Goal: Transaction & Acquisition: Purchase product/service

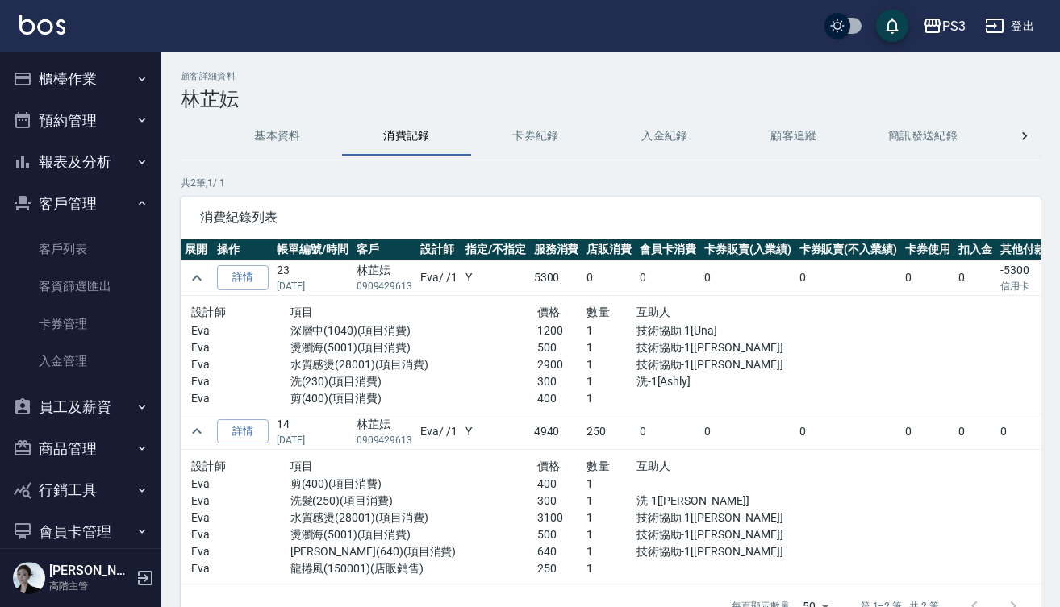
click at [90, 63] on button "櫃檯作業" at bounding box center [80, 79] width 148 height 42
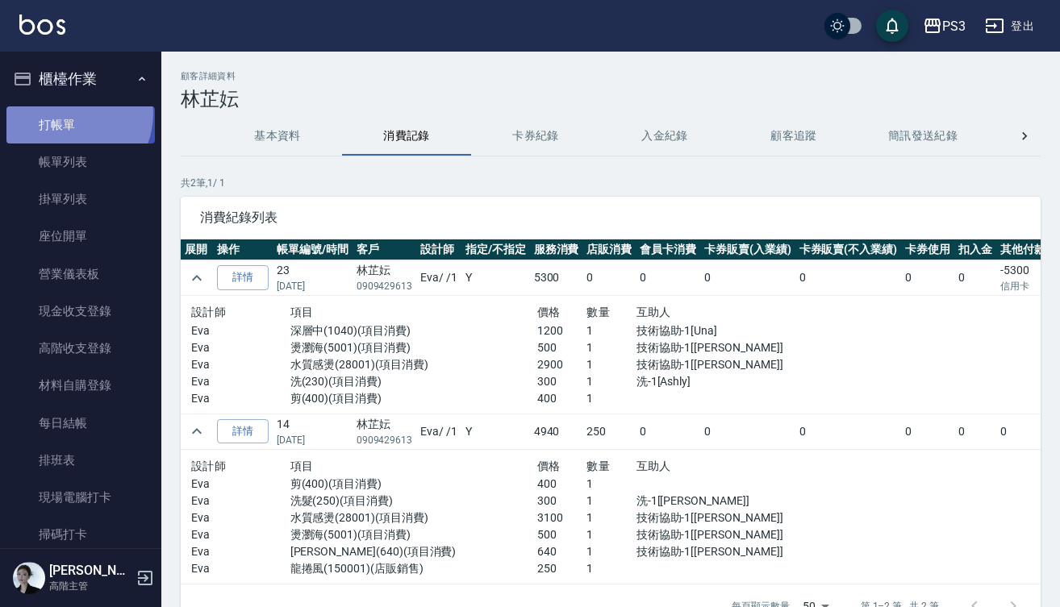
click at [65, 113] on link "打帳單" at bounding box center [80, 124] width 148 height 37
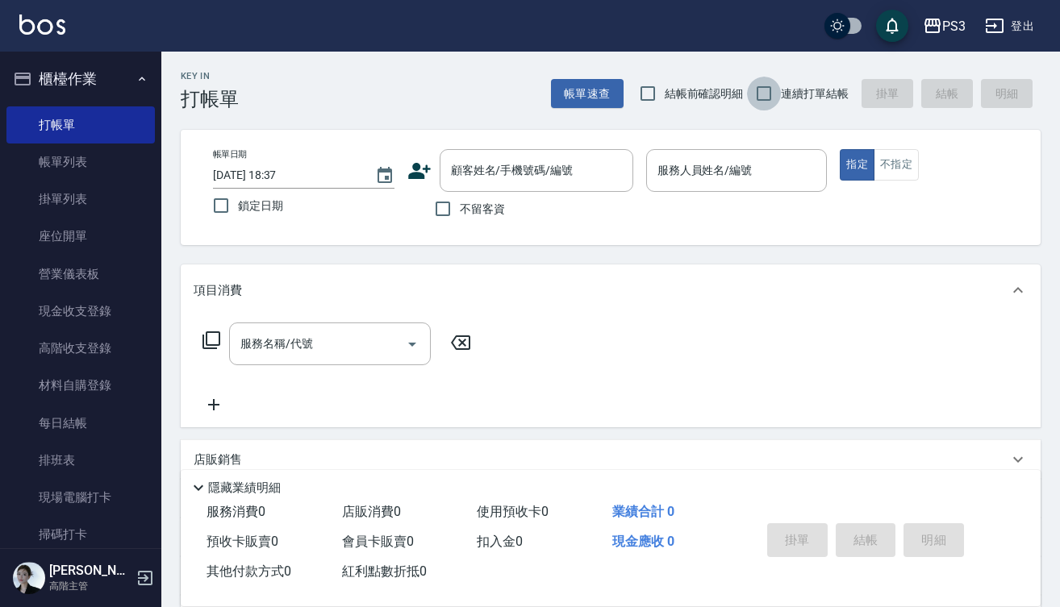
click at [755, 93] on input "連續打單結帳" at bounding box center [764, 94] width 34 height 34
checkbox input "true"
click at [501, 161] on div "顧客姓名/手機號碼/編號 顧客姓名/手機號碼/編號" at bounding box center [537, 170] width 194 height 43
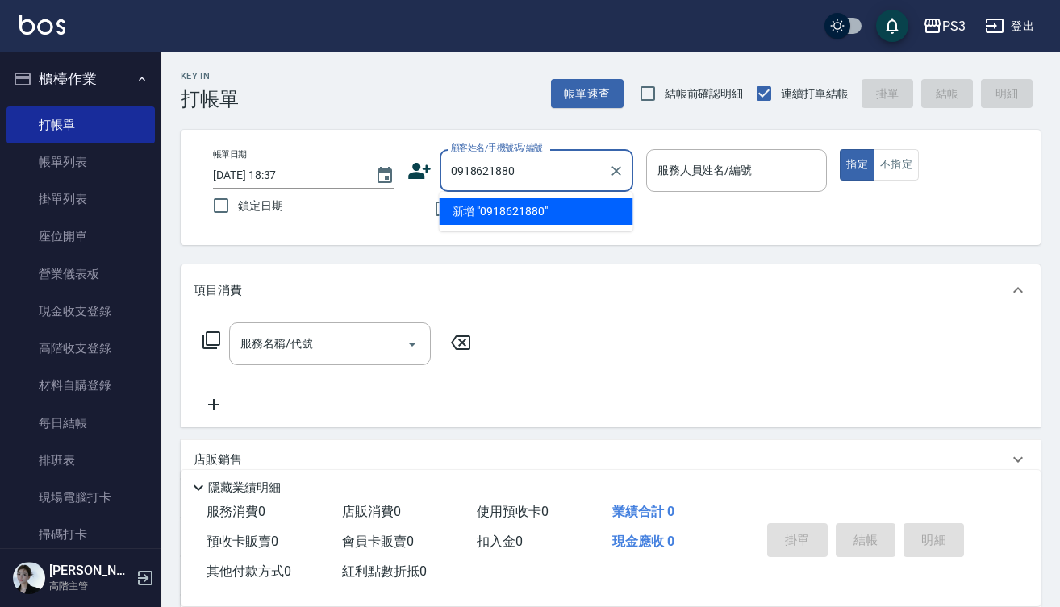
type input "0918621880"
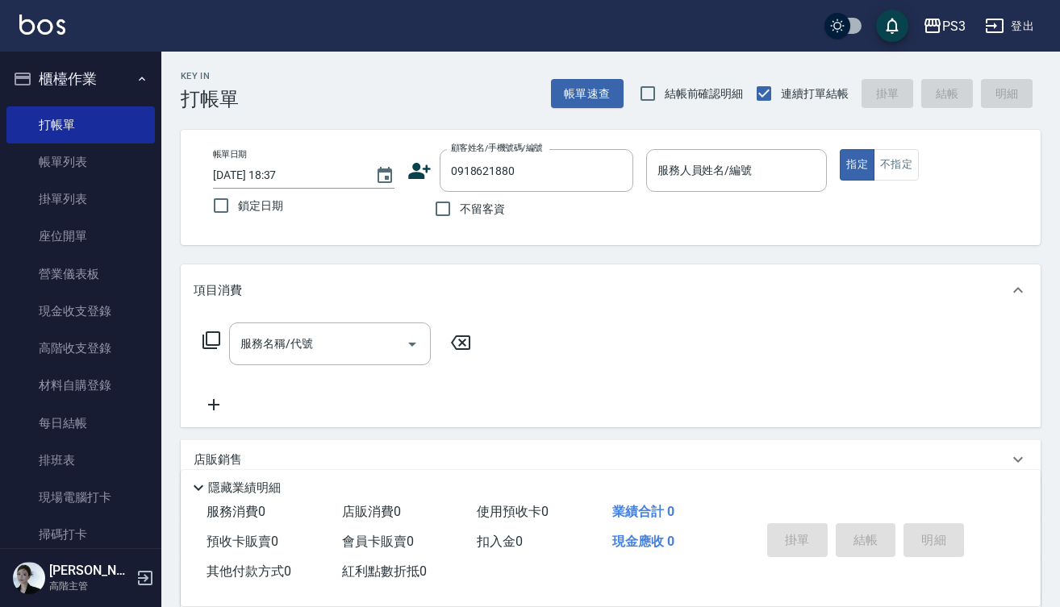
click at [419, 173] on icon at bounding box center [419, 171] width 23 height 16
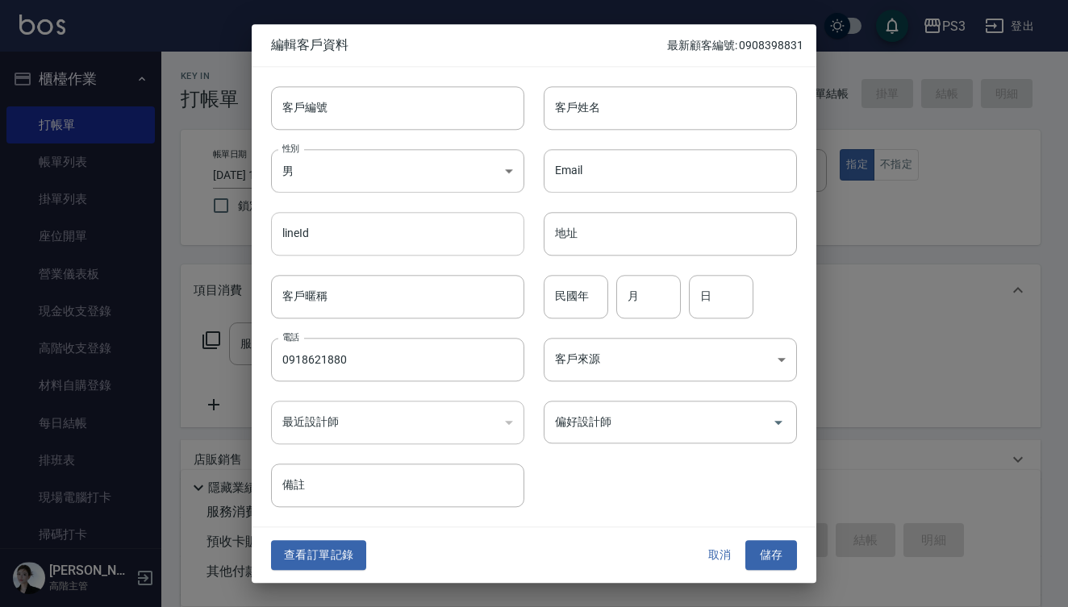
type input "0918621880"
drag, startPoint x: 349, startPoint y: 115, endPoint x: 349, endPoint y: 102, distance: 12.1
click at [349, 114] on input "客戶編號" at bounding box center [397, 108] width 253 height 44
type input "t90029"
type input "[PERSON_NAME]"
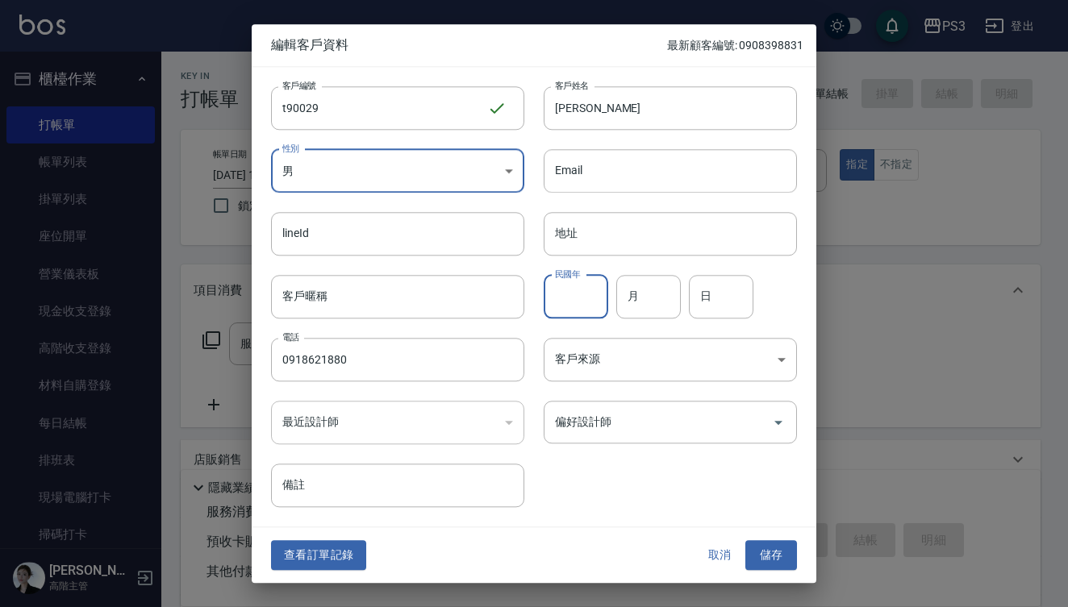
click at [562, 298] on input "民國年" at bounding box center [576, 297] width 65 height 44
type input "69"
type input "3"
type input "29"
click at [774, 560] on button "儲存" at bounding box center [771, 556] width 52 height 30
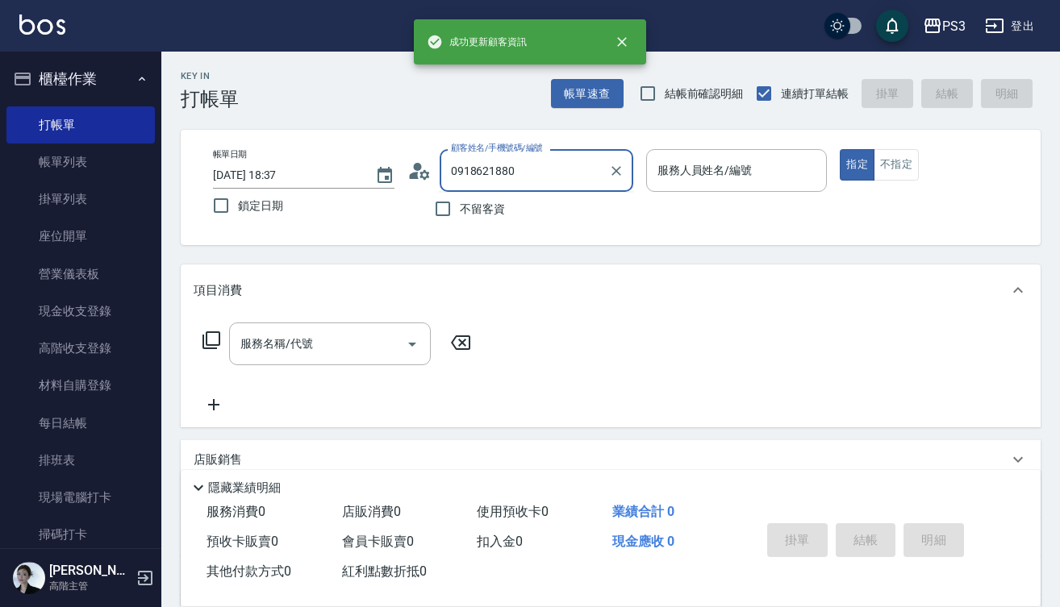
click at [589, 171] on input "0918621880" at bounding box center [524, 170] width 155 height 28
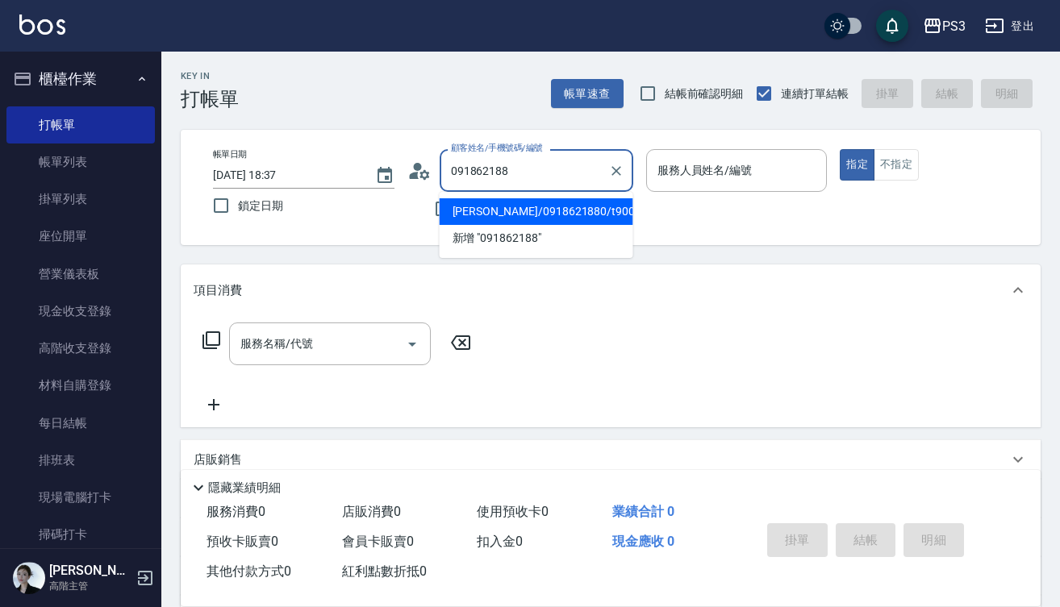
type input "[PERSON_NAME]/0918621880/t90029"
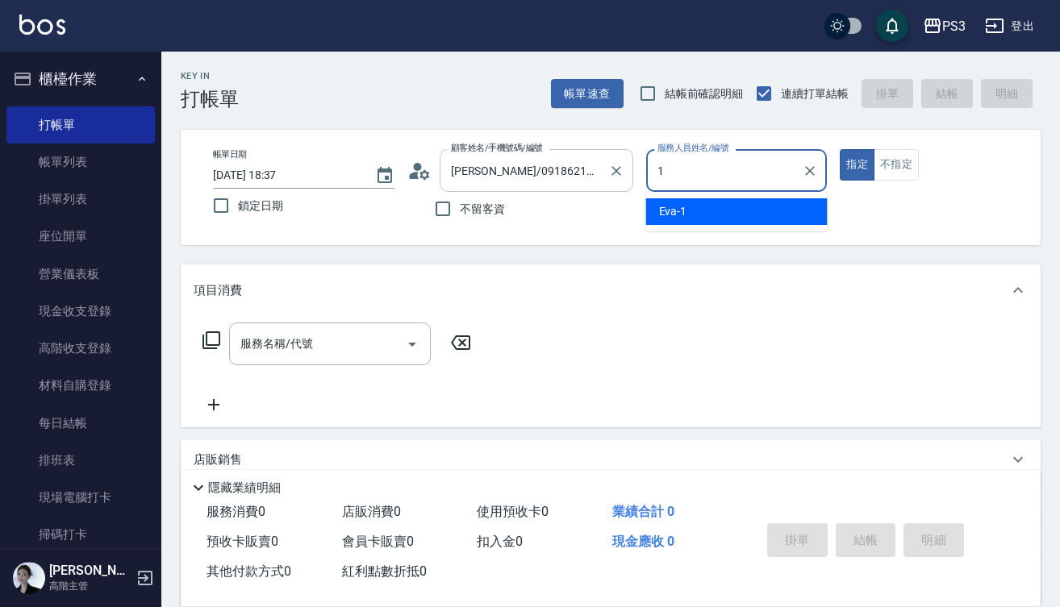
type input "Eva-1"
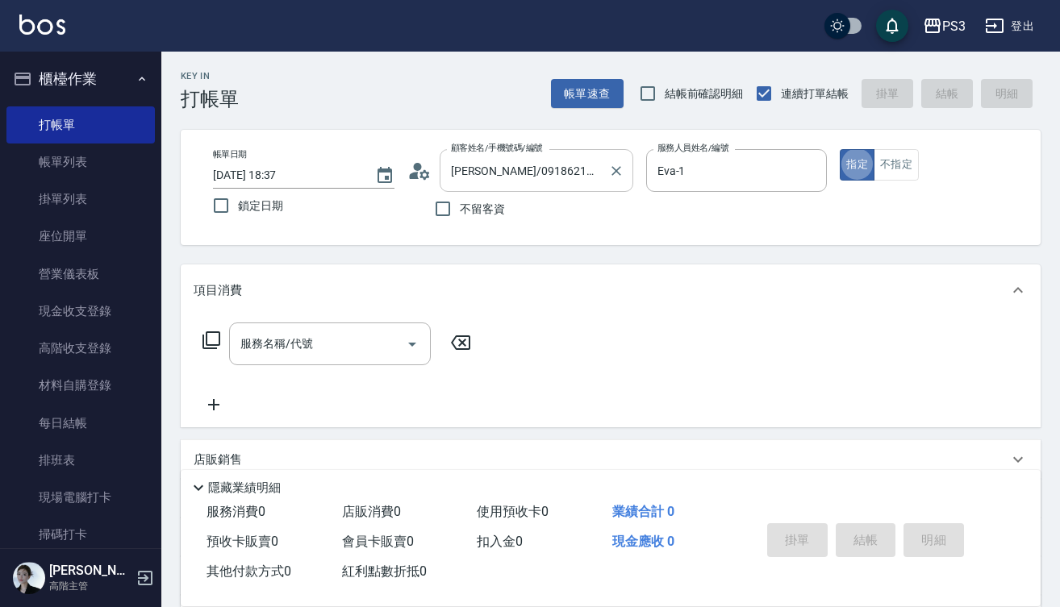
type button "true"
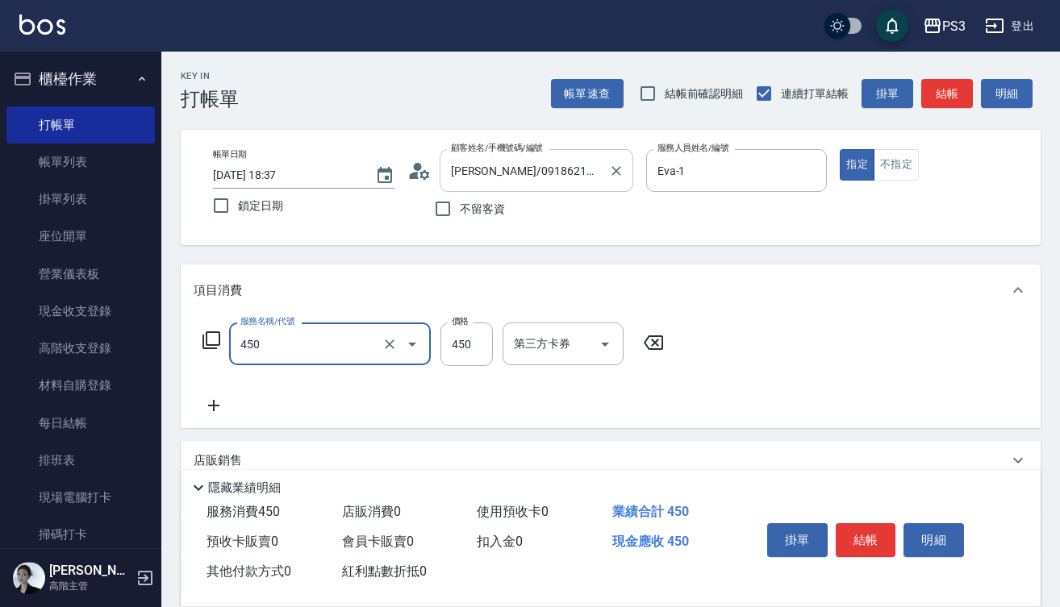
type input "有機洗髮(450)"
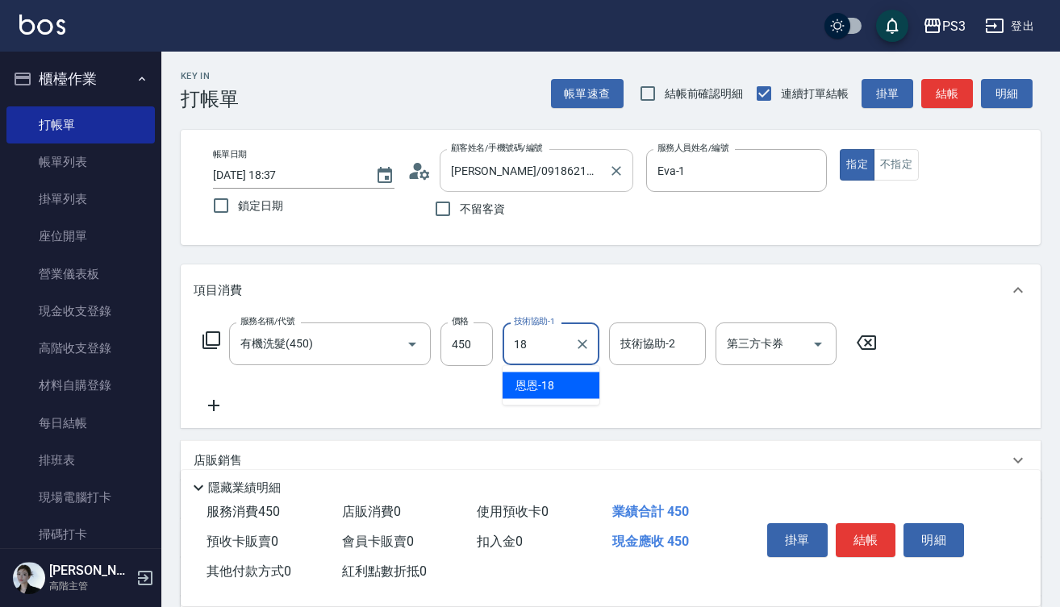
type input "恩恩-18"
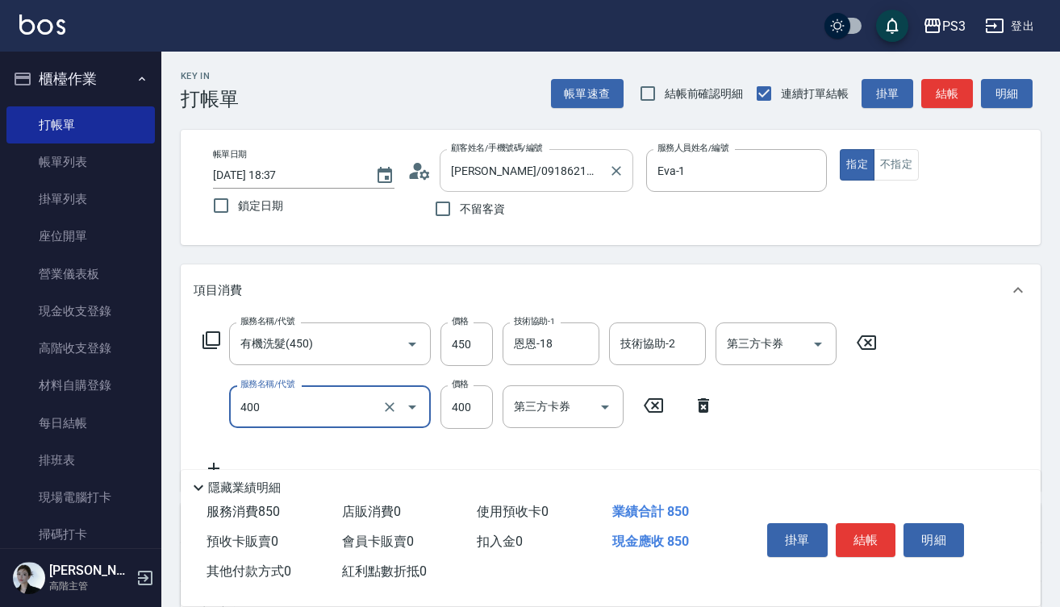
type input "剪(400)"
type input "450"
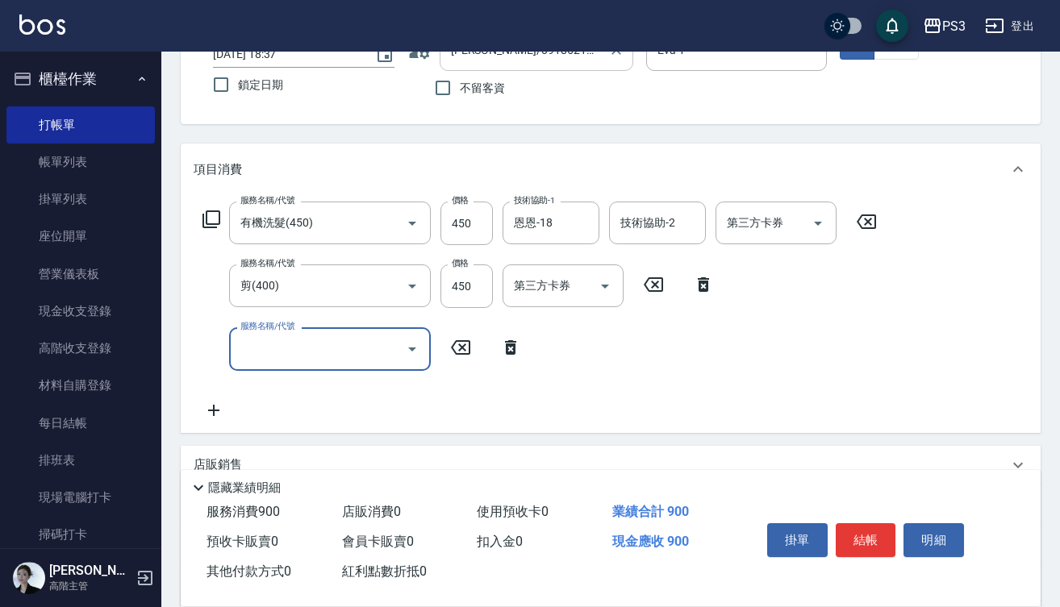
scroll to position [126, 0]
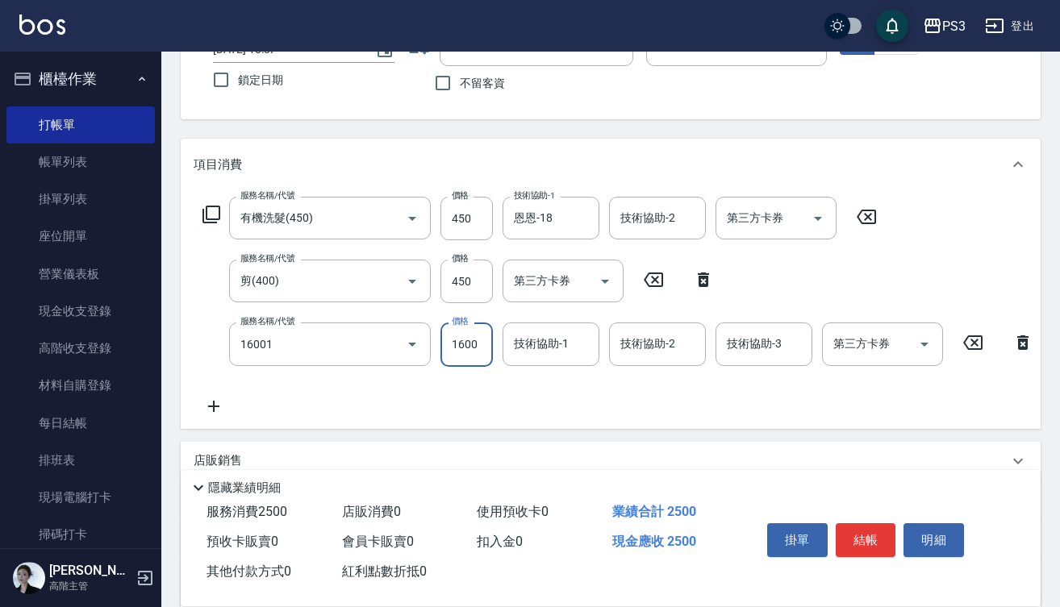
type input "燙m(16001)"
type input "2100"
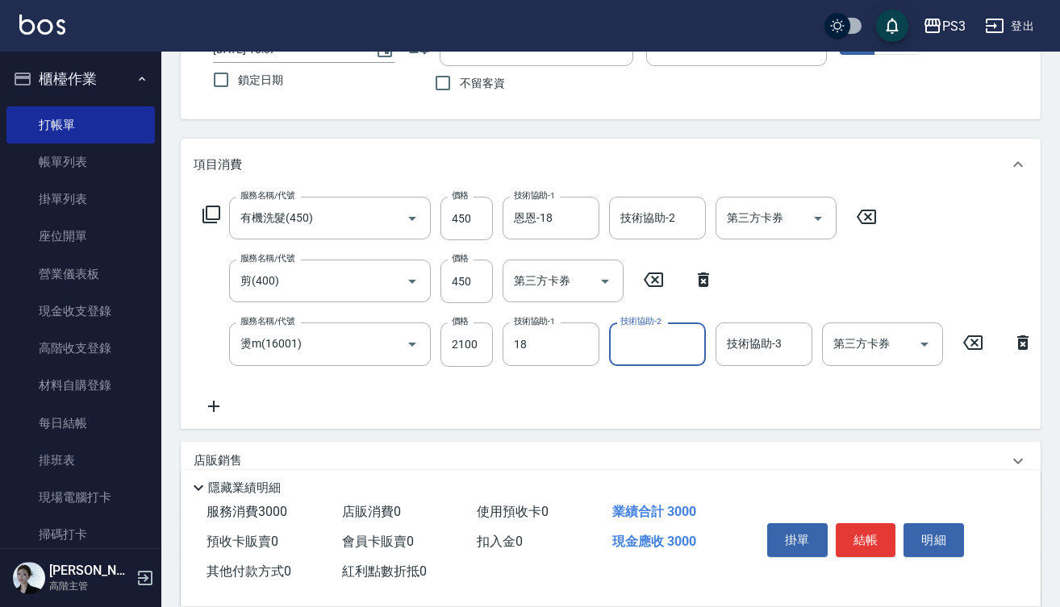
type input "恩恩-18"
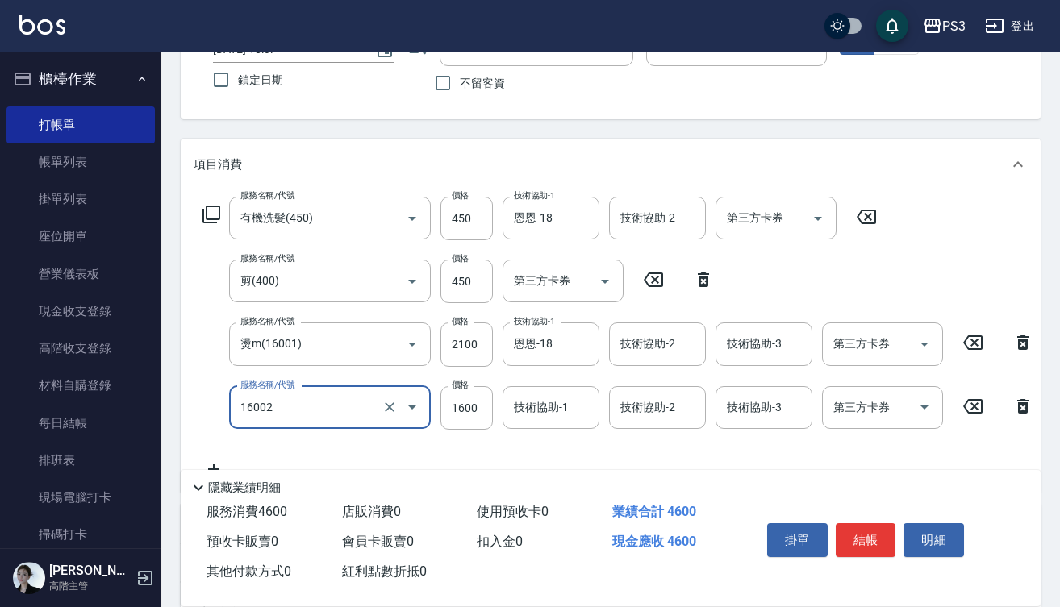
type input "染L(16002)"
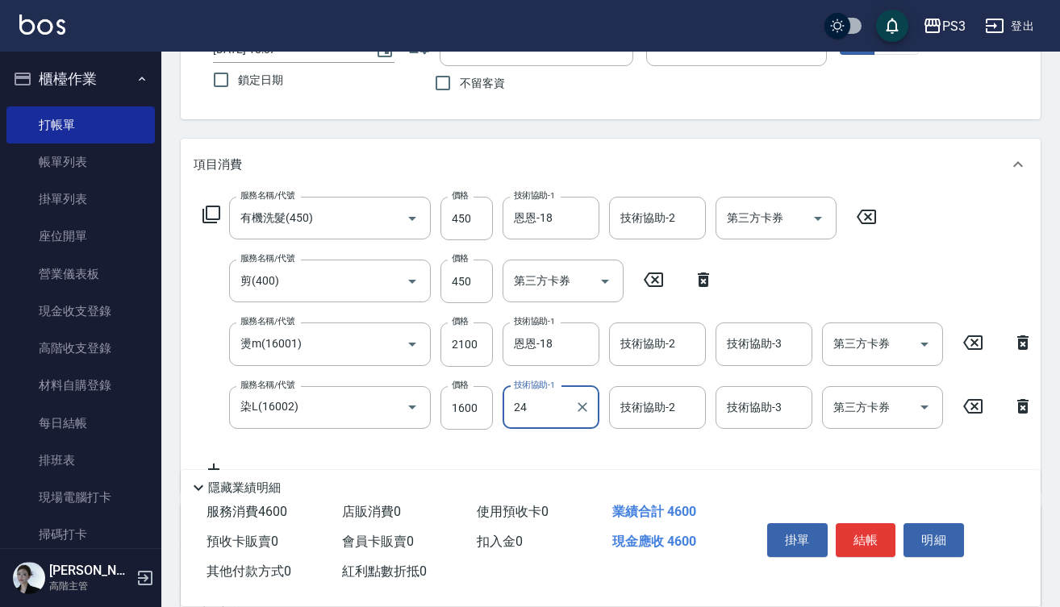
type input "2"
type input "2430"
type input "1"
type input "[PERSON_NAME]-7"
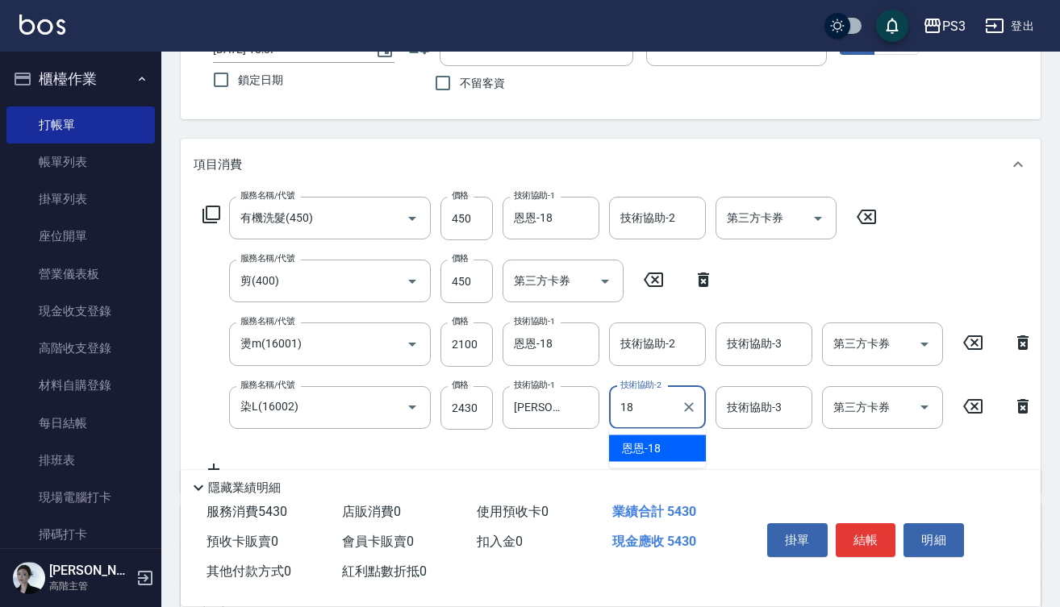
type input "恩恩-18"
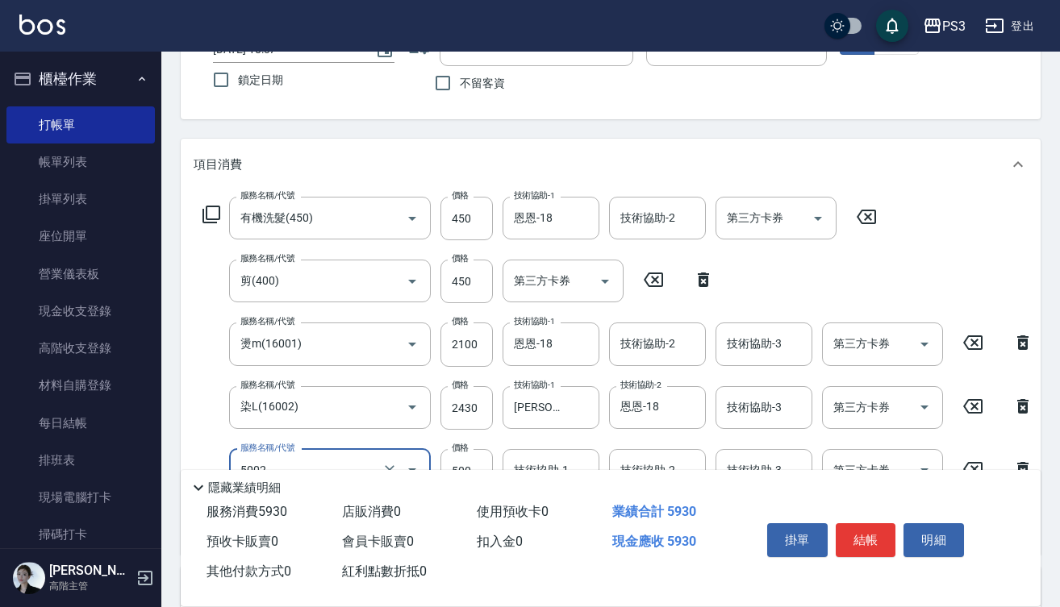
type input "去色短(5002)"
type input "800"
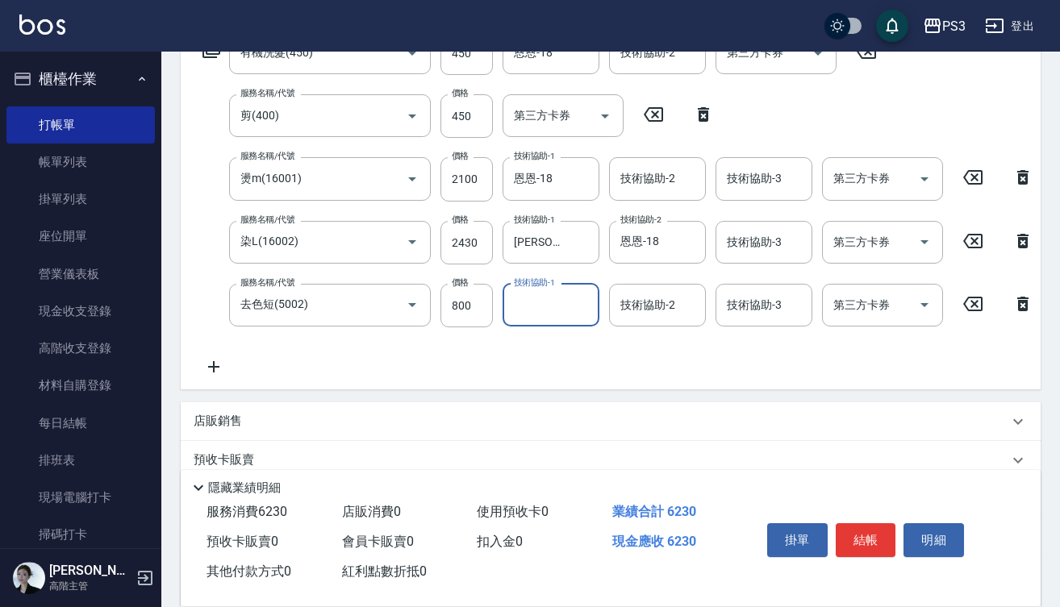
scroll to position [294, 0]
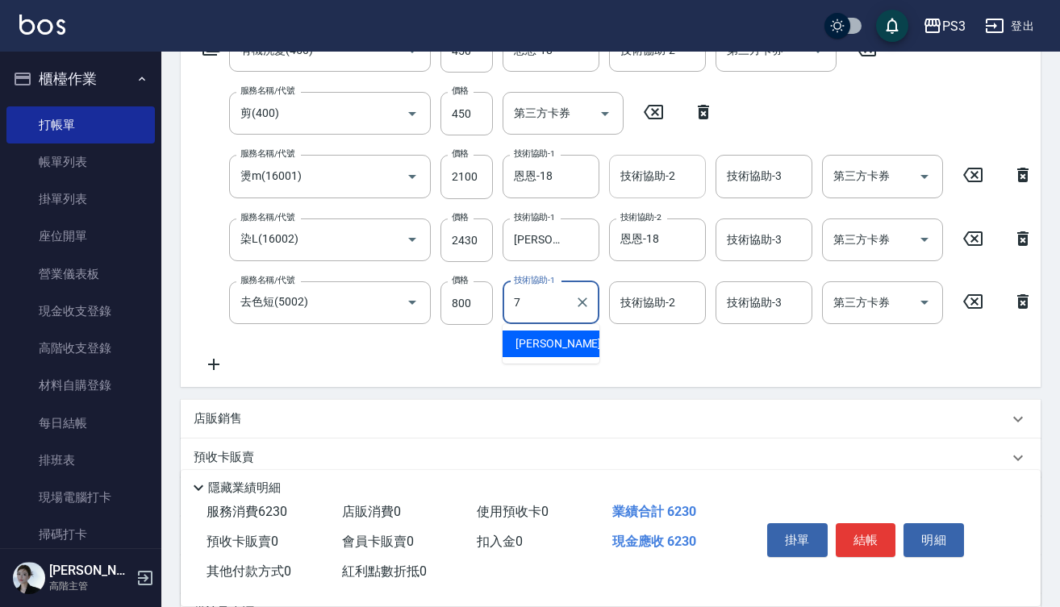
type input "[PERSON_NAME]-7"
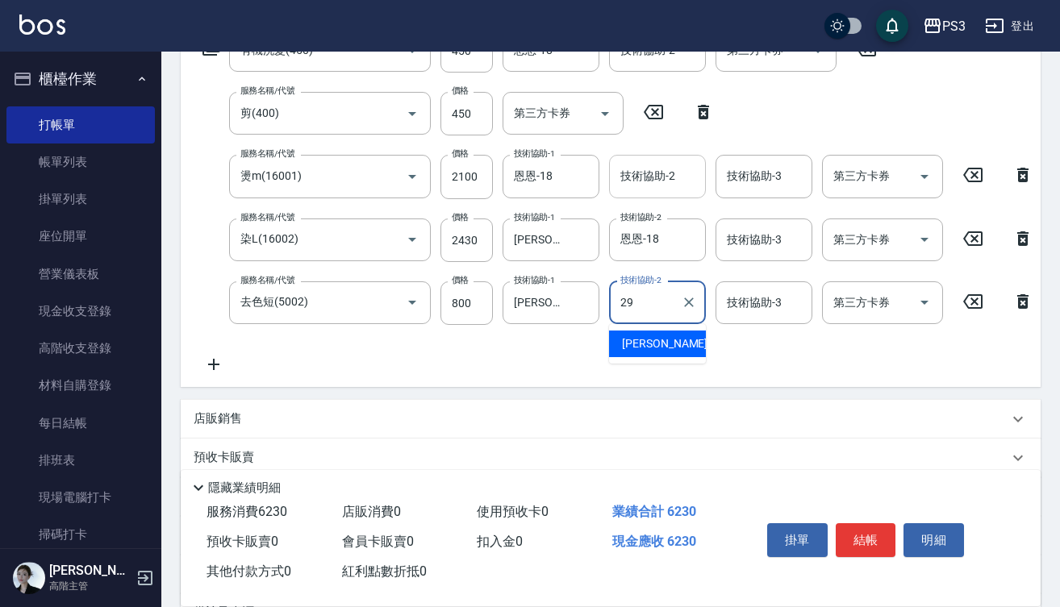
type input "[PERSON_NAME]-29"
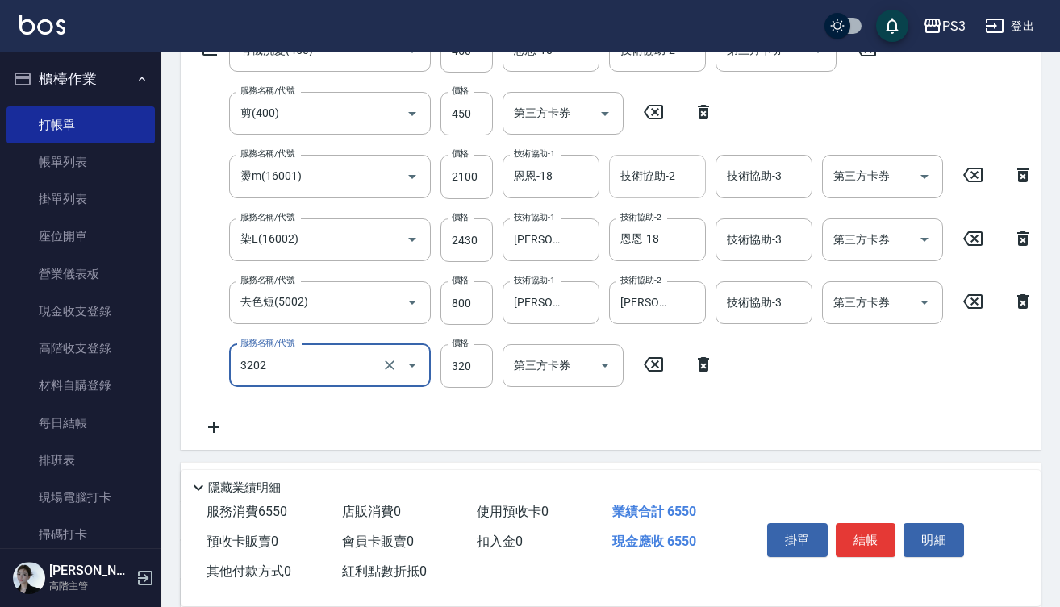
type input "頭皮隔離(3202)"
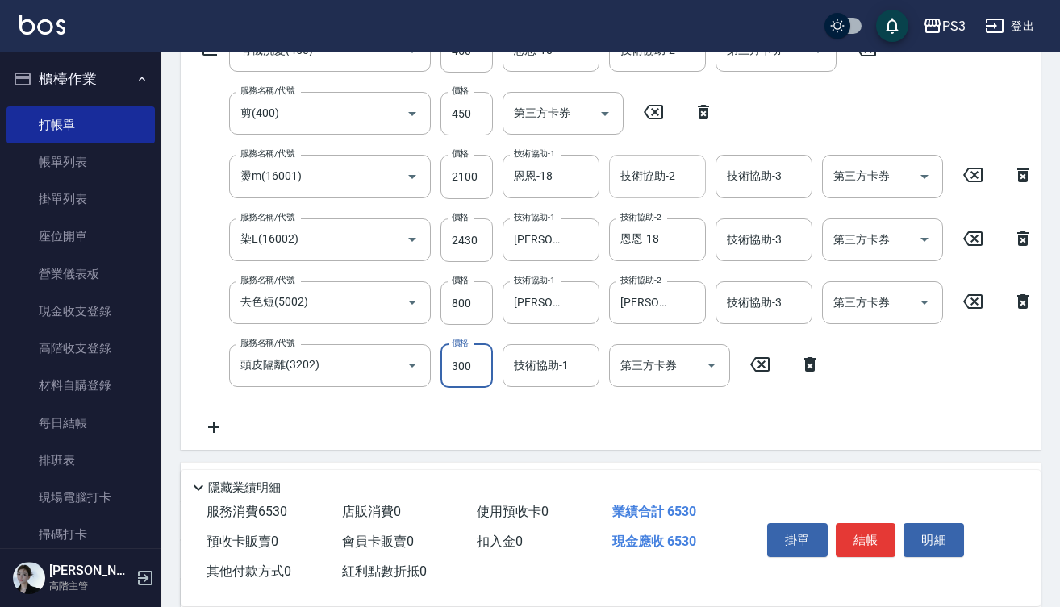
type input "300"
drag, startPoint x: 546, startPoint y: 361, endPoint x: 546, endPoint y: 349, distance: 12.1
click at [546, 362] on input "技術協助-1" at bounding box center [551, 366] width 82 height 28
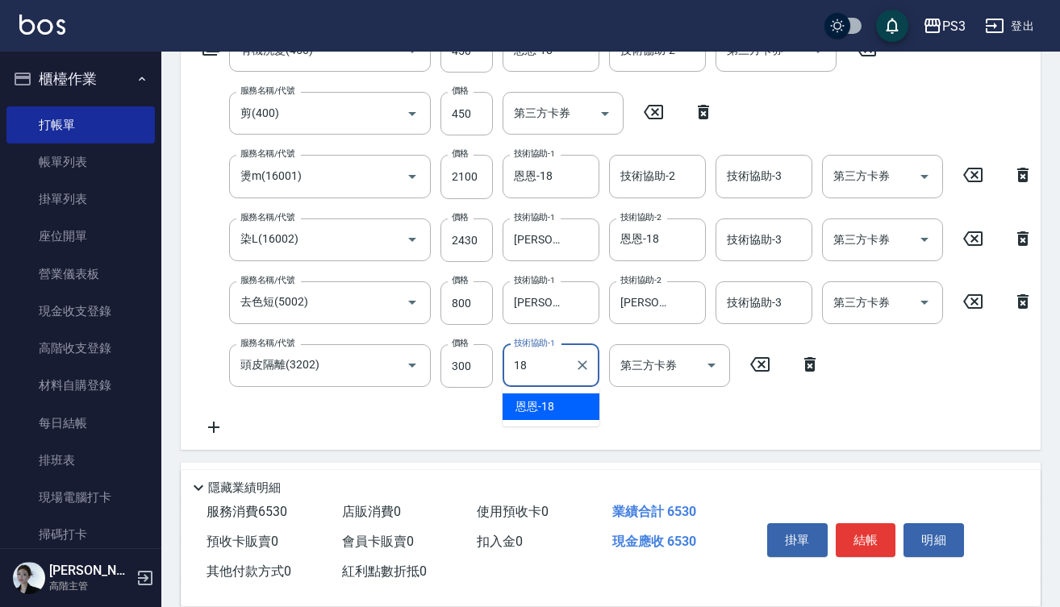
type input "恩恩-18"
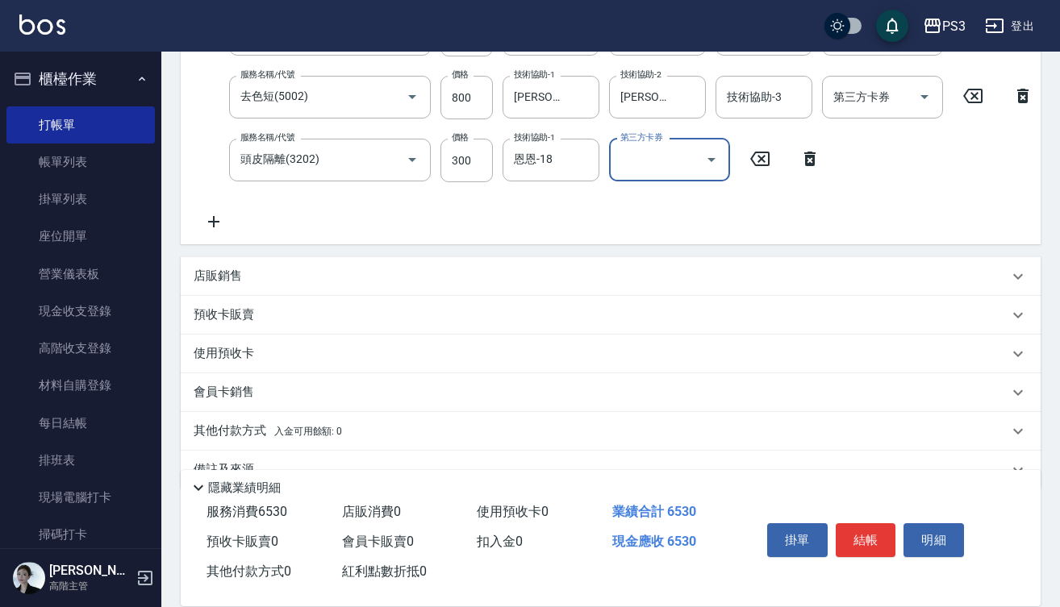
scroll to position [501, 0]
click at [212, 221] on icon at bounding box center [213, 220] width 11 height 11
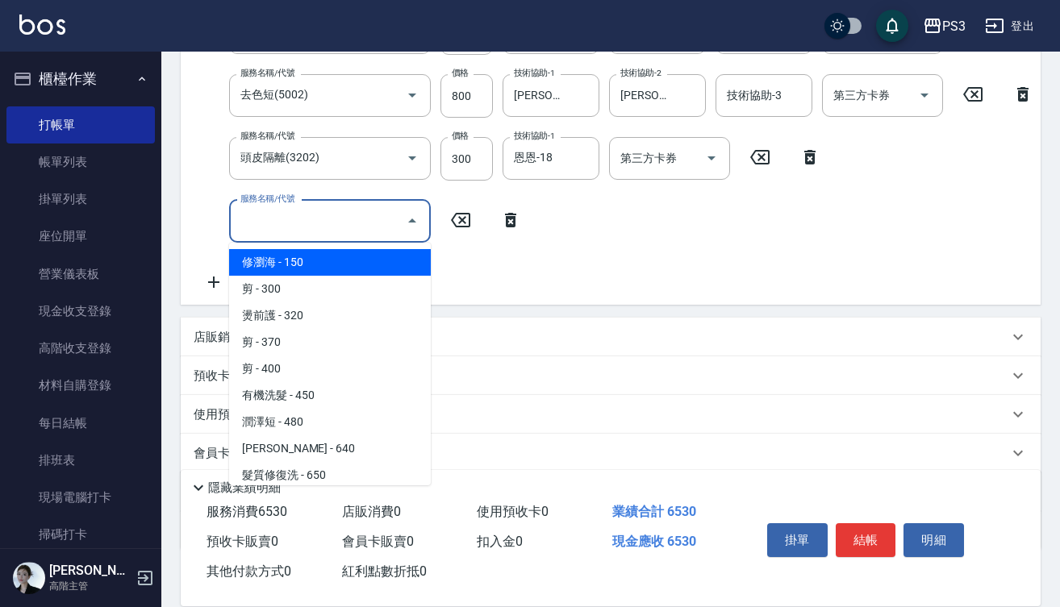
click at [342, 219] on input "服務名稱/代號" at bounding box center [317, 221] width 163 height 28
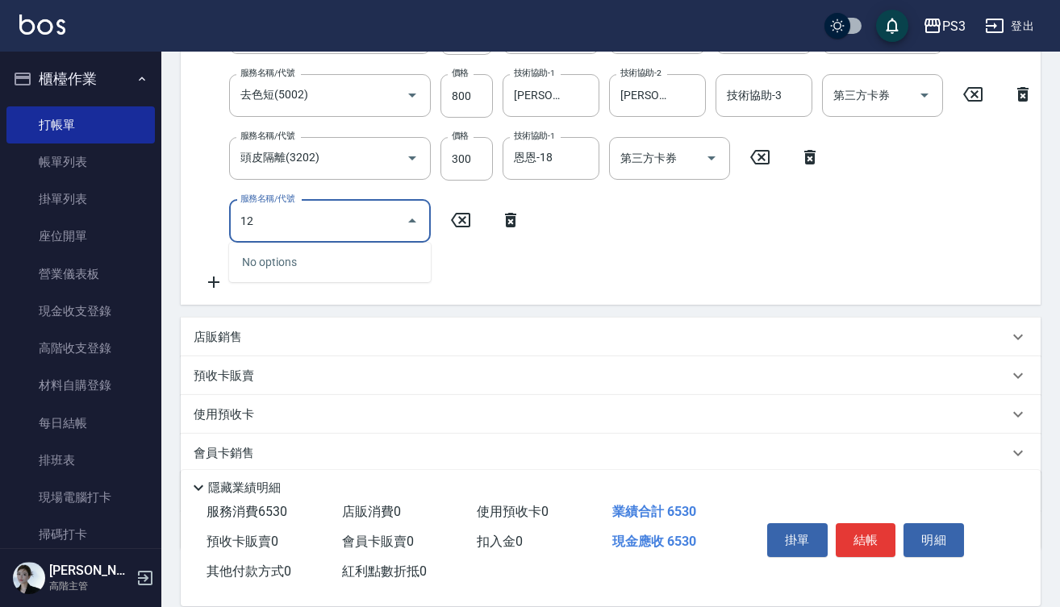
type input "1"
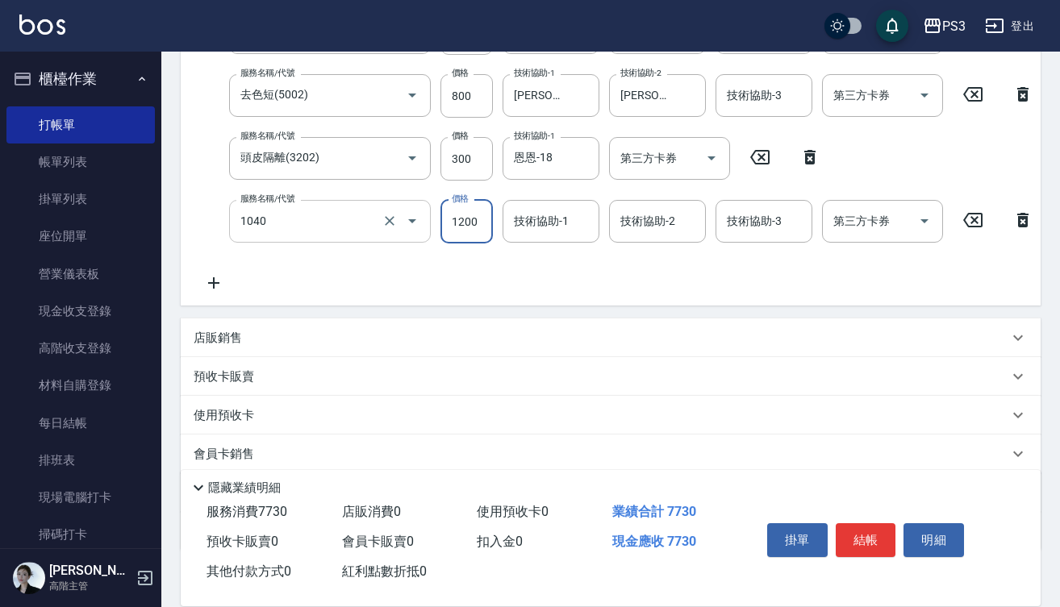
type input "深層中(1040)"
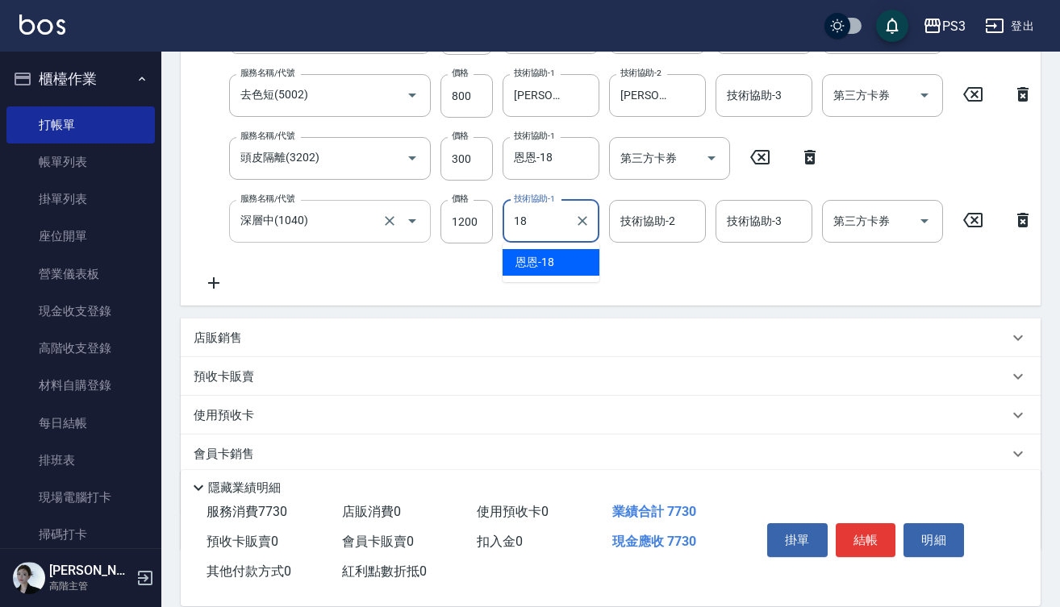
type input "恩恩-18"
click at [214, 347] on p "店販銷售" at bounding box center [218, 338] width 48 height 17
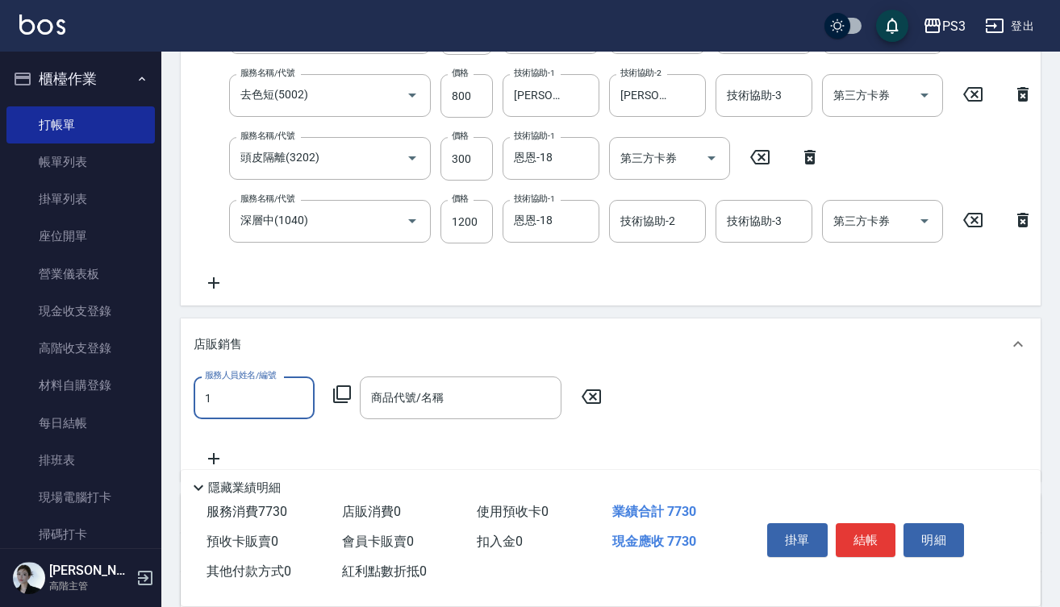
type input "Eva-1"
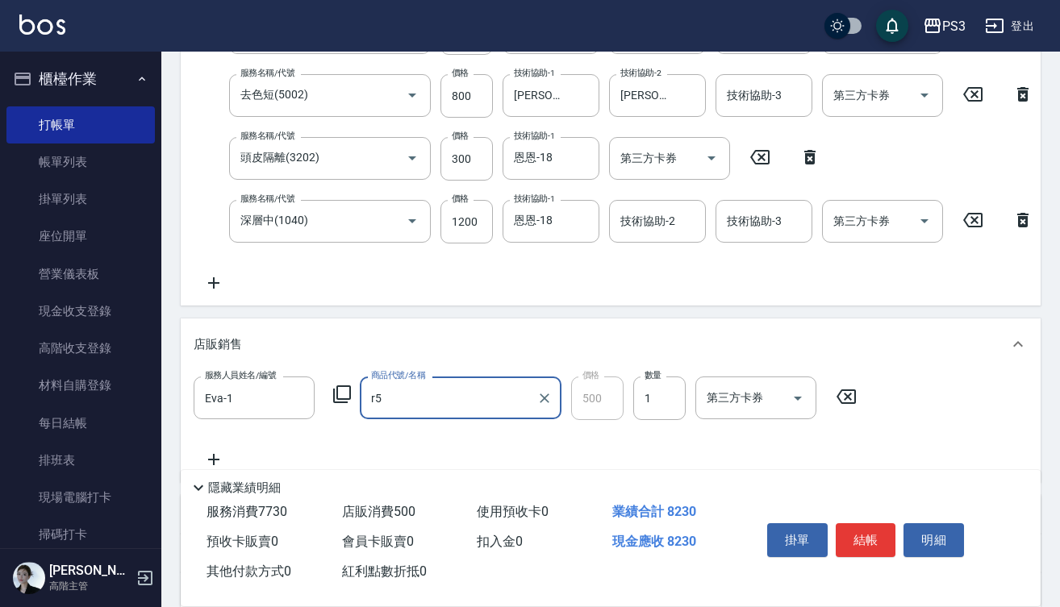
type input "結構染"
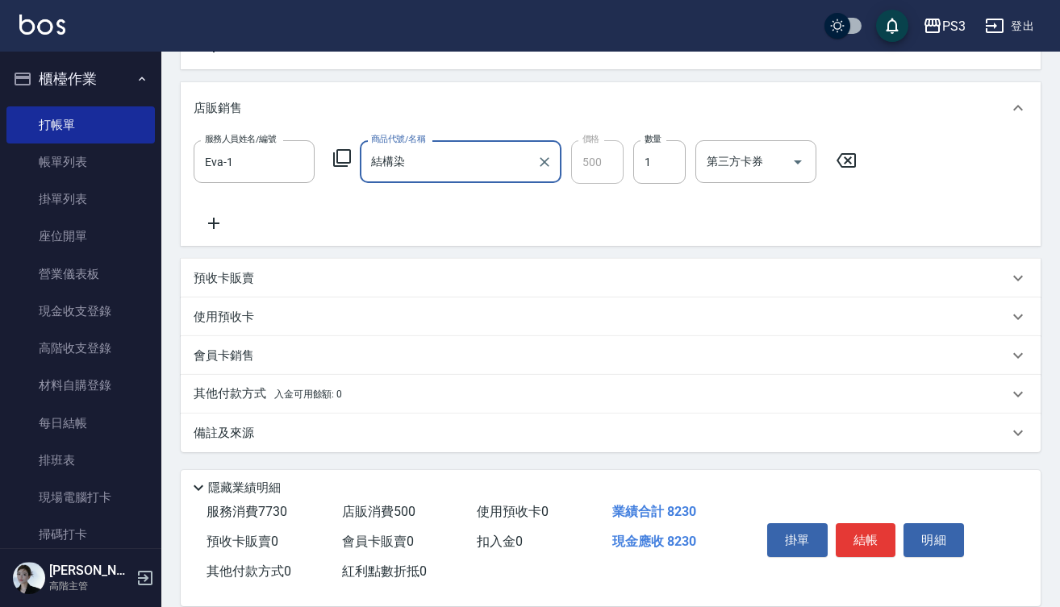
scroll to position [750, 0]
click at [244, 349] on p "會員卡銷售" at bounding box center [224, 356] width 60 height 17
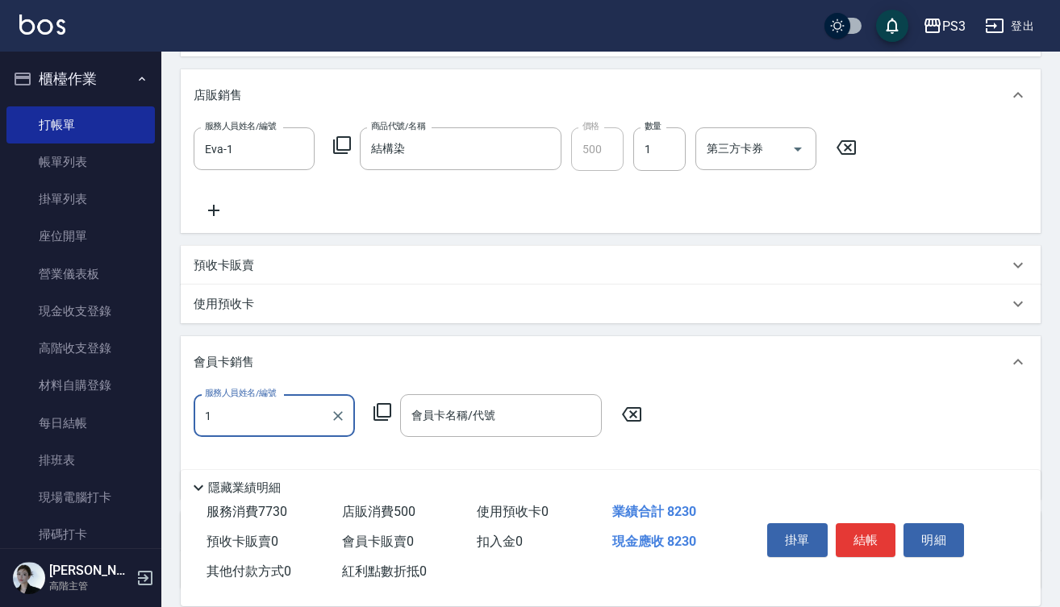
type input "Eva-1"
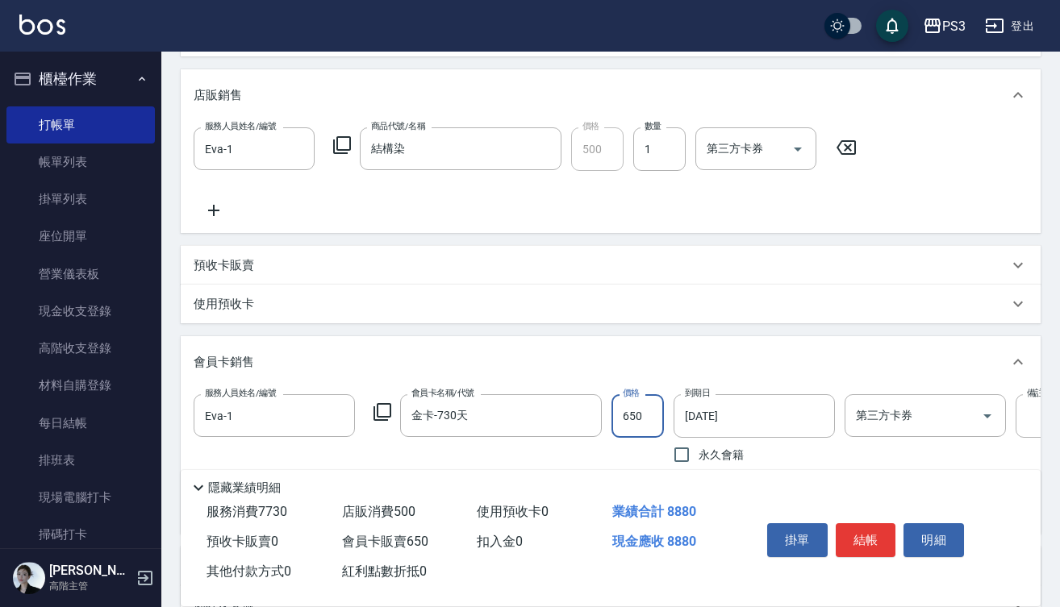
type input "金卡-730天"
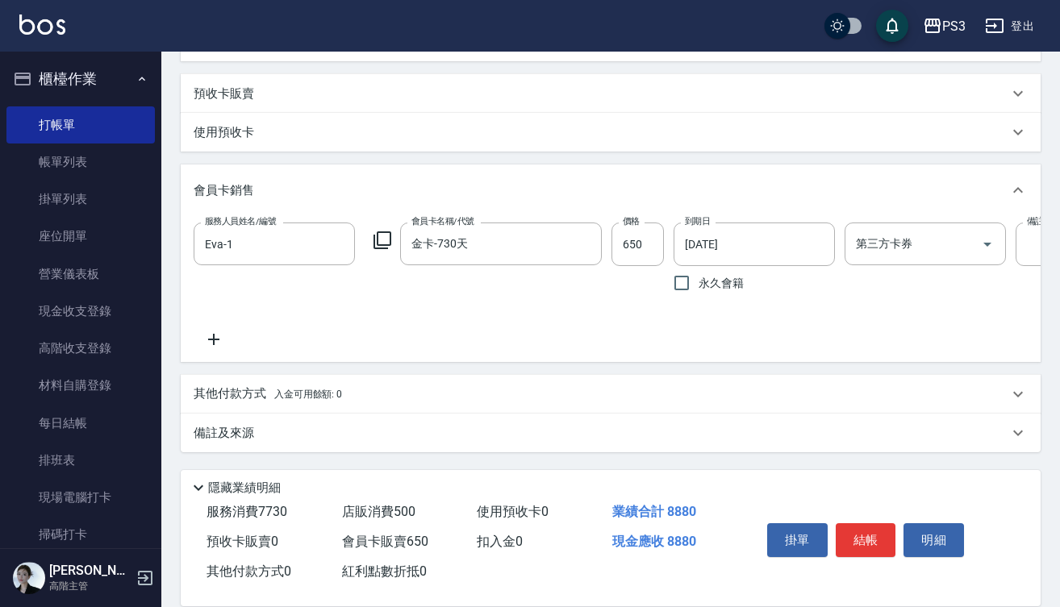
click at [289, 394] on span "入金可用餘額: 0" at bounding box center [308, 394] width 69 height 11
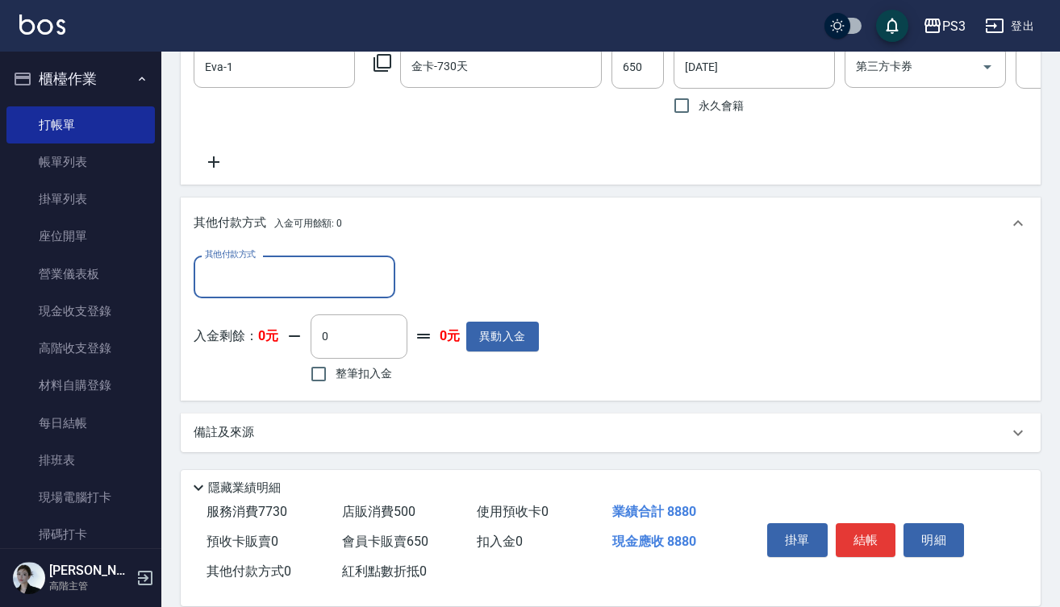
scroll to position [1125, 0]
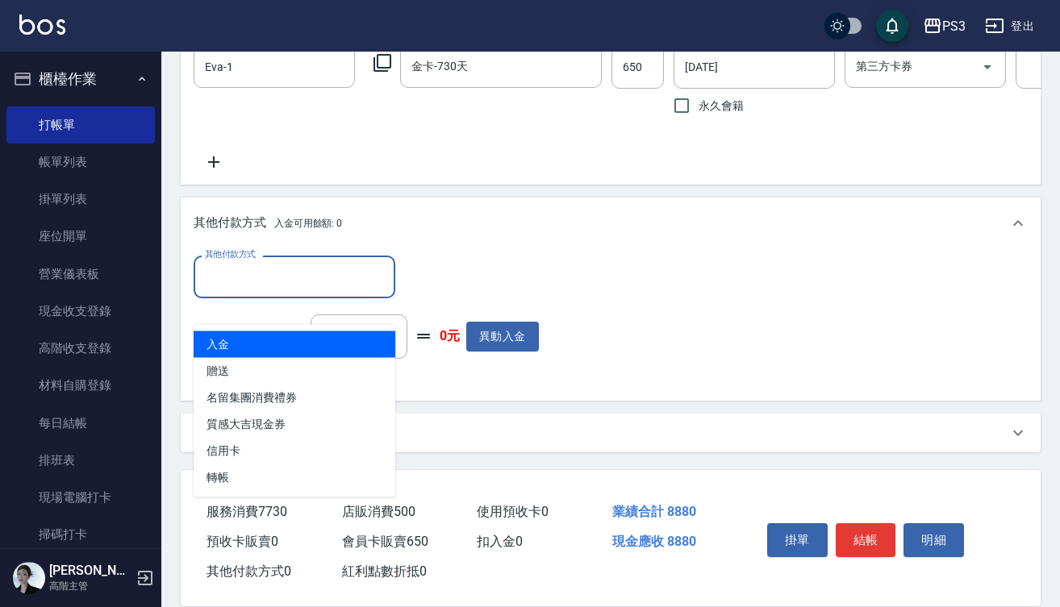
click at [293, 272] on input "其他付款方式" at bounding box center [294, 277] width 187 height 28
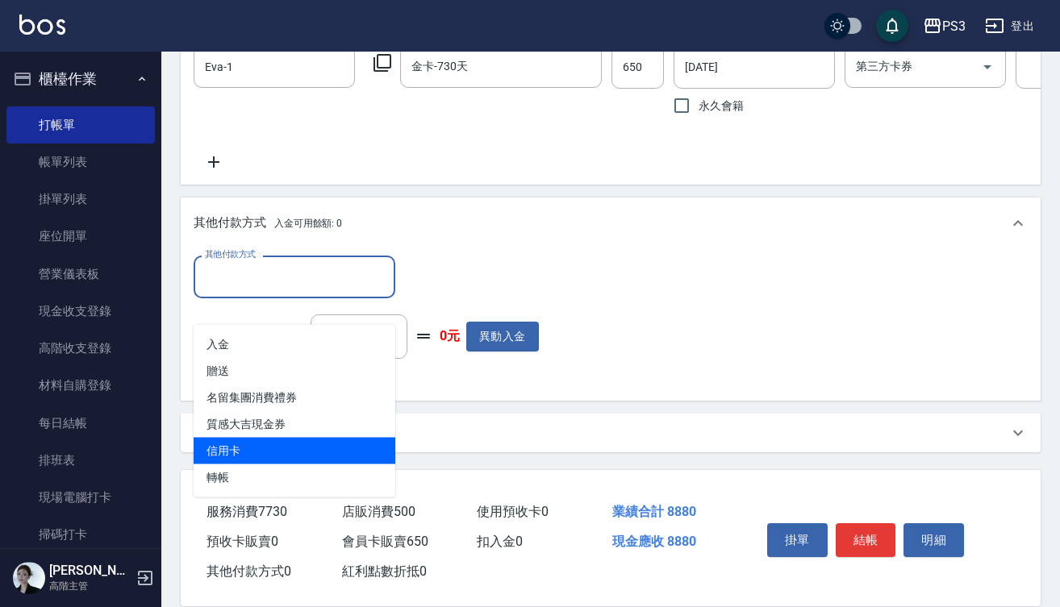
click at [267, 438] on span "信用卡" at bounding box center [295, 451] width 202 height 27
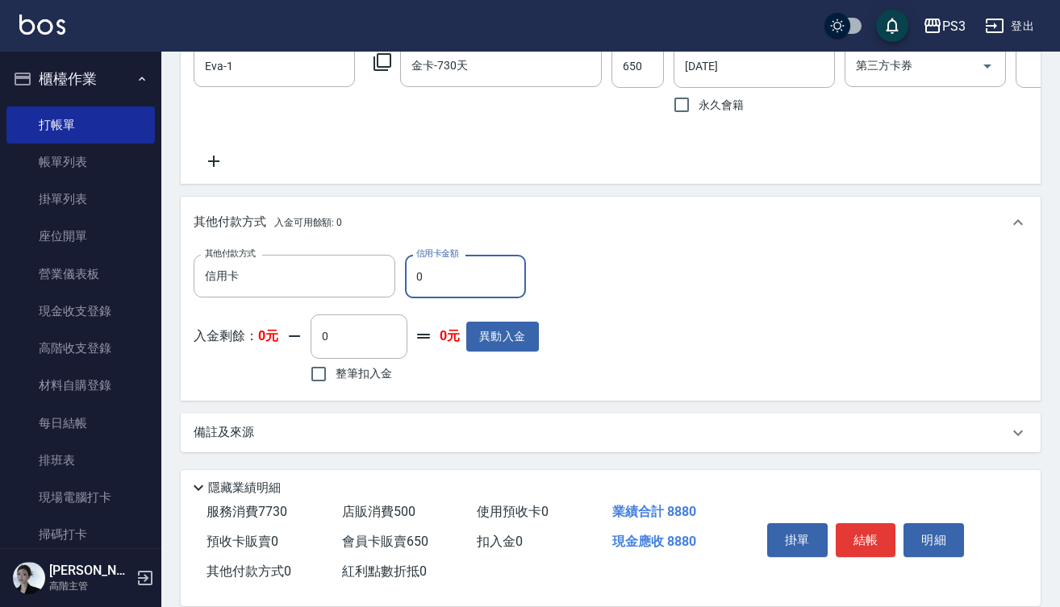
type input "信用卡"
click at [411, 277] on input "0" at bounding box center [465, 277] width 121 height 44
type input "5000"
click at [860, 530] on button "結帳" at bounding box center [866, 540] width 60 height 34
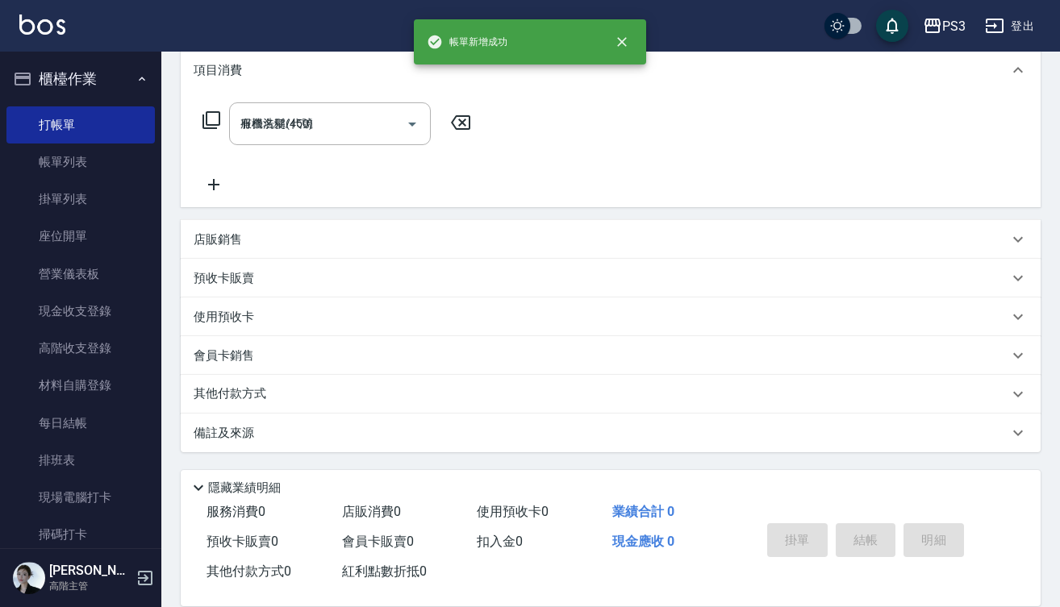
type input "[DATE] 18:40"
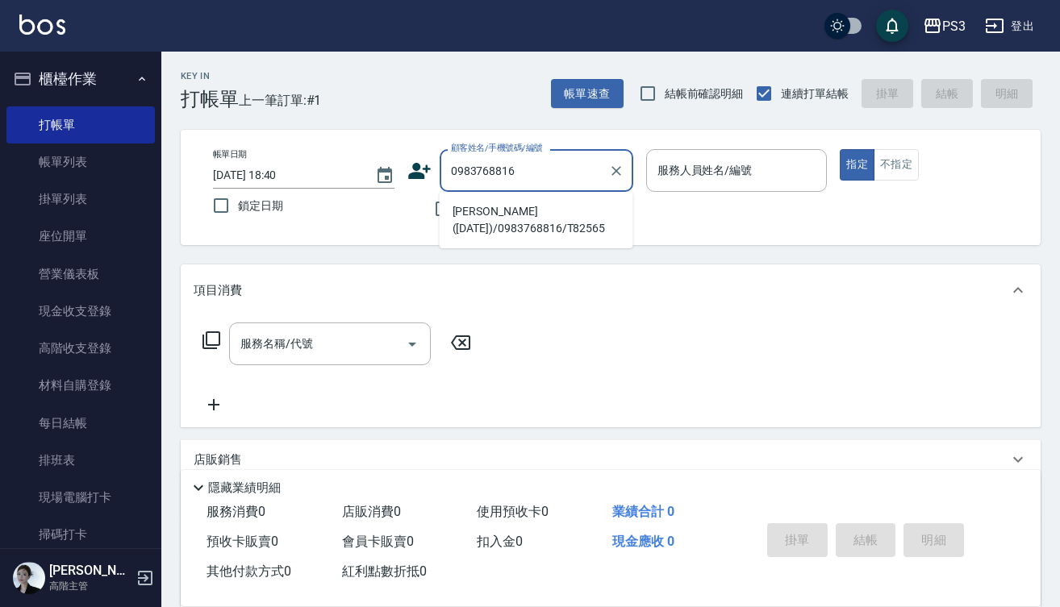
type input "[PERSON_NAME]([DATE])/0983768816/T82565"
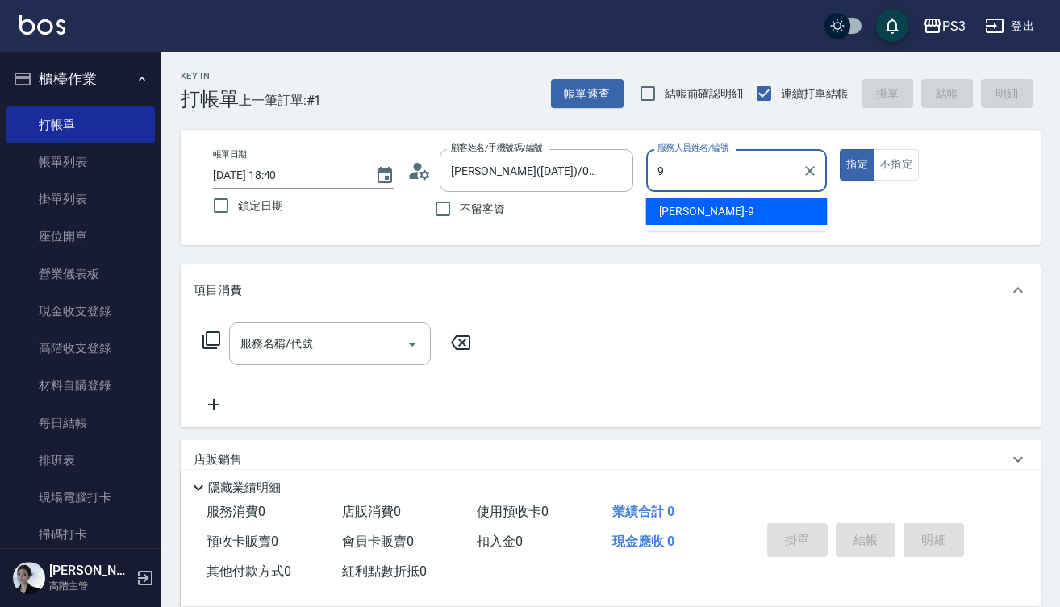
type input "[PERSON_NAME]-9"
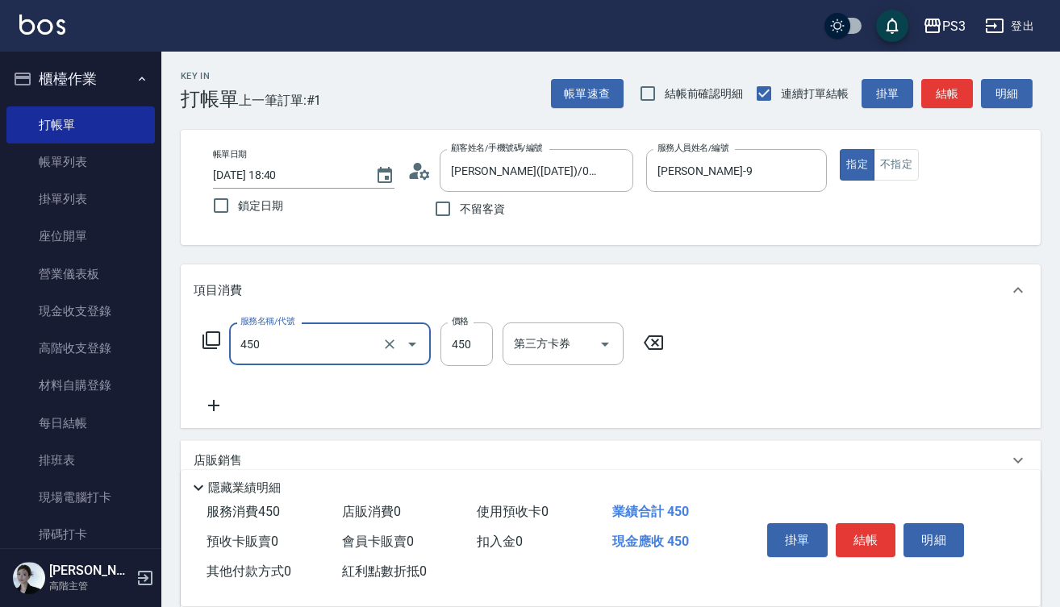
type input "有機洗髮(450)"
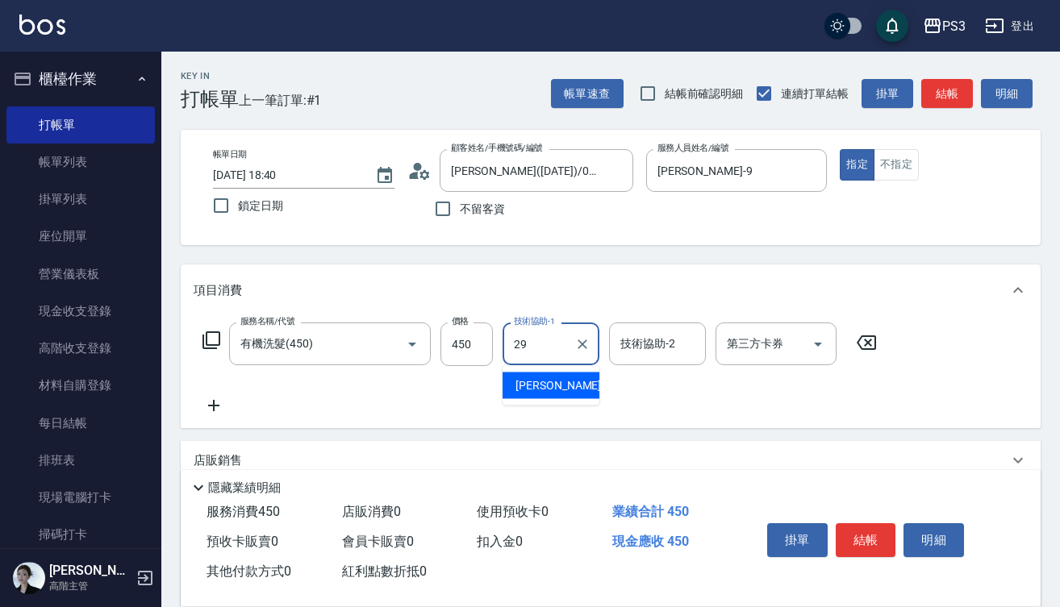
type input "[PERSON_NAME]-29"
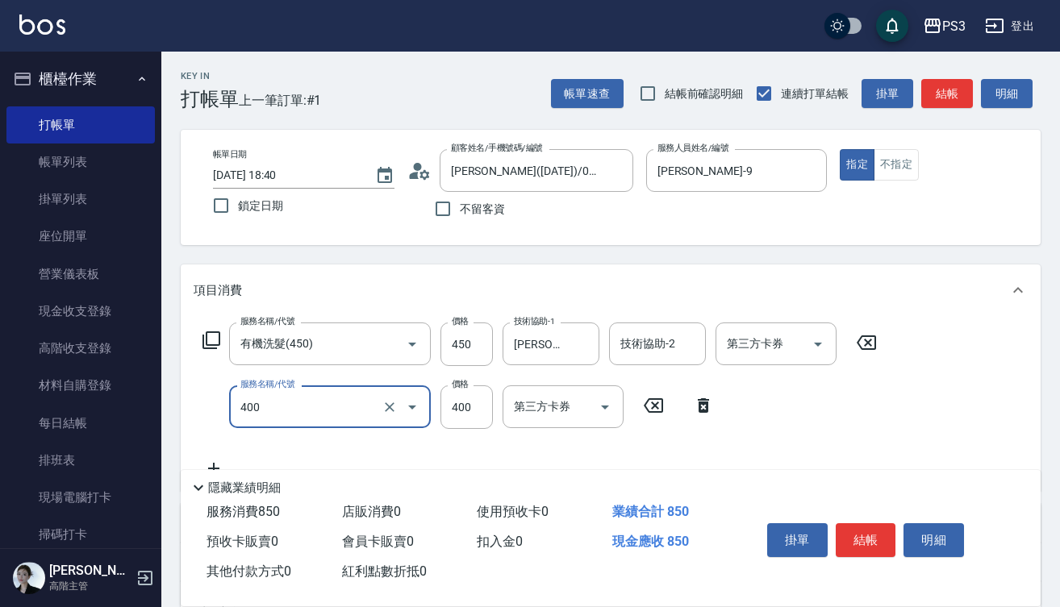
type input "剪(400)"
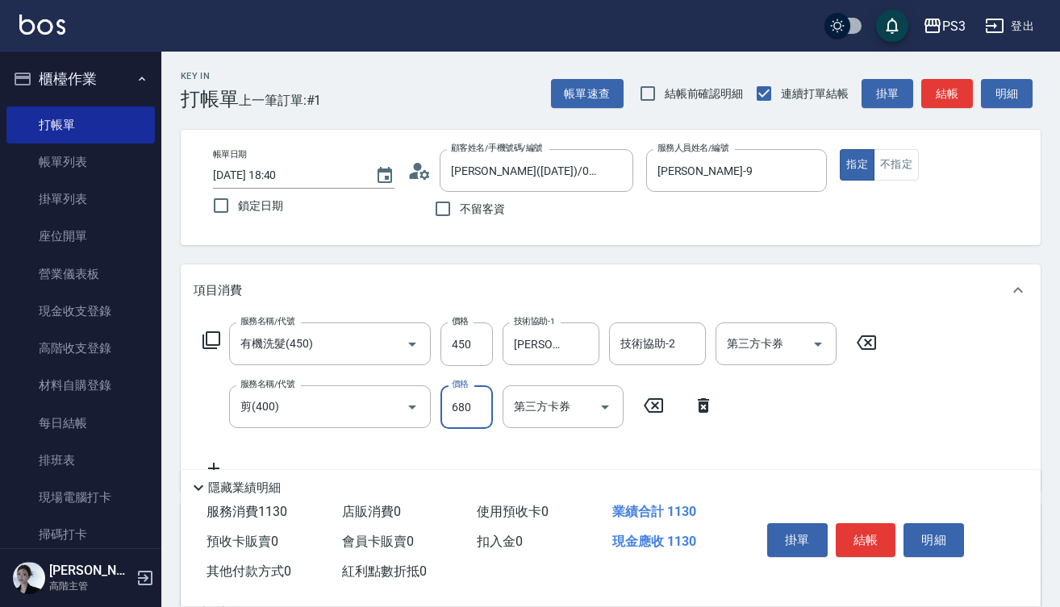
type input "680"
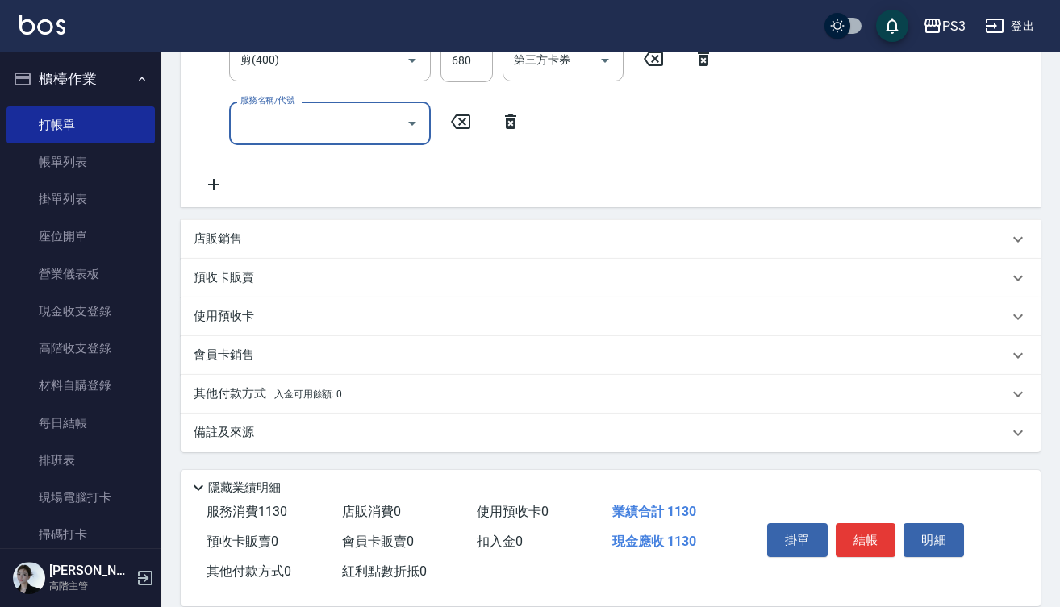
scroll to position [347, 0]
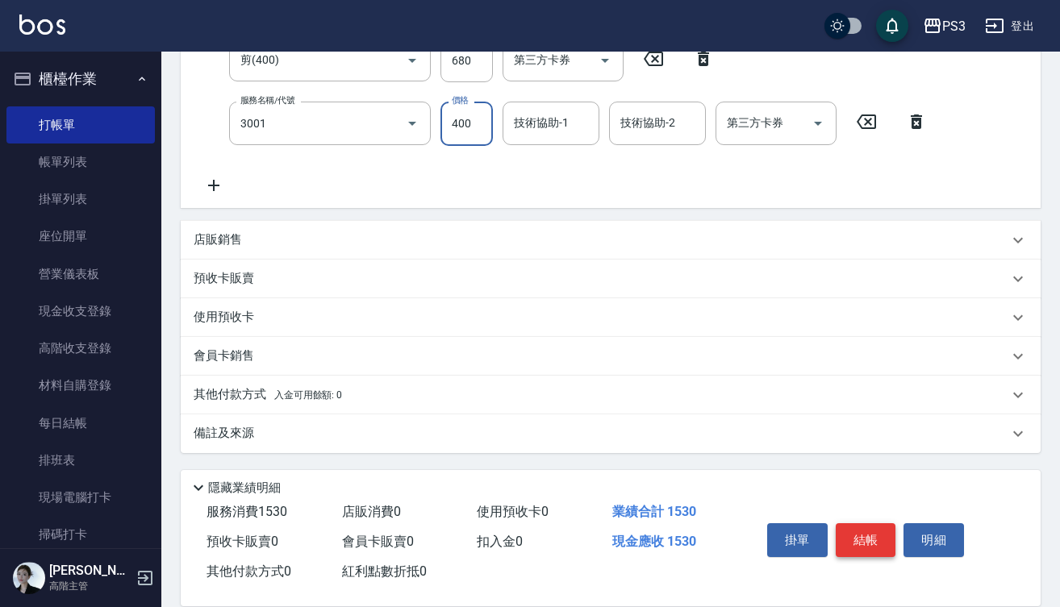
type input "燙貼(3001)"
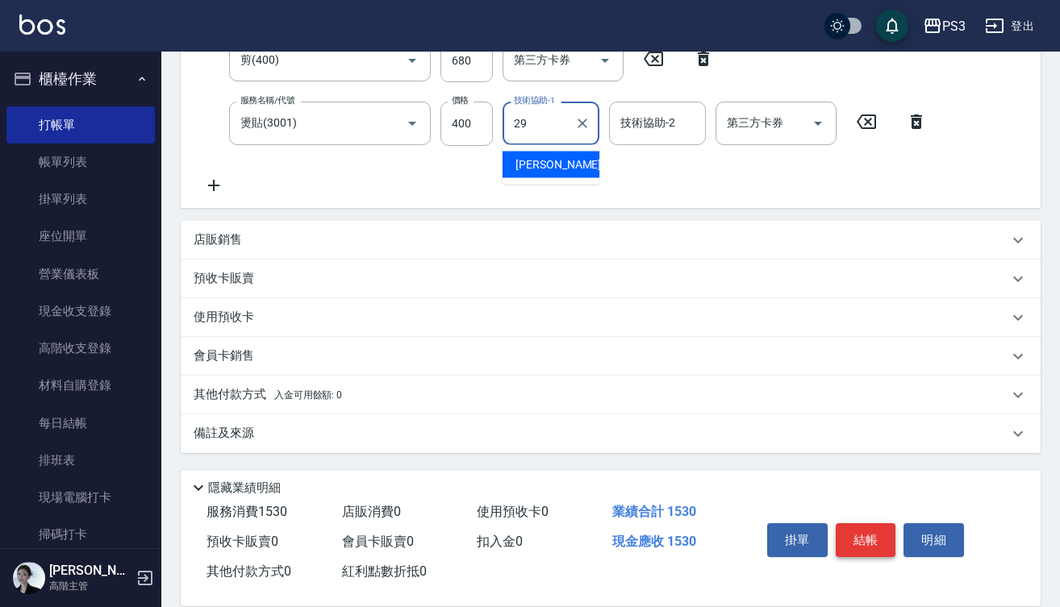
type input "[PERSON_NAME]-29"
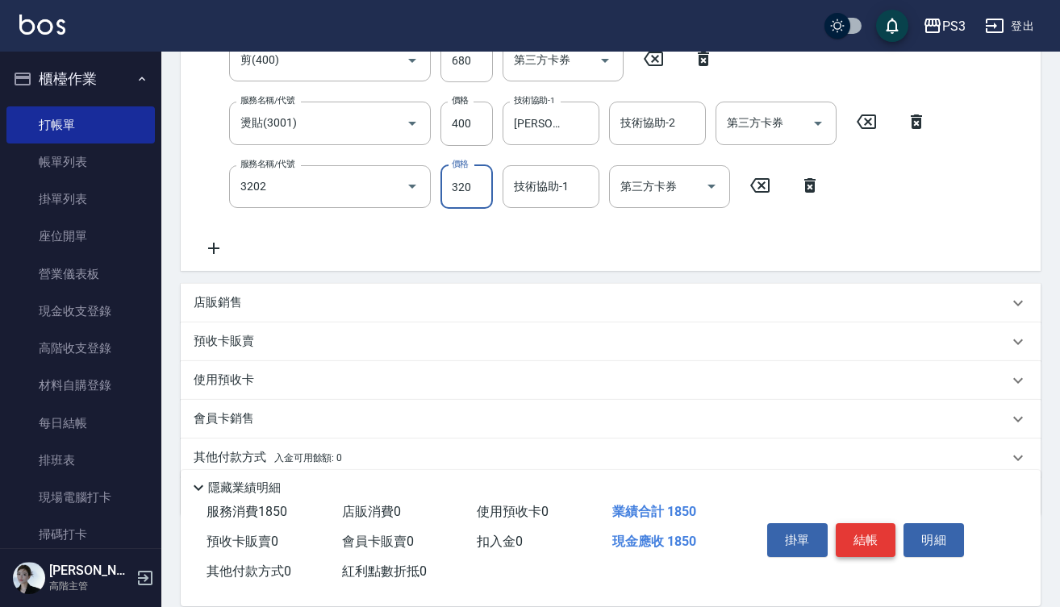
type input "頭皮隔離(3202)"
type input "320"
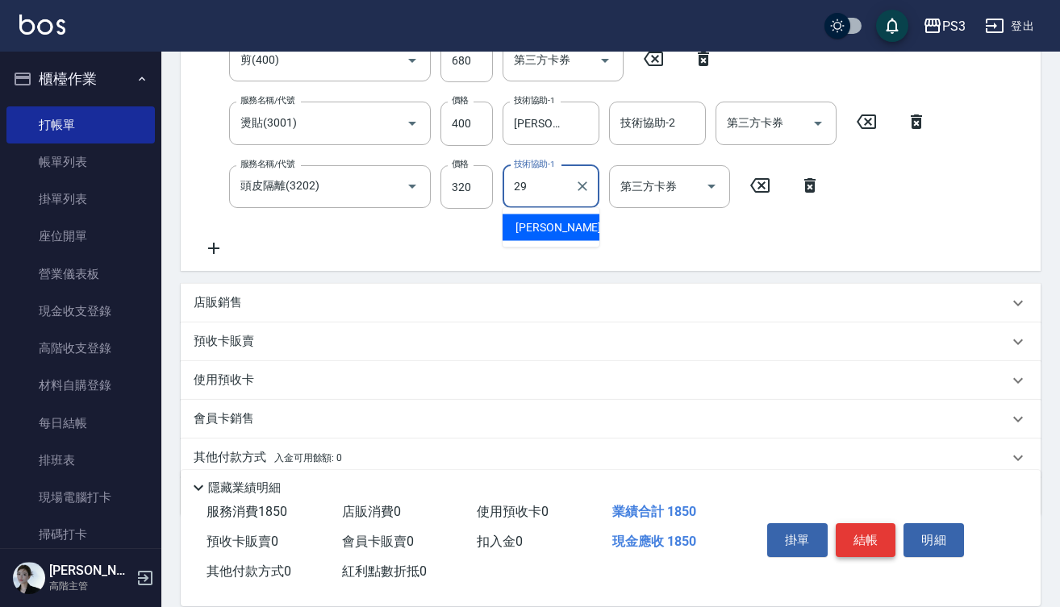
type input "[PERSON_NAME]-29"
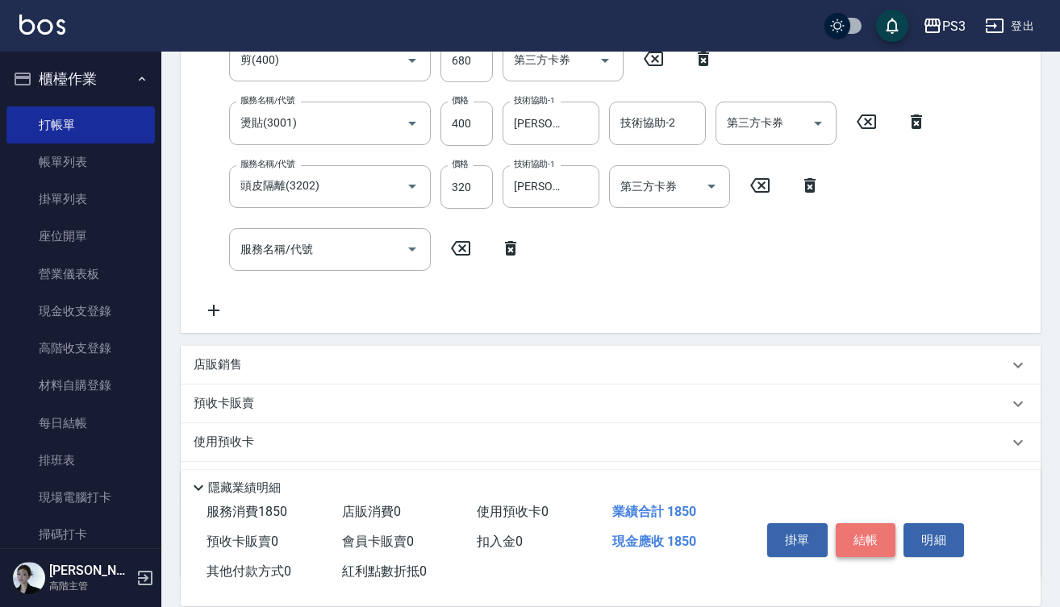
click at [850, 532] on button "結帳" at bounding box center [866, 540] width 60 height 34
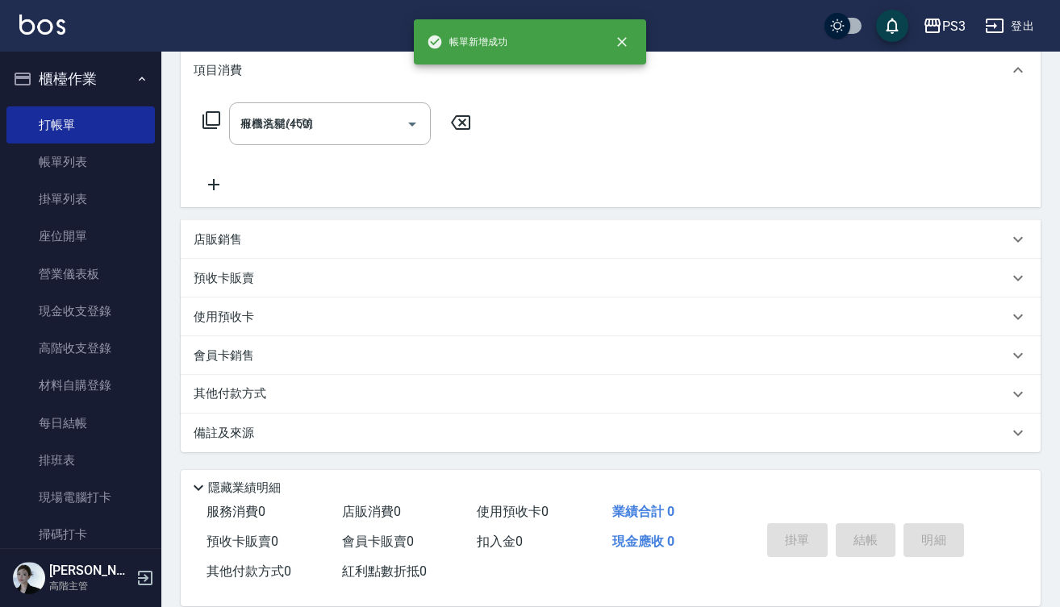
type input "[DATE] 18:41"
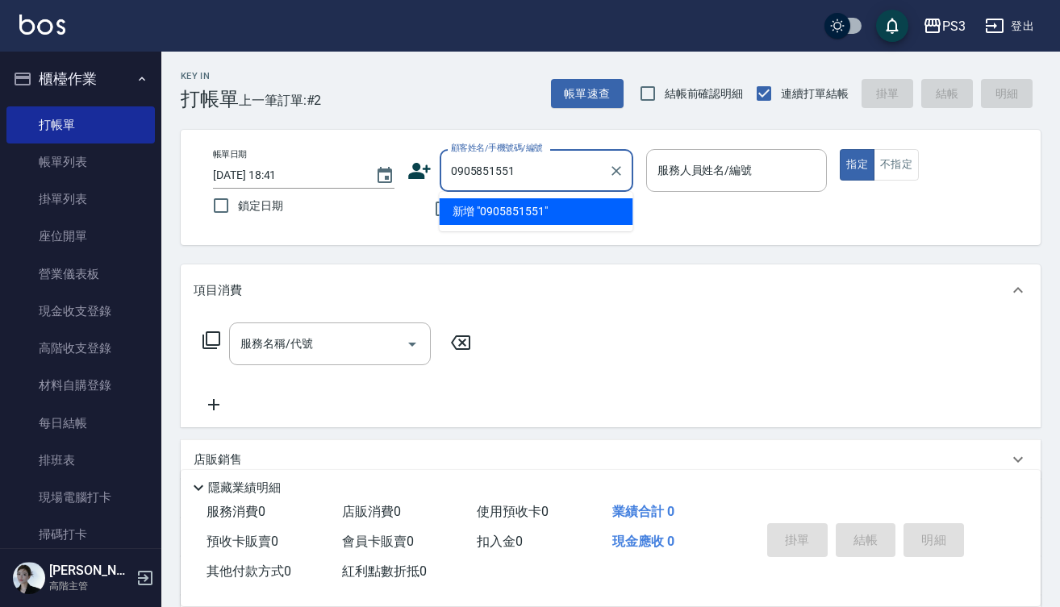
type input "0905851551"
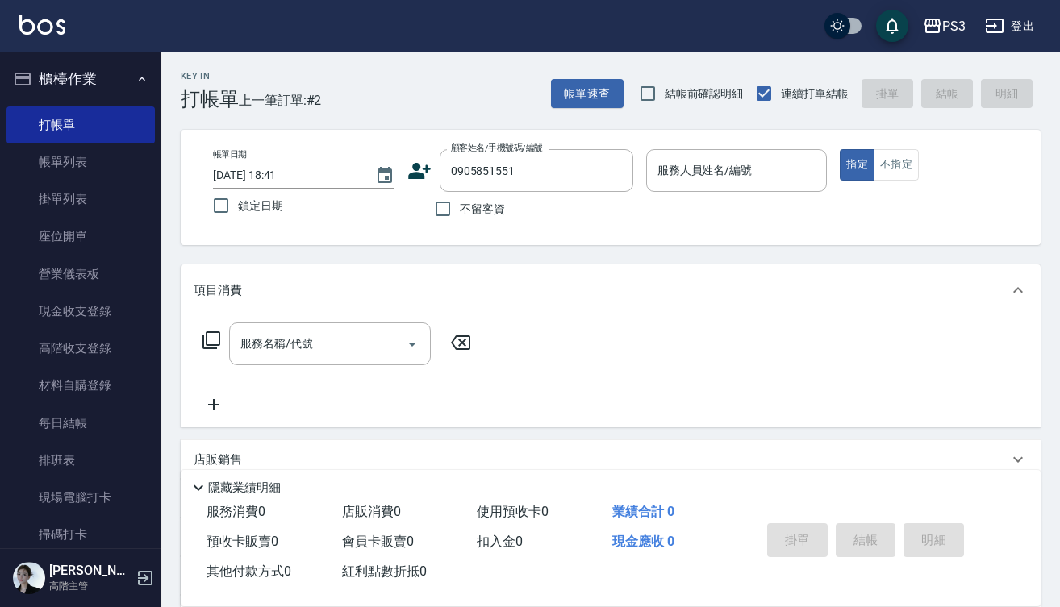
click at [425, 170] on icon at bounding box center [419, 171] width 24 height 24
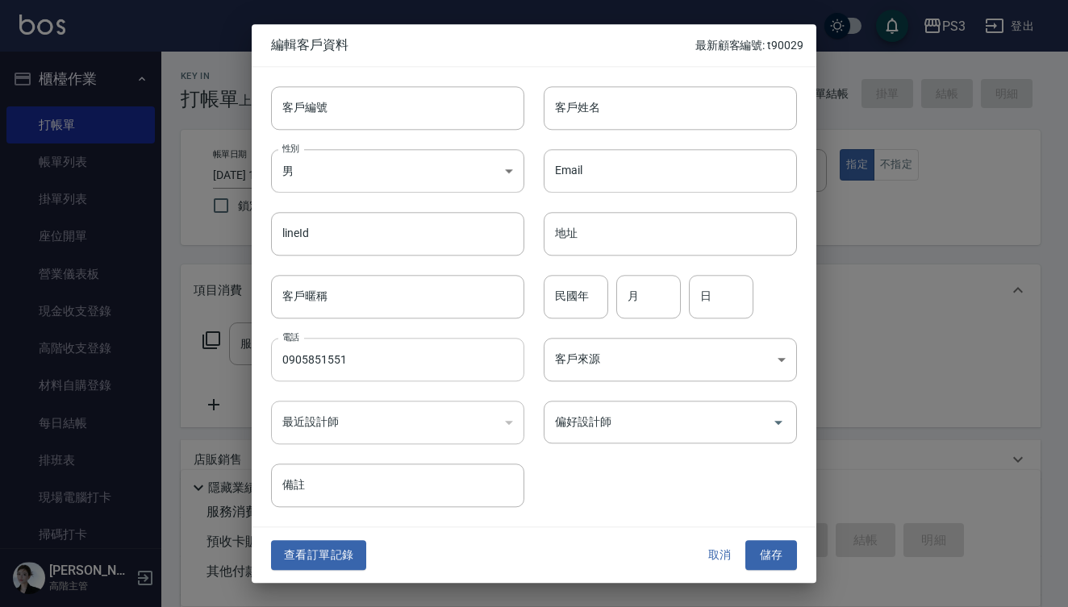
click at [374, 369] on input "0905851551" at bounding box center [397, 360] width 253 height 44
click at [358, 115] on input "客戶編號" at bounding box center [397, 108] width 253 height 44
paste input "0905851551"
type input "0905851551"
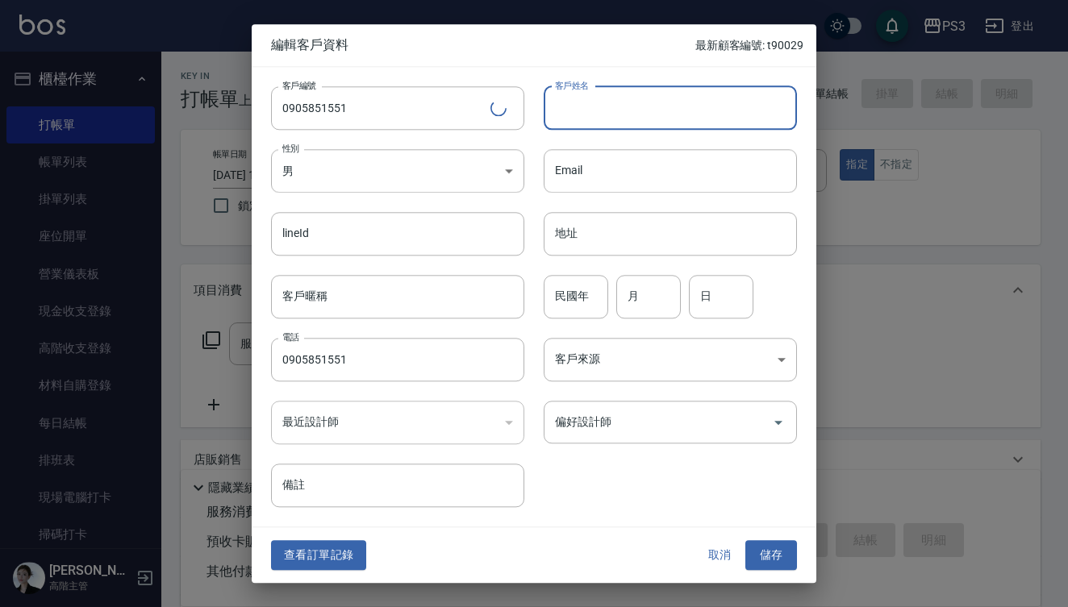
click at [663, 102] on input "客戶姓名" at bounding box center [670, 108] width 253 height 44
drag, startPoint x: 578, startPoint y: 111, endPoint x: 578, endPoint y: 84, distance: 27.4
click at [578, 111] on input "[PERSON_NAME]" at bounding box center [670, 108] width 253 height 44
drag, startPoint x: 631, startPoint y: 107, endPoint x: 631, endPoint y: 90, distance: 16.9
click at [631, 107] on input "[PERSON_NAME]" at bounding box center [670, 108] width 253 height 44
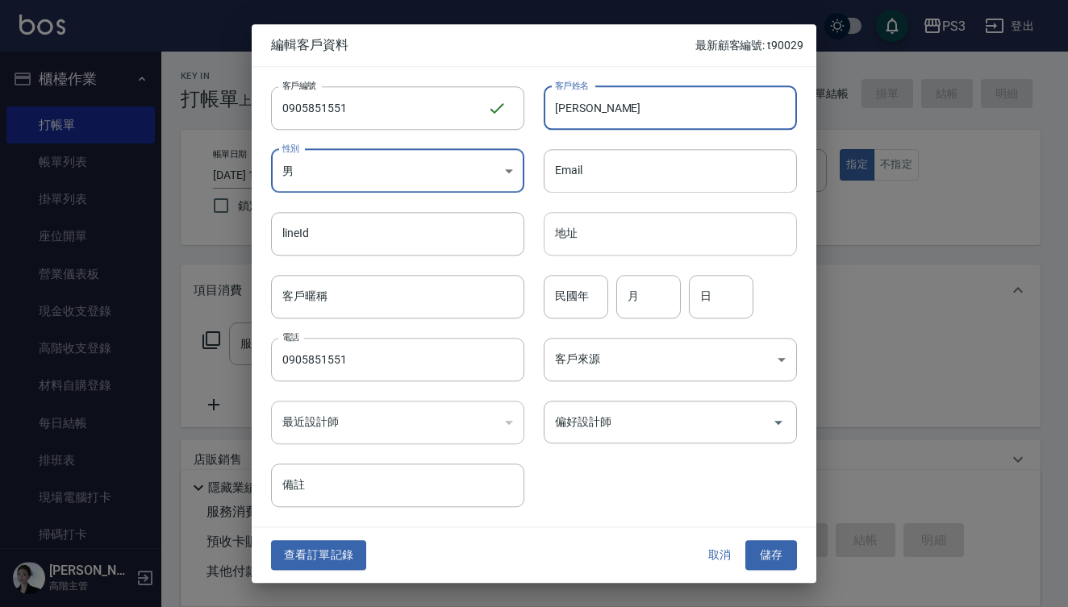
type input "[PERSON_NAME]"
click at [582, 240] on input "地址" at bounding box center [670, 234] width 253 height 44
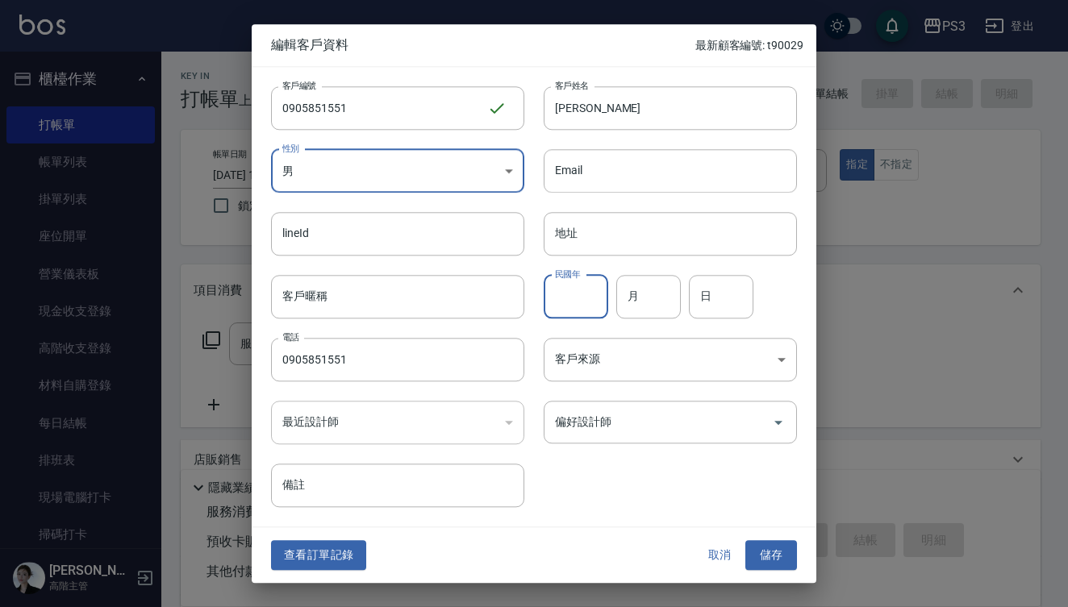
click at [582, 282] on input "民國年" at bounding box center [576, 297] width 65 height 44
type input "97"
type input "11"
type input "9"
click at [768, 551] on button "儲存" at bounding box center [771, 556] width 52 height 30
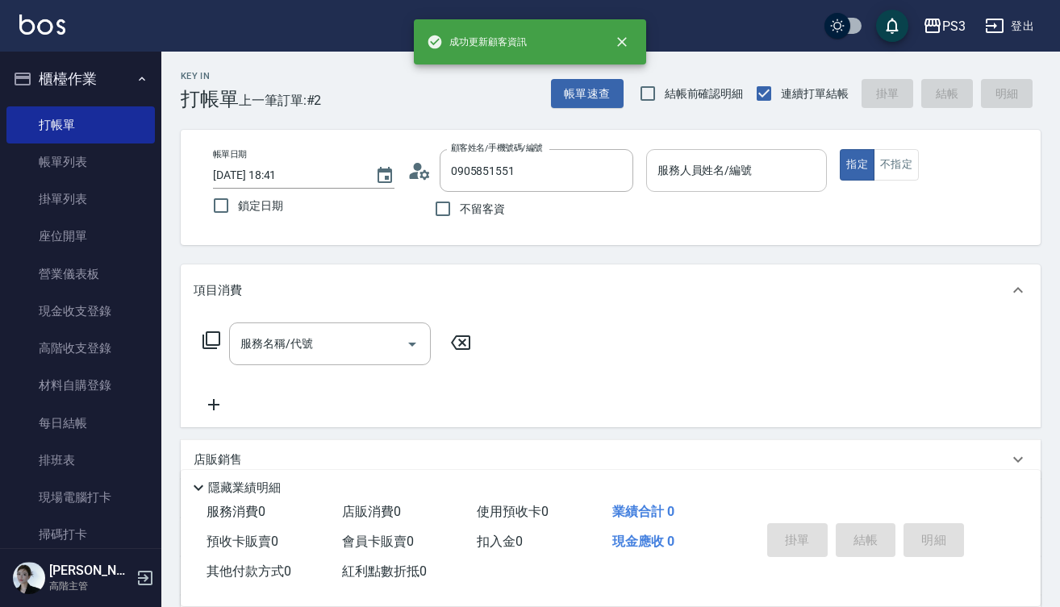
click at [712, 190] on div "服務人員姓名/編號" at bounding box center [736, 170] width 181 height 43
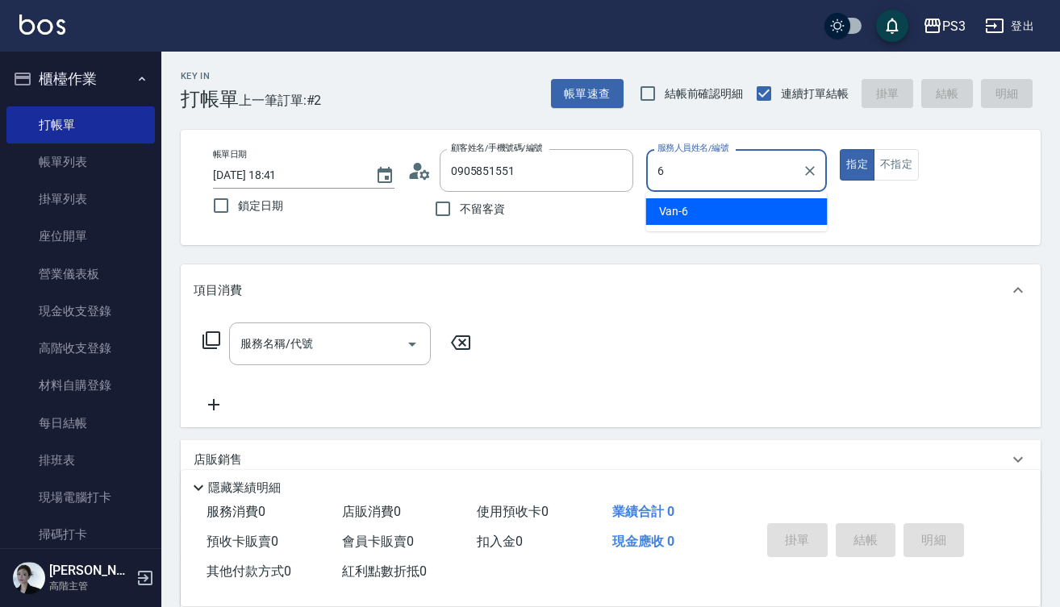
type input "Van-6"
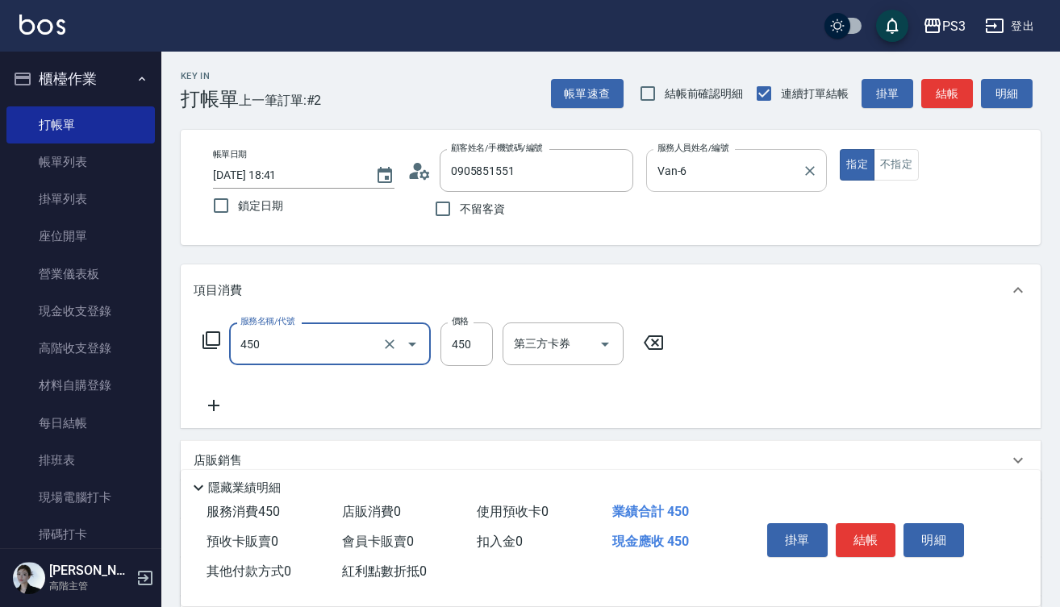
type input "有機洗髮(450)"
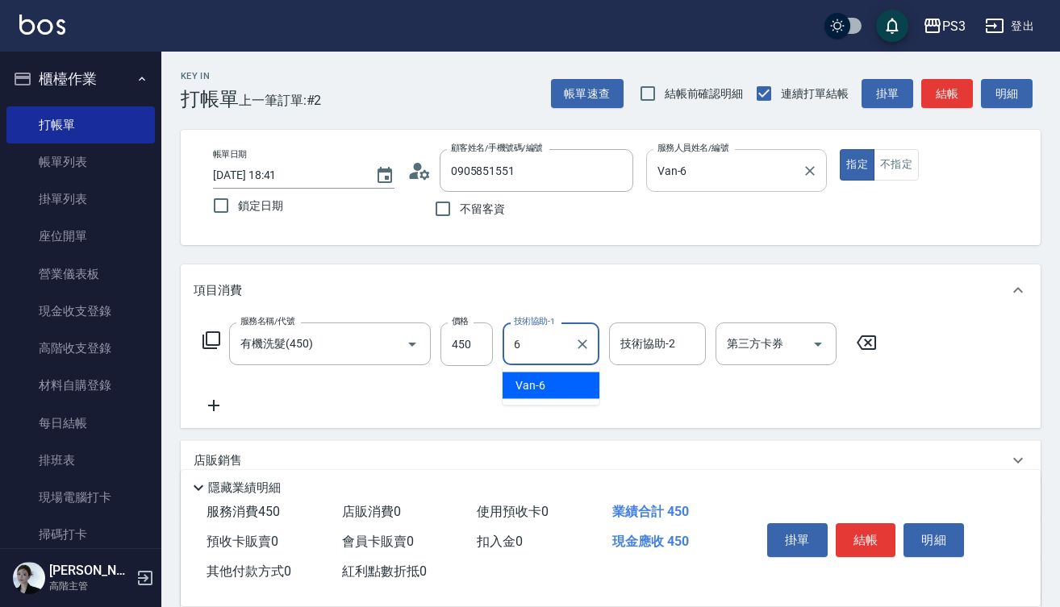
type input "Van-6"
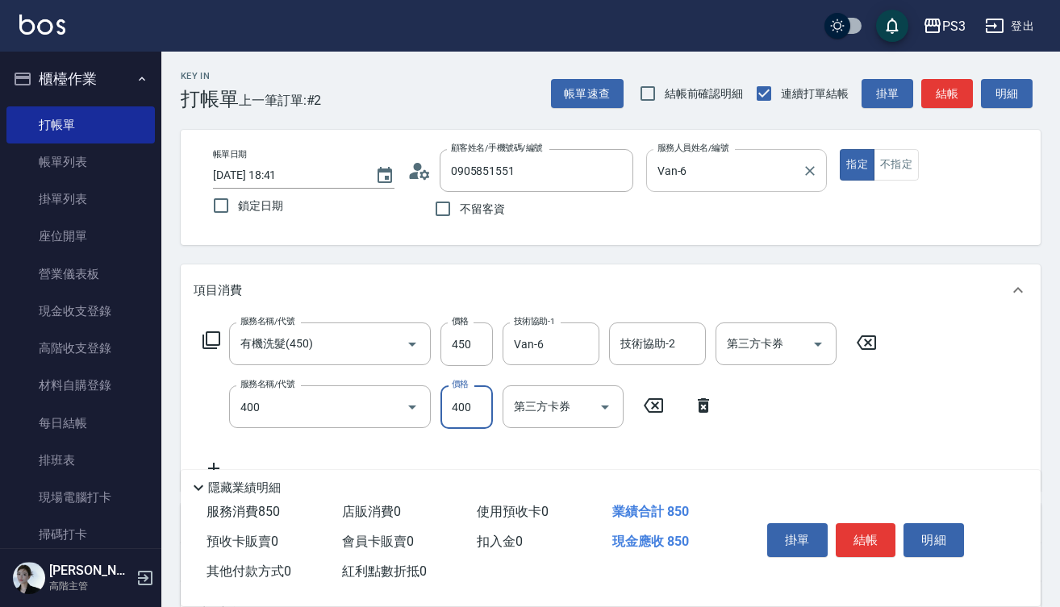
type input "剪(400)"
type input "250"
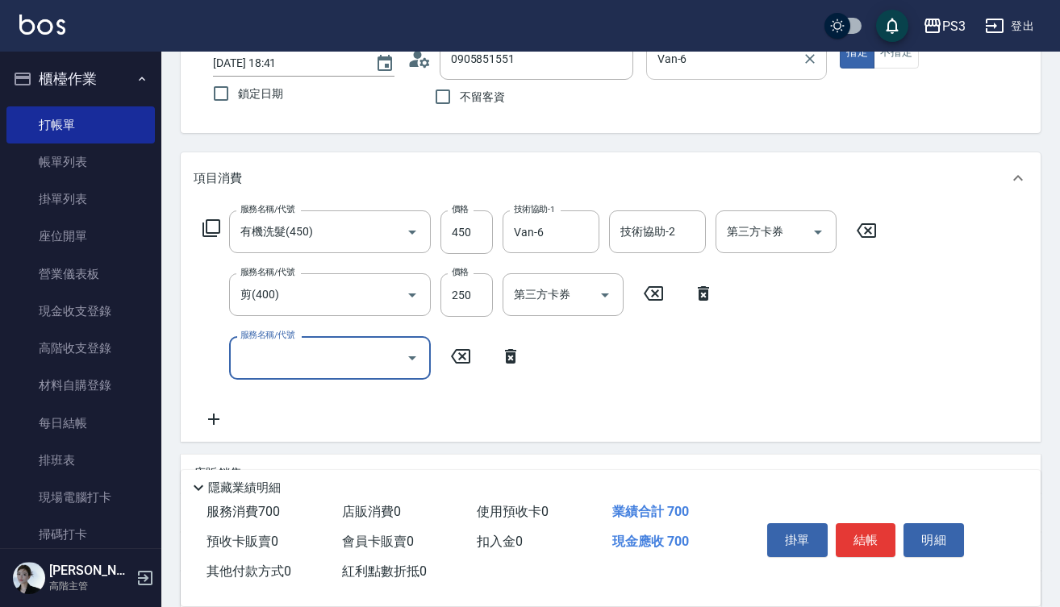
scroll to position [115, 0]
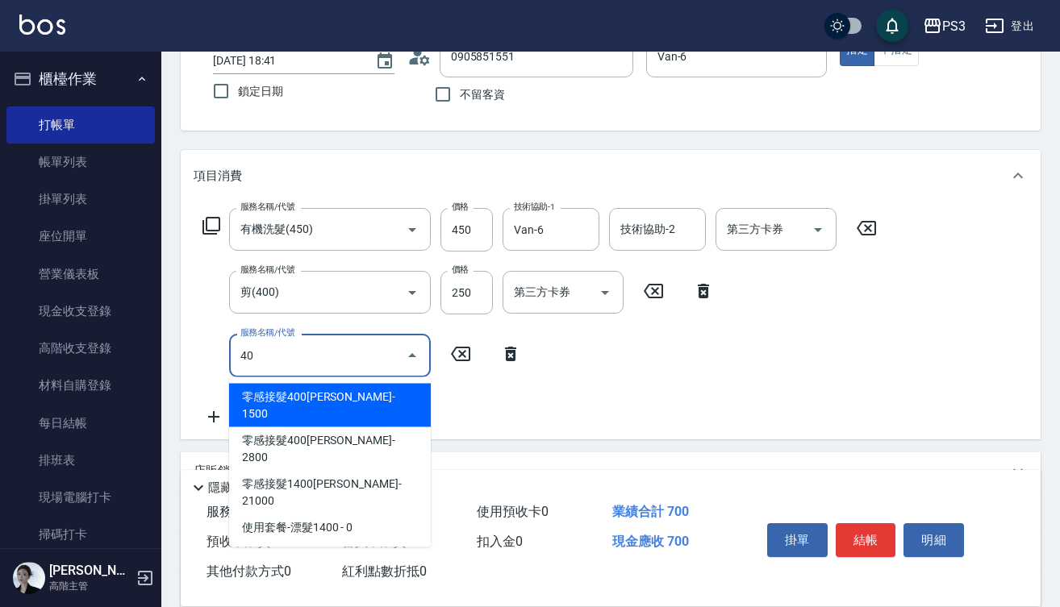
type input "4"
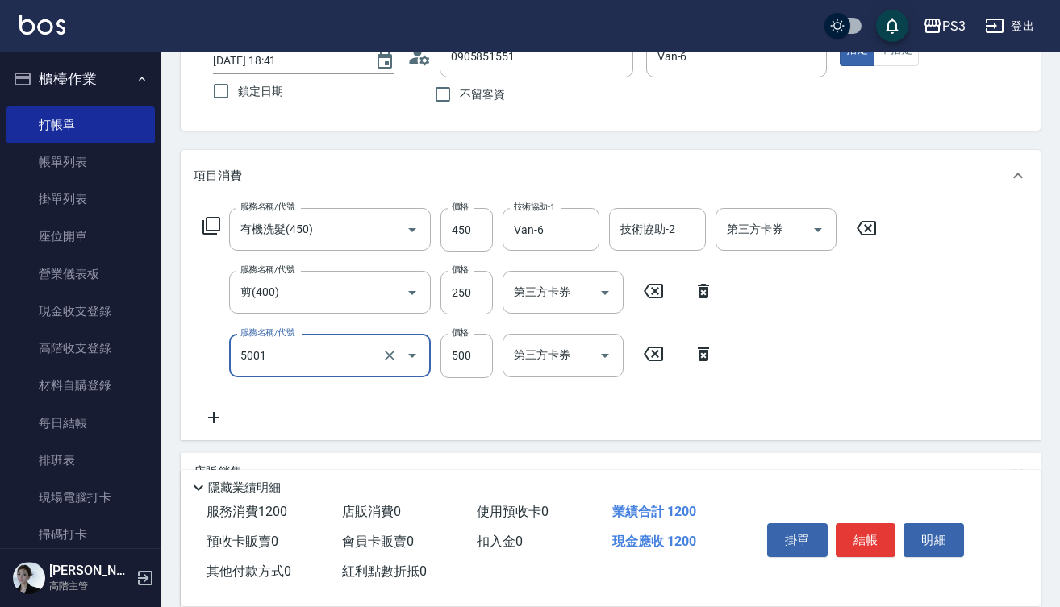
type input "燙瀏海500/800(5001)"
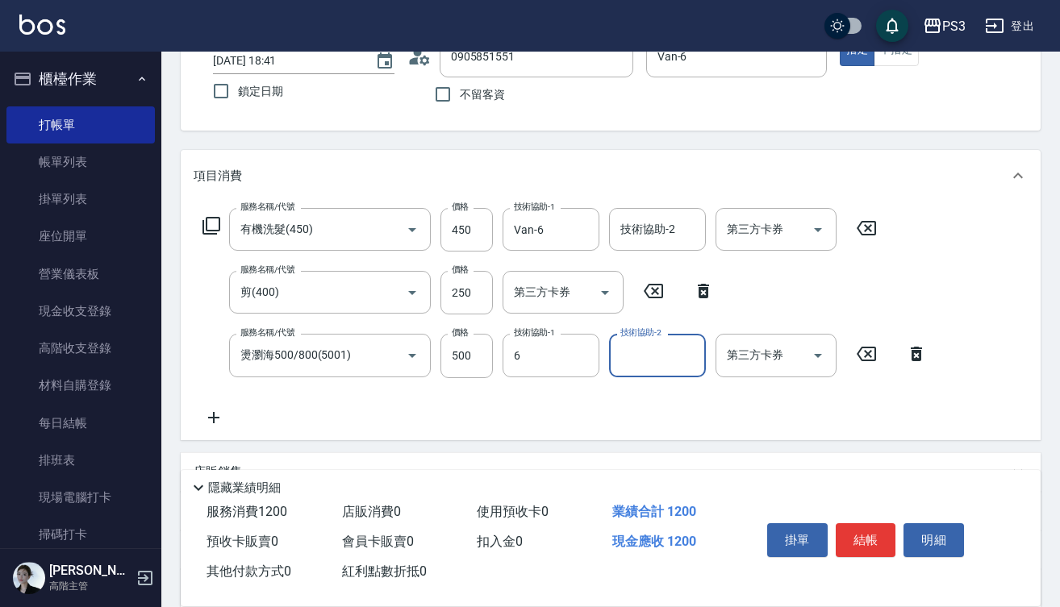
type input "Van-6"
click at [885, 535] on button "結帳" at bounding box center [866, 540] width 60 height 34
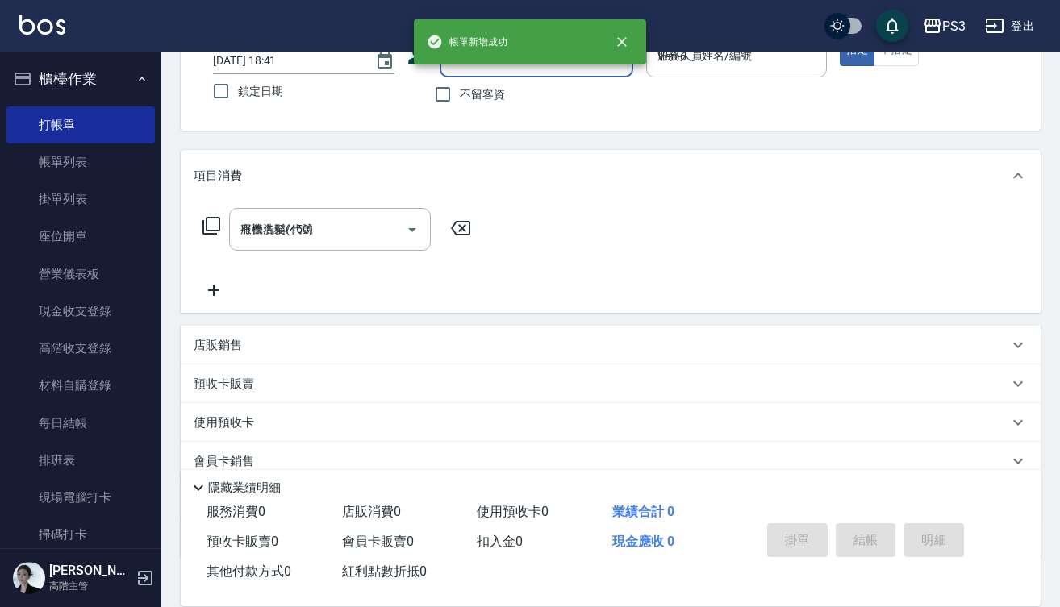
type input "[DATE] 18:43"
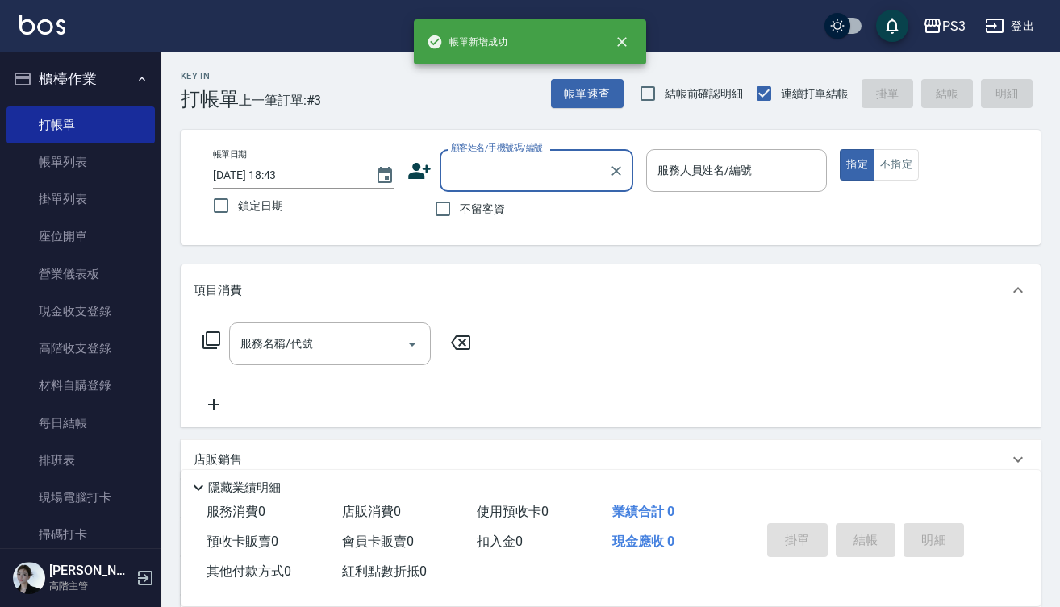
scroll to position [0, 0]
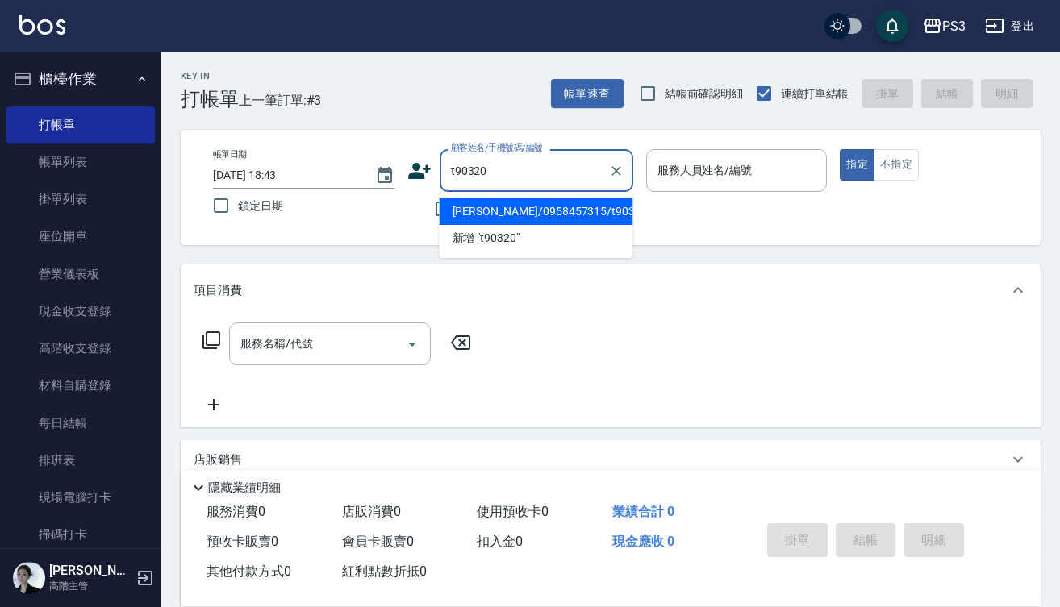
type input "[PERSON_NAME]/0958457315/t90320"
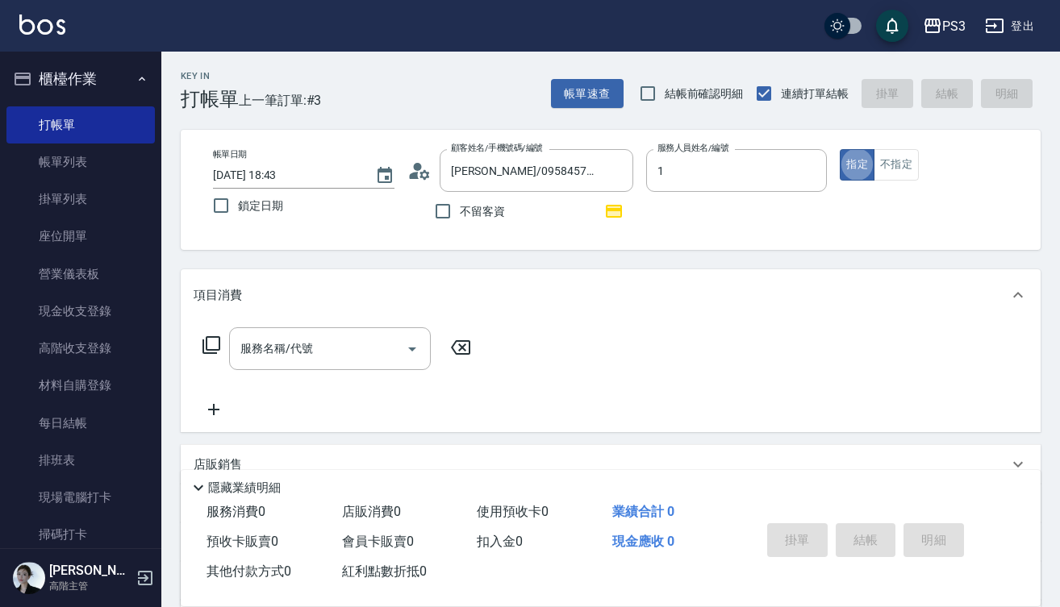
type input "Eva-1"
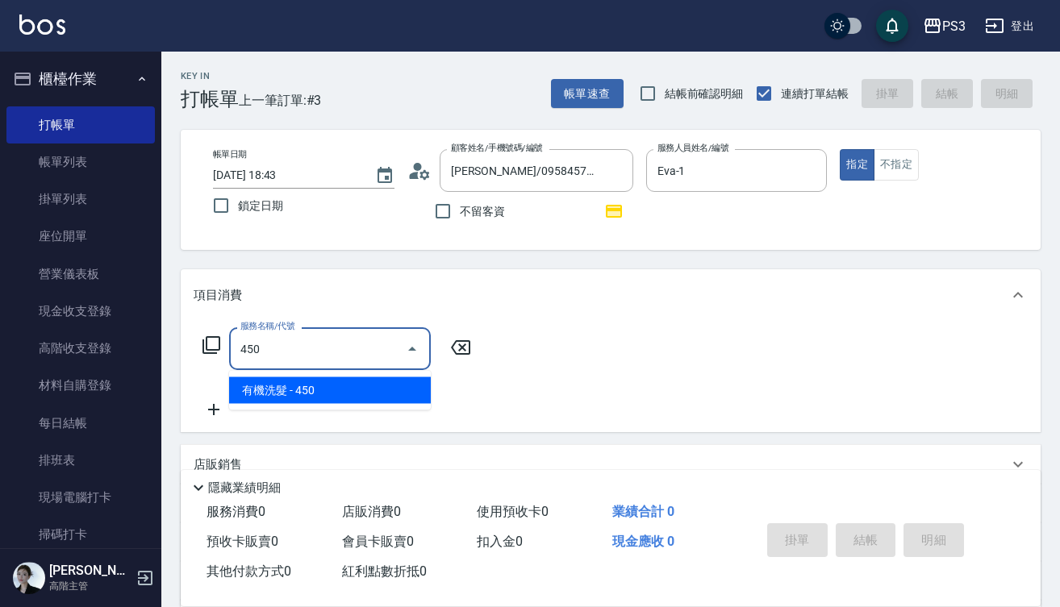
type input "有機洗髮(450)"
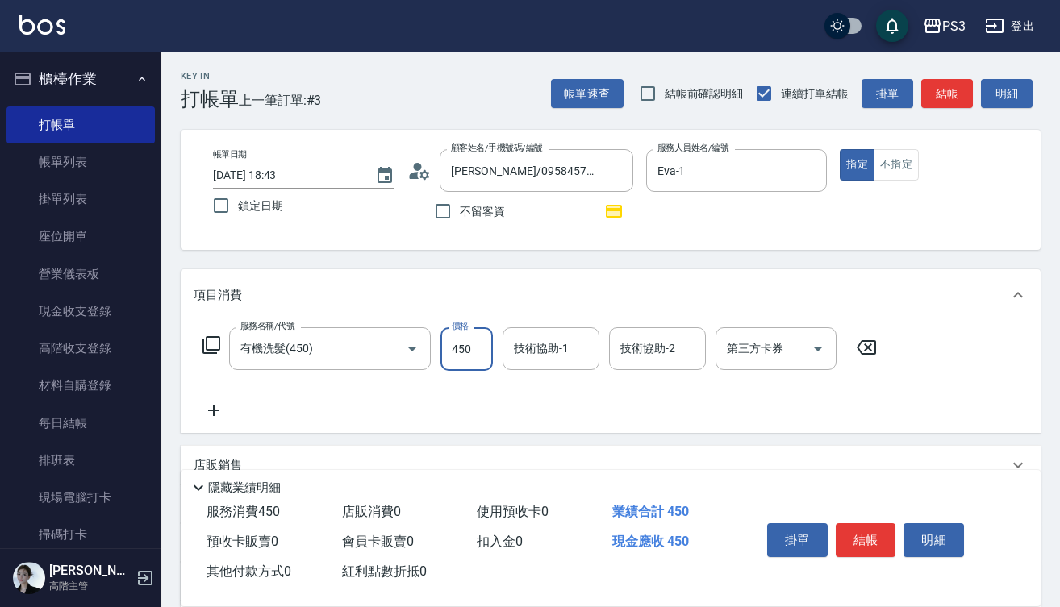
type input "450"
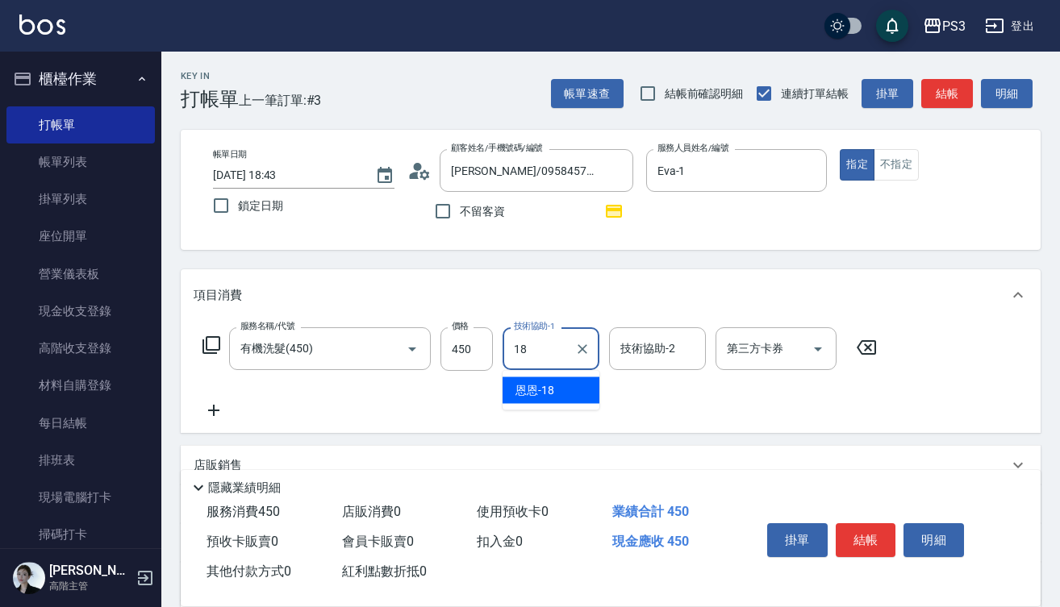
type input "恩恩-18"
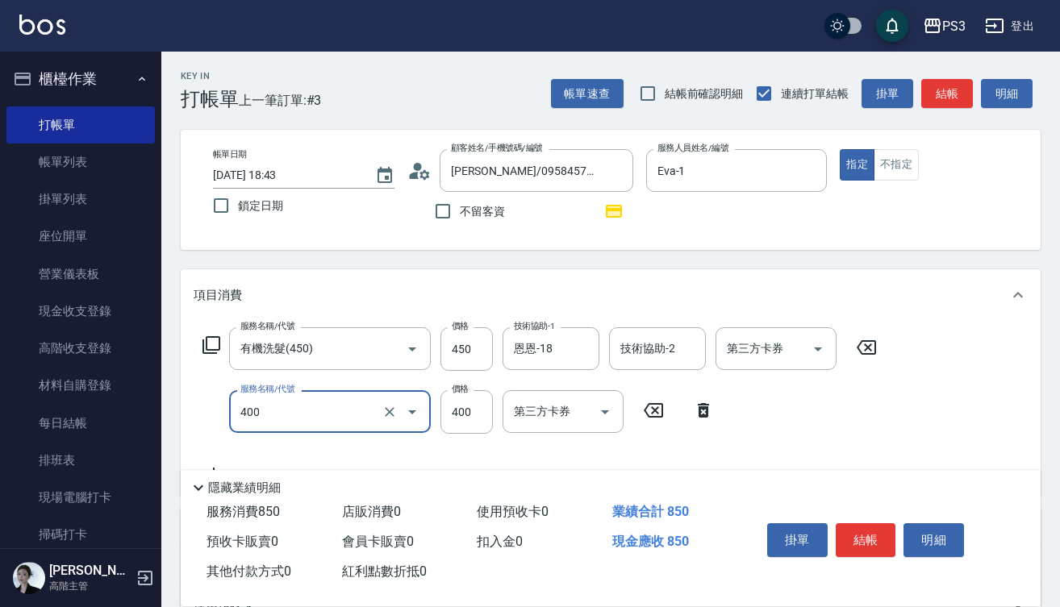
type input "剪(400)"
type input "380"
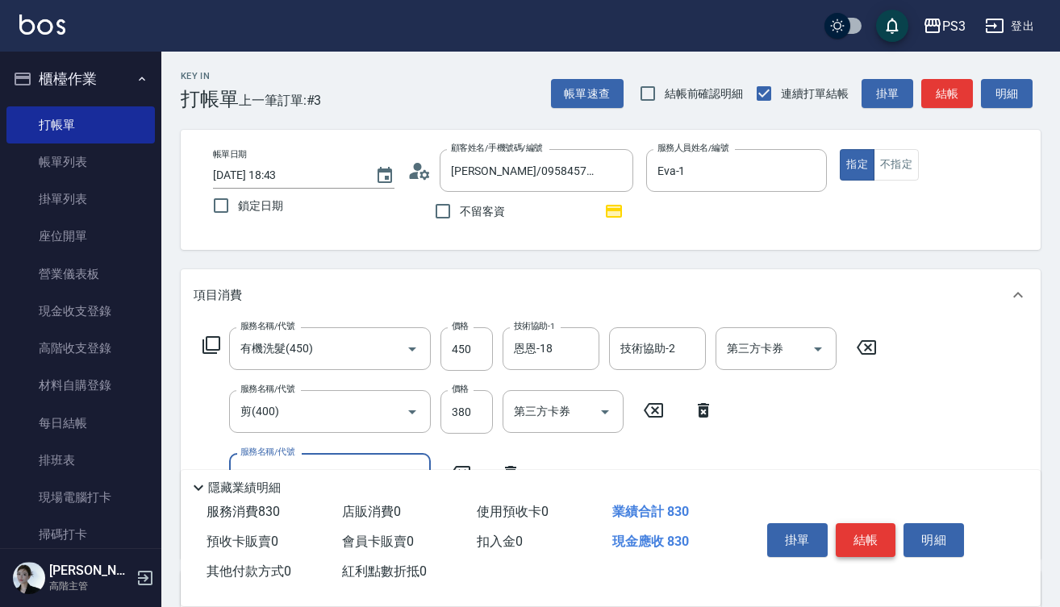
click at [859, 531] on button "結帳" at bounding box center [866, 540] width 60 height 34
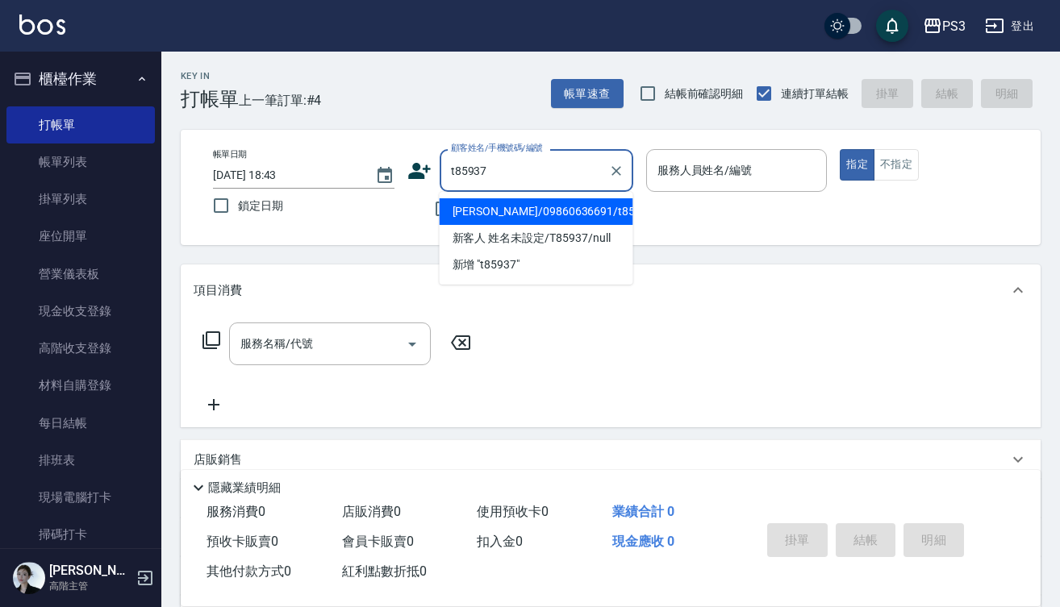
type input "[PERSON_NAME]/09860636691/t85937"
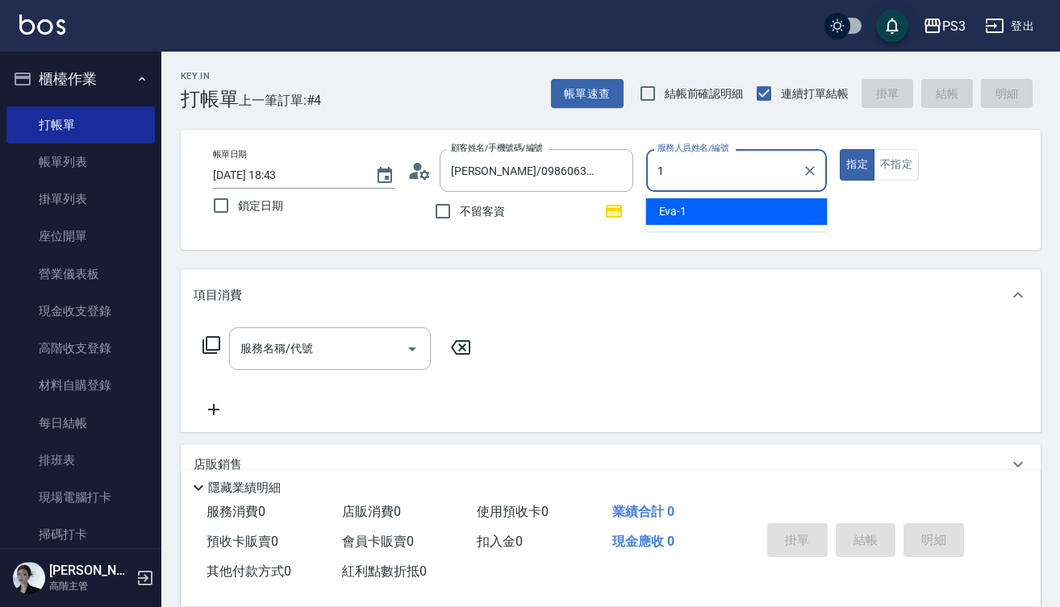
type input "Eva-1"
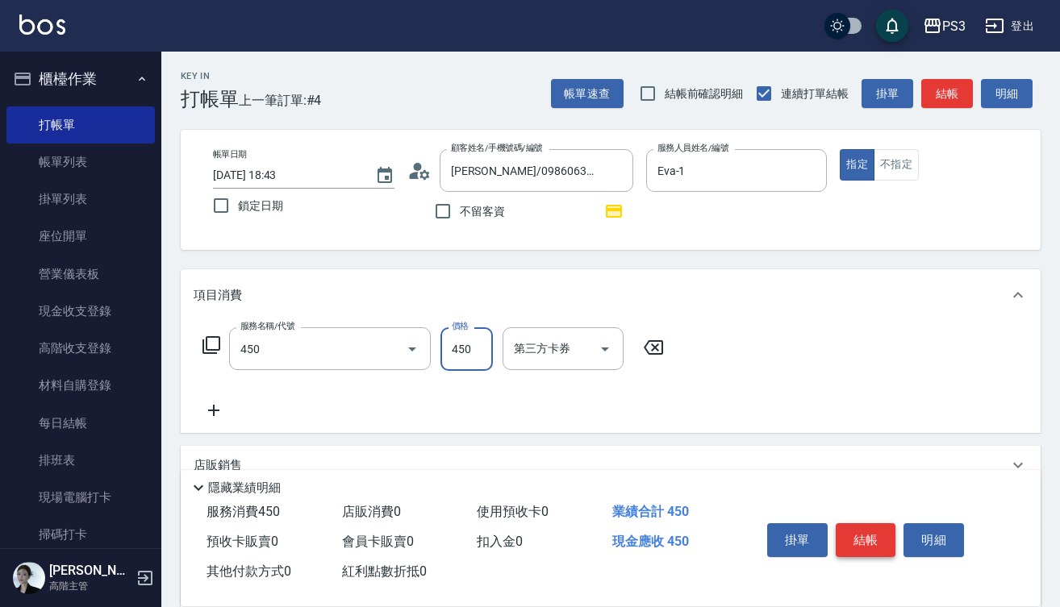
type input "有機洗髮(450)"
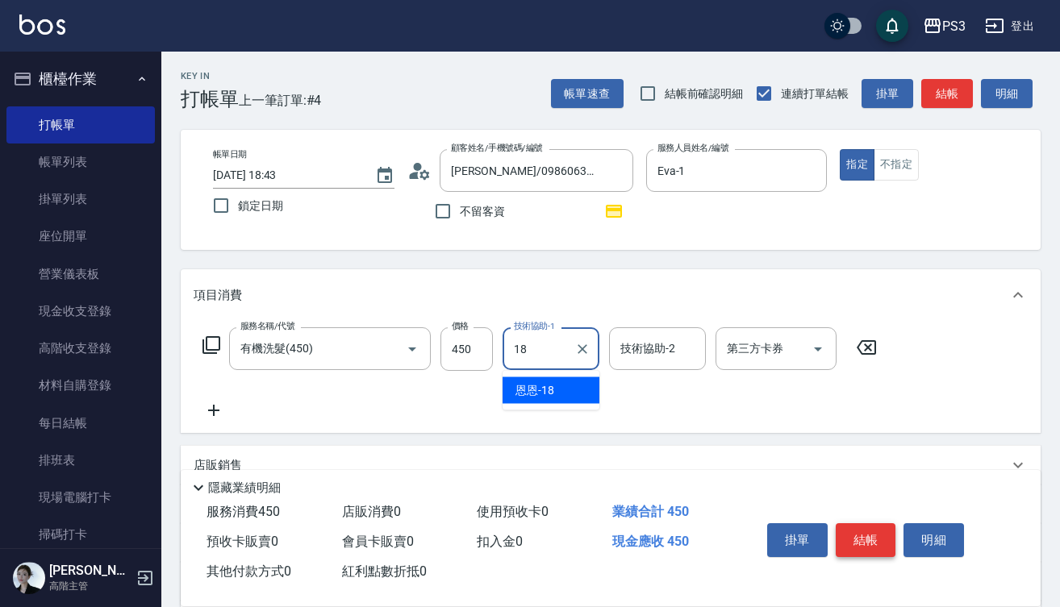
type input "恩恩-18"
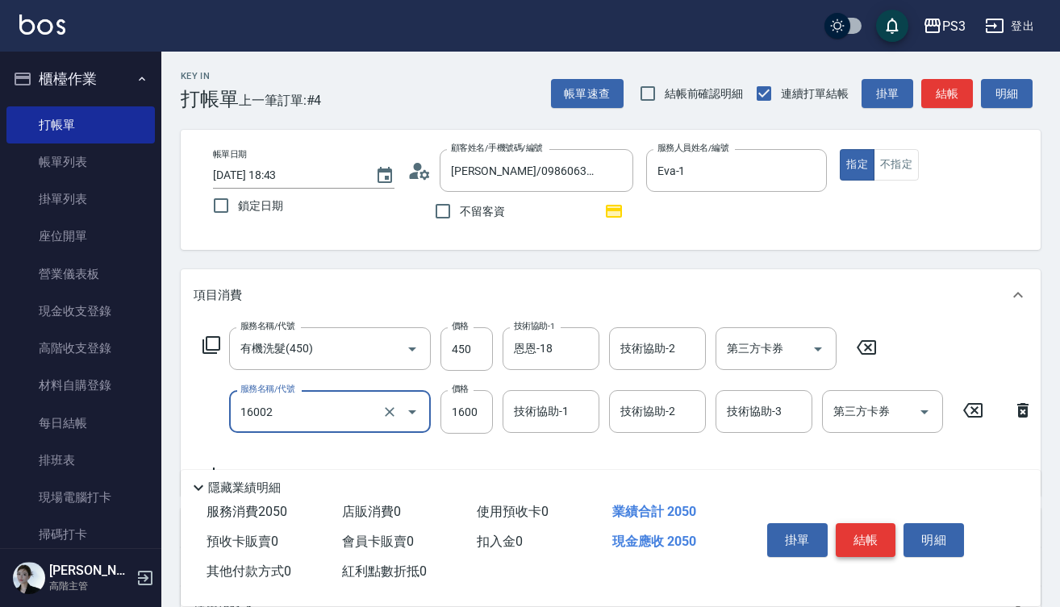
type input "染L(16002)"
type input "2430"
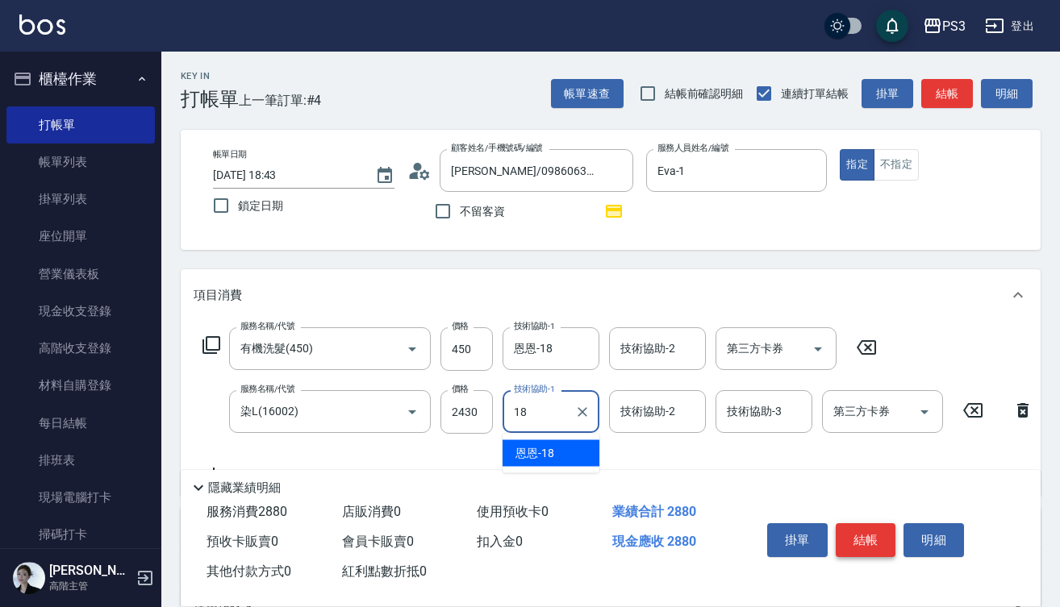
type input "恩恩-18"
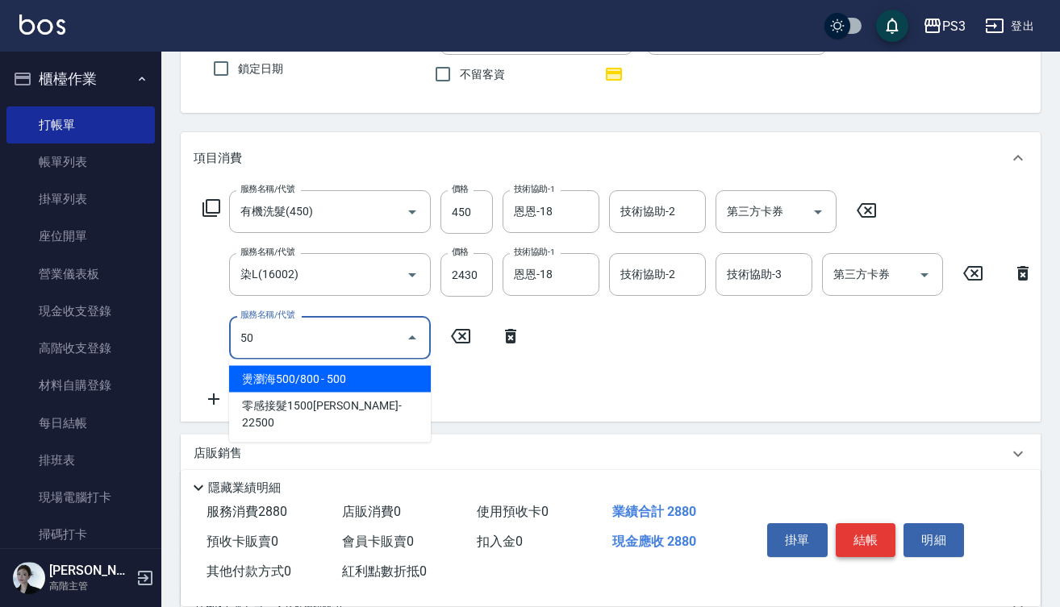
scroll to position [138, 0]
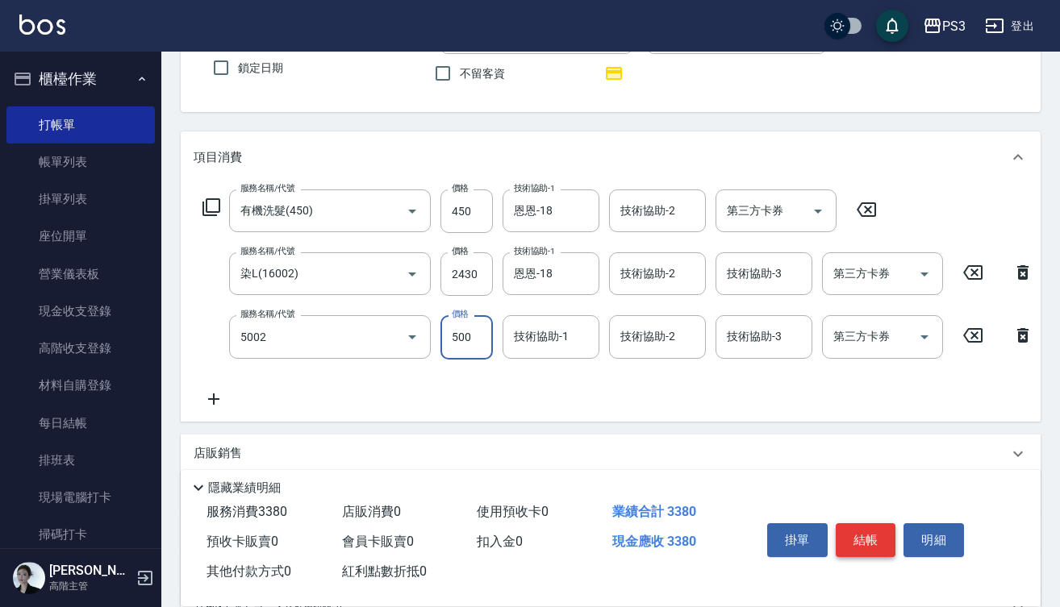
type input "去色短(5002)"
type input "800"
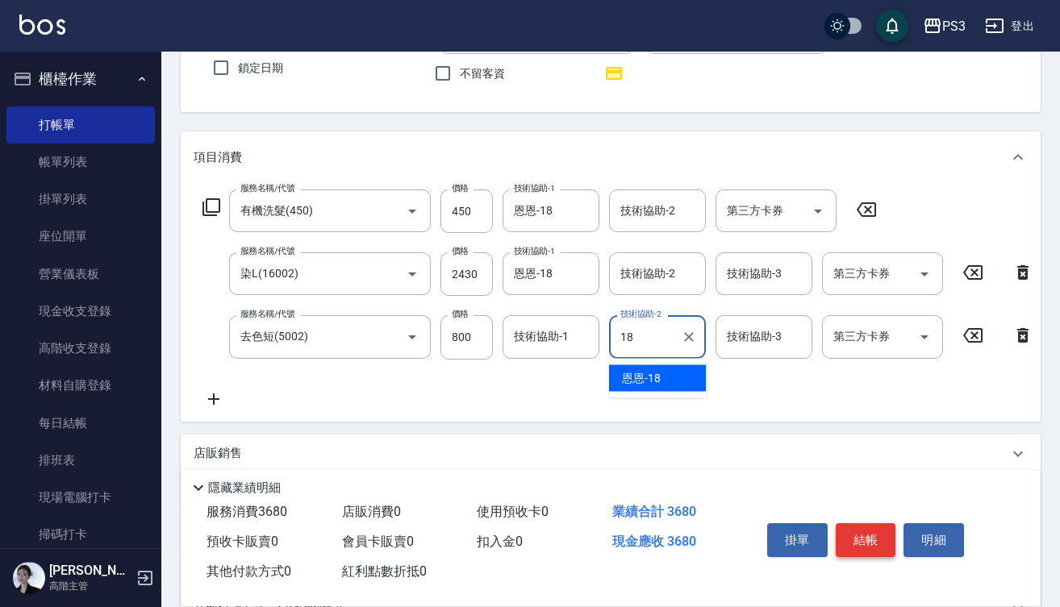
type input "恩恩-18"
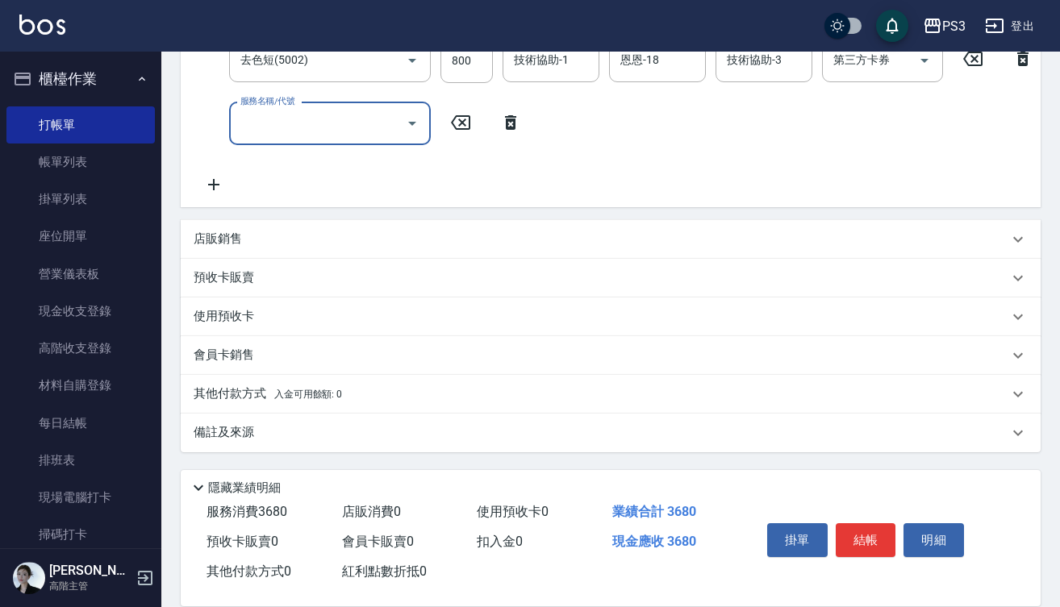
scroll to position [427, 0]
click at [297, 250] on div "店販銷售" at bounding box center [611, 239] width 860 height 39
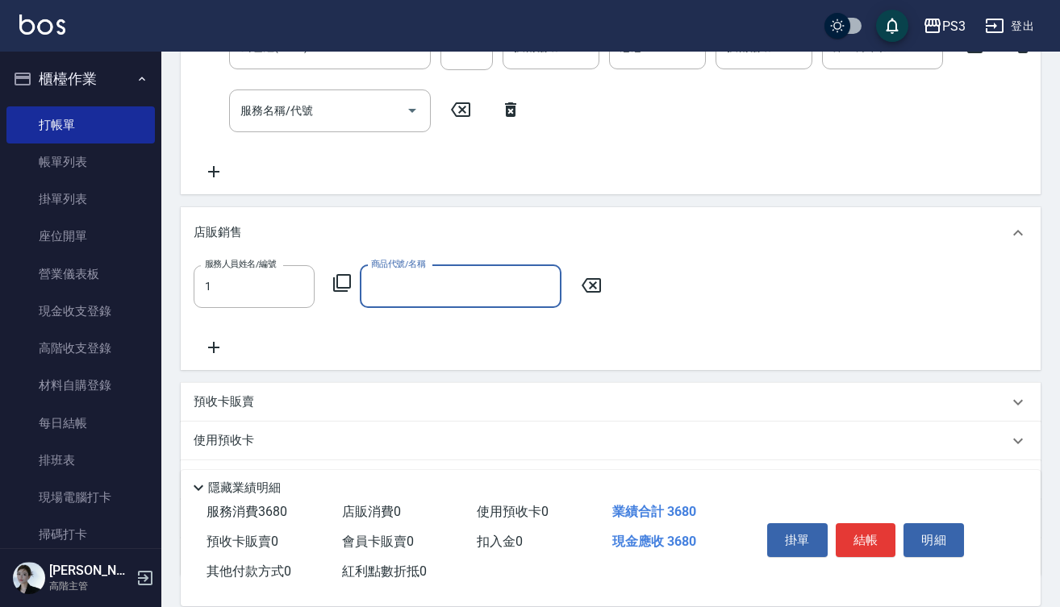
type input "Eva-1"
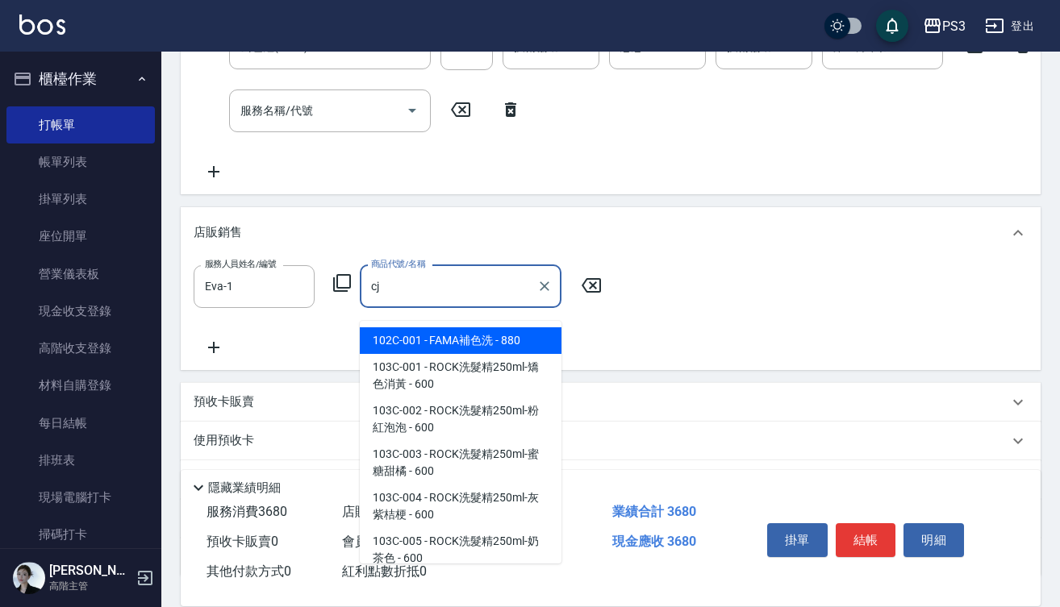
type input "c"
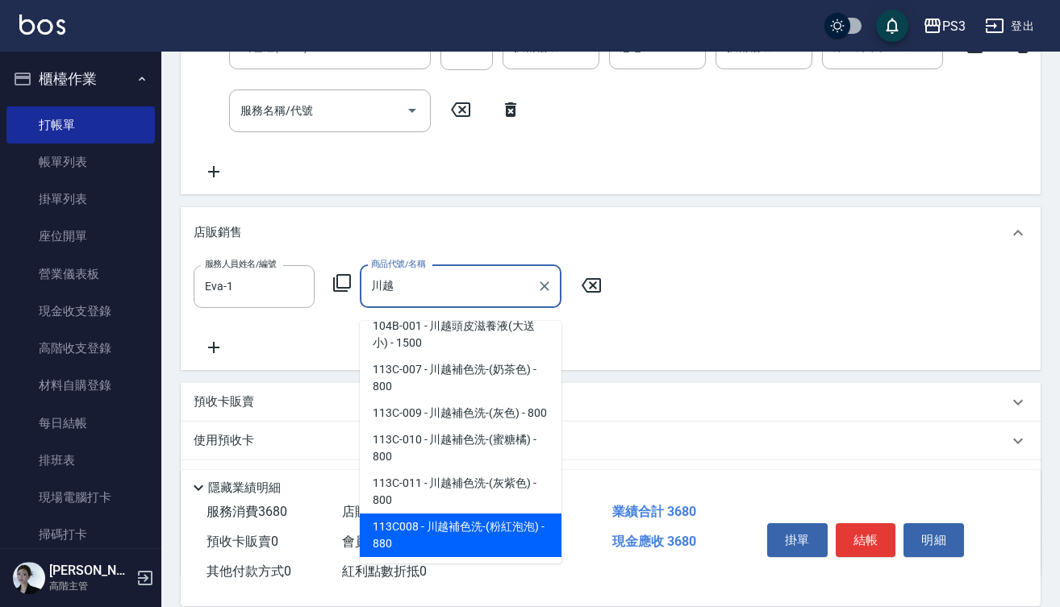
scroll to position [31, 0]
click at [448, 514] on span "113C-011 - 川越補色洗-(灰紫色) - 800" at bounding box center [461, 492] width 202 height 44
type input "川越補色洗-(灰紫色)"
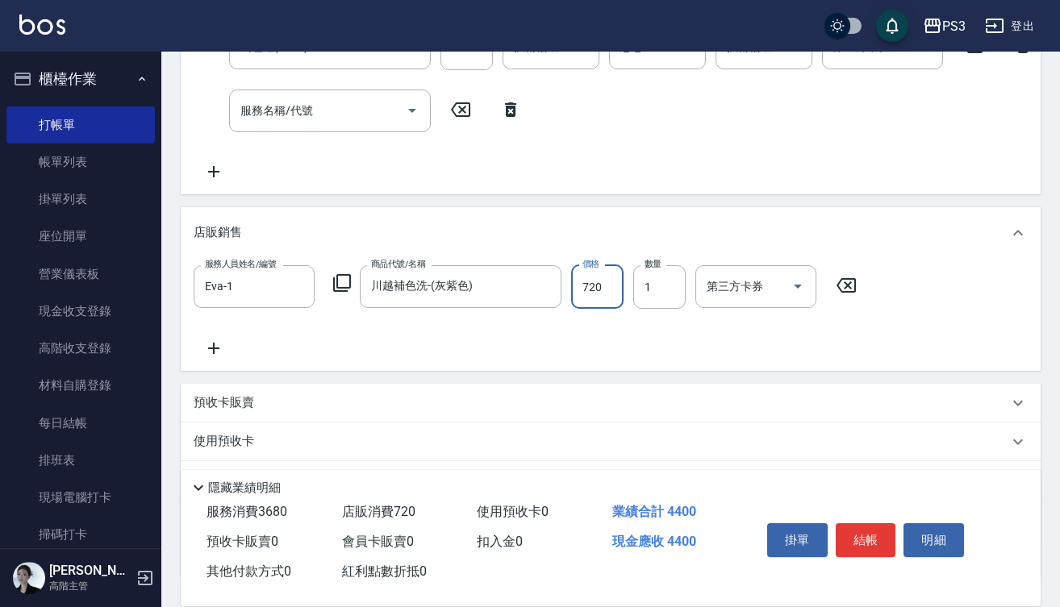
type input "720"
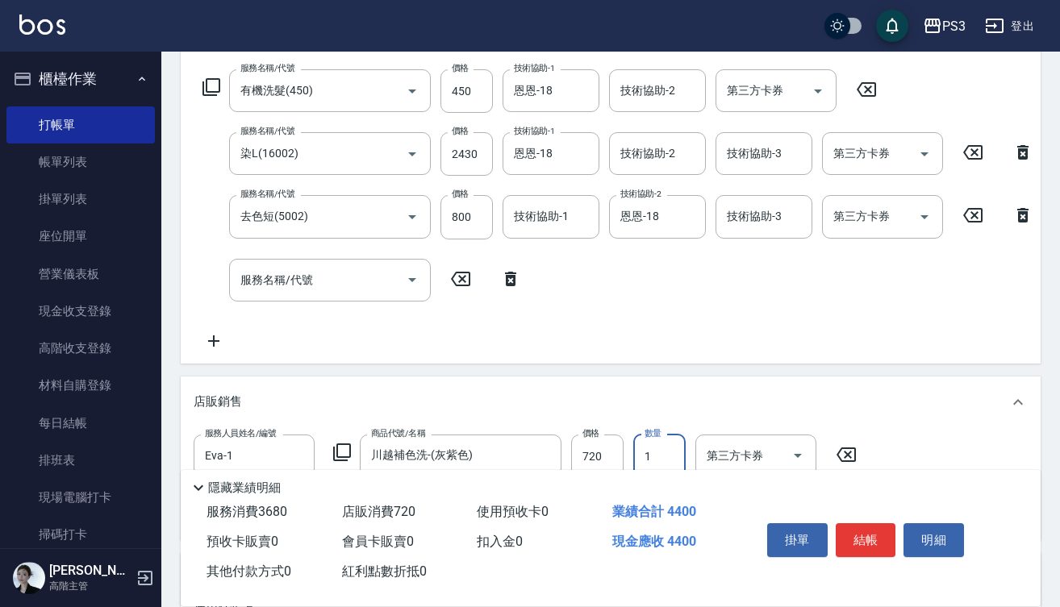
scroll to position [258, 0]
click at [382, 274] on input "服務名稱/代號" at bounding box center [317, 280] width 163 height 28
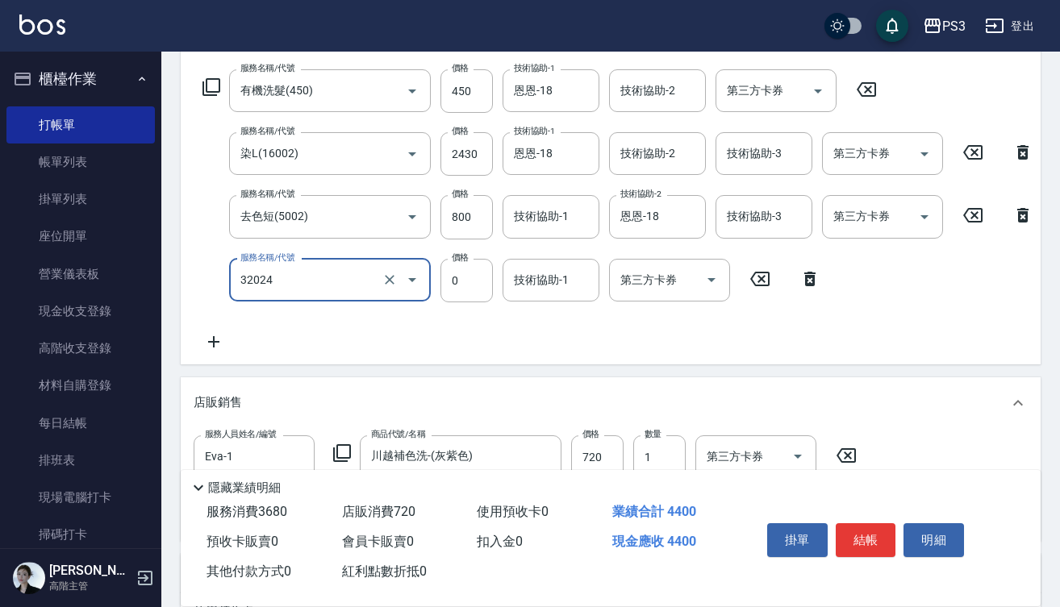
type input "隔離加礦物染(32024)"
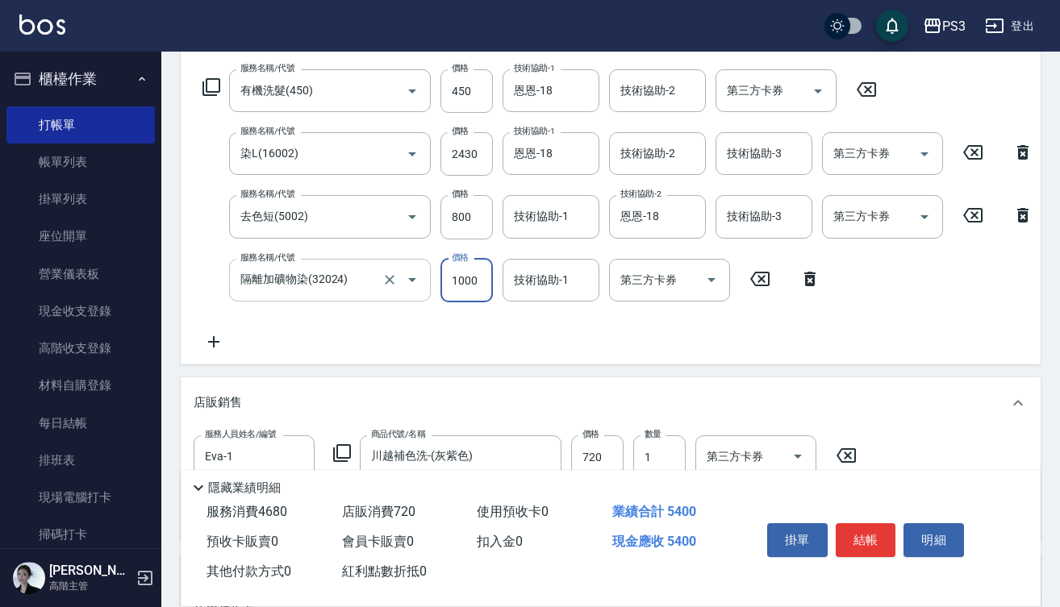
type input "1000"
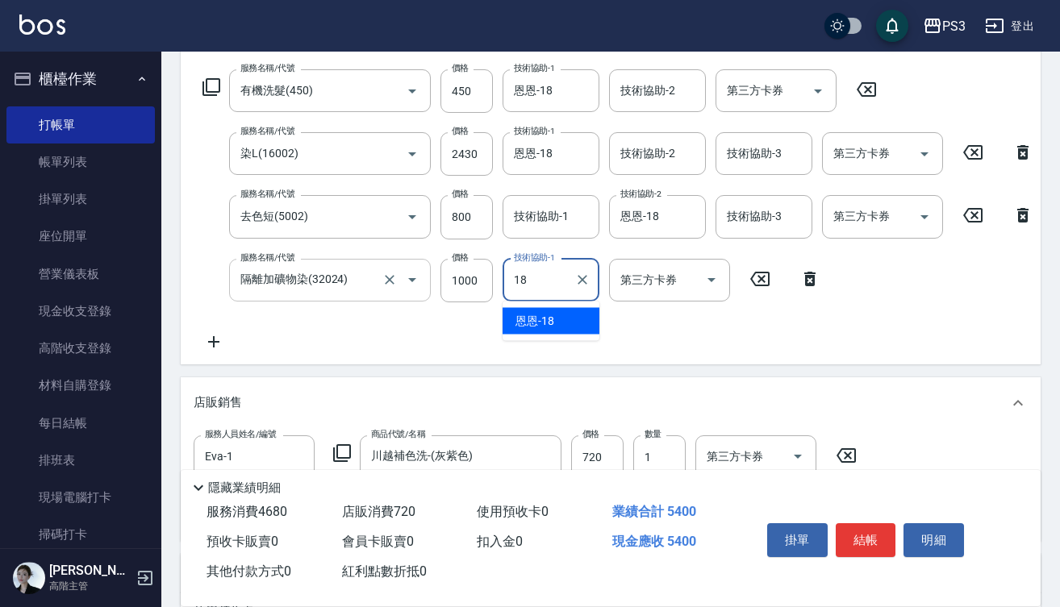
type input "恩恩-18"
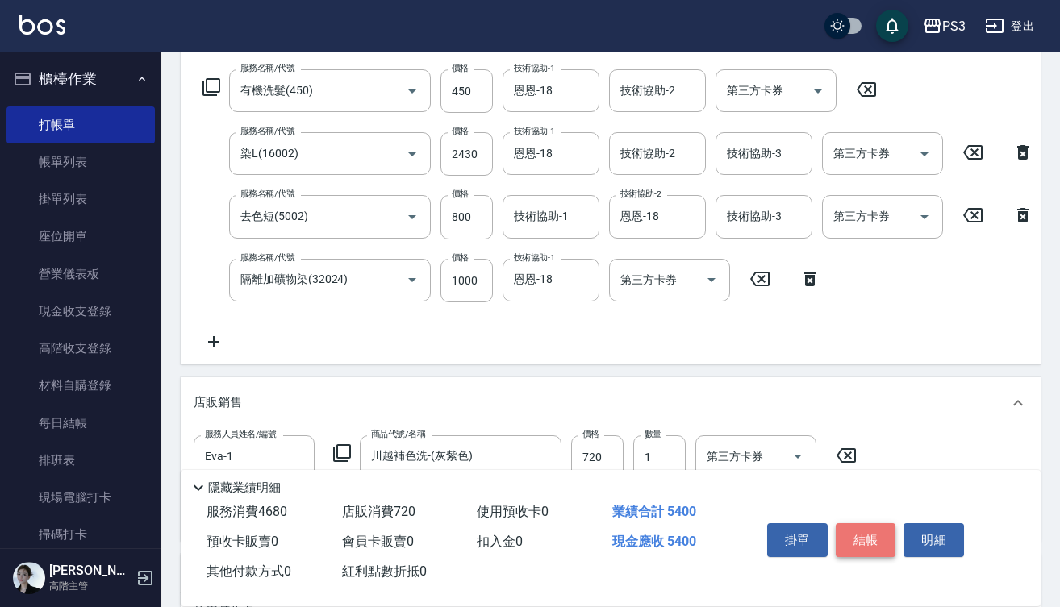
click at [855, 529] on button "結帳" at bounding box center [866, 540] width 60 height 34
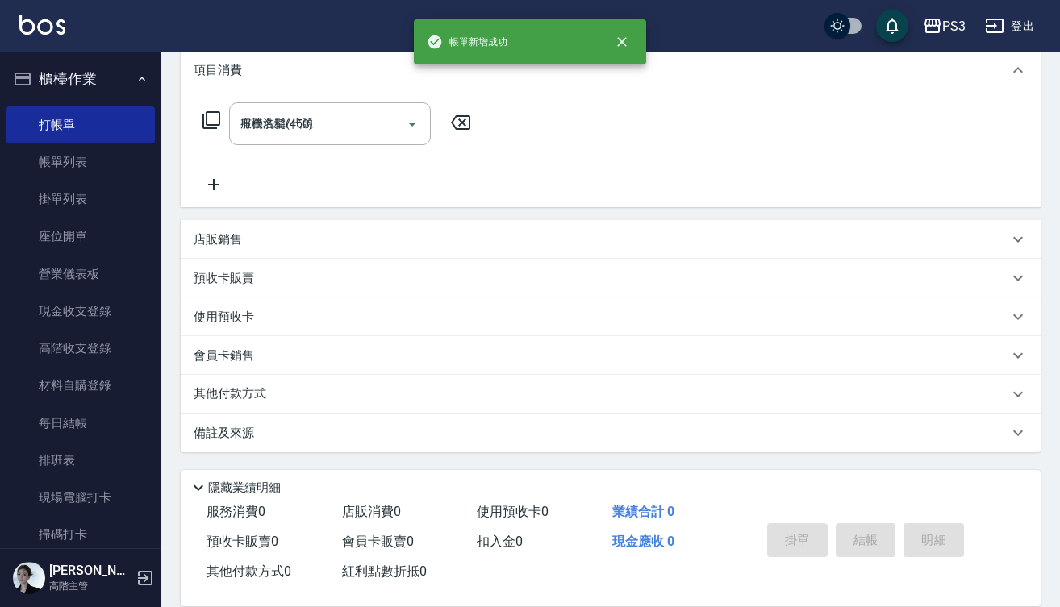
type input "[DATE] 18:45"
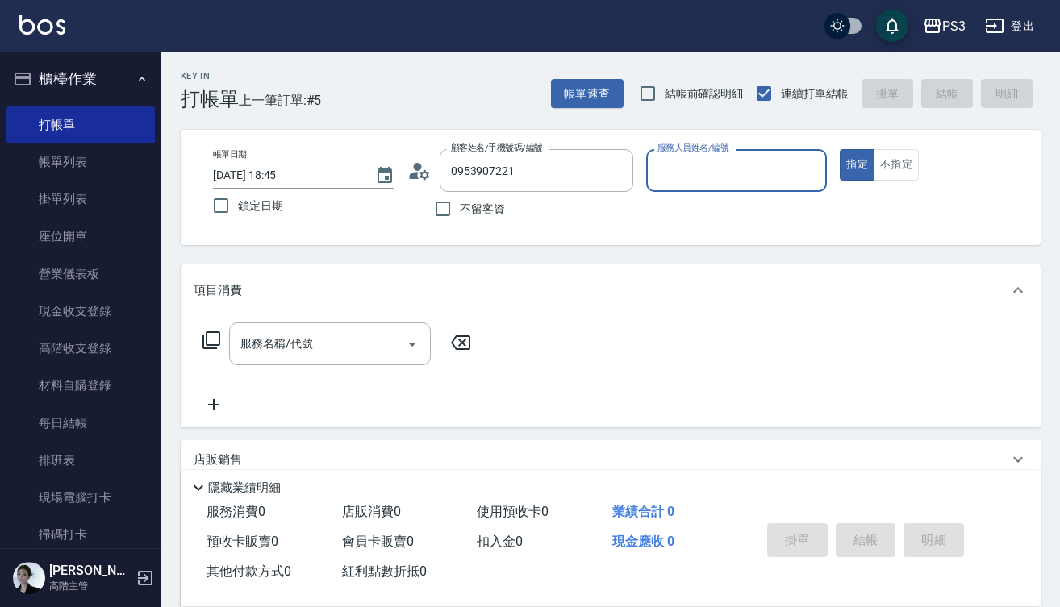
type input "[PERSON_NAME]/0953907221/null"
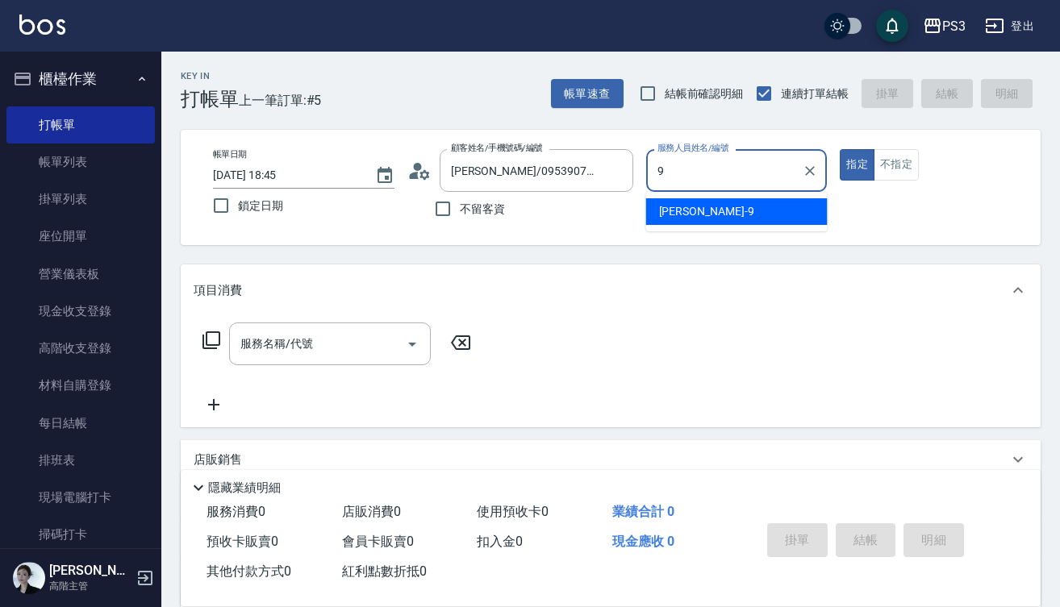
type input "[PERSON_NAME]-9"
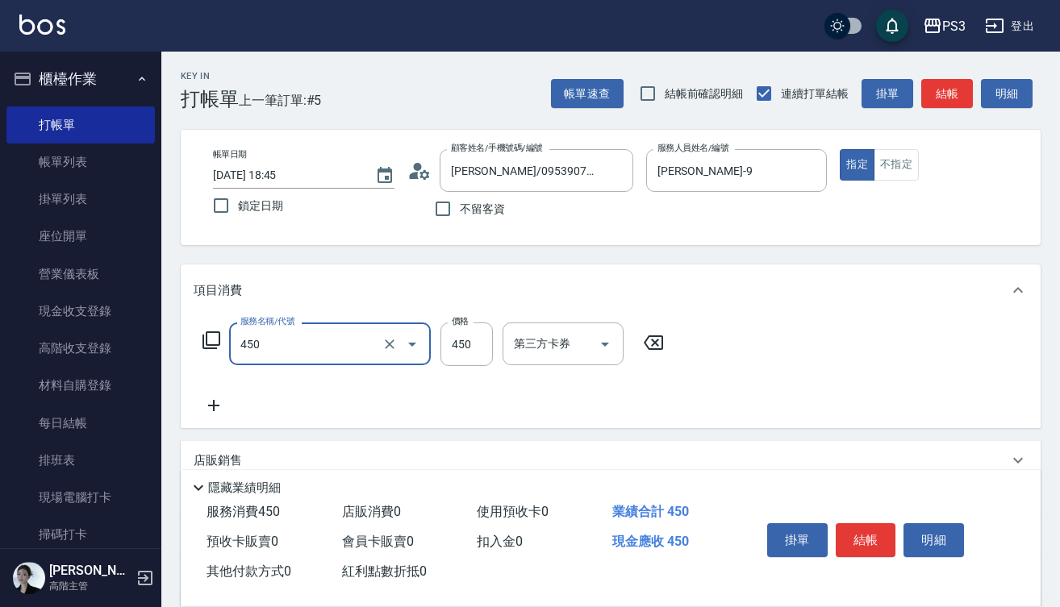
type input "有機洗髮(450)"
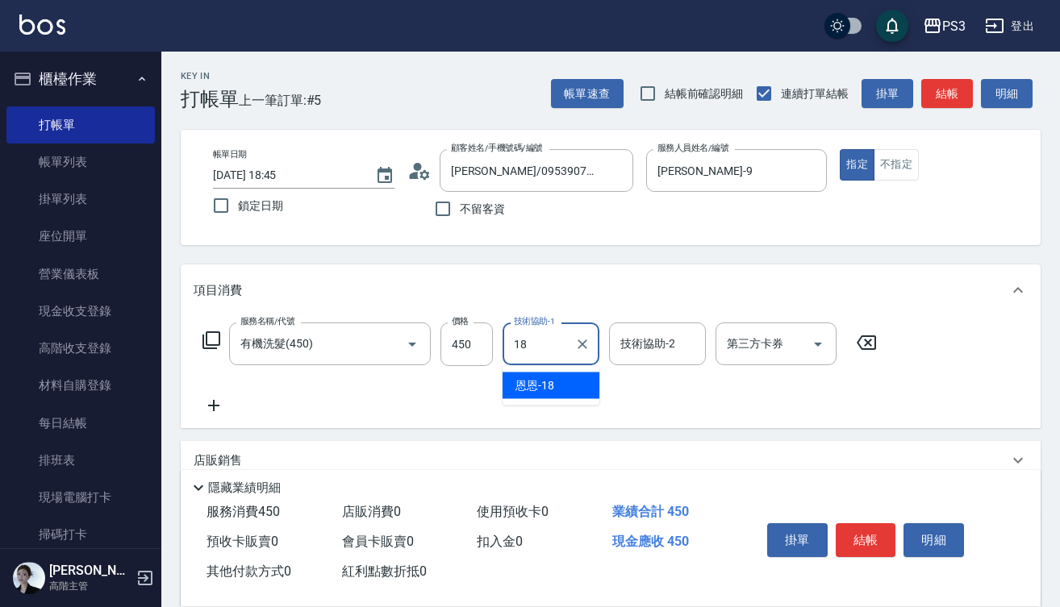
type input "1"
type input "[PERSON_NAME]-29"
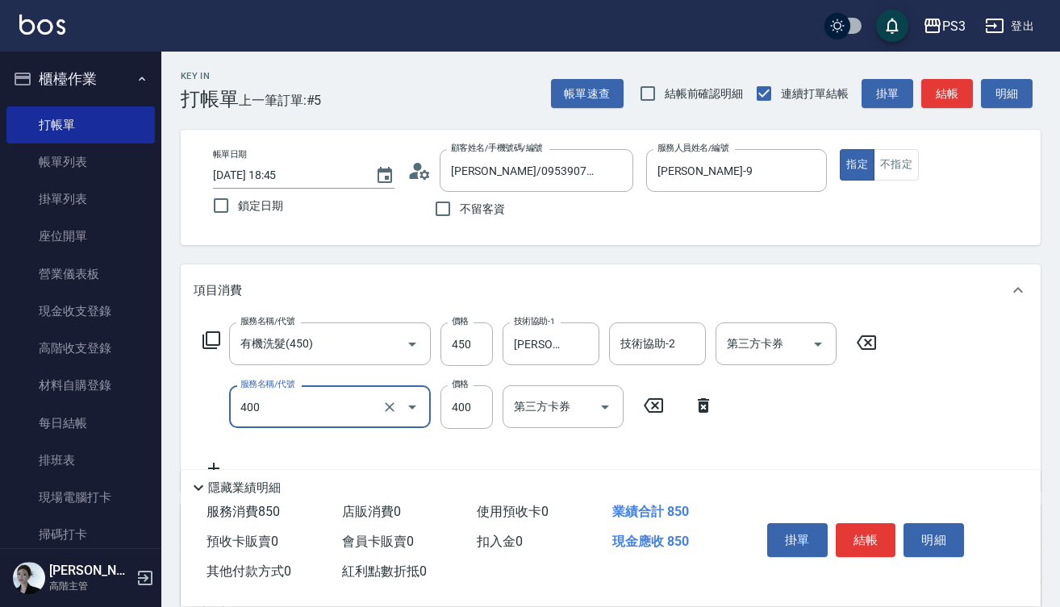
type input "剪(400)"
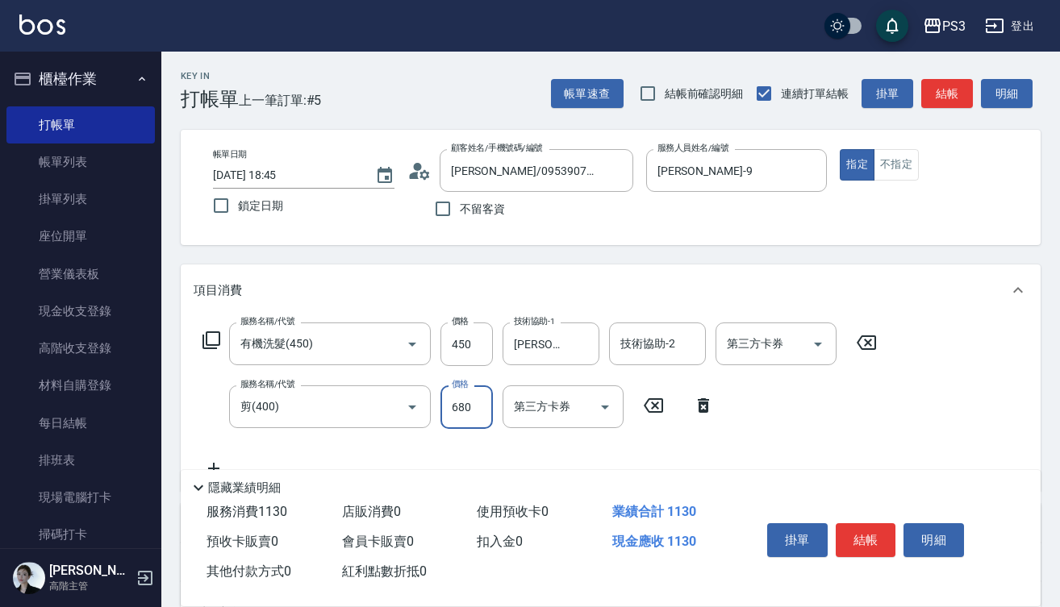
type input "680"
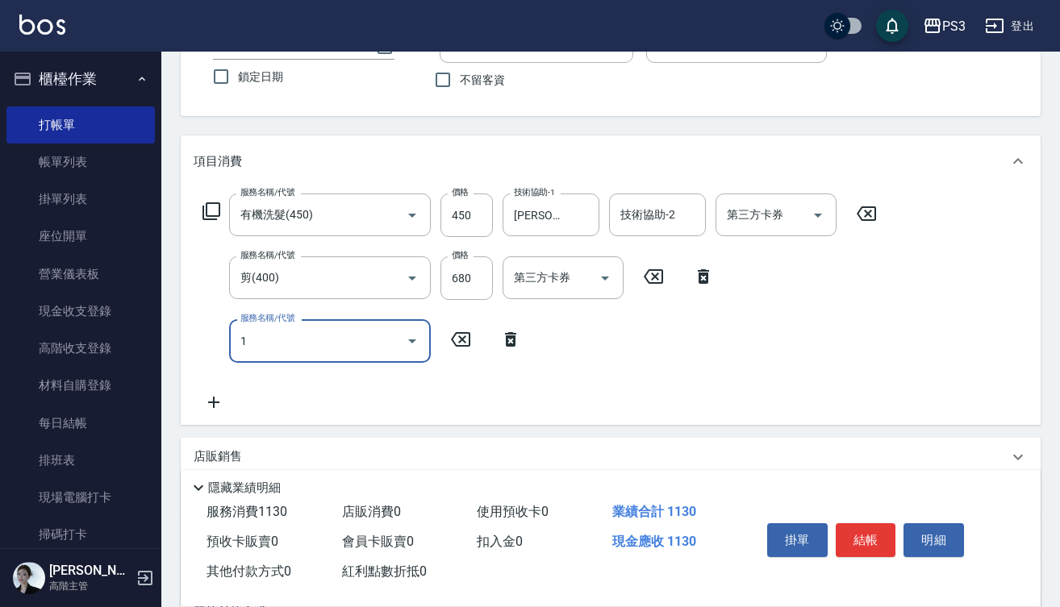
scroll to position [130, 0]
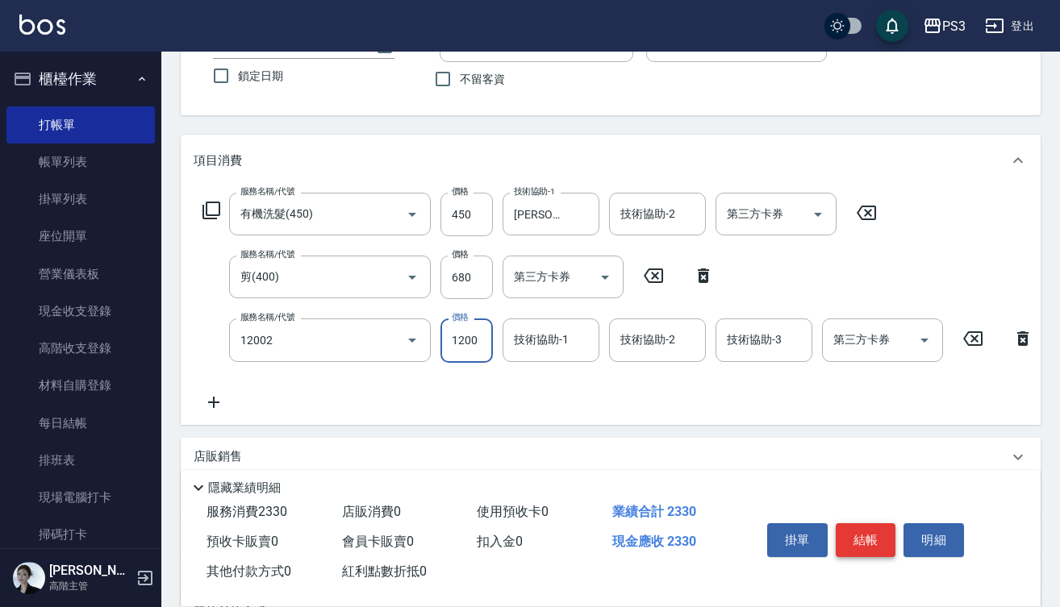
type input "男生染(12002)"
type input "1390"
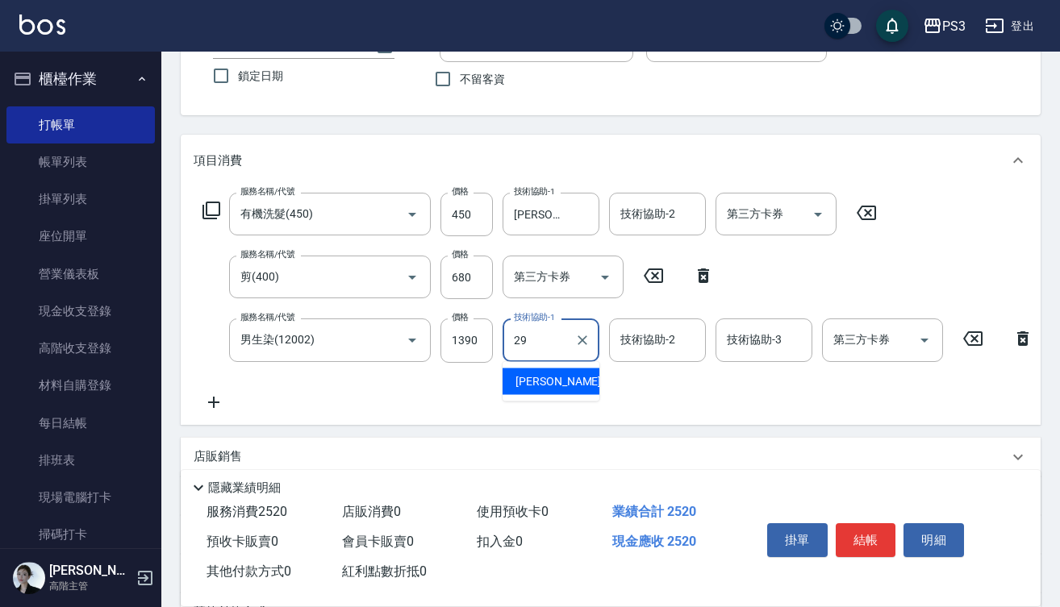
type input "[PERSON_NAME]-29"
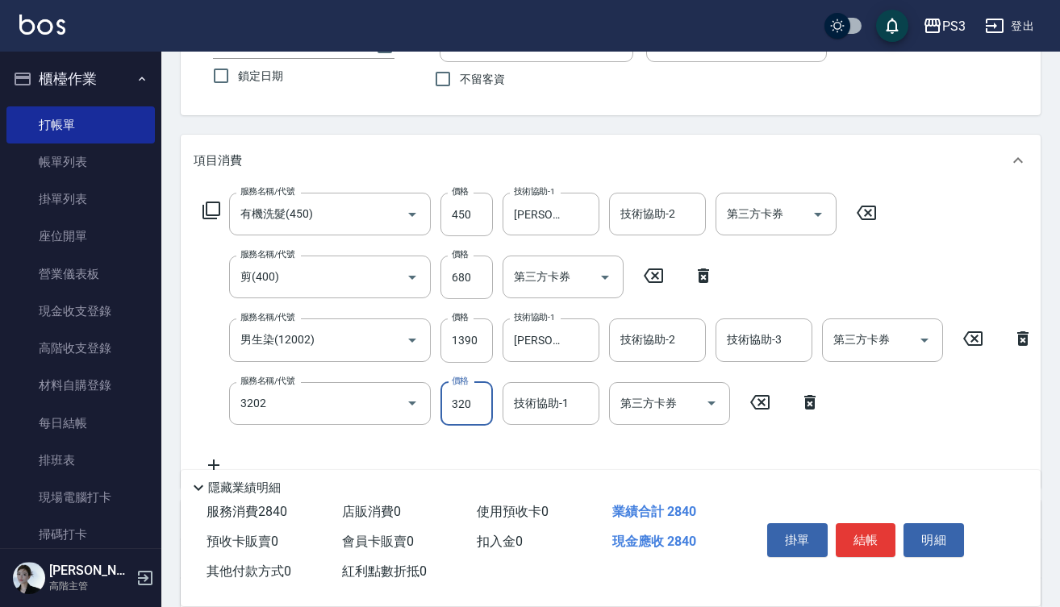
type input "頭皮隔離(3202)"
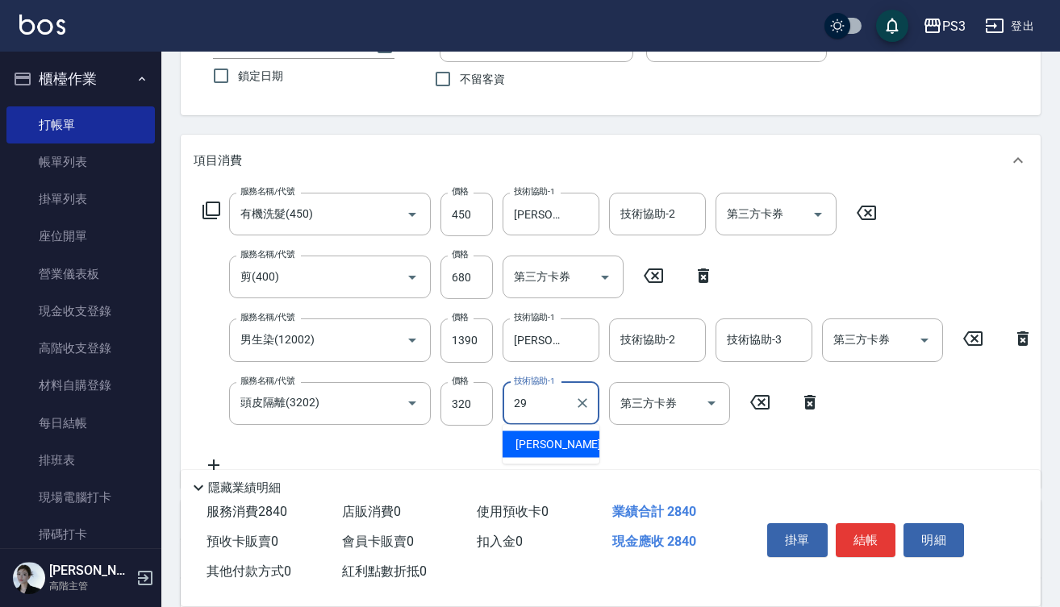
type input "[PERSON_NAME]-29"
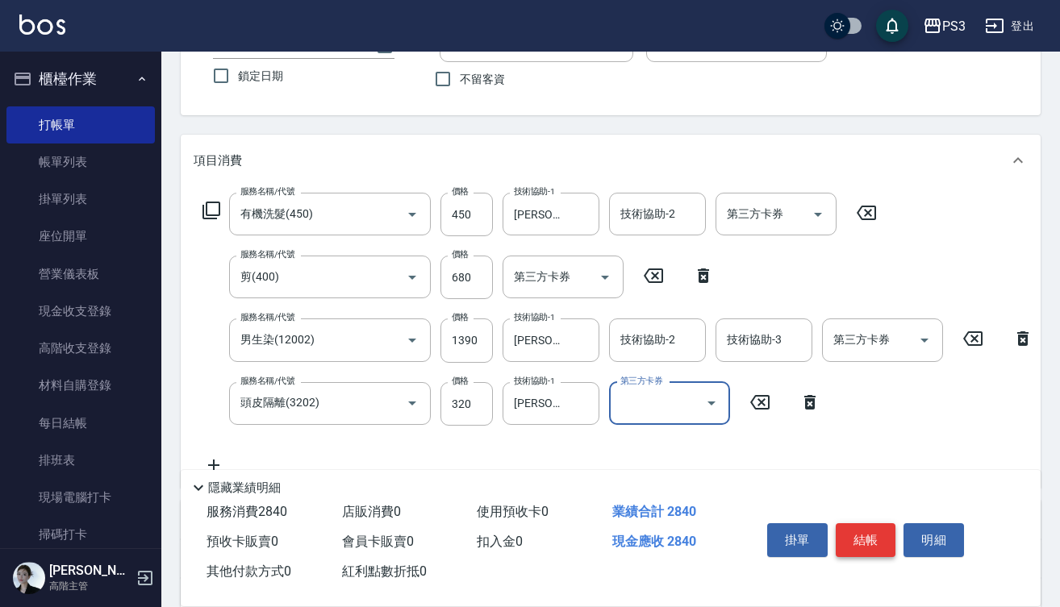
click at [873, 550] on div "掛單 結帳 明細" at bounding box center [866, 542] width 211 height 51
click at [868, 534] on button "結帳" at bounding box center [866, 540] width 60 height 34
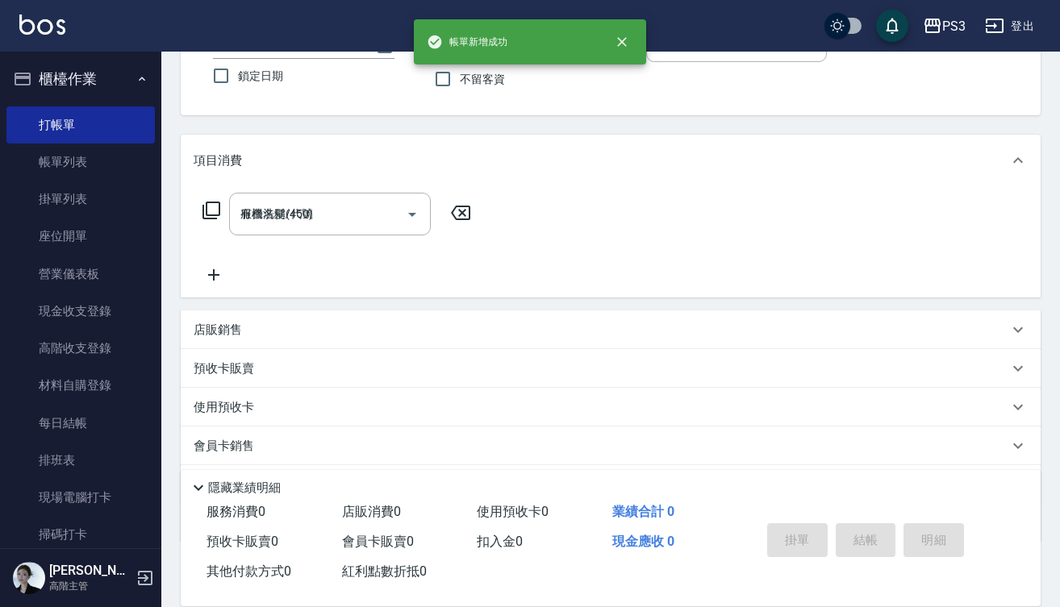
type input "[DATE] 18:46"
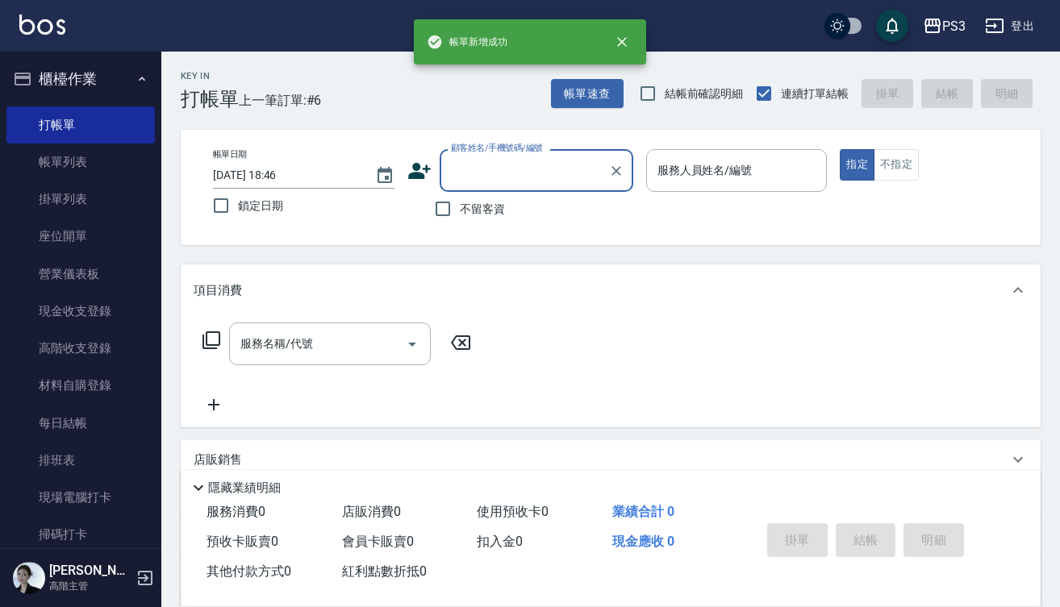
scroll to position [0, 0]
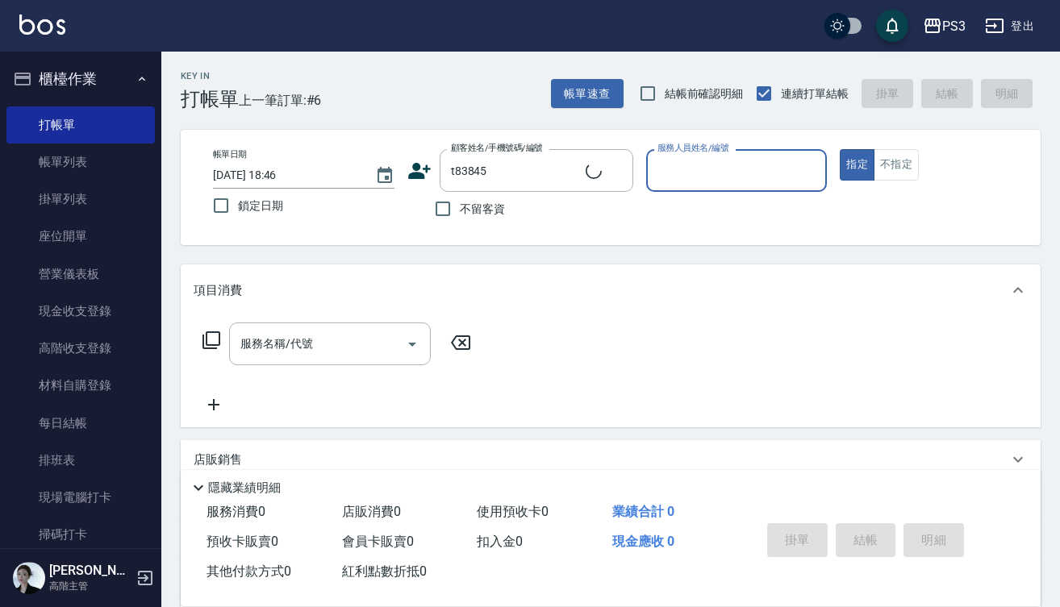
type input "[PERSON_NAME]([DATE])/0906410152/t83845"
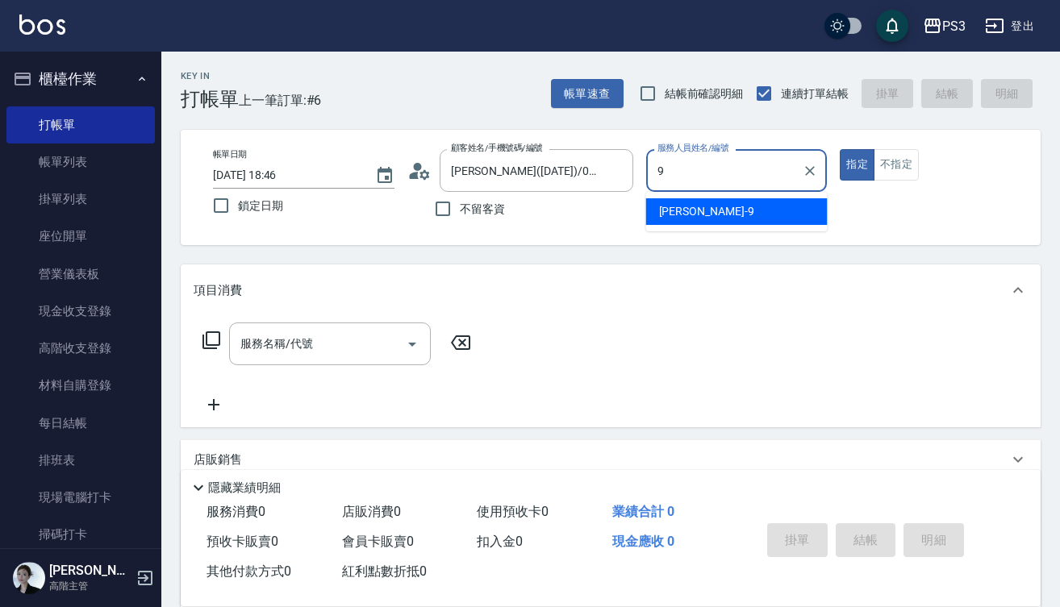
type input "[PERSON_NAME]-9"
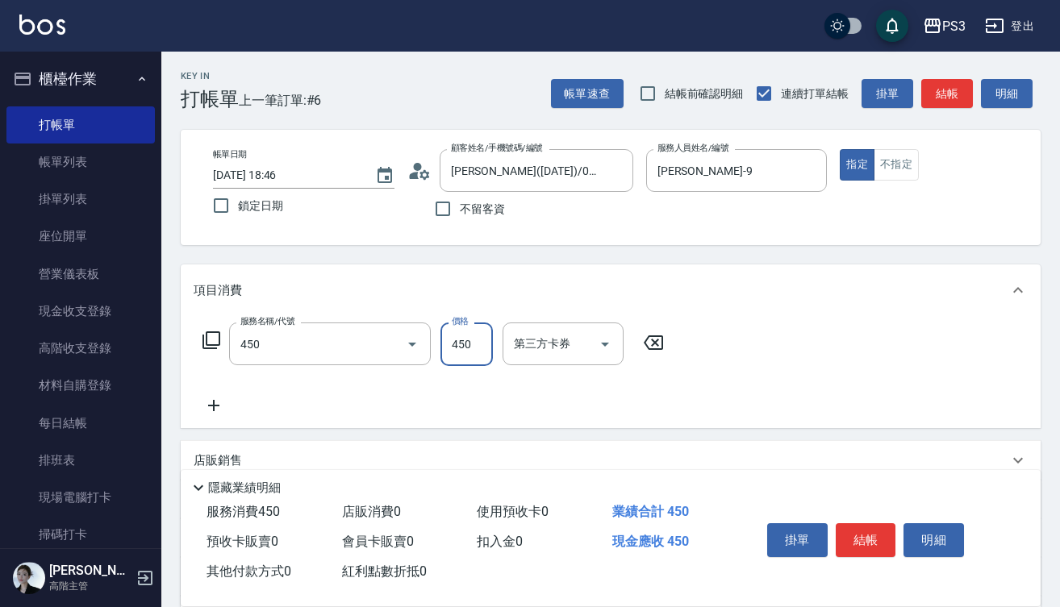
type input "有機洗髮(450)"
type input "450"
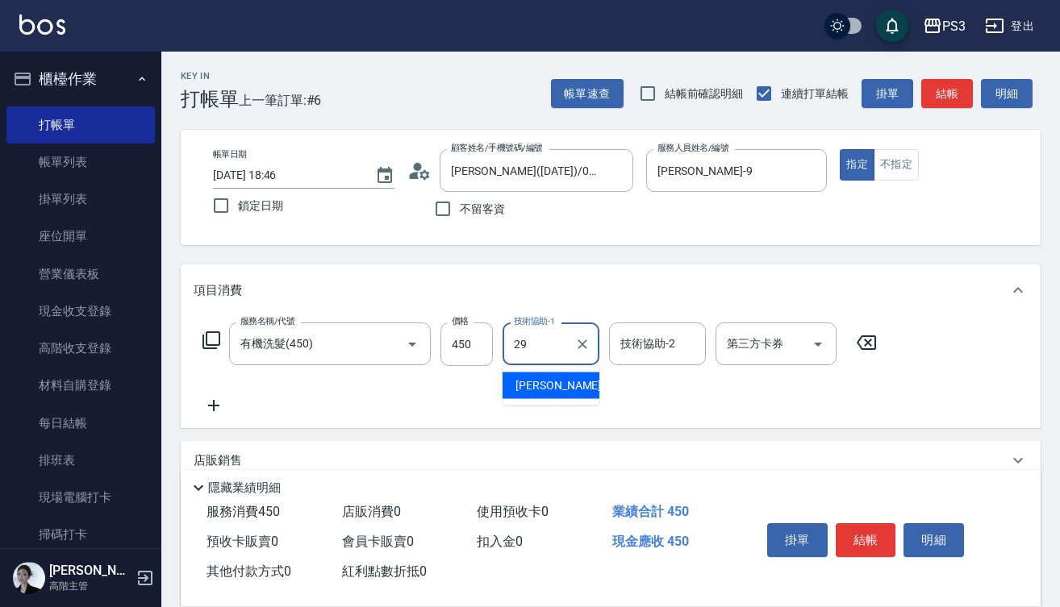
type input "[PERSON_NAME]-29"
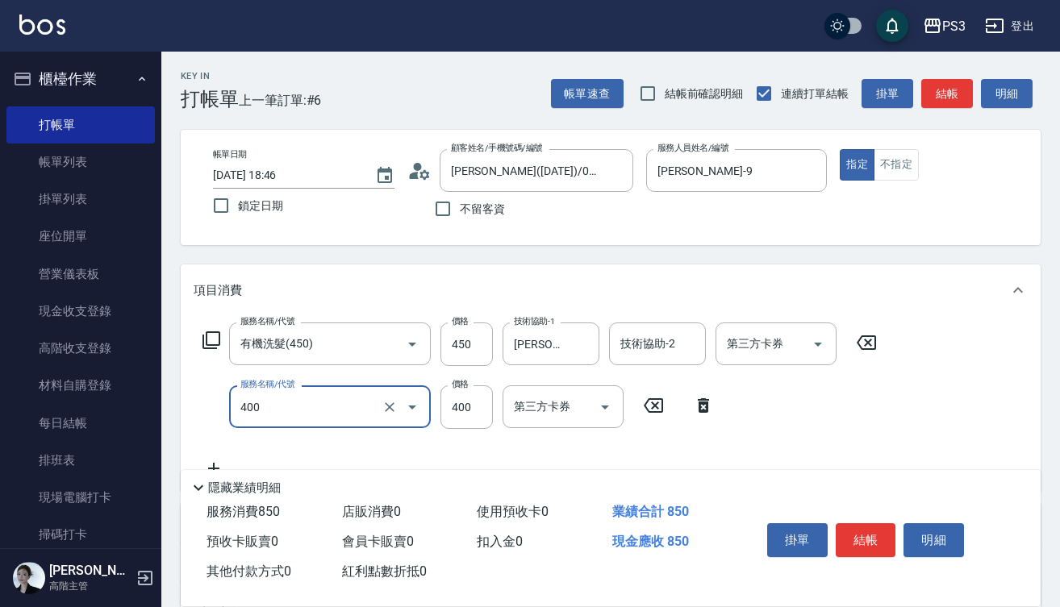
type input "剪(400)"
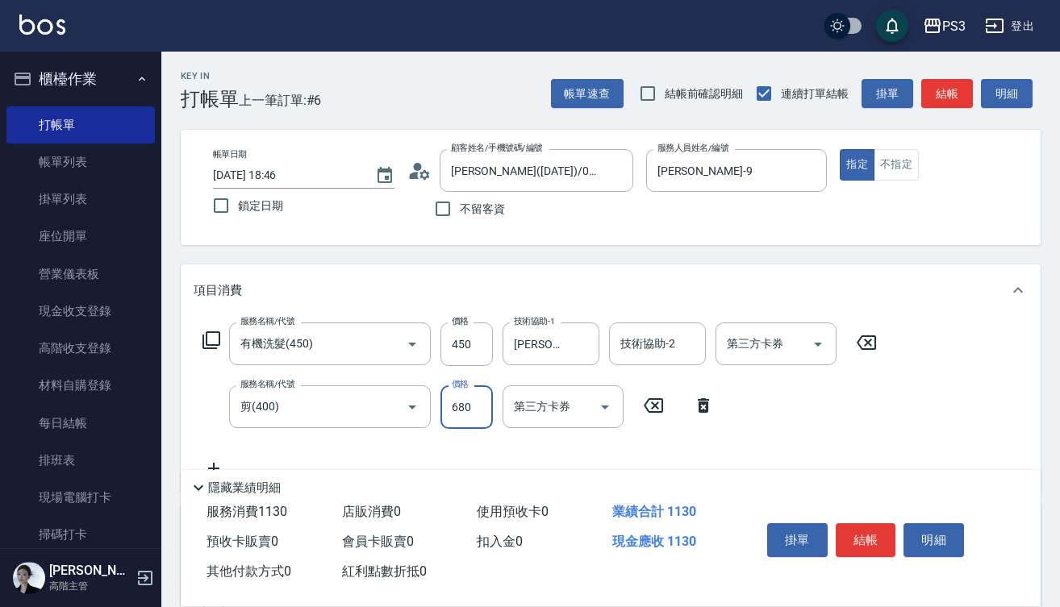
type input "680"
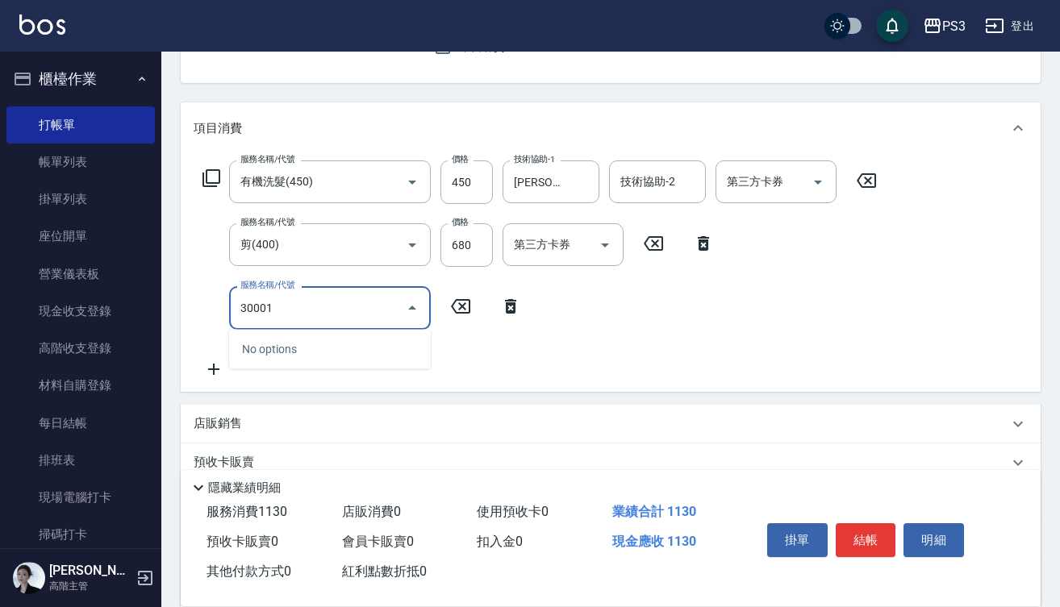
scroll to position [164, 0]
type input "燙貼(3001)"
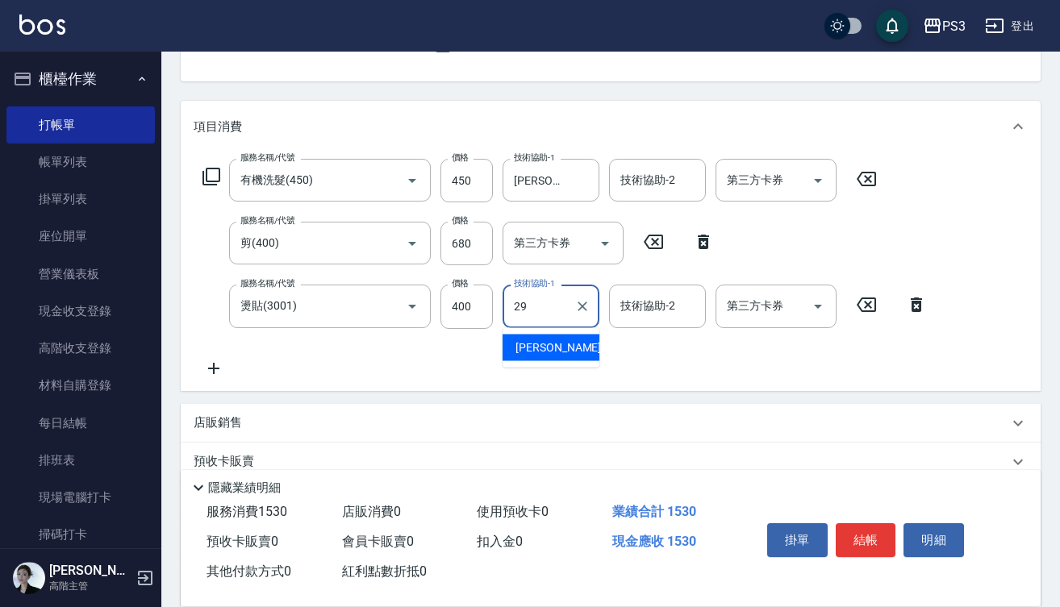
type input "[PERSON_NAME]-29"
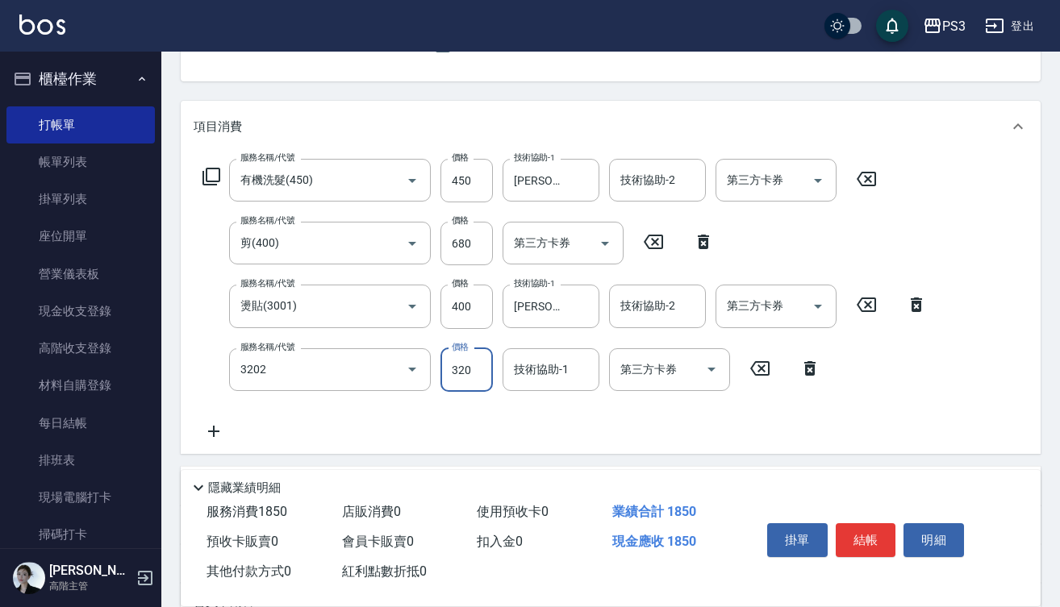
type input "頭皮隔離(3202)"
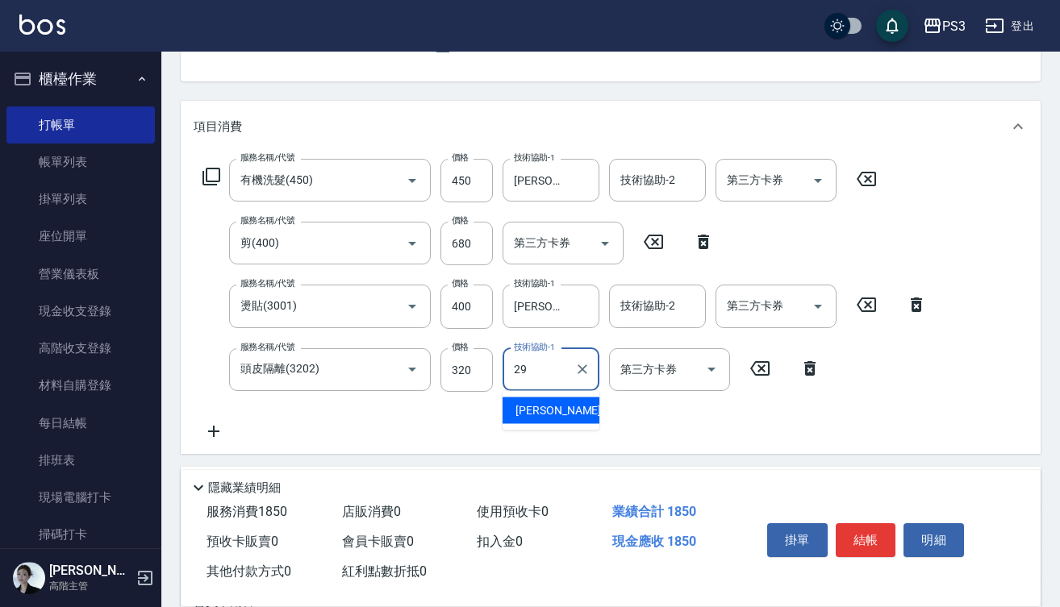
type input "[PERSON_NAME]-29"
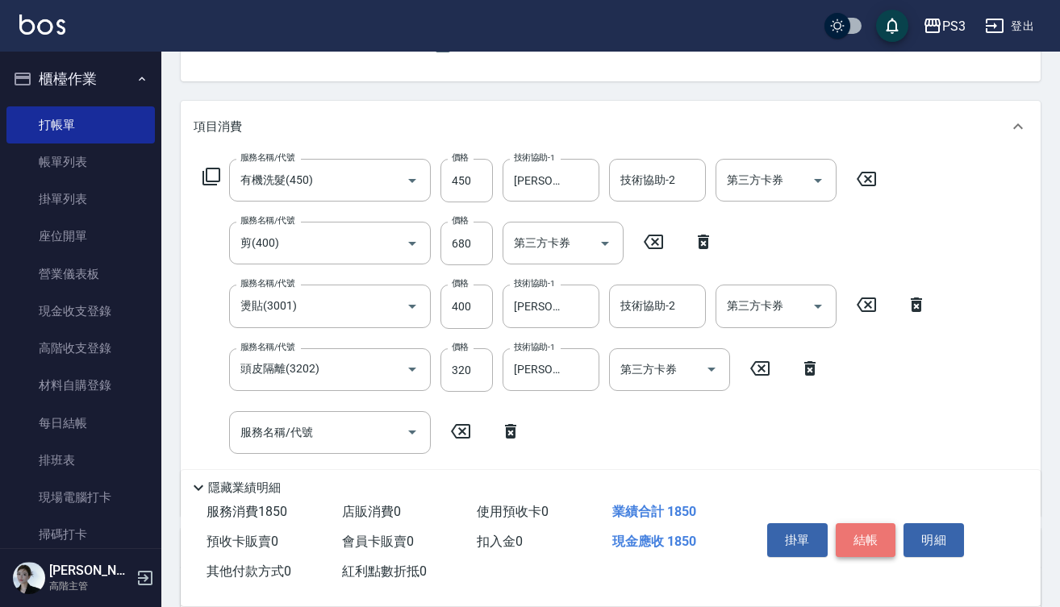
click at [861, 523] on button "結帳" at bounding box center [866, 540] width 60 height 34
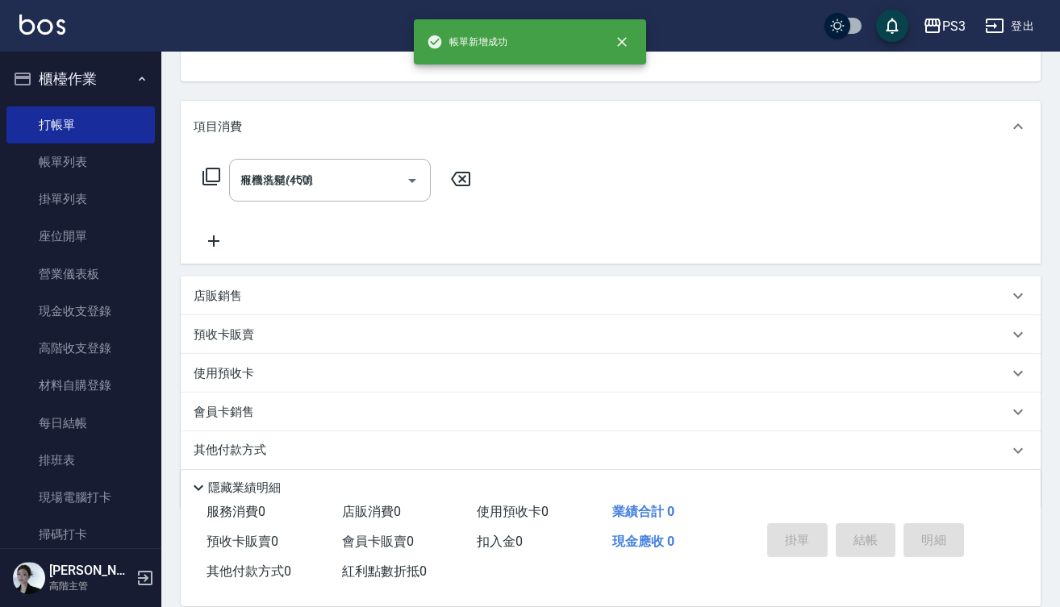
type input "[DATE] 18:47"
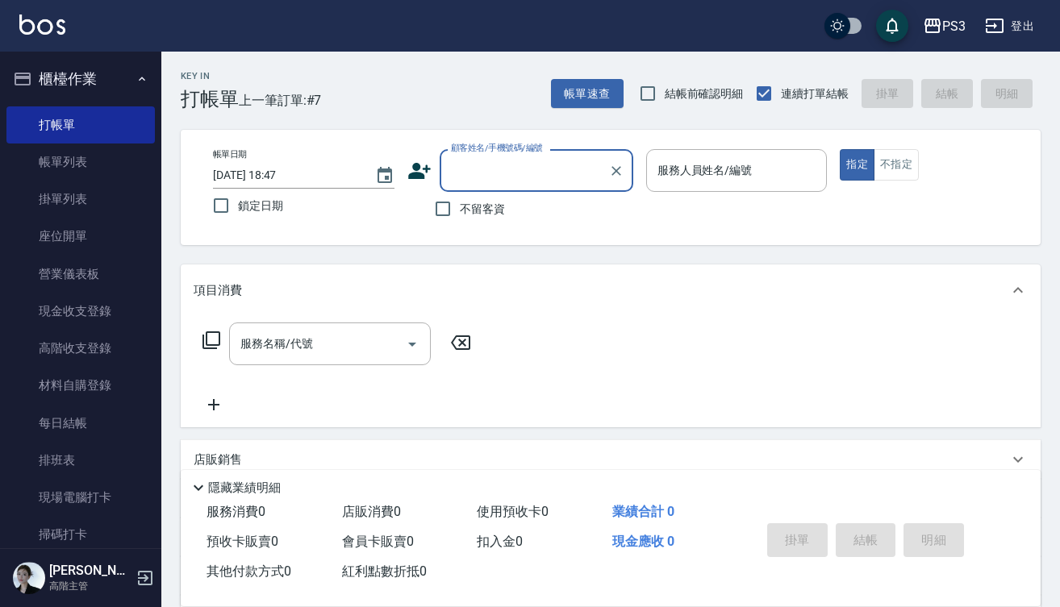
scroll to position [0, 0]
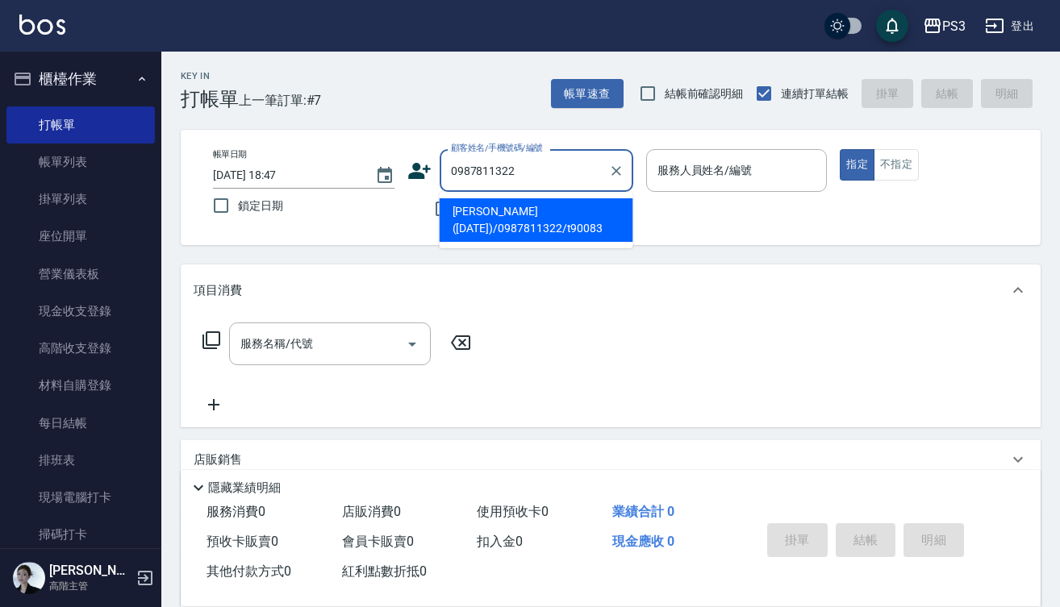
type input "[PERSON_NAME]([DATE])/0987811322/t90083"
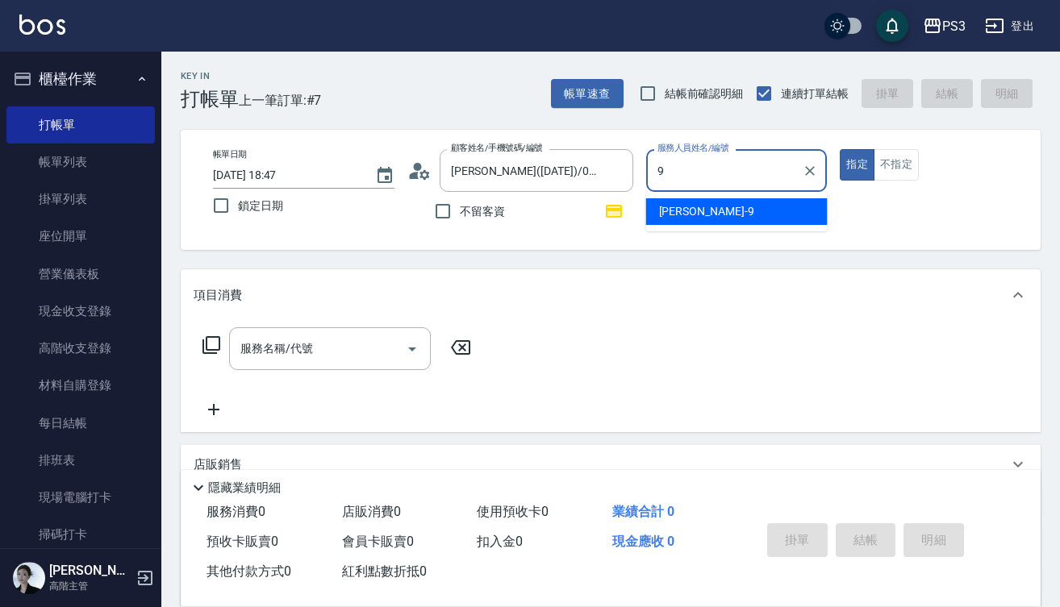
type input "[PERSON_NAME]-9"
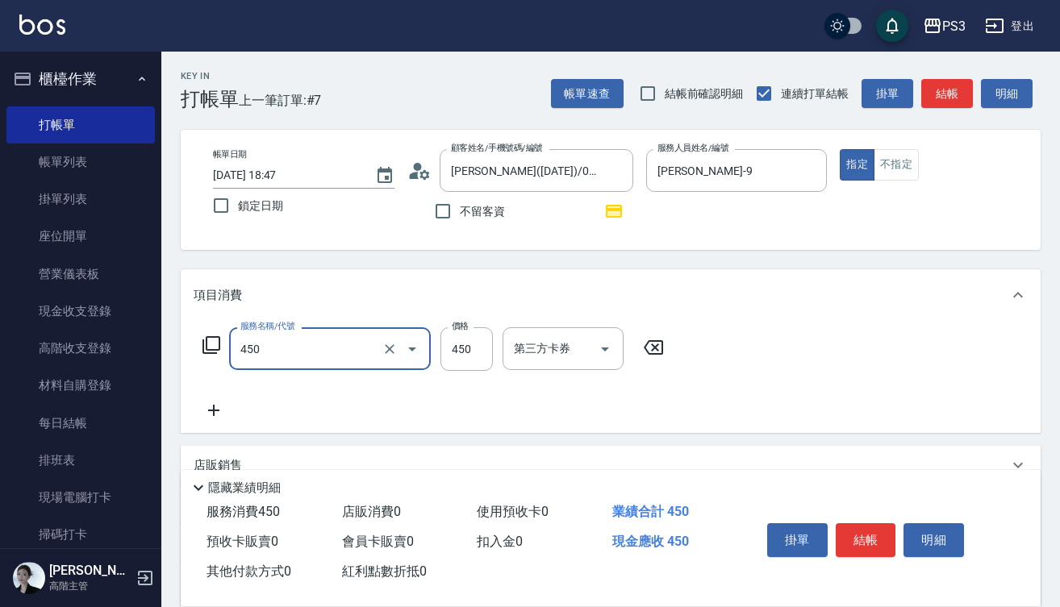
type input "有機洗髮(450)"
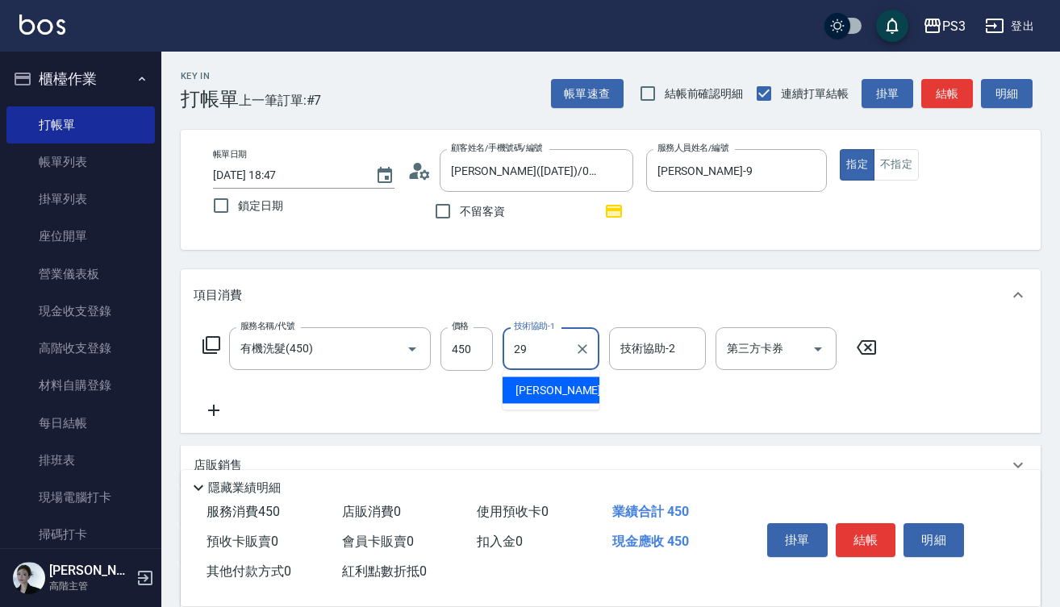
type input "[PERSON_NAME]-29"
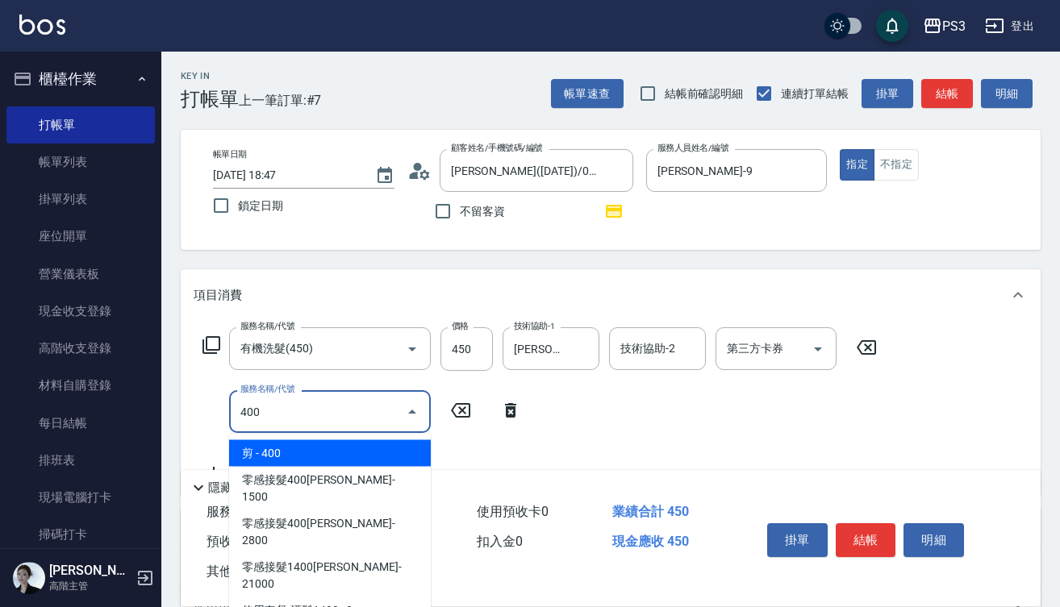
type input "剪(400)"
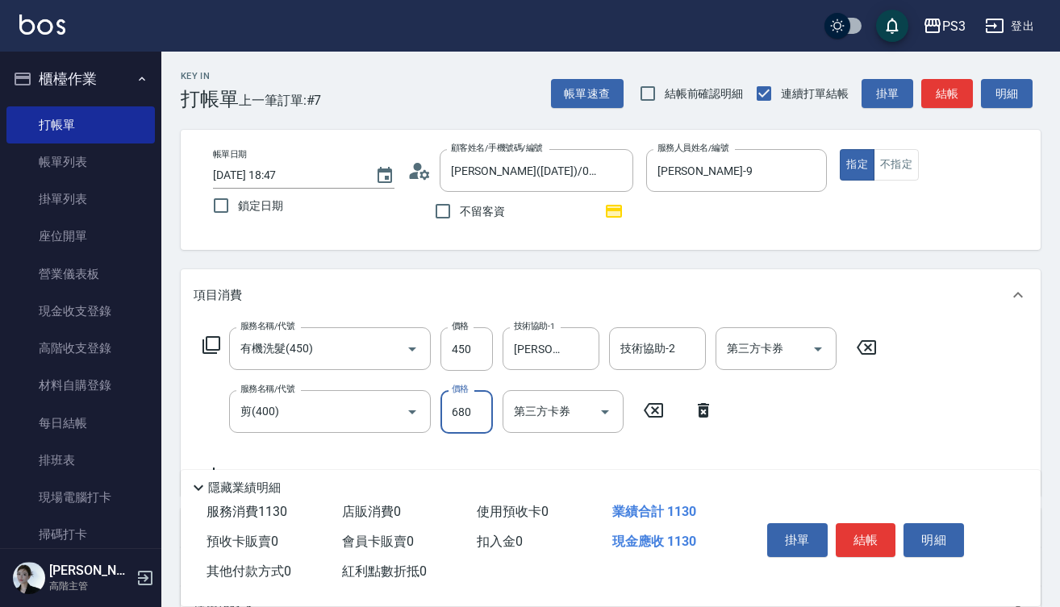
type input "680"
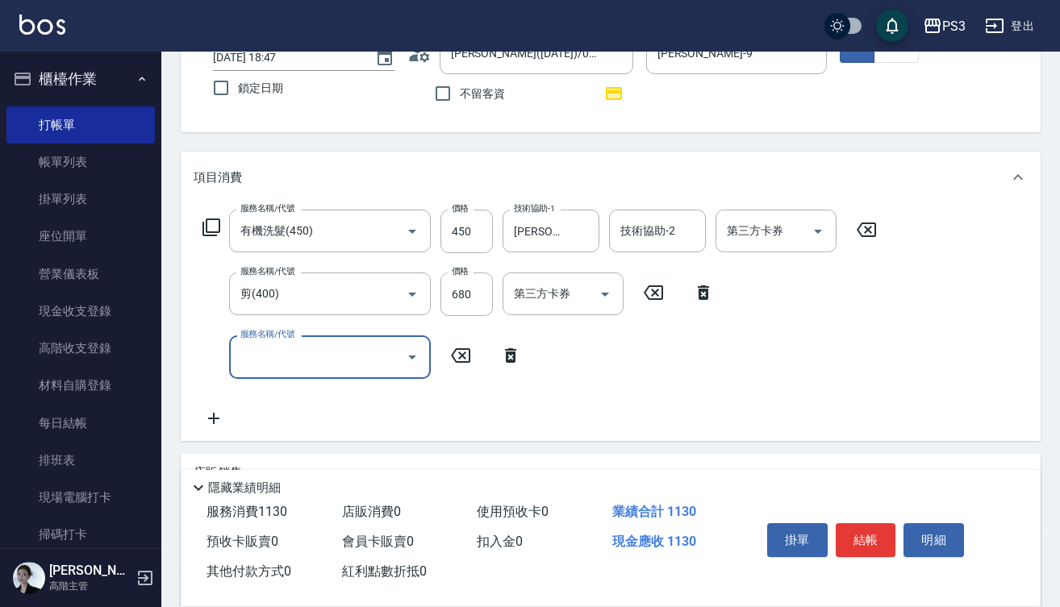
scroll to position [123, 0]
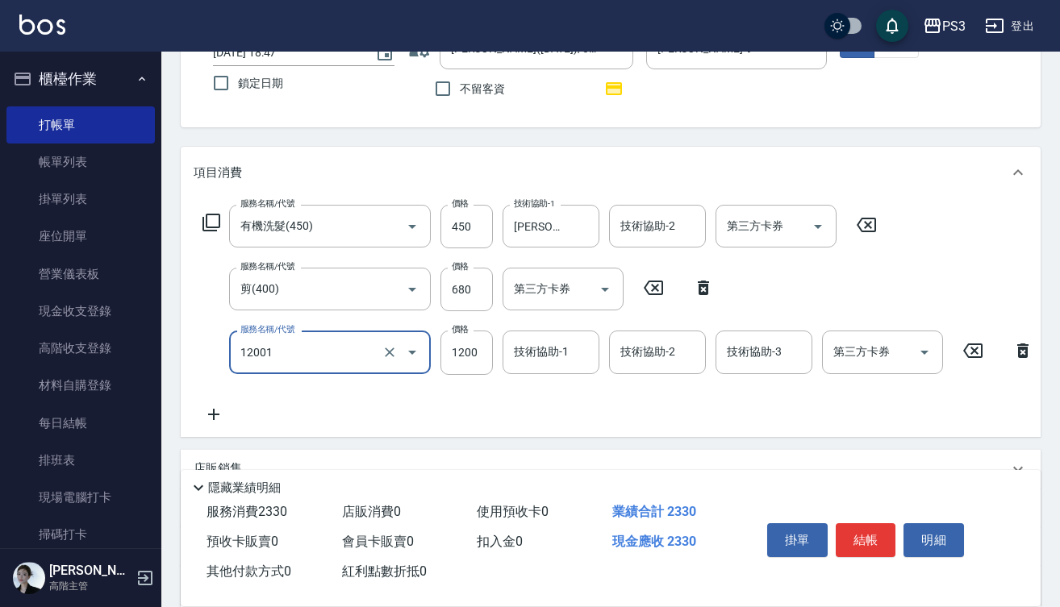
type input "燙s(12001)"
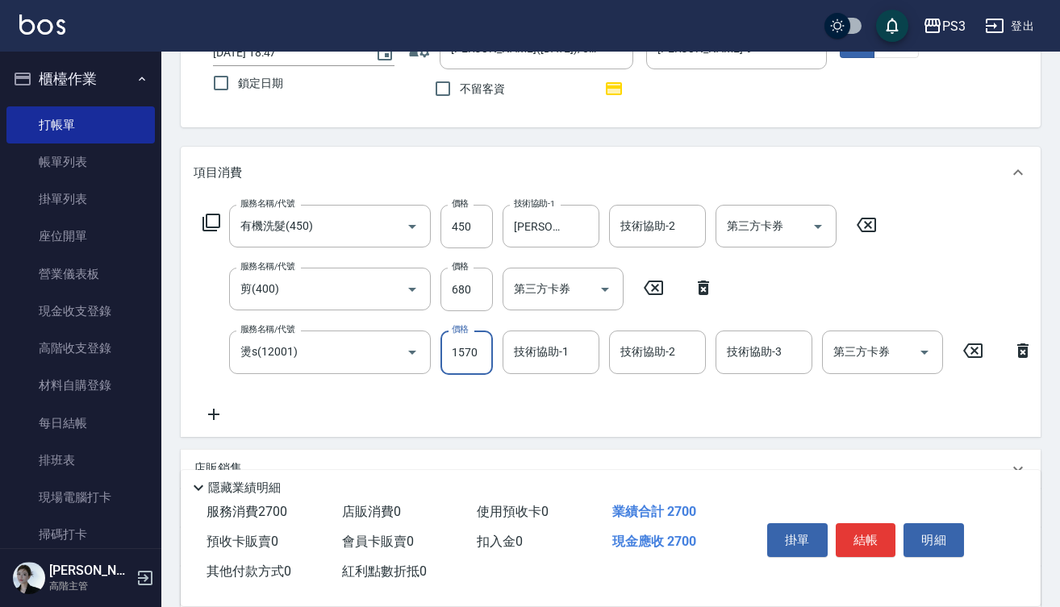
type input "1570"
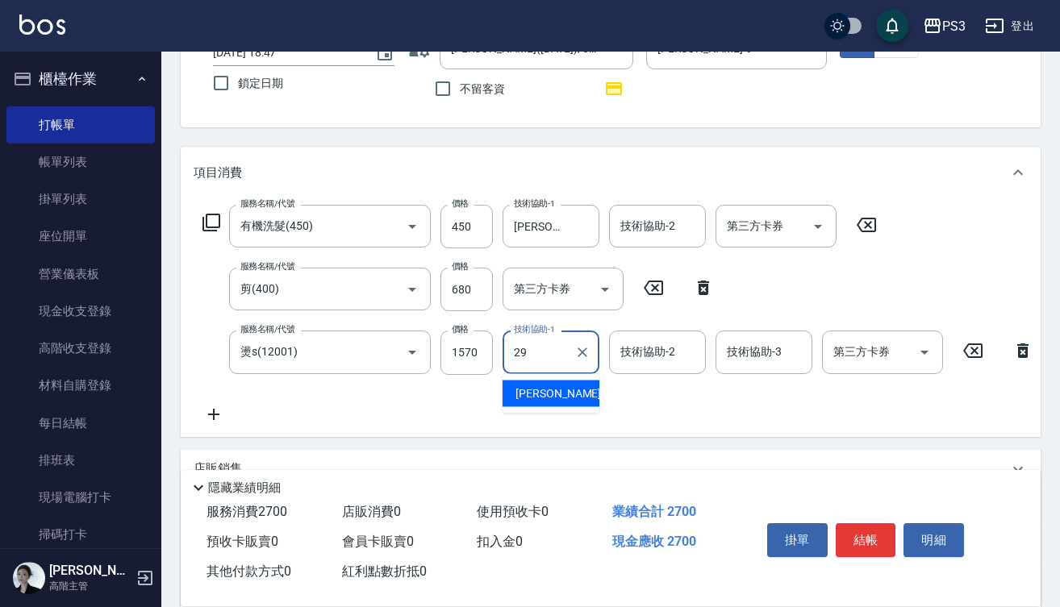
type input "[PERSON_NAME]-29"
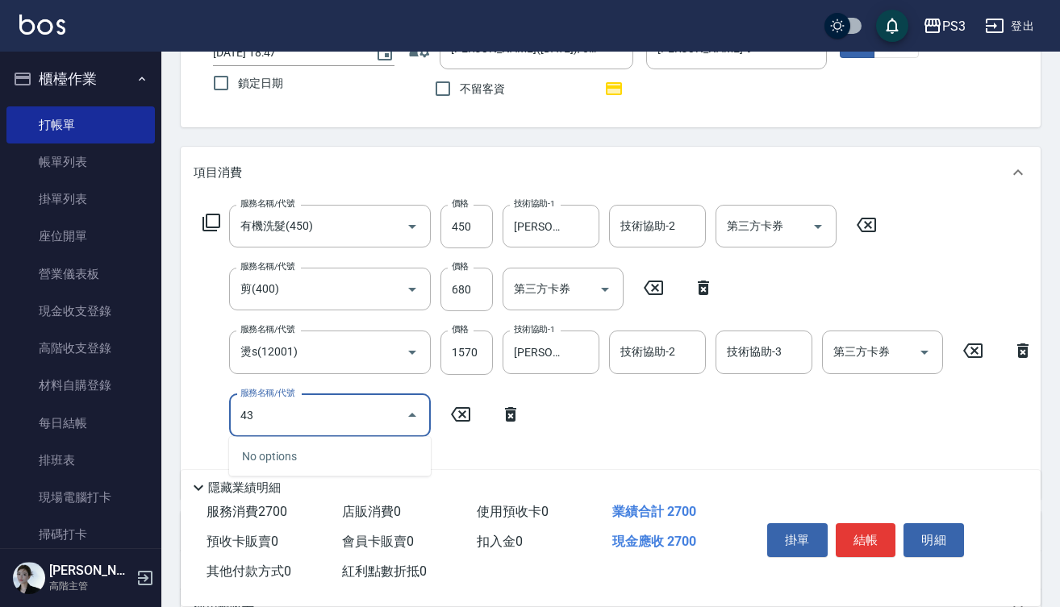
type input "4"
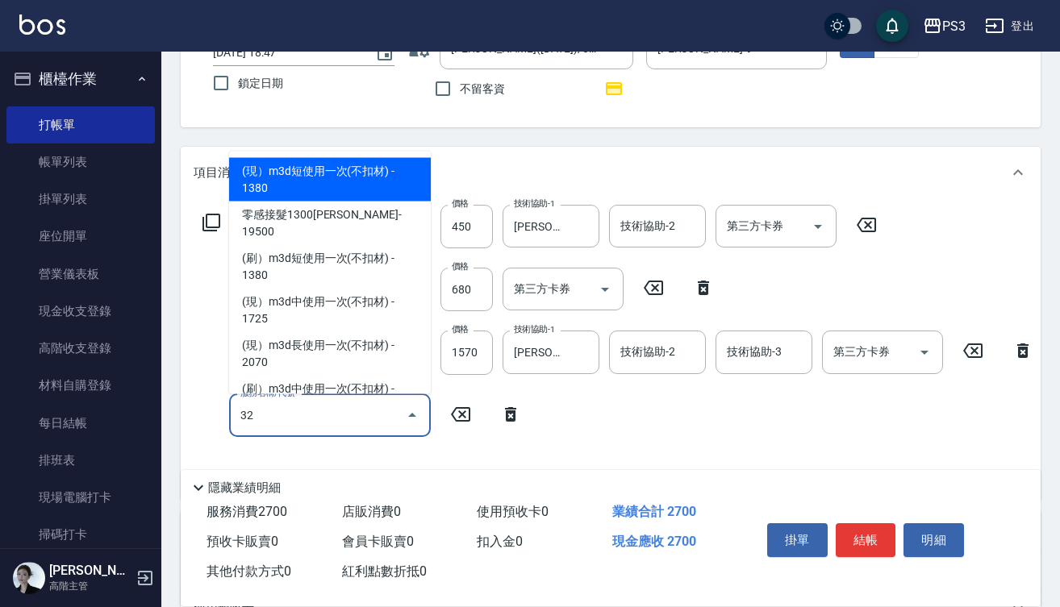
type input "320"
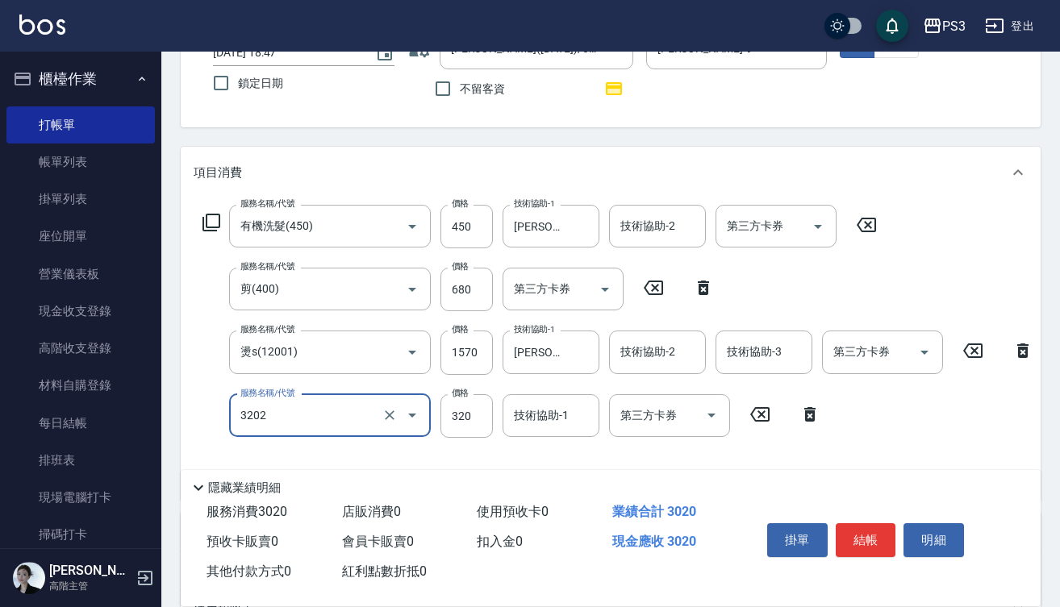
type input "頭皮隔離(3202)"
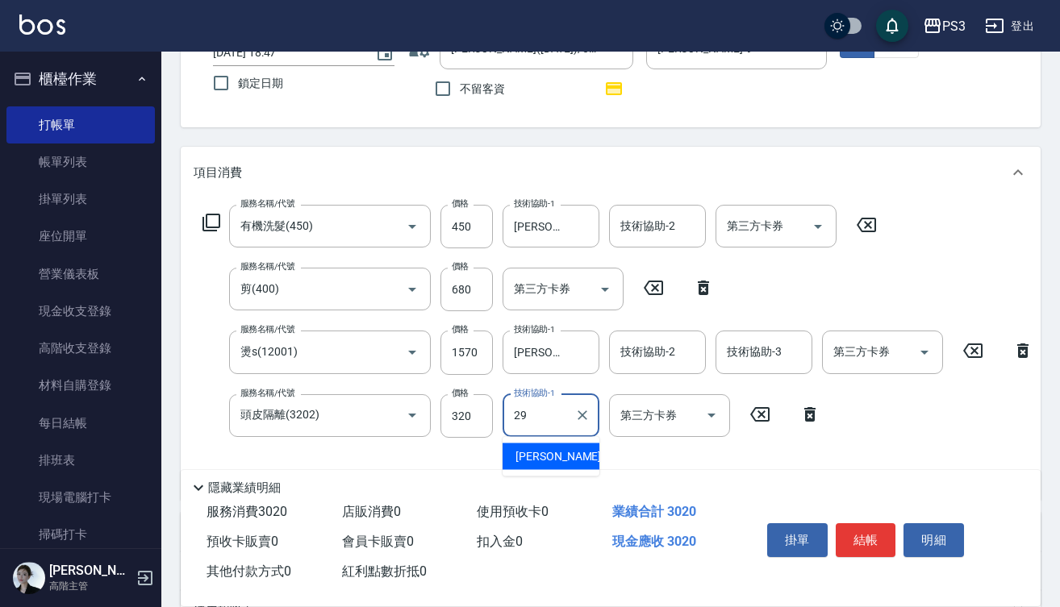
type input "[PERSON_NAME]-29"
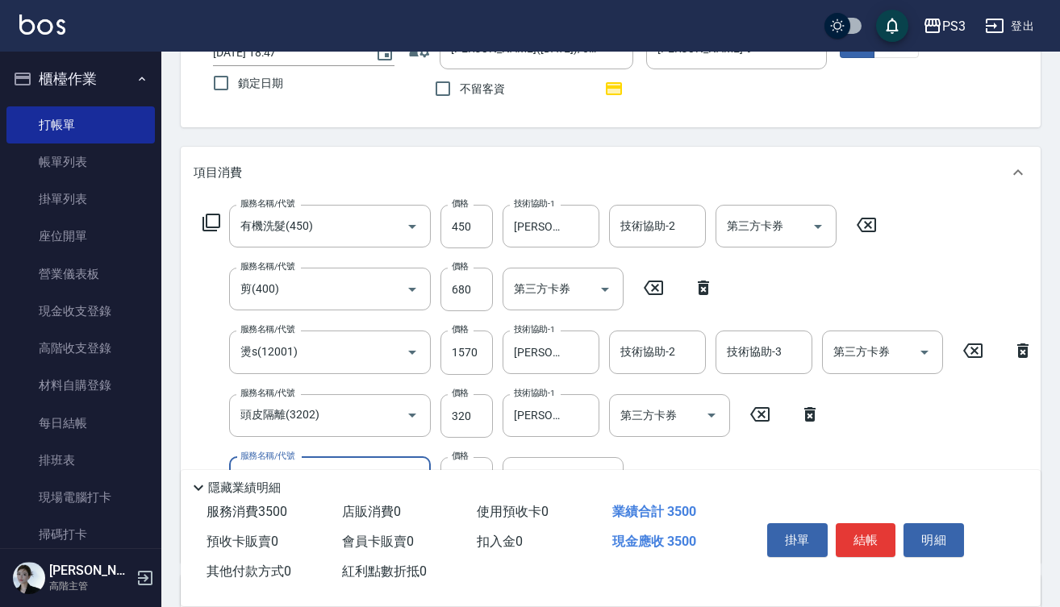
type input "潤澤短(480)"
type input "[PERSON_NAME]-29"
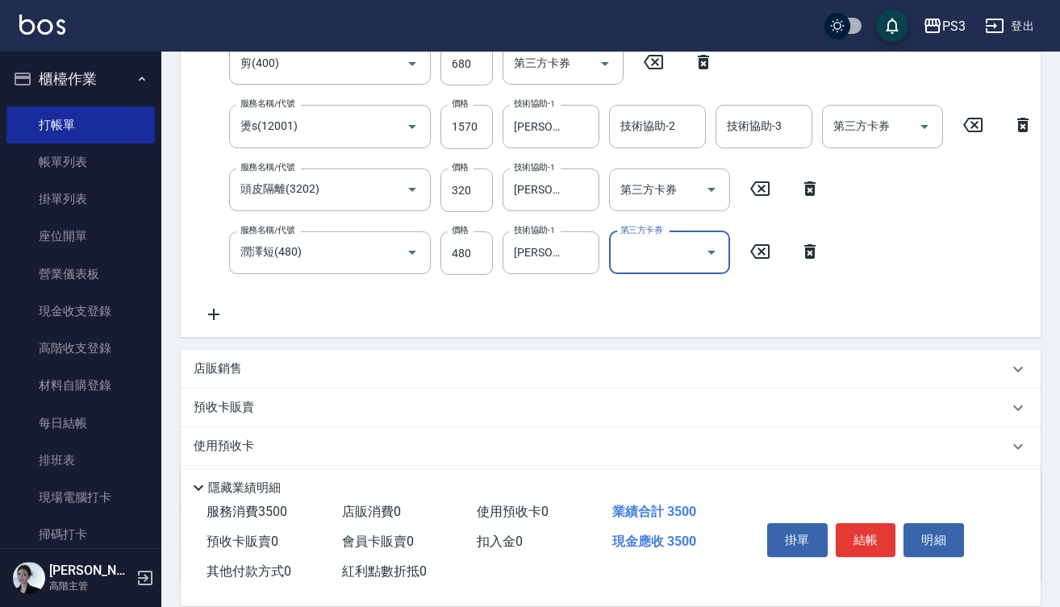
scroll to position [360, 0]
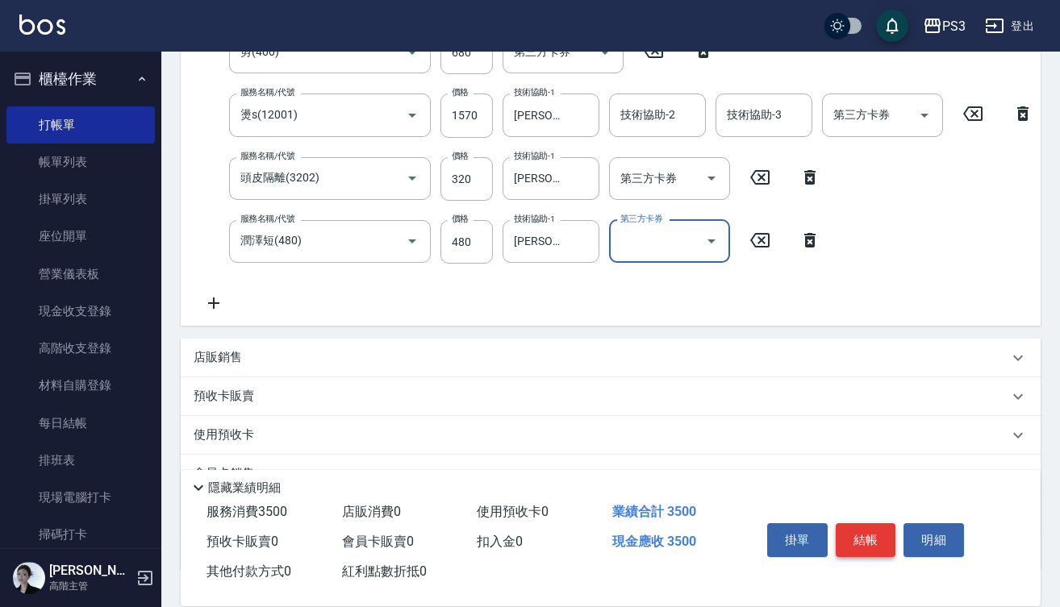
click at [874, 539] on button "結帳" at bounding box center [866, 540] width 60 height 34
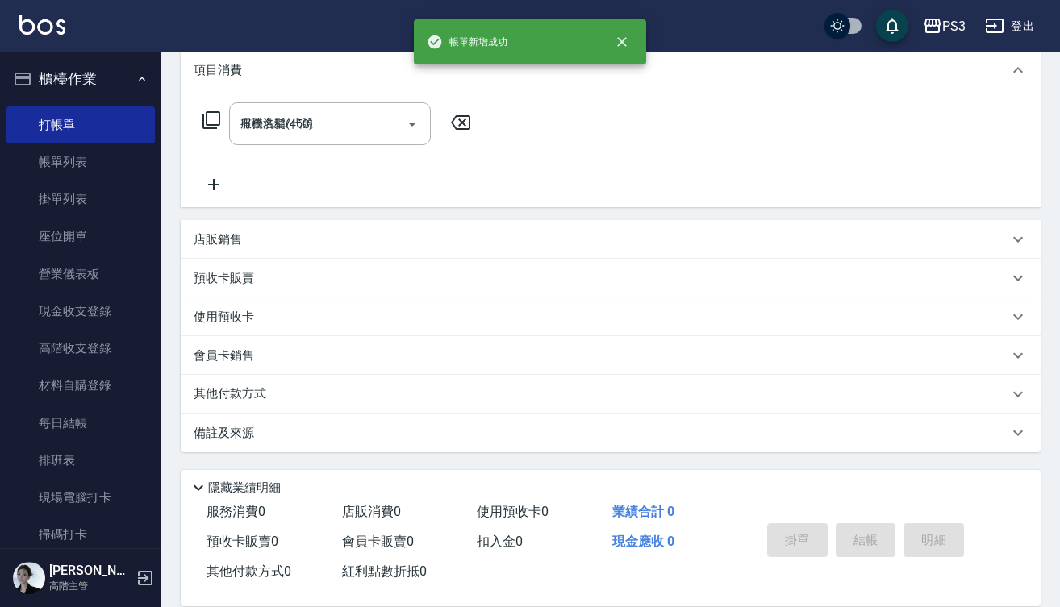
type input "[DATE] 18:48"
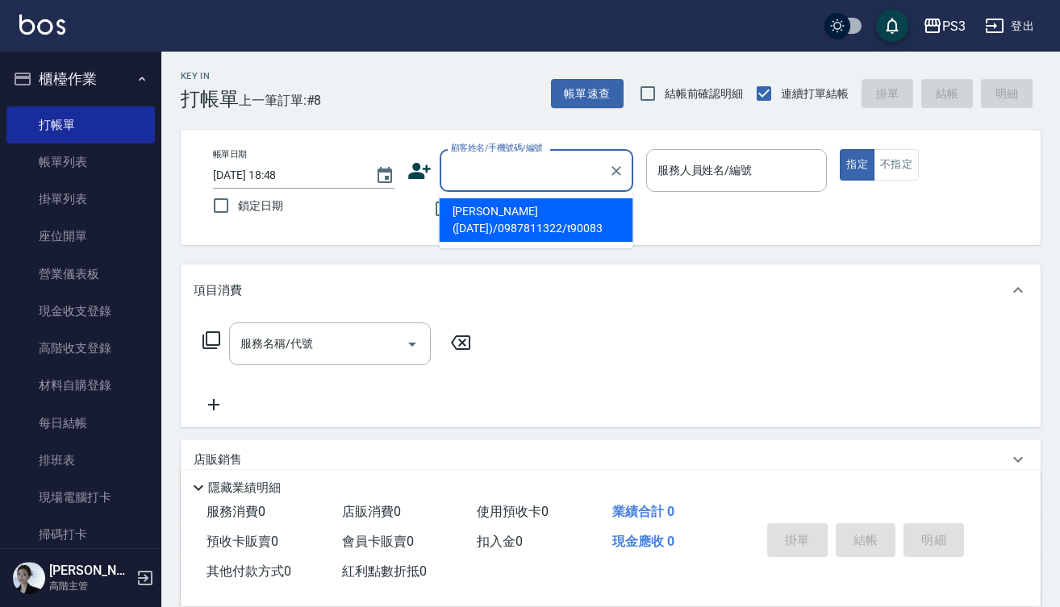
click at [533, 172] on input "顧客姓名/手機號碼/編號" at bounding box center [524, 170] width 155 height 28
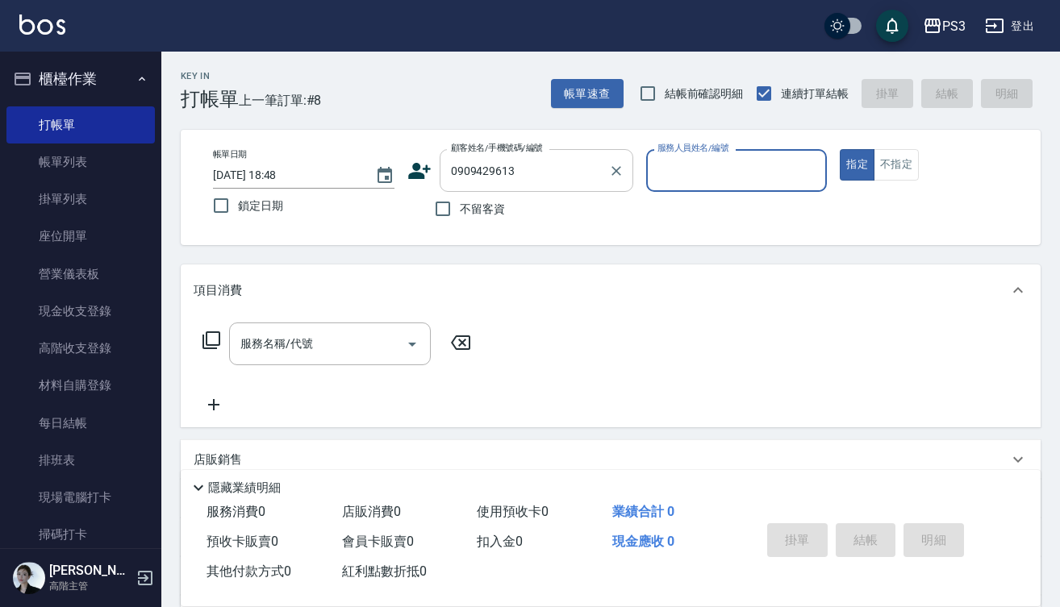
click at [857, 165] on button "指定" at bounding box center [857, 164] width 35 height 31
type input "林芷妘/0909429613/"
type input "Eva-1"
click at [421, 173] on icon at bounding box center [424, 174] width 10 height 10
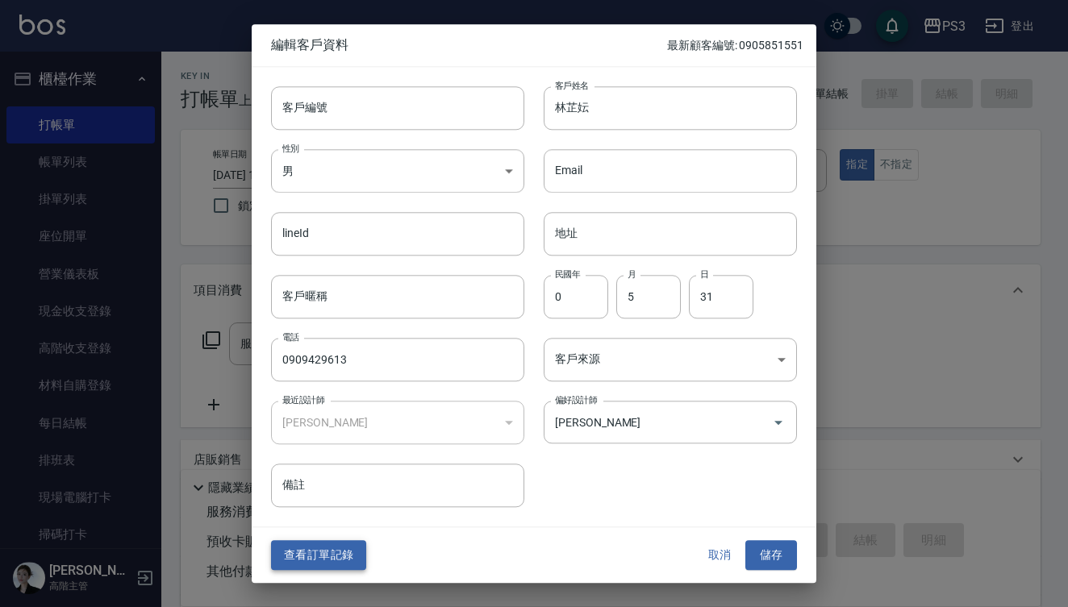
click at [332, 560] on button "查看訂單記錄" at bounding box center [318, 556] width 95 height 30
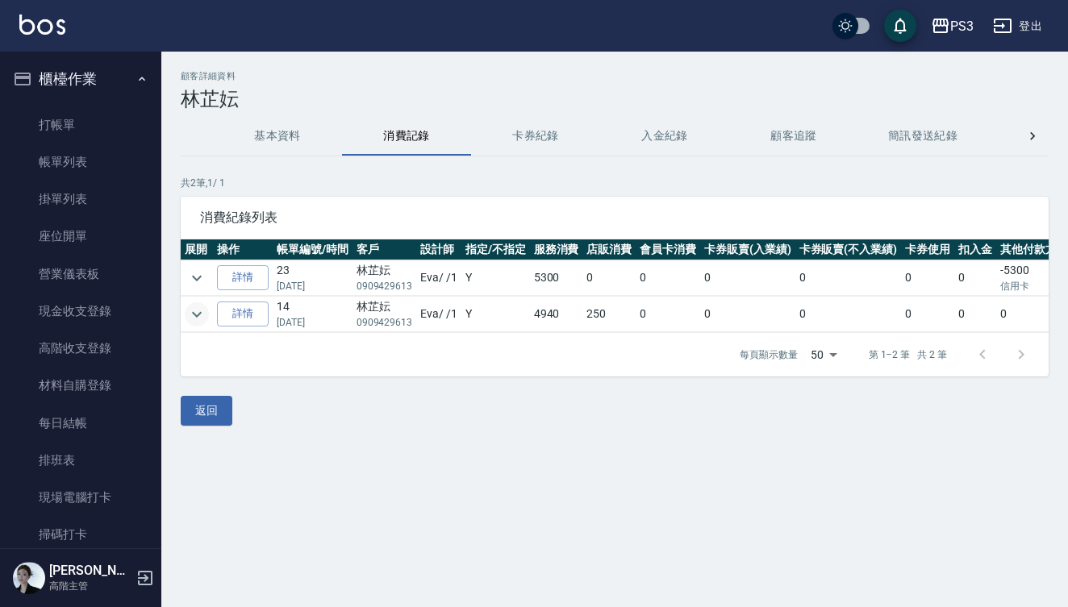
click at [201, 318] on icon "expand row" at bounding box center [196, 314] width 19 height 19
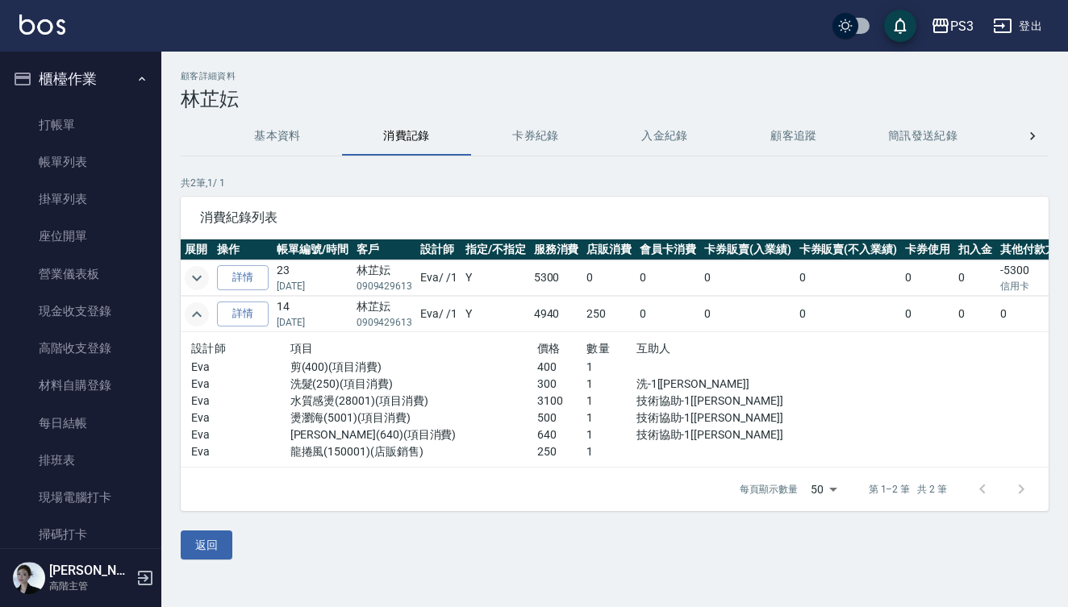
click at [201, 274] on icon "expand row" at bounding box center [196, 278] width 19 height 19
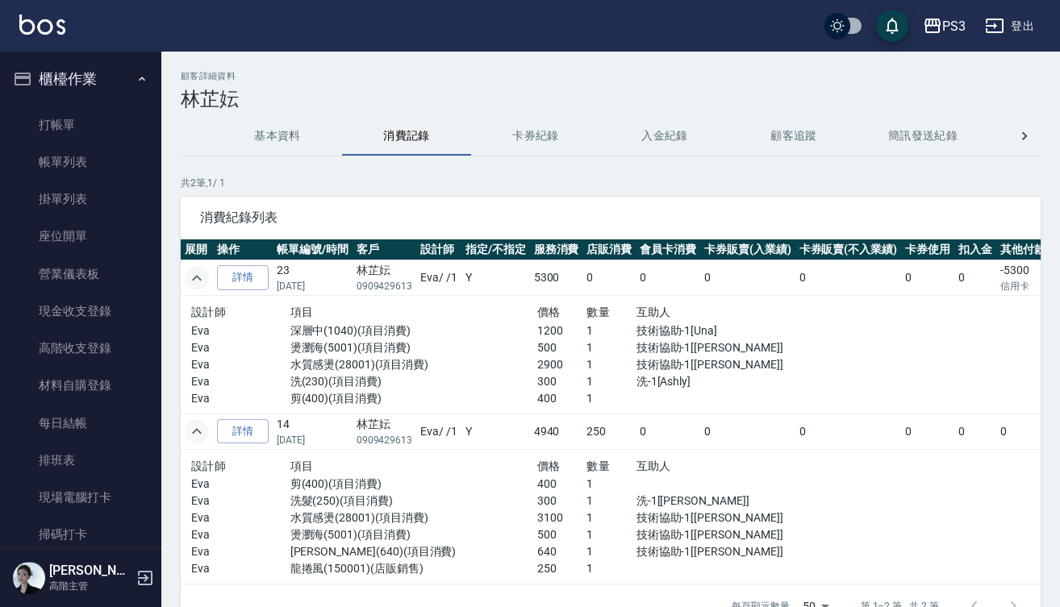
click at [88, 78] on button "櫃檯作業" at bounding box center [80, 79] width 148 height 42
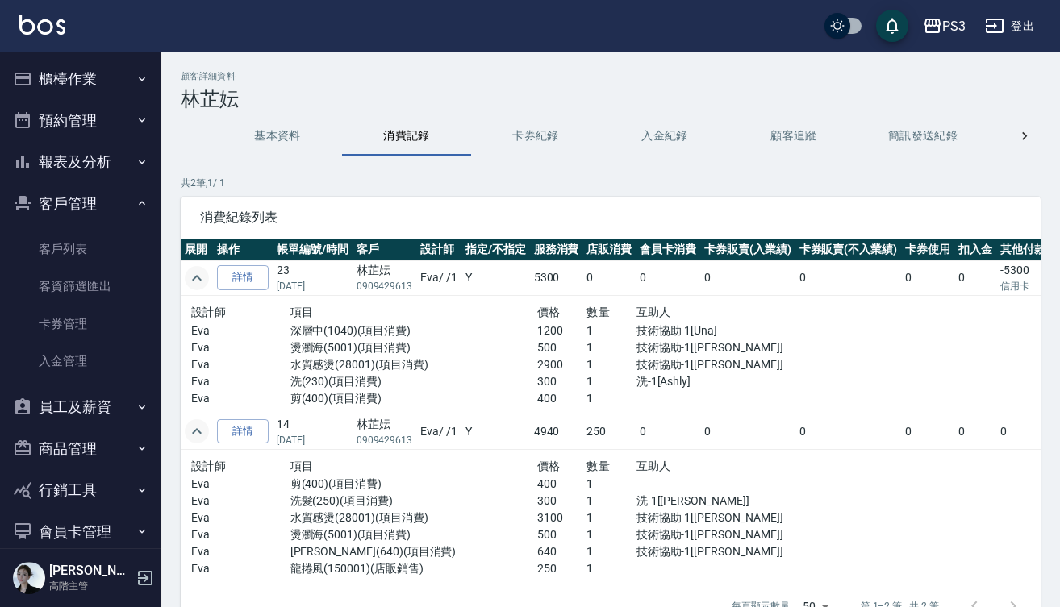
click at [92, 122] on button "預約管理" at bounding box center [80, 121] width 148 height 42
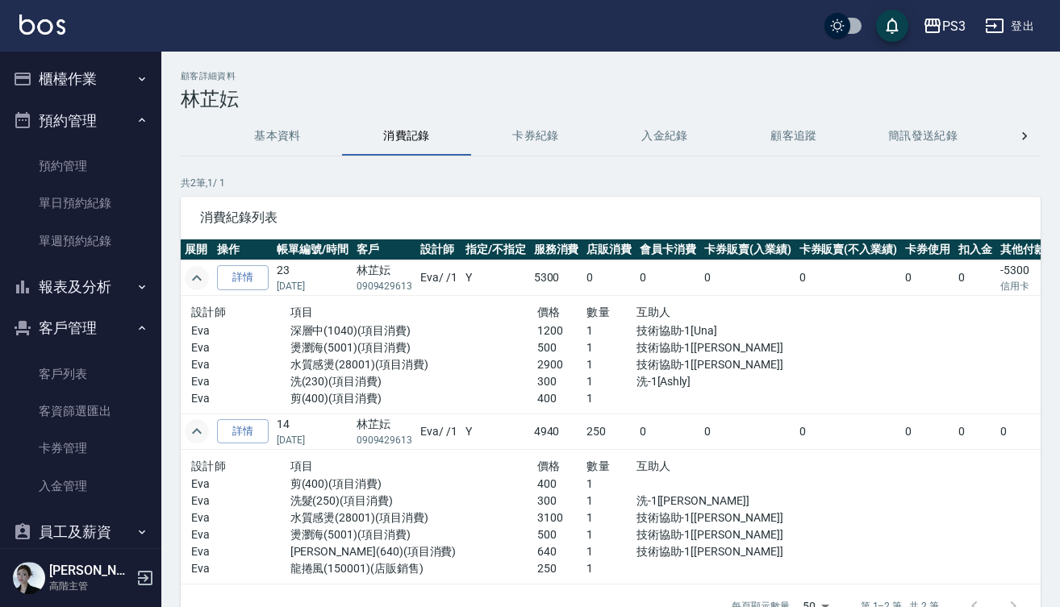
click at [122, 77] on button "櫃檯作業" at bounding box center [80, 79] width 148 height 42
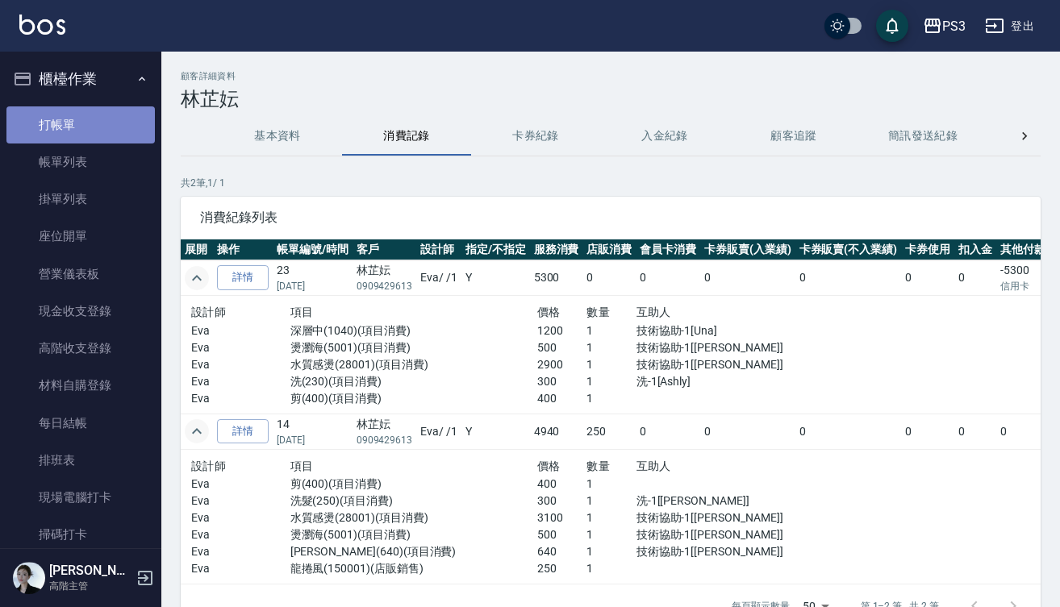
click at [100, 121] on link "打帳單" at bounding box center [80, 124] width 148 height 37
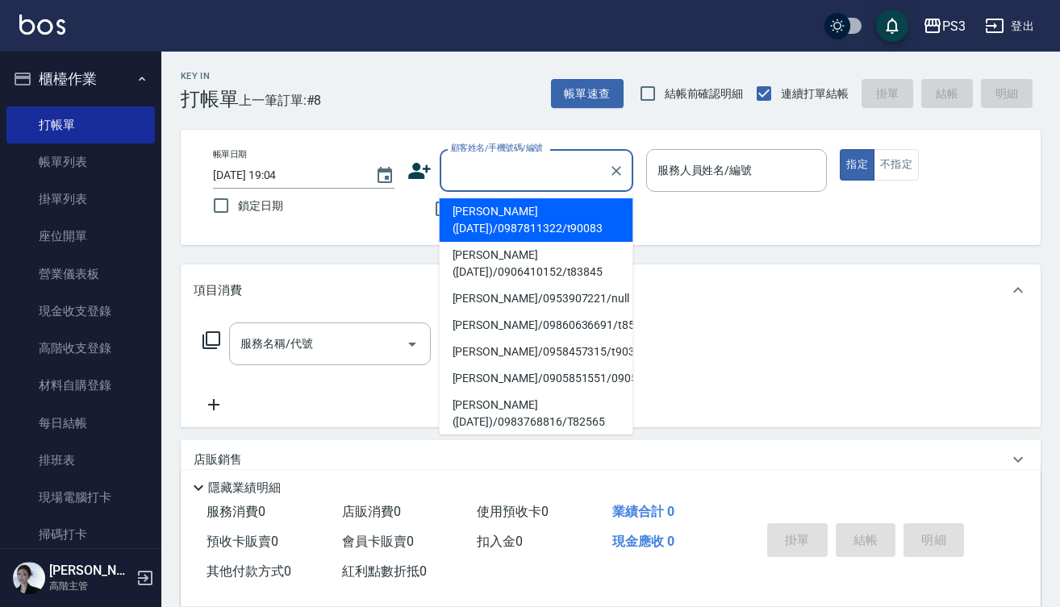
click at [504, 172] on input "顧客姓名/手機號碼/編號" at bounding box center [524, 170] width 155 height 28
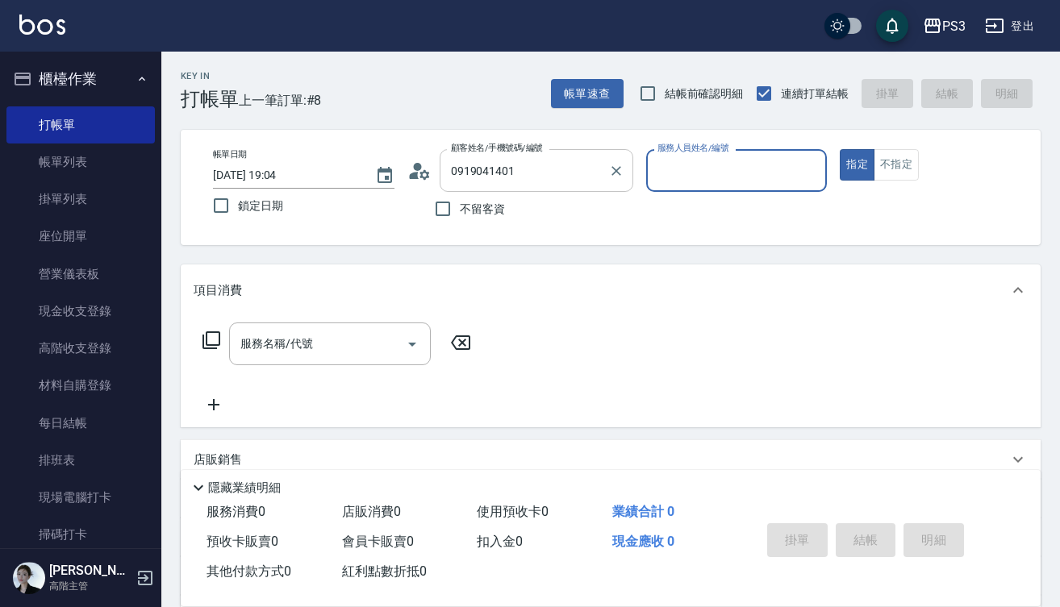
type input "[PERSON_NAME]/0919041401/t90278"
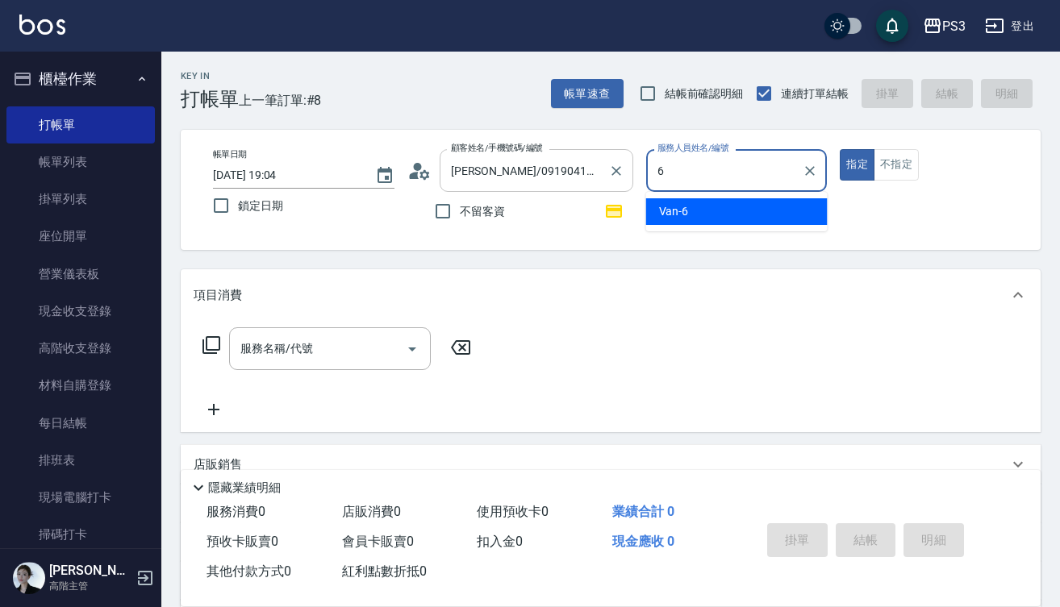
type input "Van-6"
type button "true"
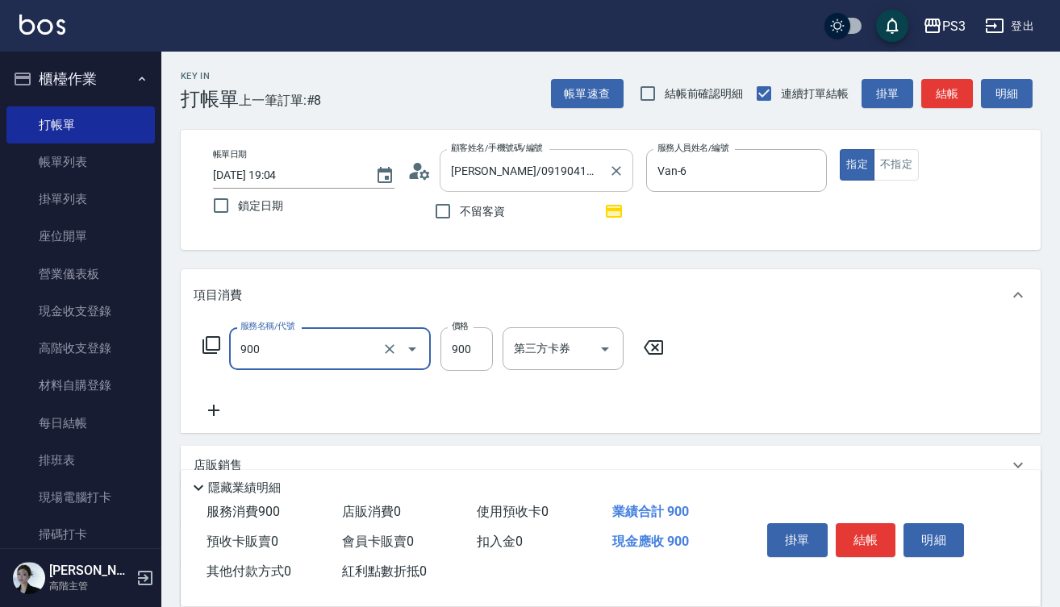
type input "頭皮保養洗(900)"
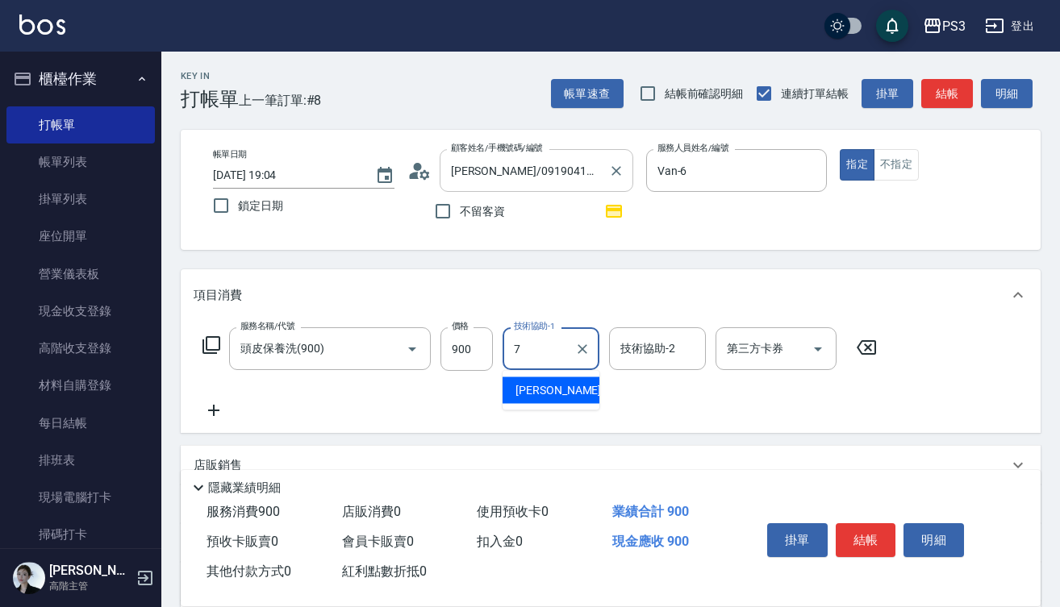
type input "[PERSON_NAME]-7"
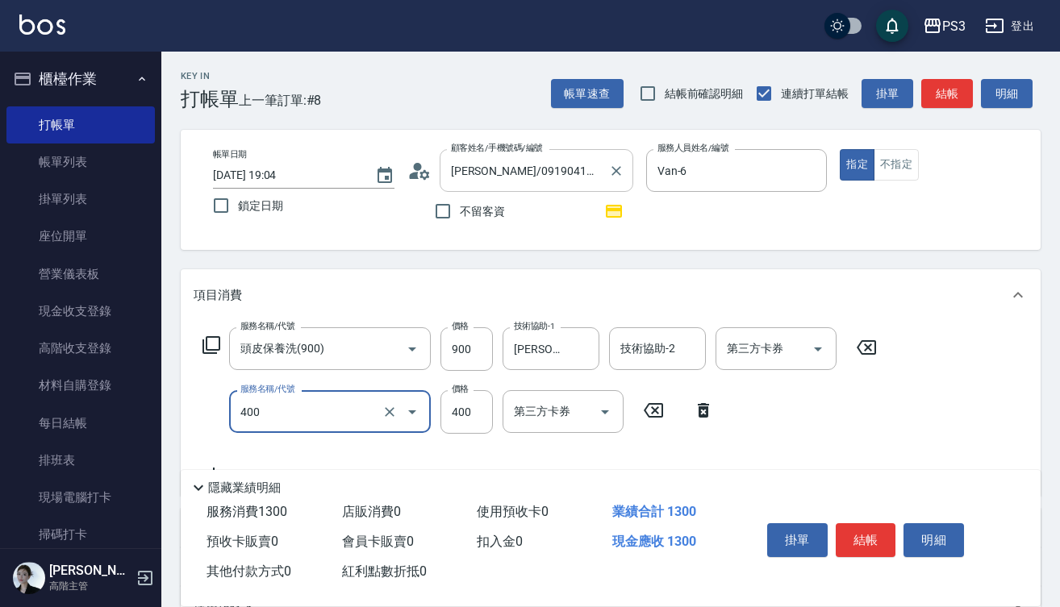
type input "剪(400)"
type input "330"
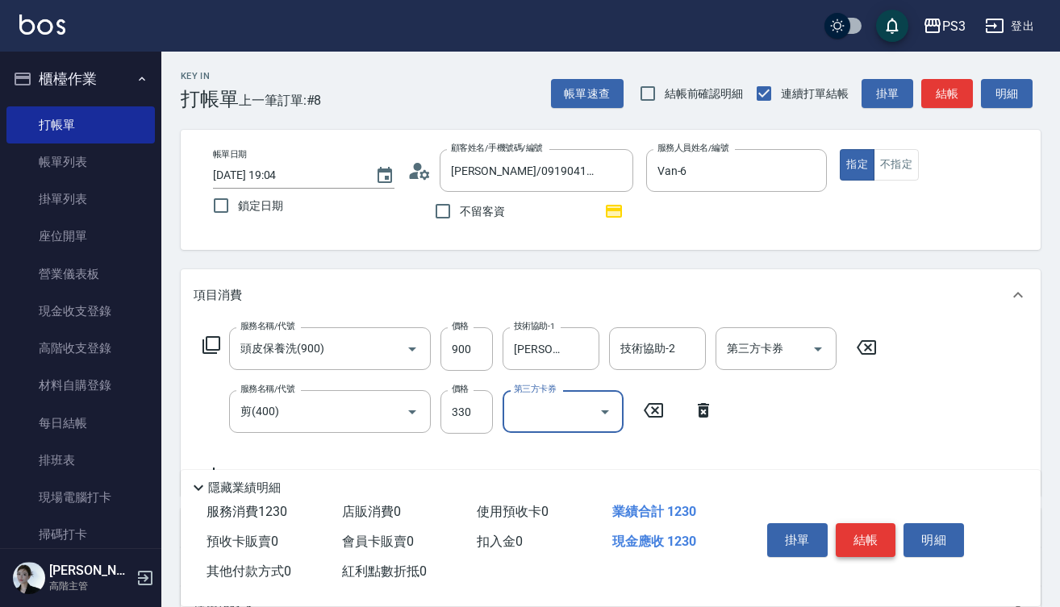
click at [863, 535] on button "結帳" at bounding box center [866, 540] width 60 height 34
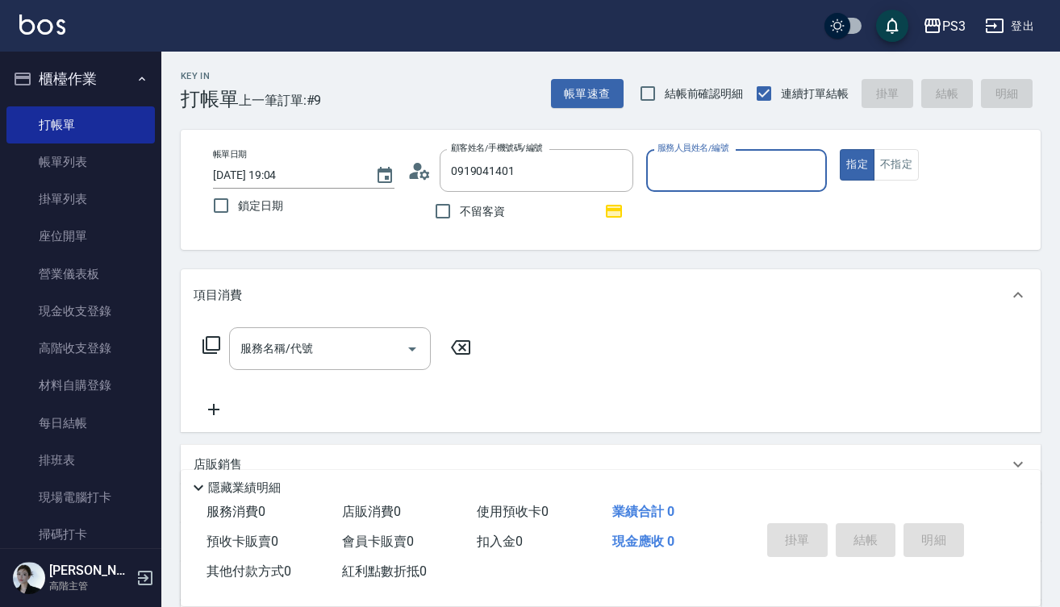
type input "[PERSON_NAME]/0919041401/t90278"
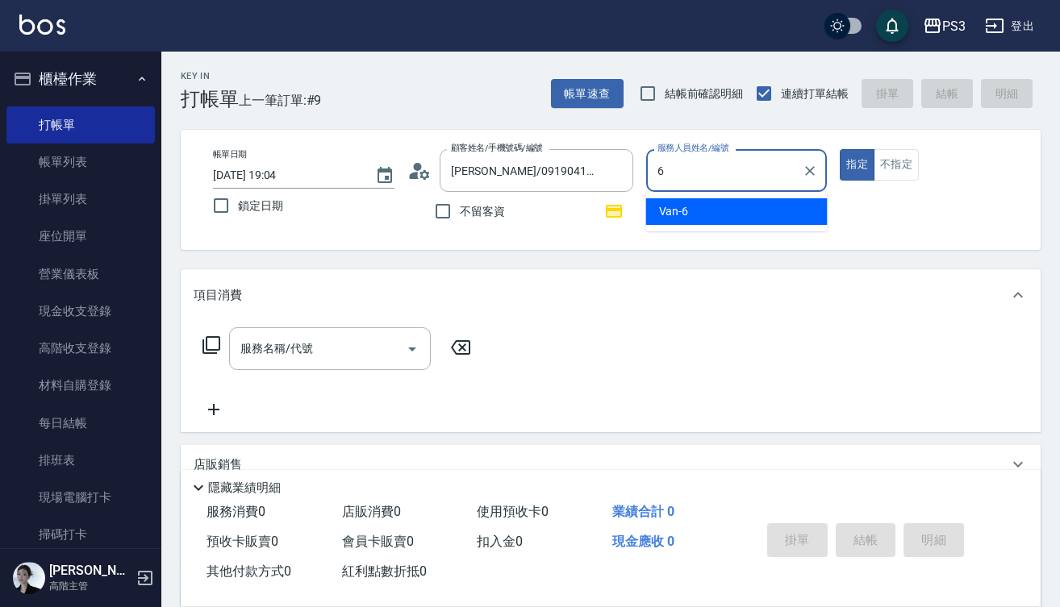
type input "Van-6"
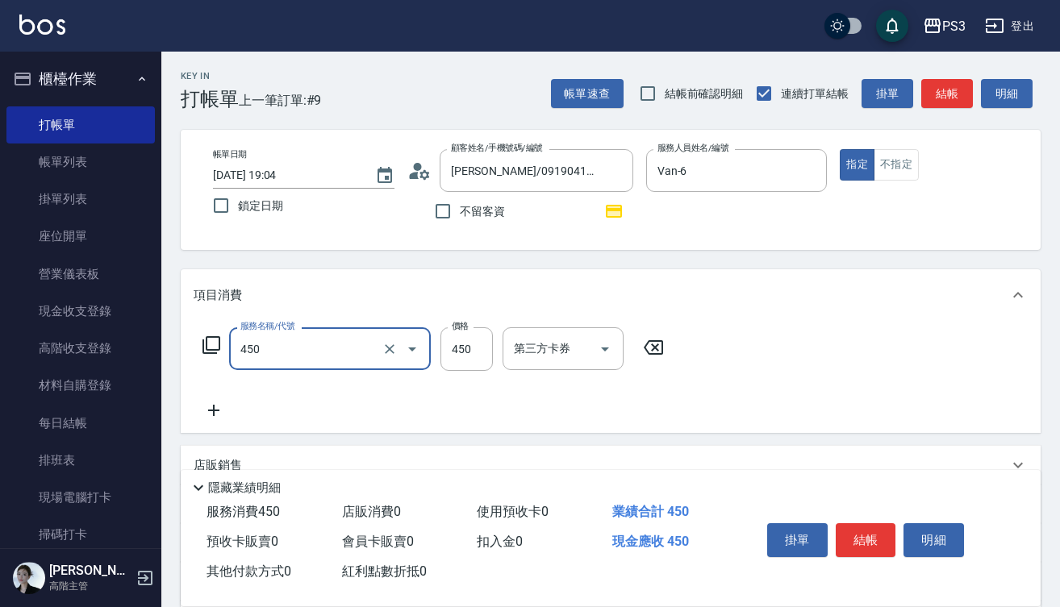
type input "有機洗髮(450)"
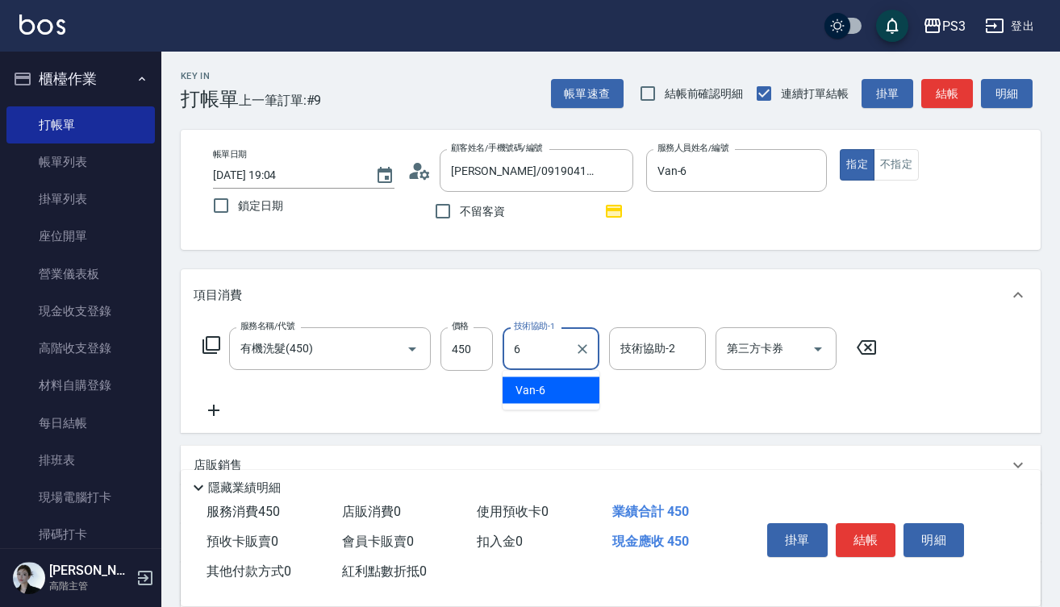
type input "Van-6"
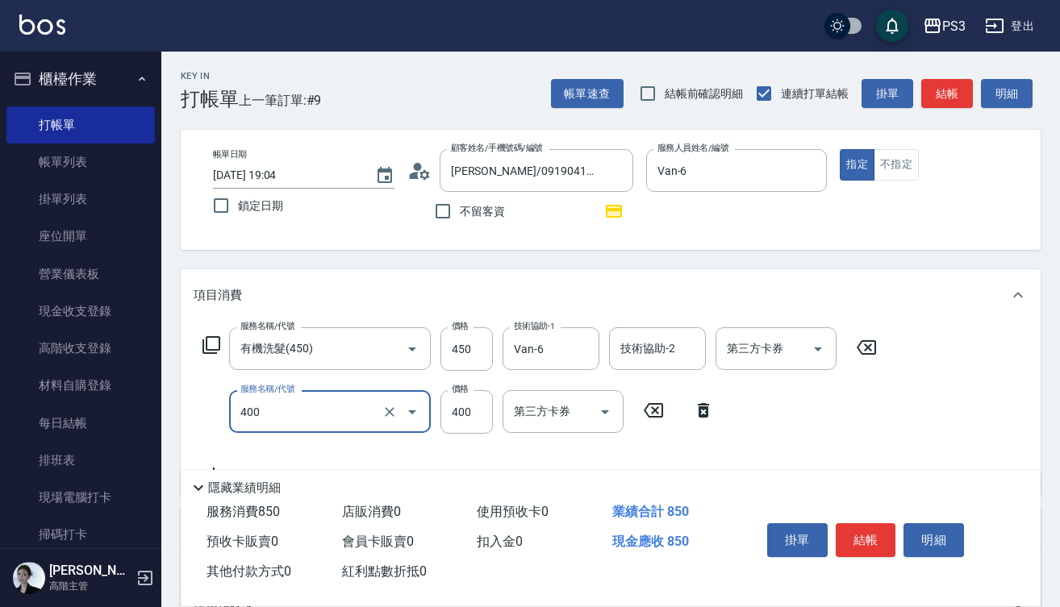
type input "剪(400)"
type input "180"
click at [869, 523] on button "結帳" at bounding box center [866, 540] width 60 height 34
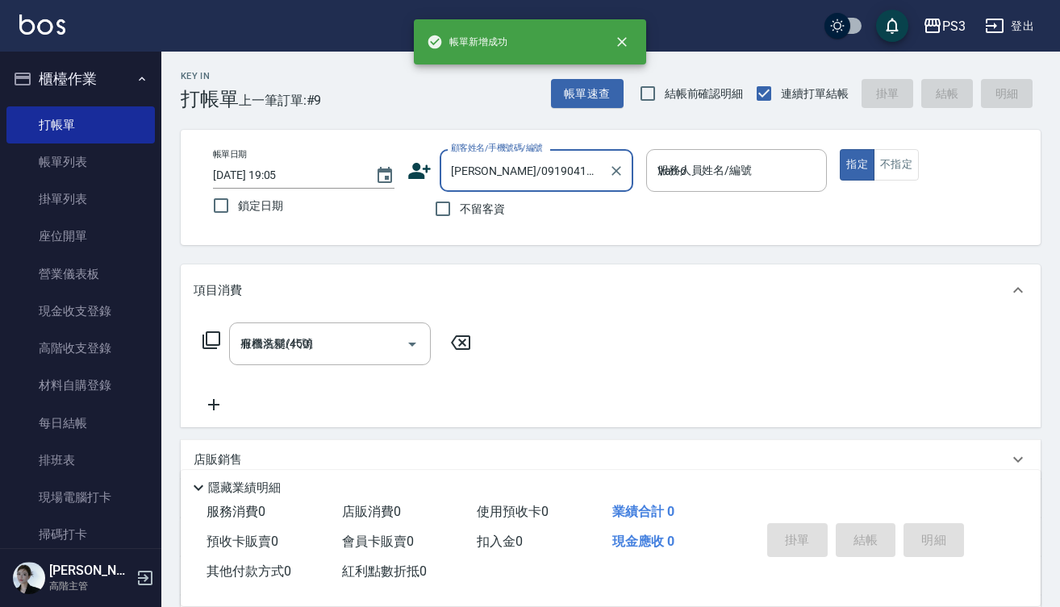
type input "[DATE] 19:05"
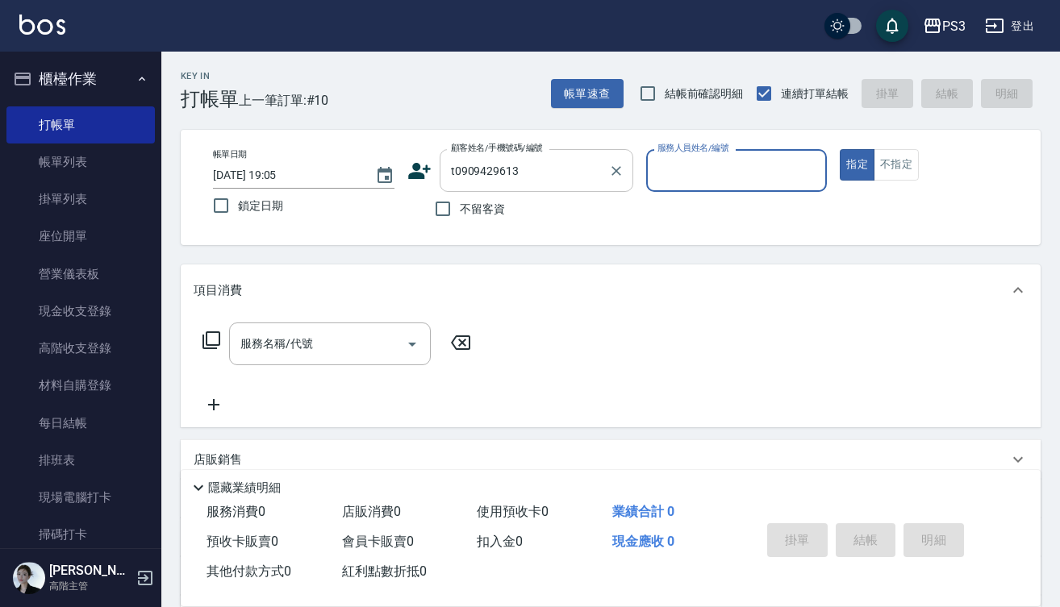
click at [453, 171] on input "t0909429613" at bounding box center [524, 170] width 155 height 28
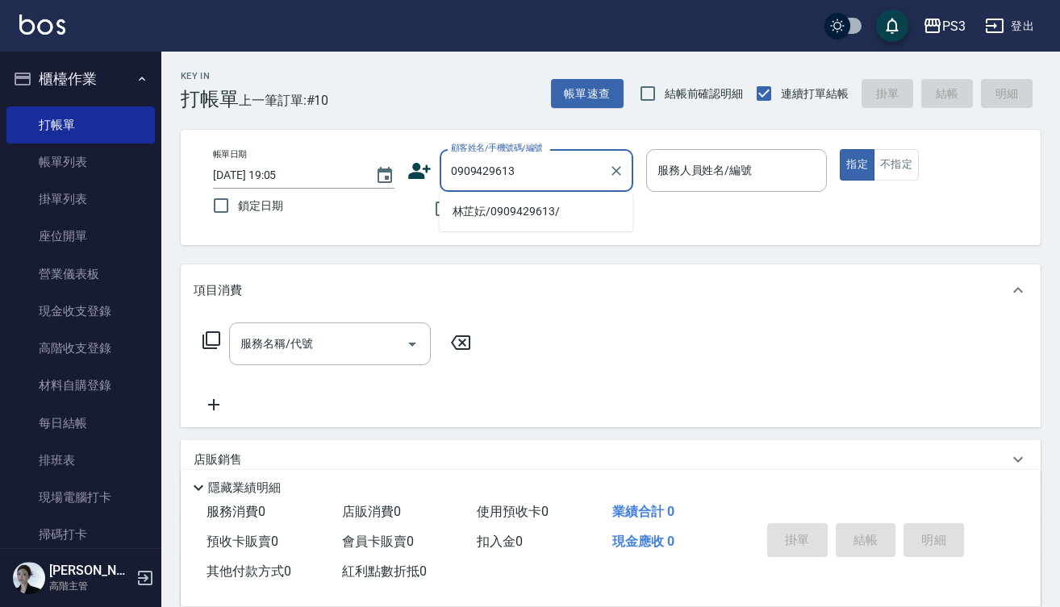
click at [540, 208] on li "林芷妘/0909429613/" at bounding box center [537, 211] width 194 height 27
type input "林芷妘/0909429613/"
type input "Eva-1"
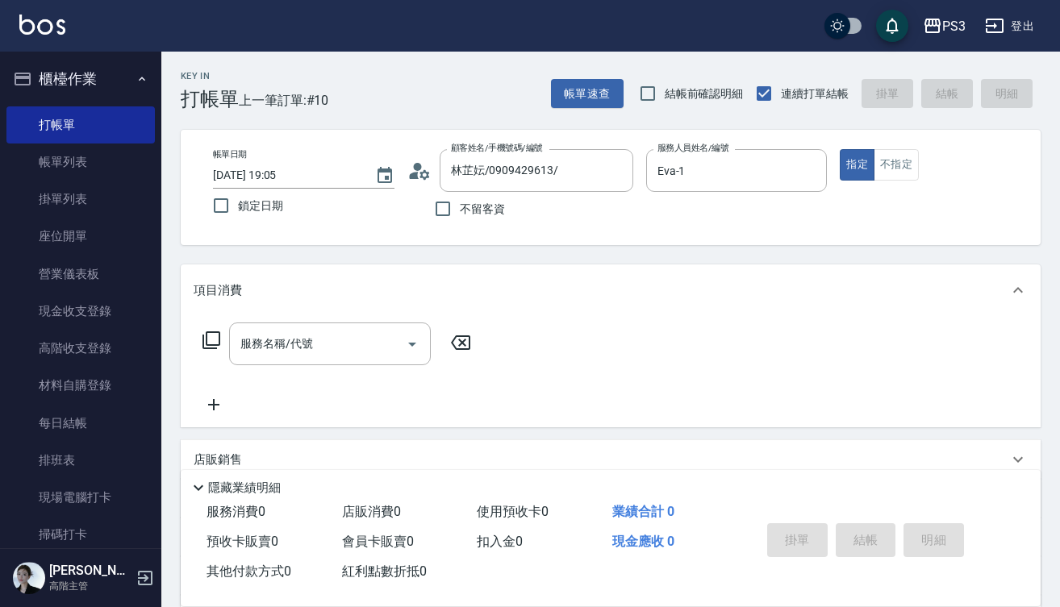
click at [417, 169] on circle at bounding box center [417, 167] width 8 height 8
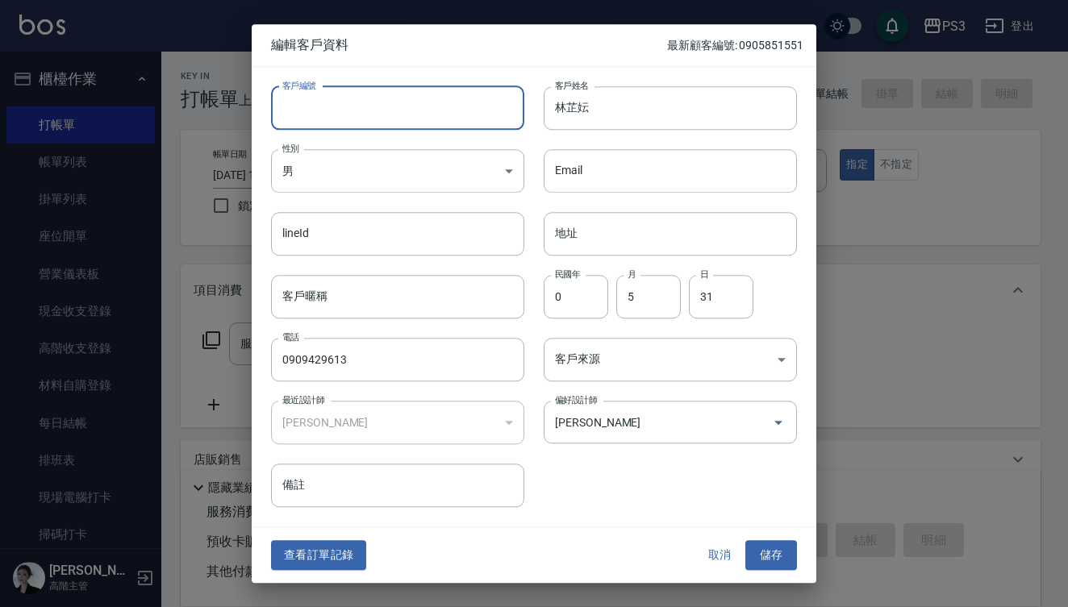
click at [364, 104] on input "客戶編號" at bounding box center [397, 108] width 253 height 44
type input "y"
type input "t90028"
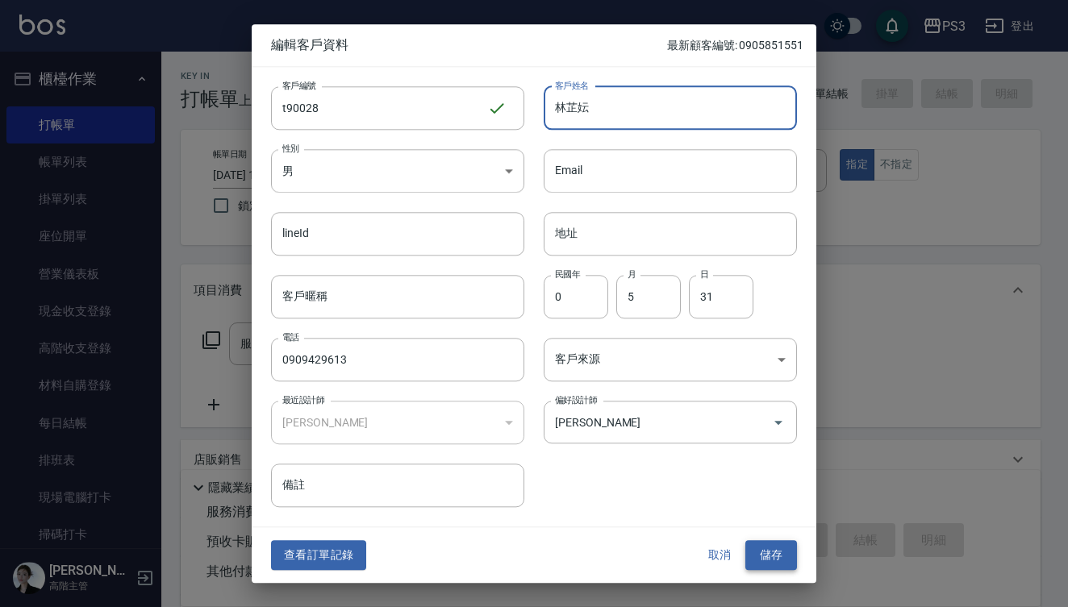
click at [766, 554] on button "儲存" at bounding box center [771, 556] width 52 height 30
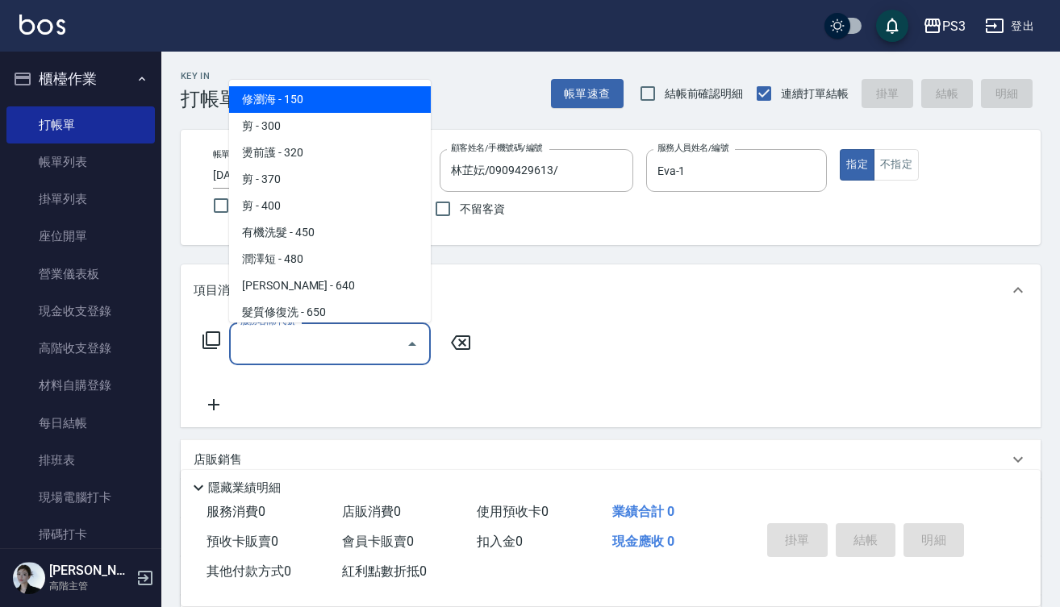
click at [298, 344] on input "服務名稱/代號" at bounding box center [317, 344] width 163 height 28
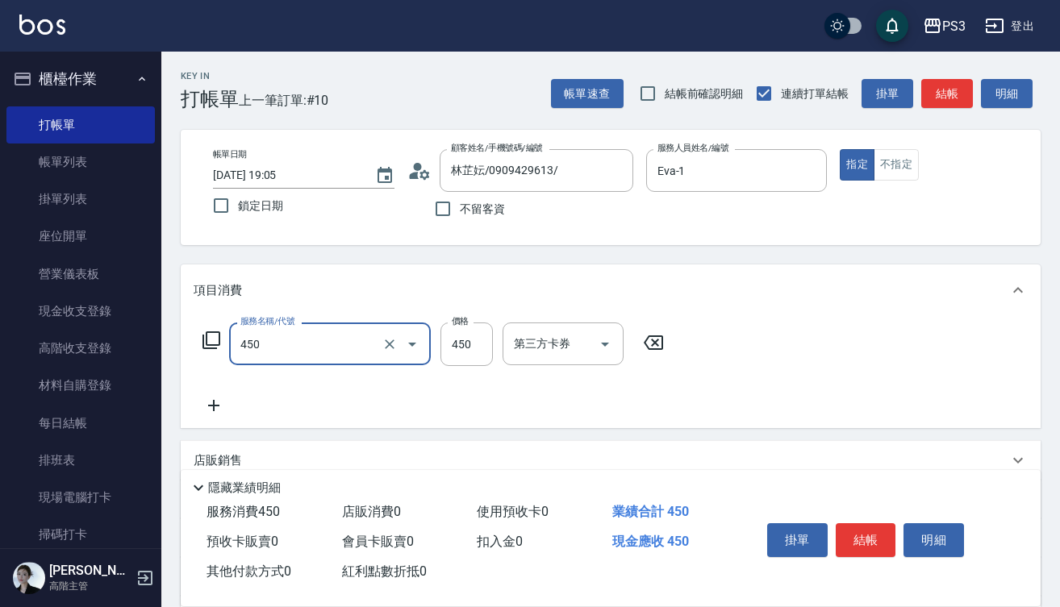
type input "有機洗髮(450)"
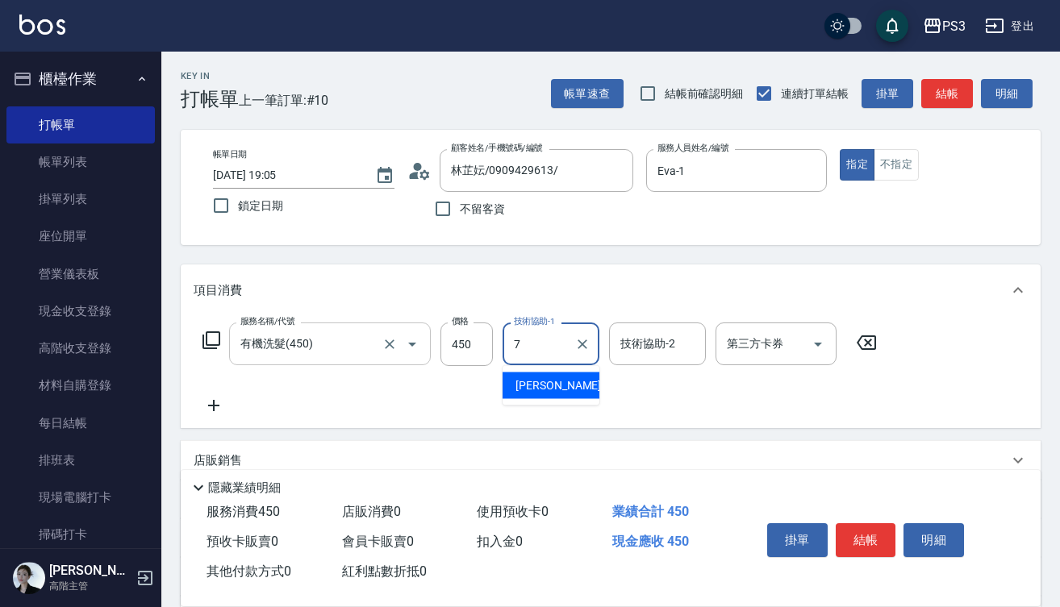
type input "[PERSON_NAME]-7"
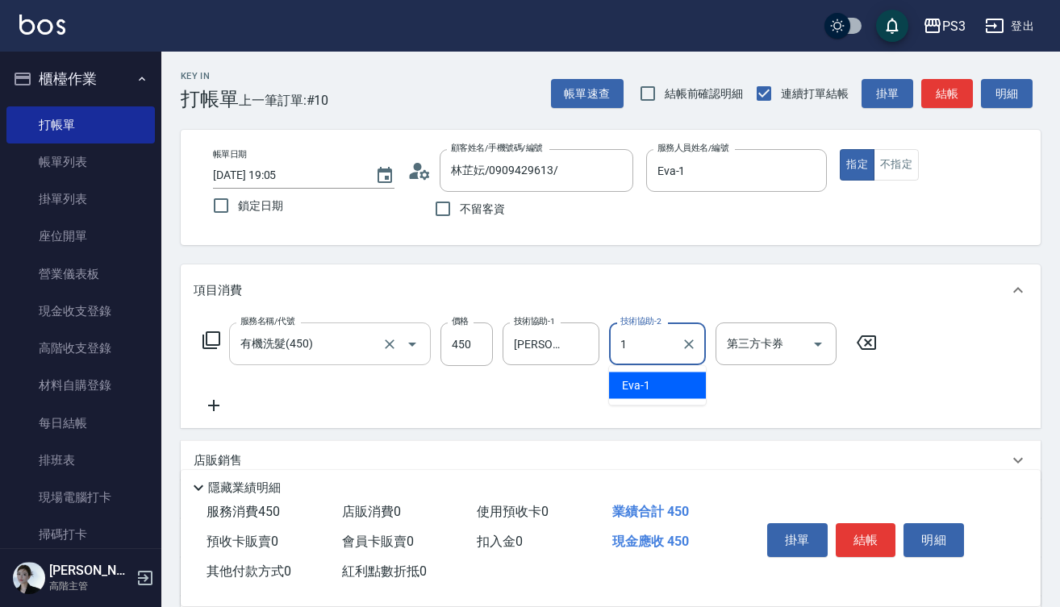
type input "Eva-1"
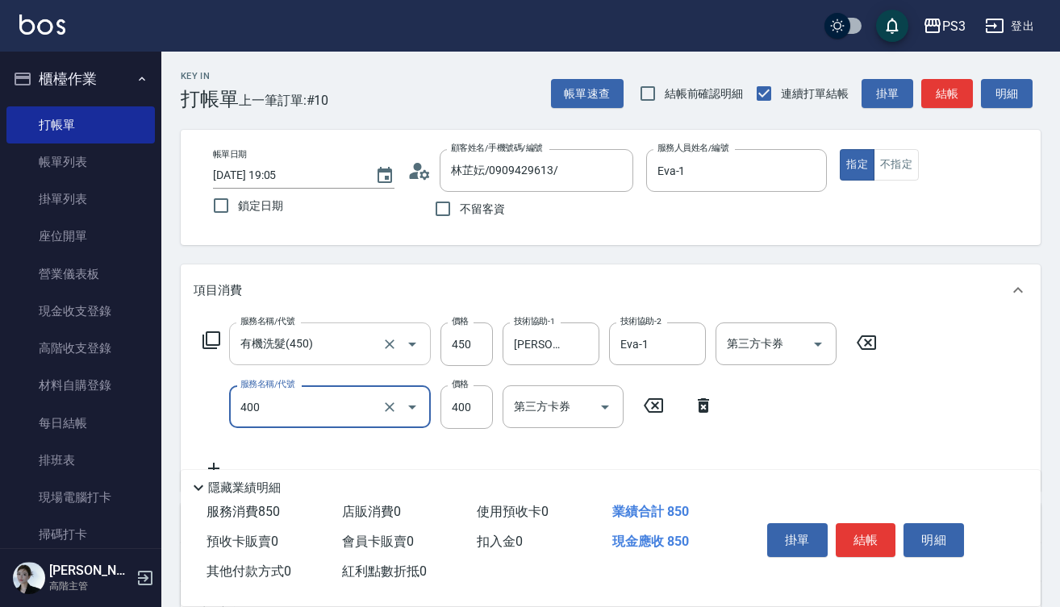
type input "剪(400)"
type input "450"
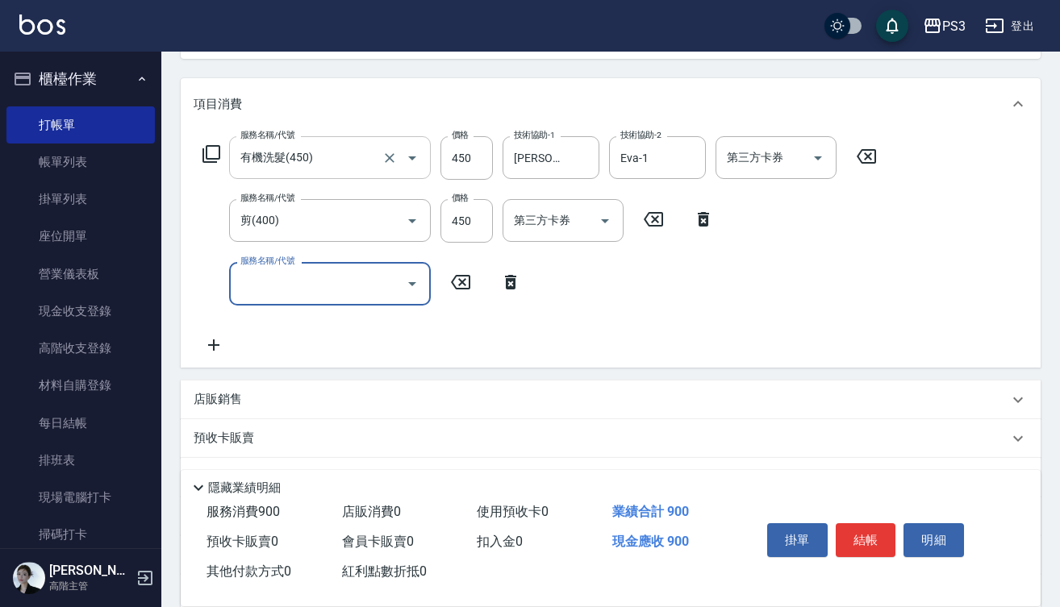
scroll to position [187, 0]
type input "燙m(16001)"
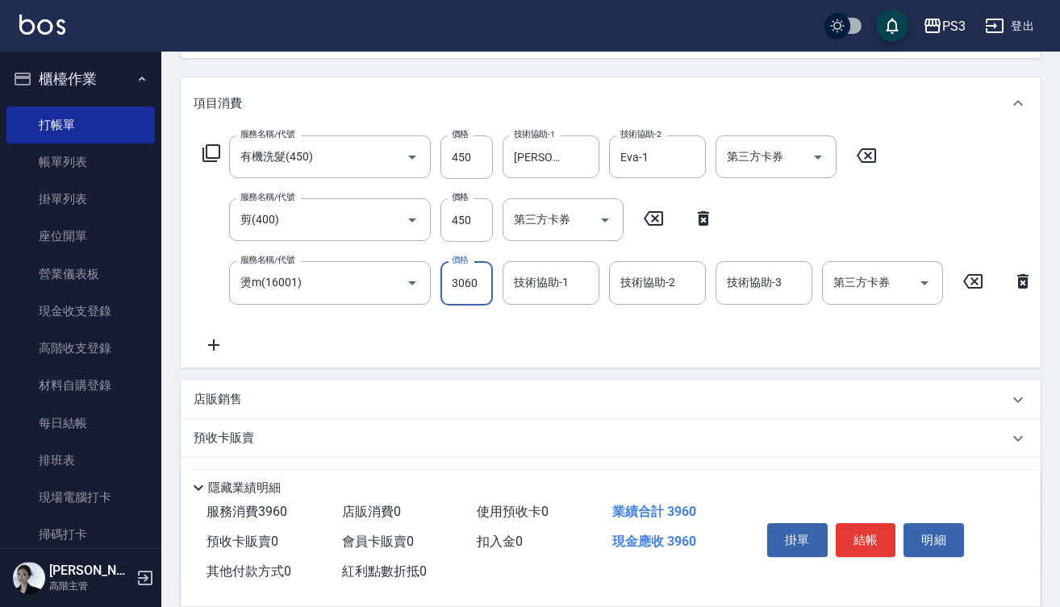
type input "3060"
click at [576, 149] on icon "Clear" at bounding box center [582, 157] width 16 height 16
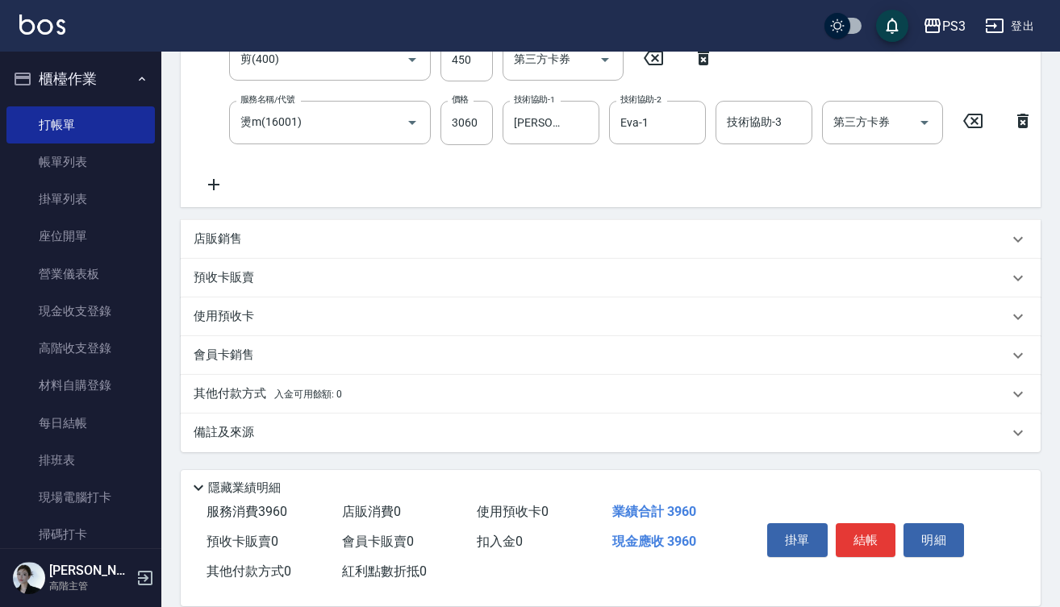
scroll to position [361, 0]
click at [217, 179] on icon at bounding box center [213, 184] width 11 height 11
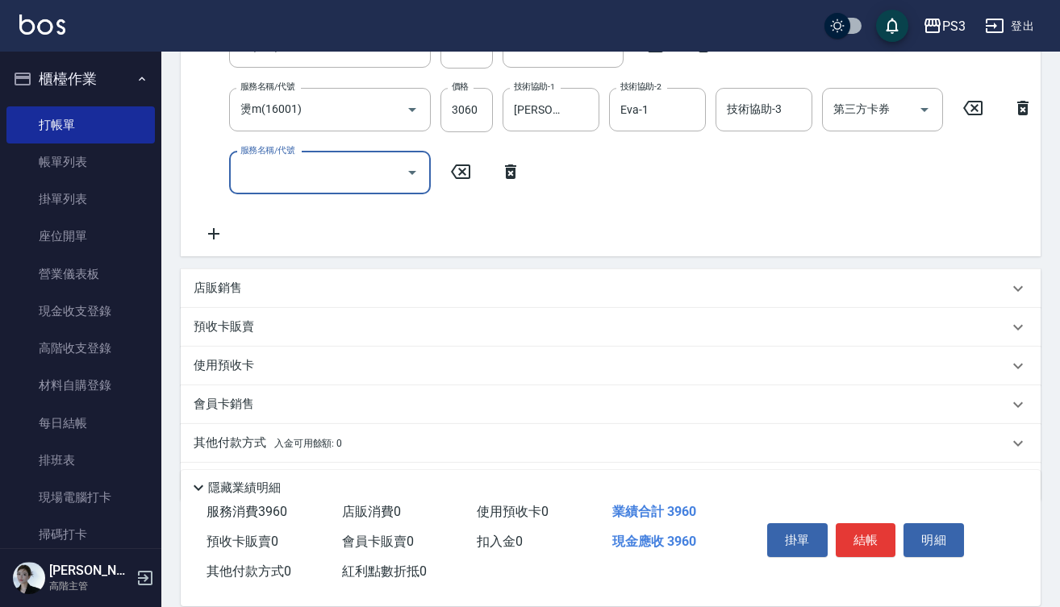
click at [352, 182] on input "服務名稱/代號" at bounding box center [317, 173] width 163 height 28
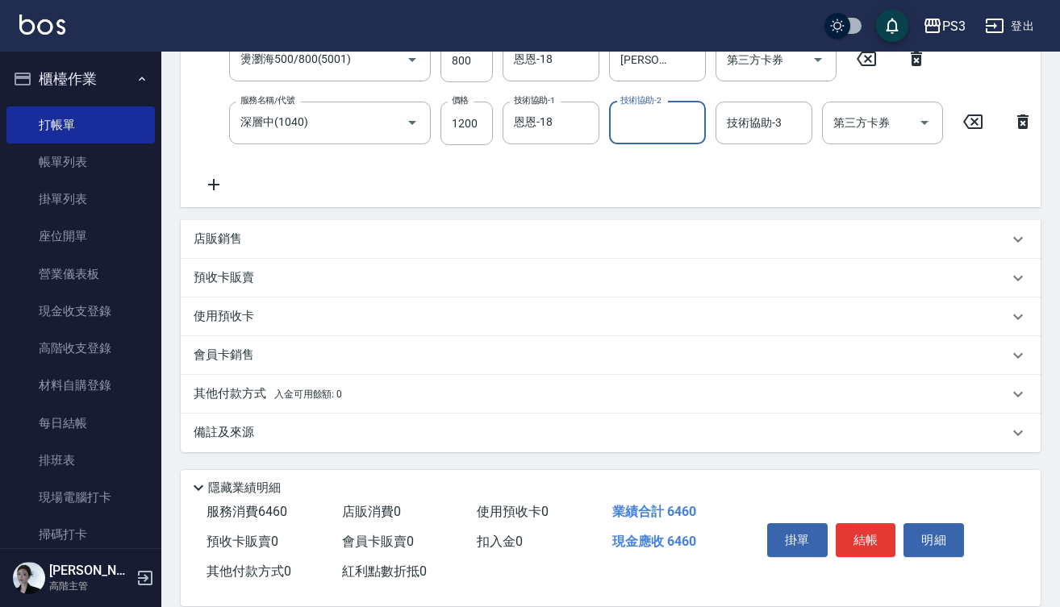
scroll to position [549, 0]
click at [206, 348] on p "會員卡銷售" at bounding box center [224, 355] width 60 height 17
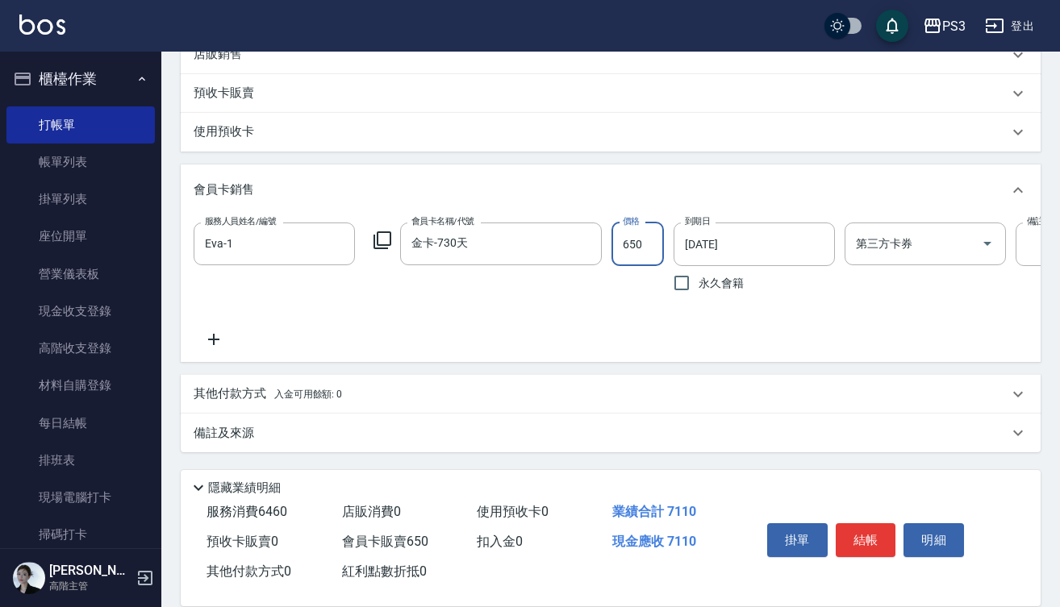
scroll to position [747, 0]
click at [254, 402] on p "其他付款方式 入金可用餘額: 0" at bounding box center [268, 395] width 148 height 18
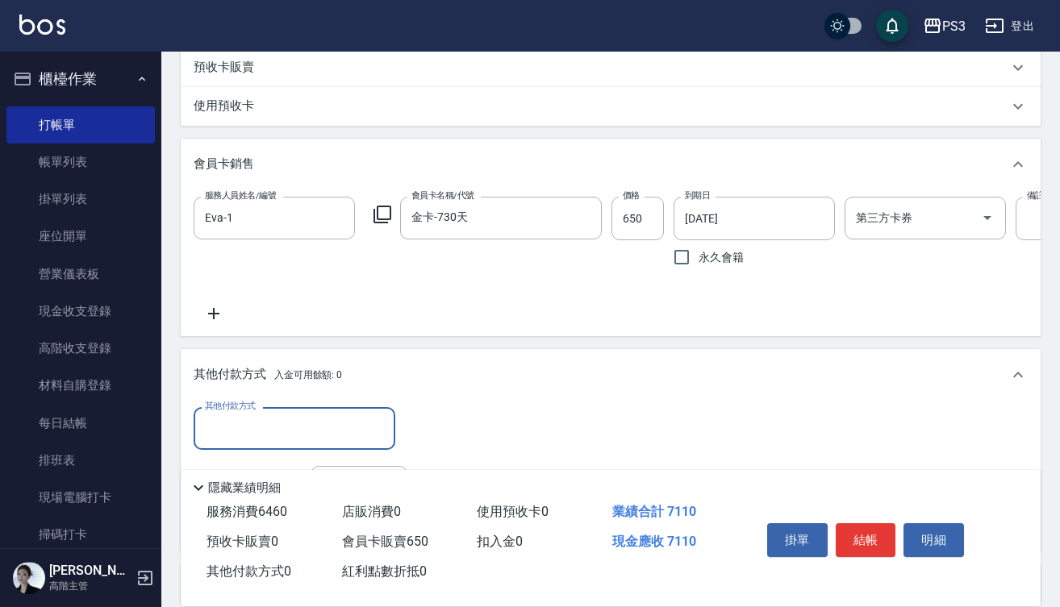
click at [332, 443] on input "其他付款方式" at bounding box center [294, 429] width 187 height 28
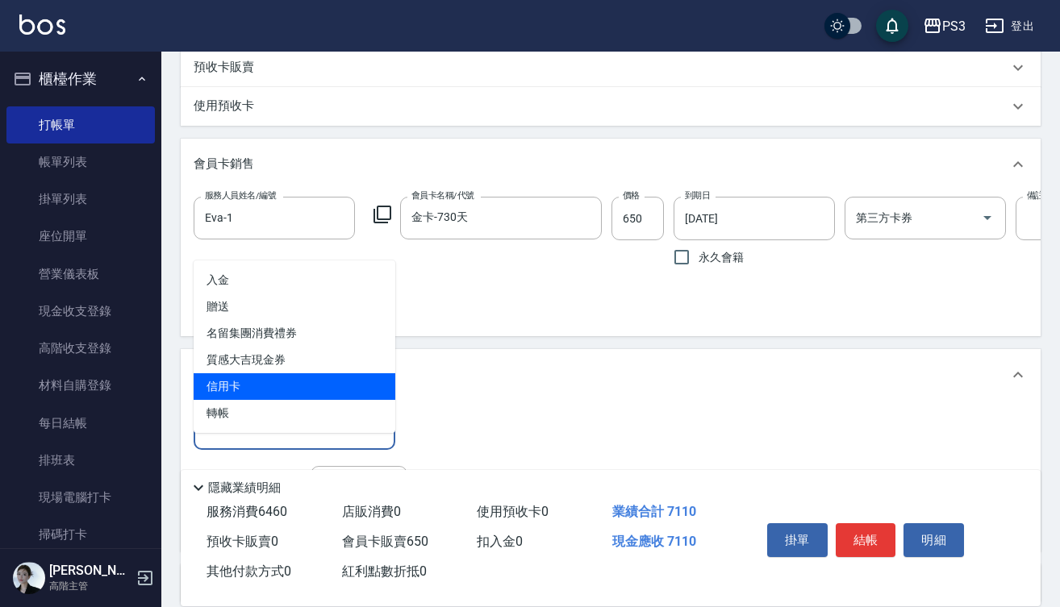
click at [267, 390] on span "信用卡" at bounding box center [295, 386] width 202 height 27
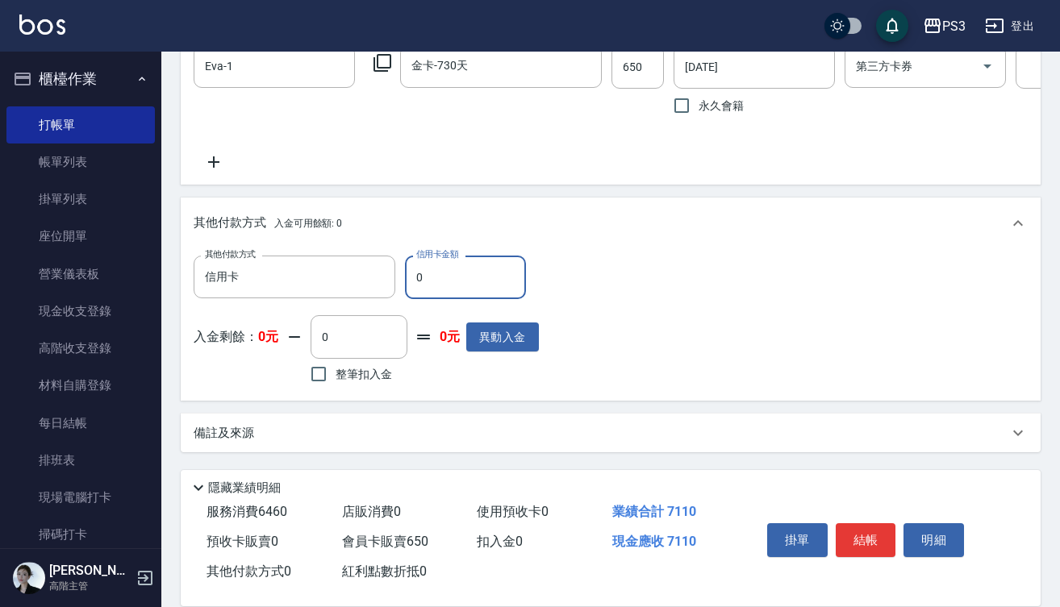
scroll to position [899, 0]
click at [878, 537] on button "結帳" at bounding box center [866, 540] width 60 height 34
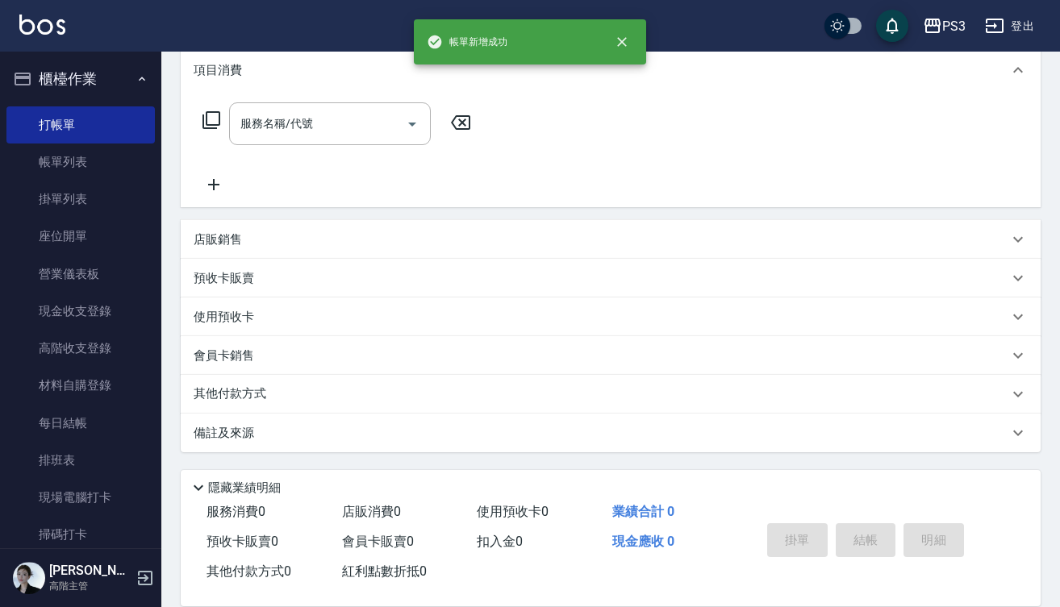
scroll to position [0, 0]
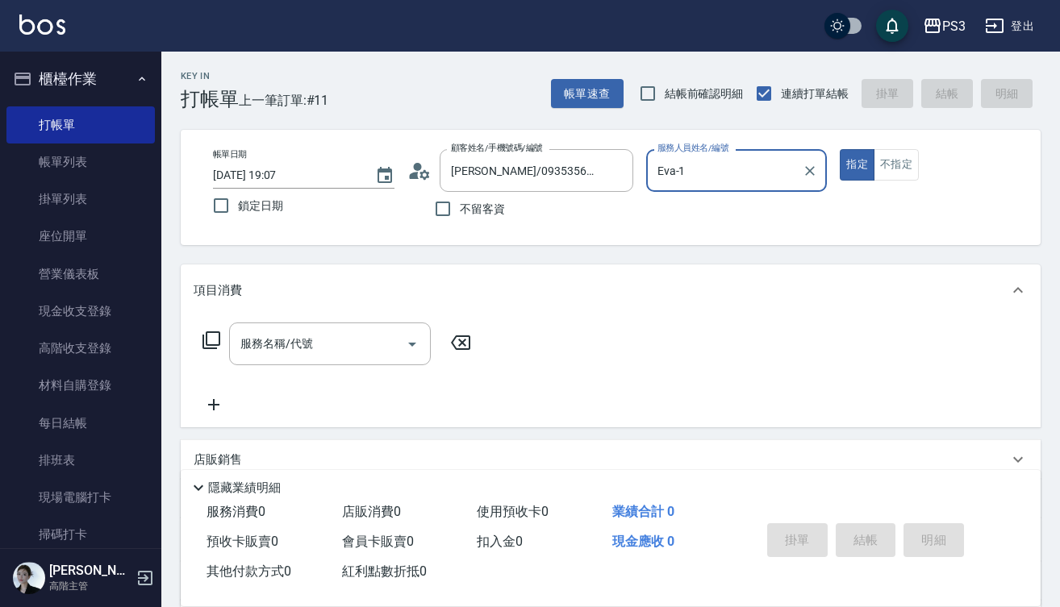
click at [857, 165] on button "指定" at bounding box center [857, 164] width 35 height 31
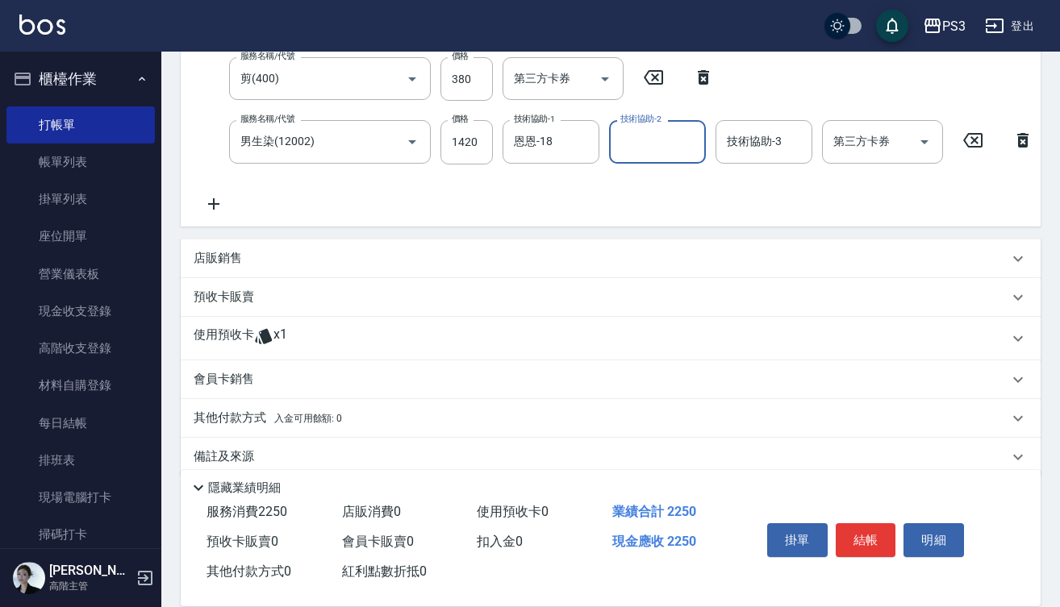
scroll to position [355, 0]
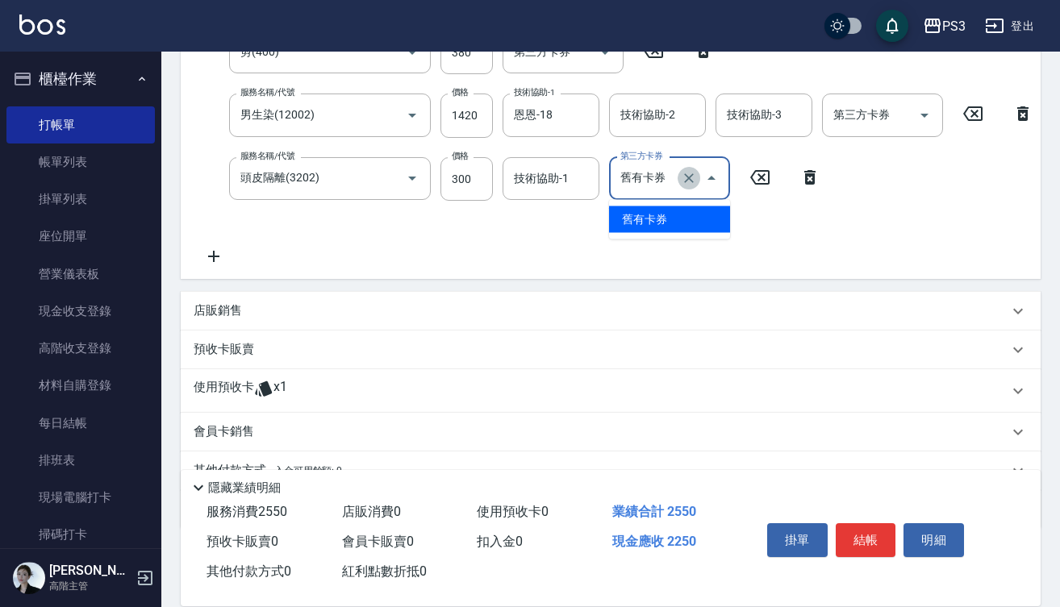
click at [690, 179] on icon "Clear" at bounding box center [689, 178] width 10 height 10
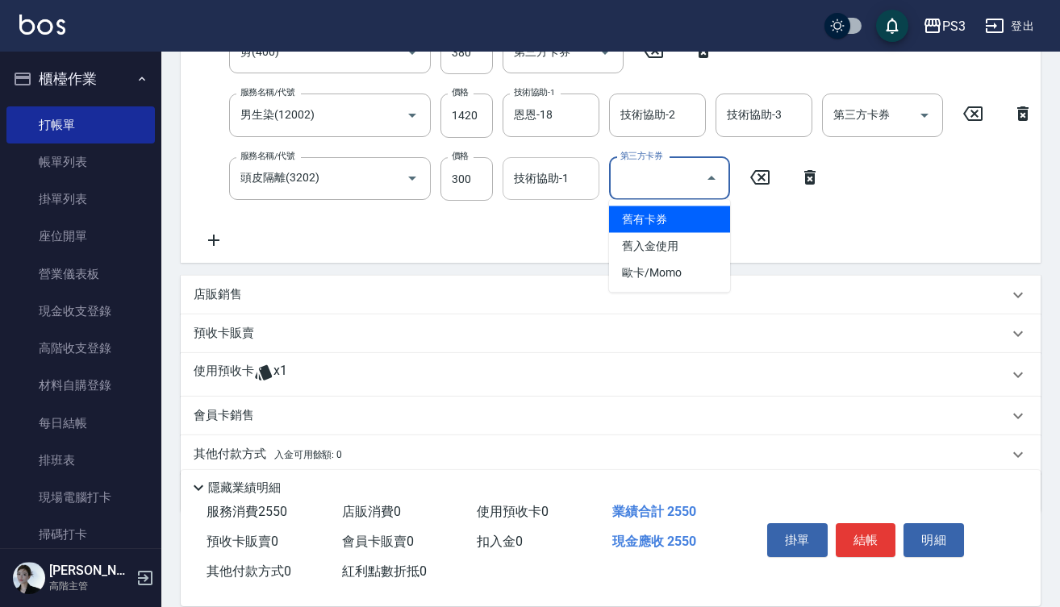
click at [537, 188] on input "技術協助-1" at bounding box center [551, 179] width 82 height 28
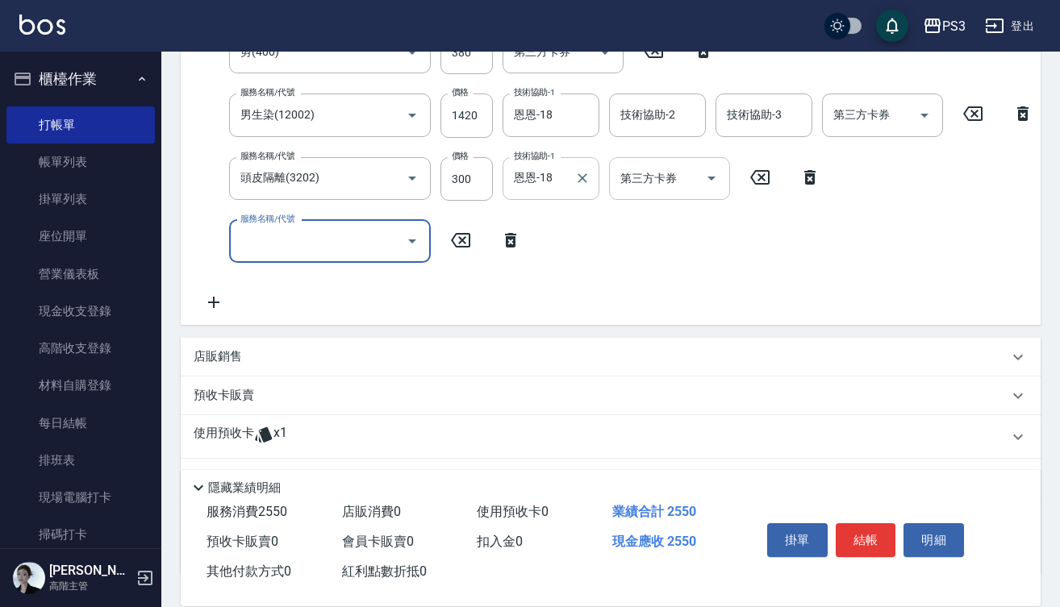
click at [537, 188] on input "恩恩-18" at bounding box center [539, 179] width 58 height 28
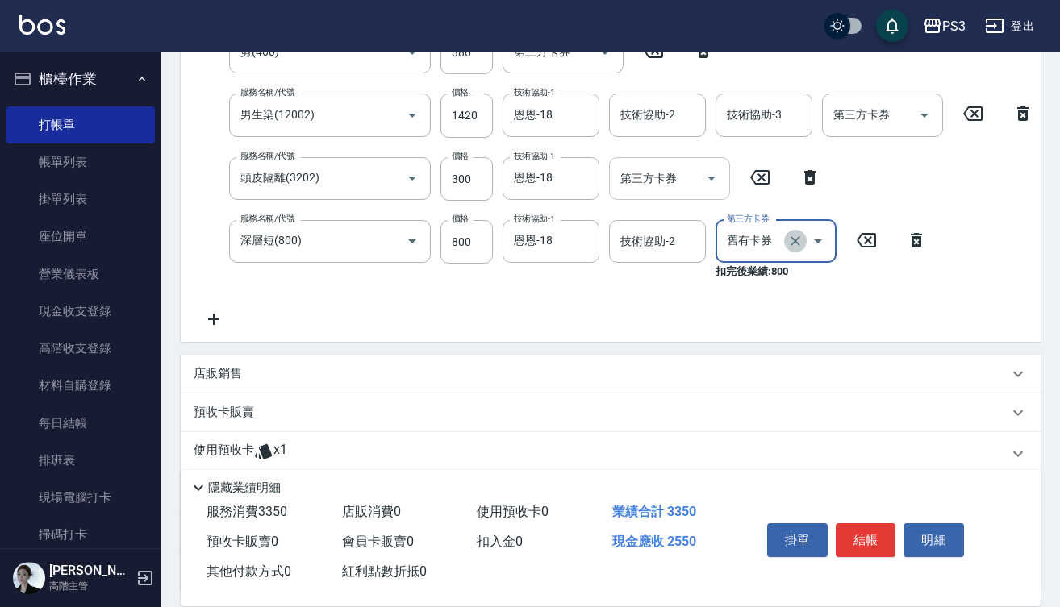
click at [795, 242] on icon "Clear" at bounding box center [795, 241] width 10 height 10
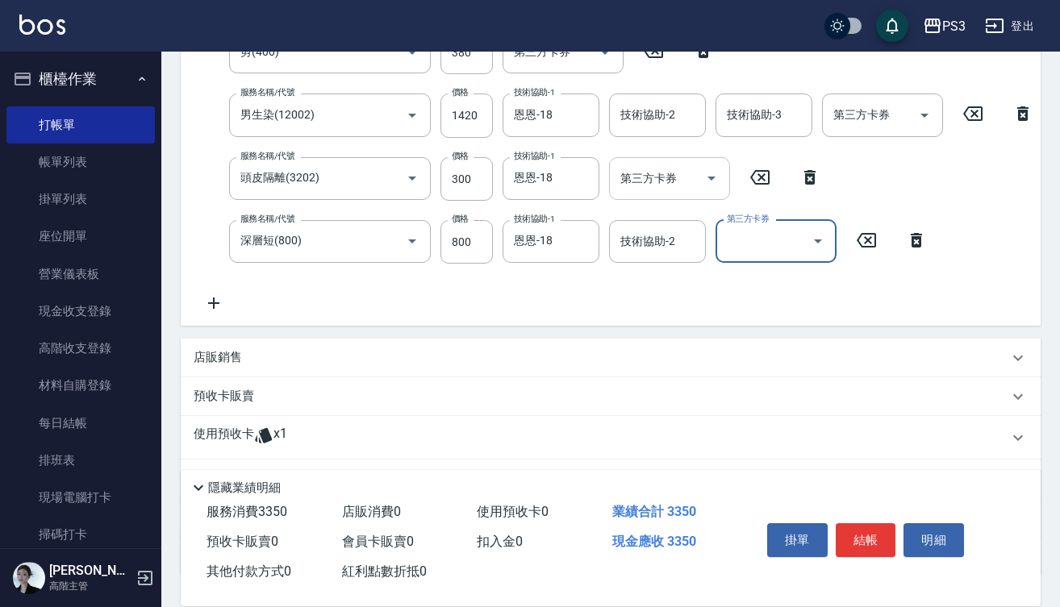
click at [661, 247] on input "技術協助-2" at bounding box center [657, 241] width 82 height 28
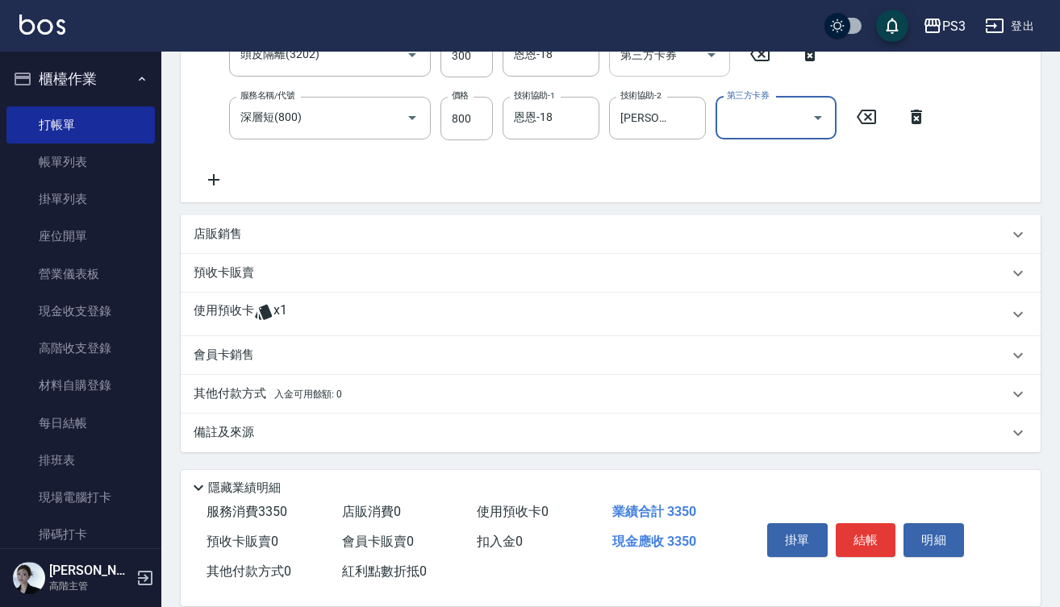
scroll to position [491, 0]
click at [246, 236] on div "店販銷售" at bounding box center [601, 234] width 815 height 17
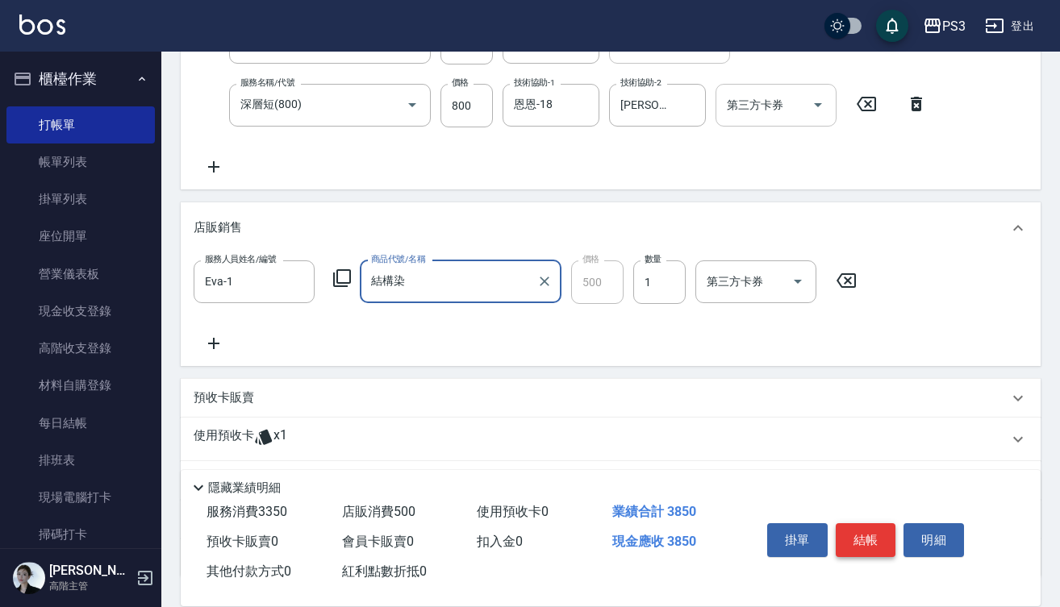
click at [864, 528] on button "結帳" at bounding box center [866, 540] width 60 height 34
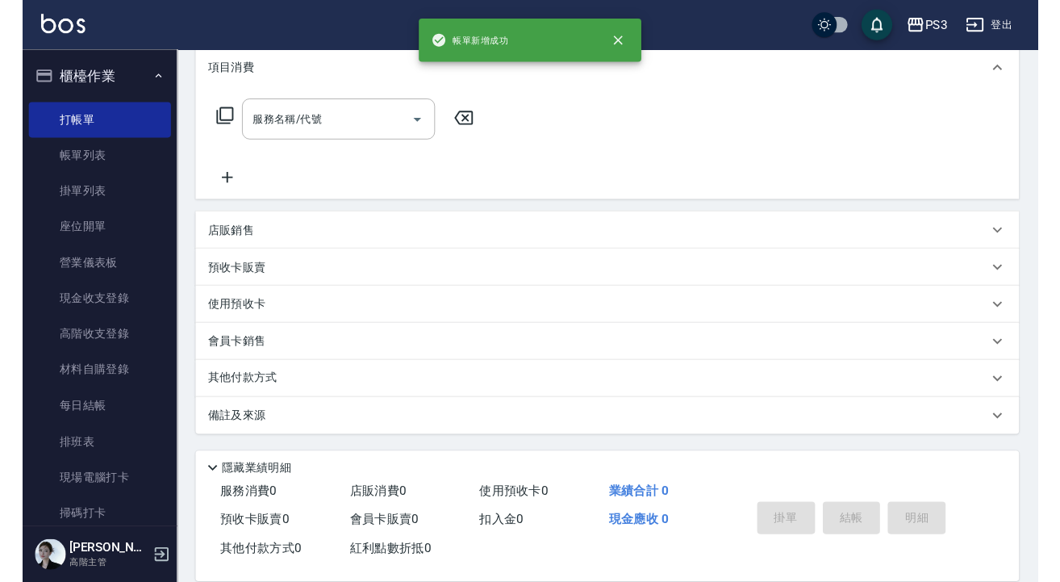
scroll to position [0, 0]
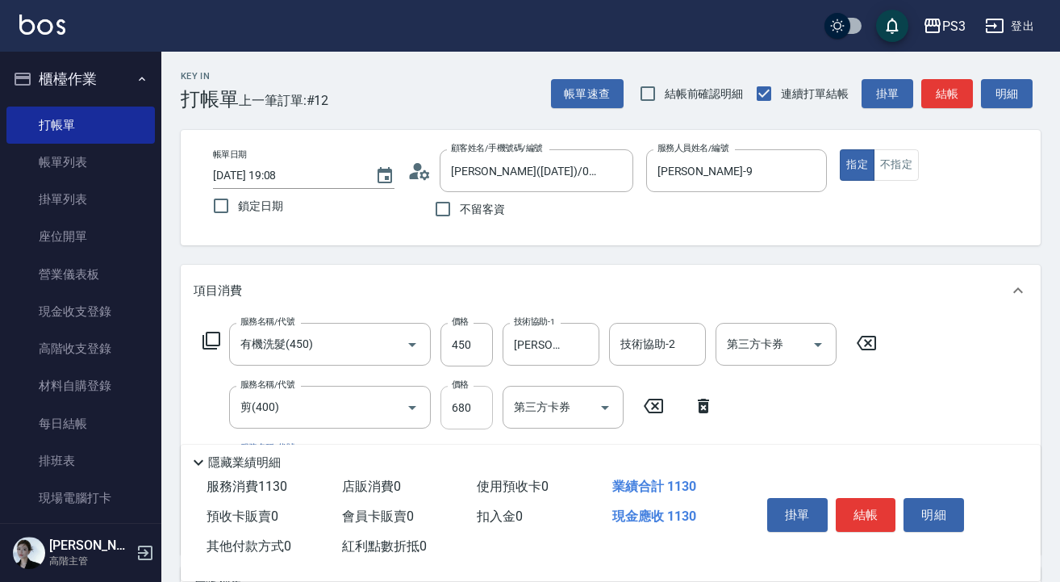
click at [479, 411] on input "680" at bounding box center [466, 408] width 52 height 44
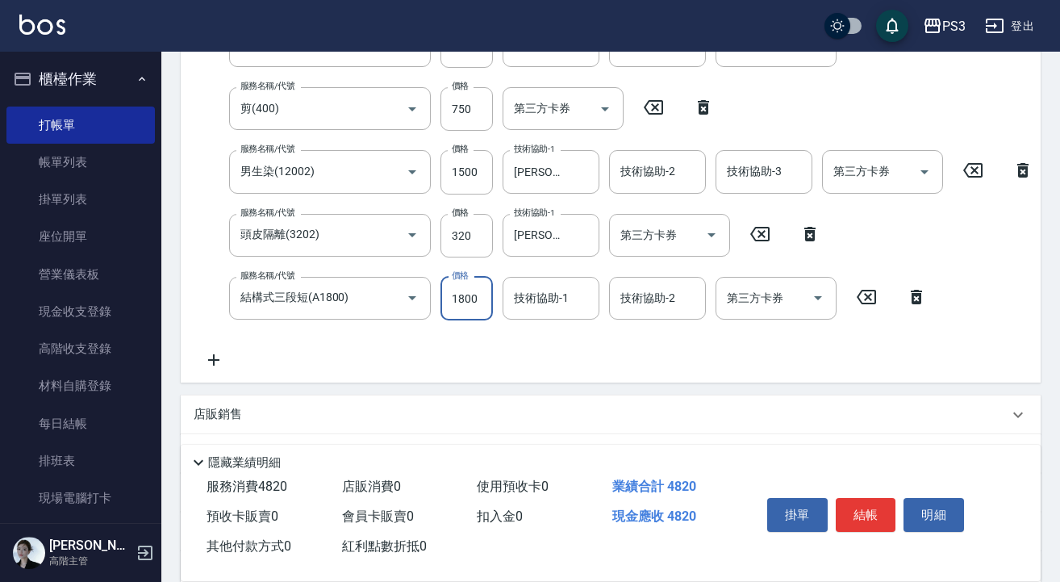
scroll to position [299, 0]
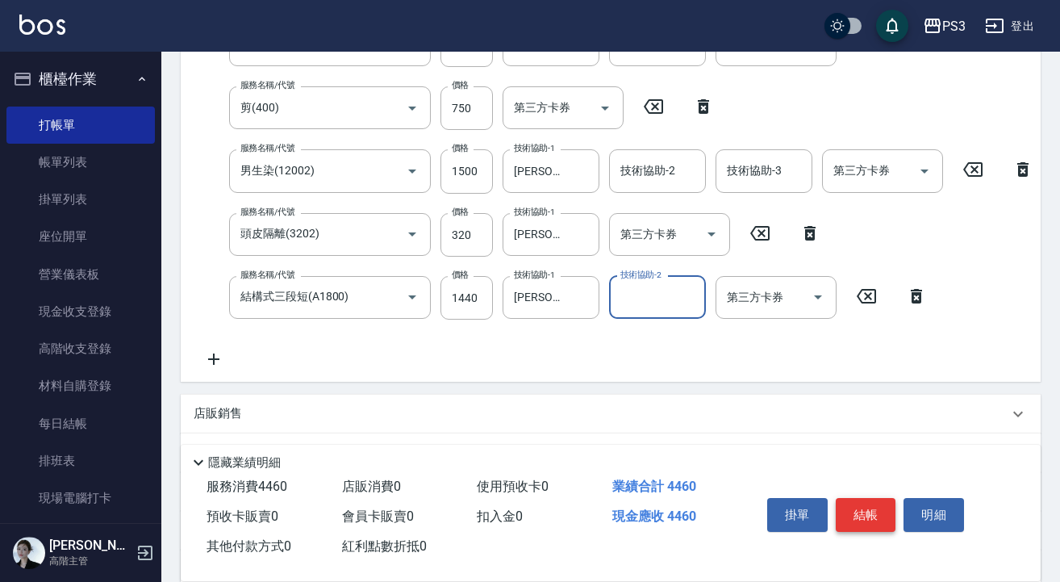
click at [881, 509] on button "結帳" at bounding box center [866, 515] width 60 height 34
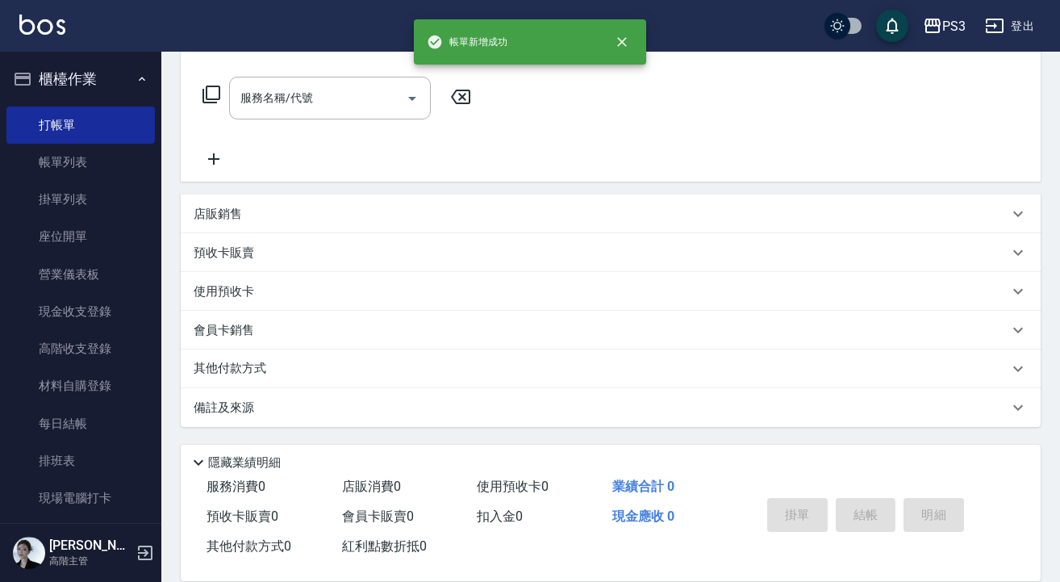
scroll to position [0, 0]
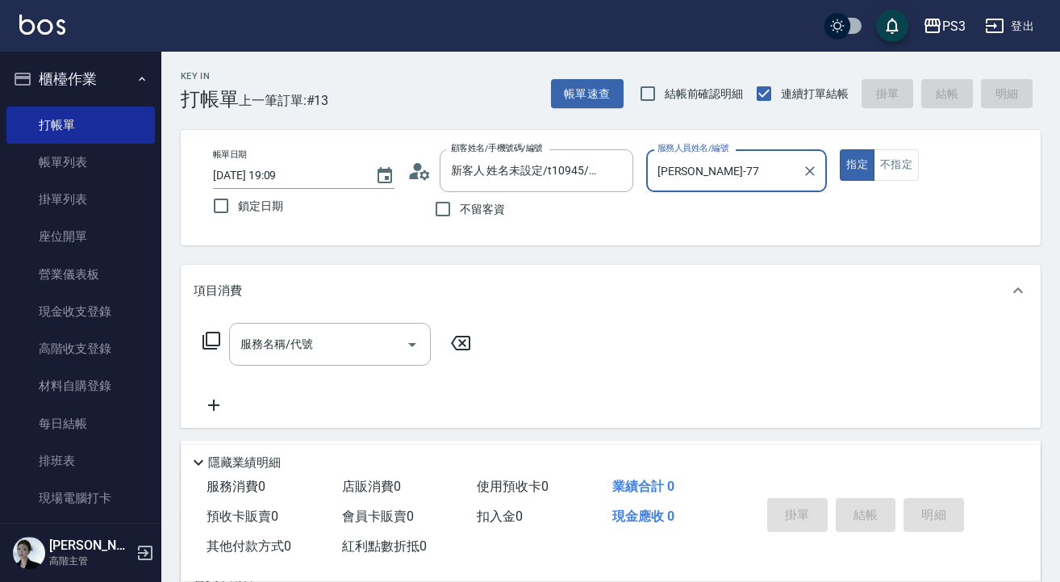
click at [857, 165] on button "指定" at bounding box center [857, 164] width 35 height 31
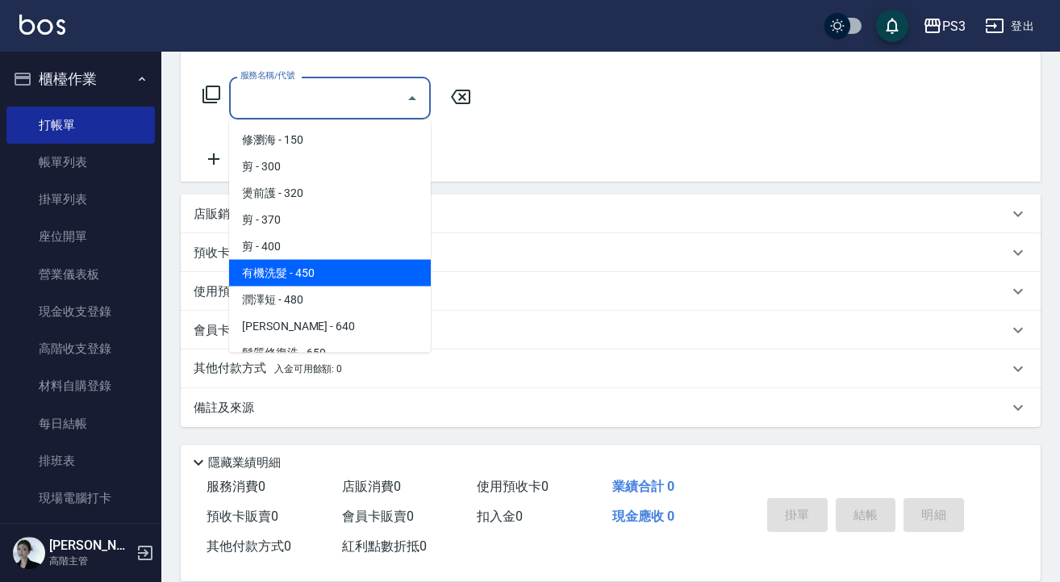
scroll to position [246, 0]
click at [712, 165] on div "服務名稱/代號 服務名稱/代號" at bounding box center [611, 125] width 860 height 111
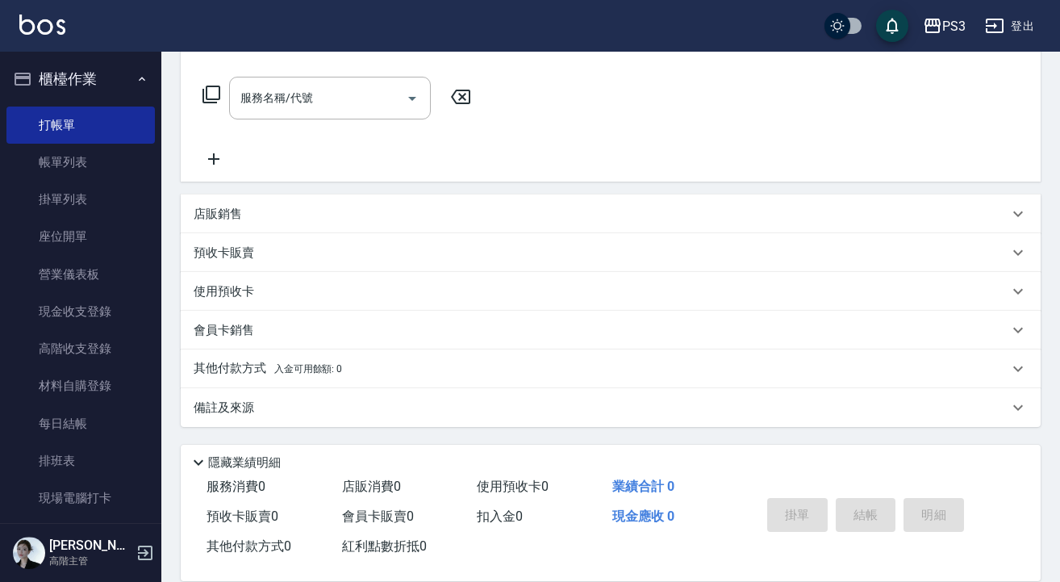
click at [333, 233] on div "預收卡販賣 卡券名稱/代號 卡券名稱/代號" at bounding box center [611, 252] width 860 height 39
click at [335, 216] on div "店販銷售" at bounding box center [601, 214] width 815 height 17
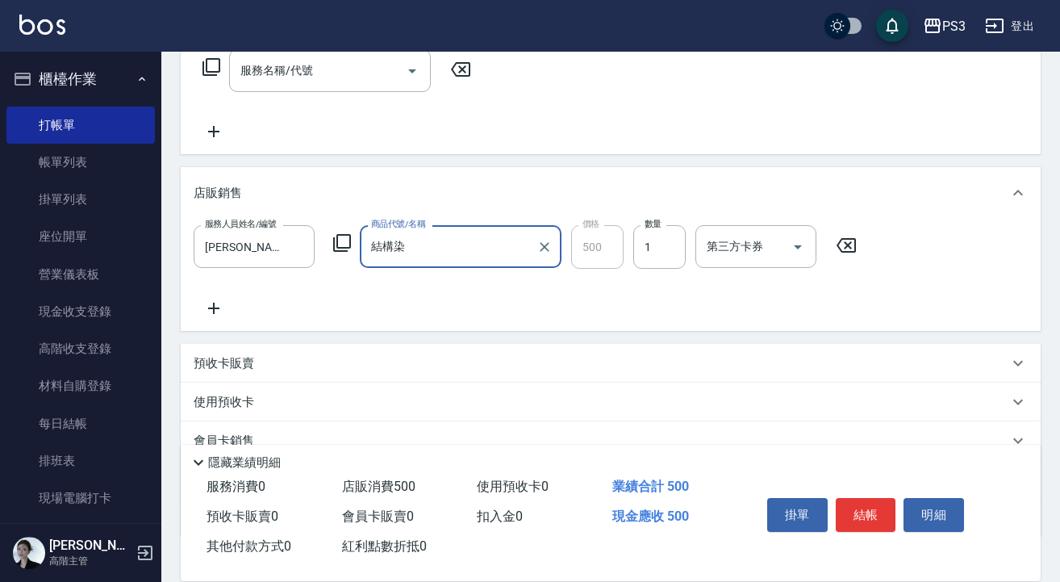
scroll to position [336, 0]
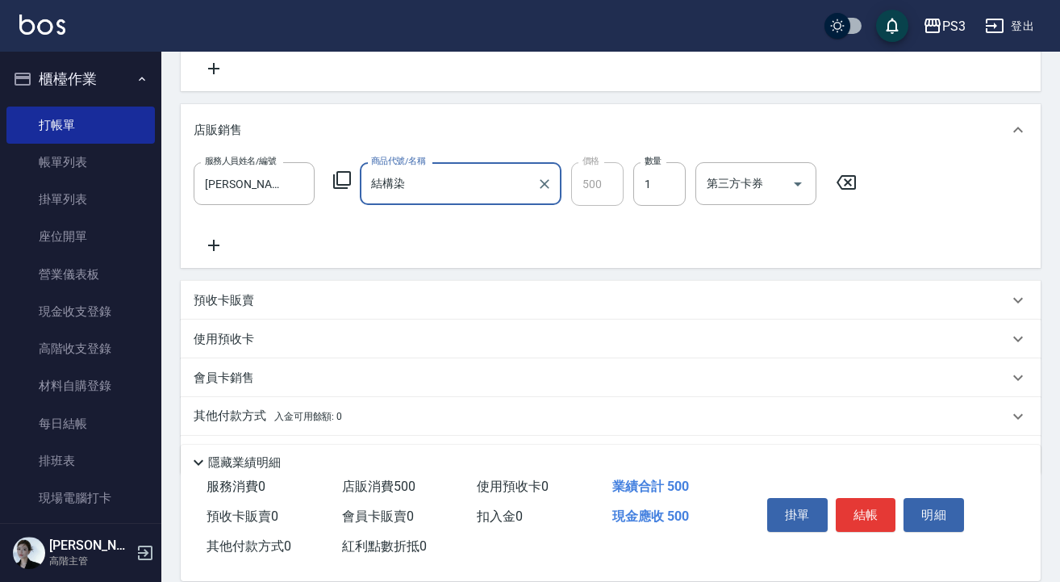
click at [214, 248] on icon at bounding box center [213, 245] width 11 height 11
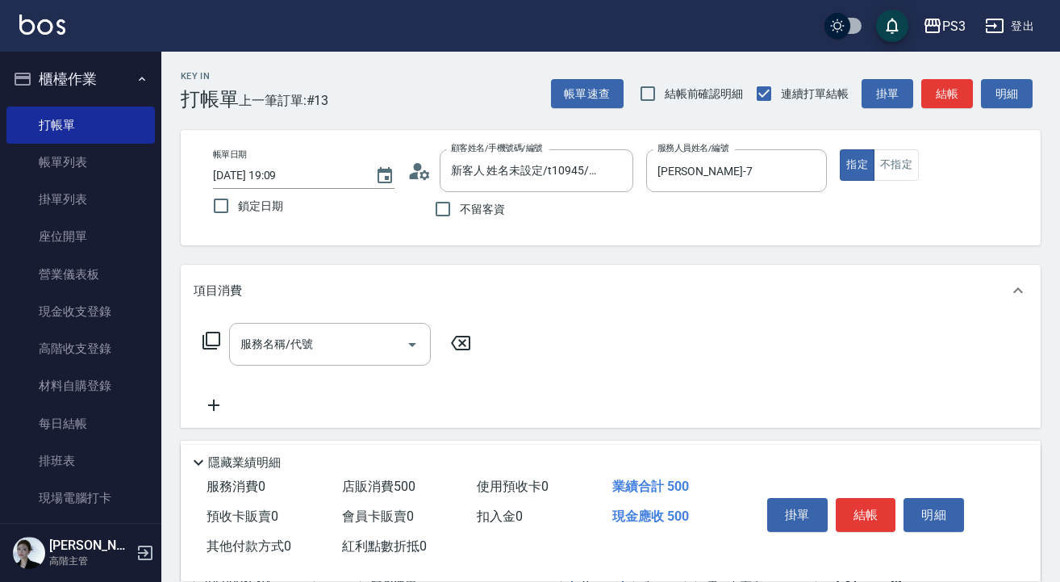
scroll to position [0, 0]
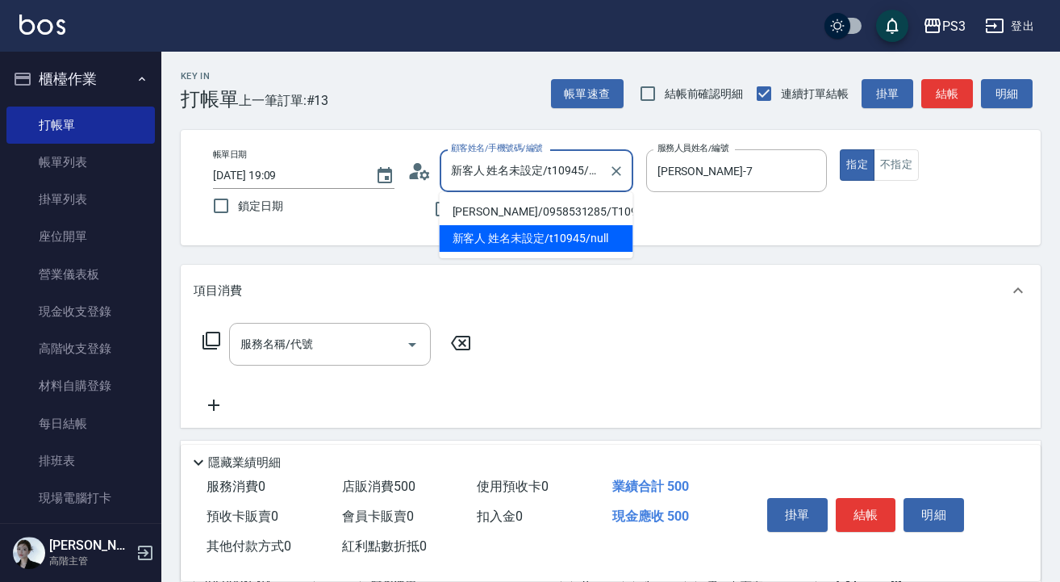
click at [590, 169] on input "新客人 姓名未設定/t10945/null" at bounding box center [524, 170] width 155 height 28
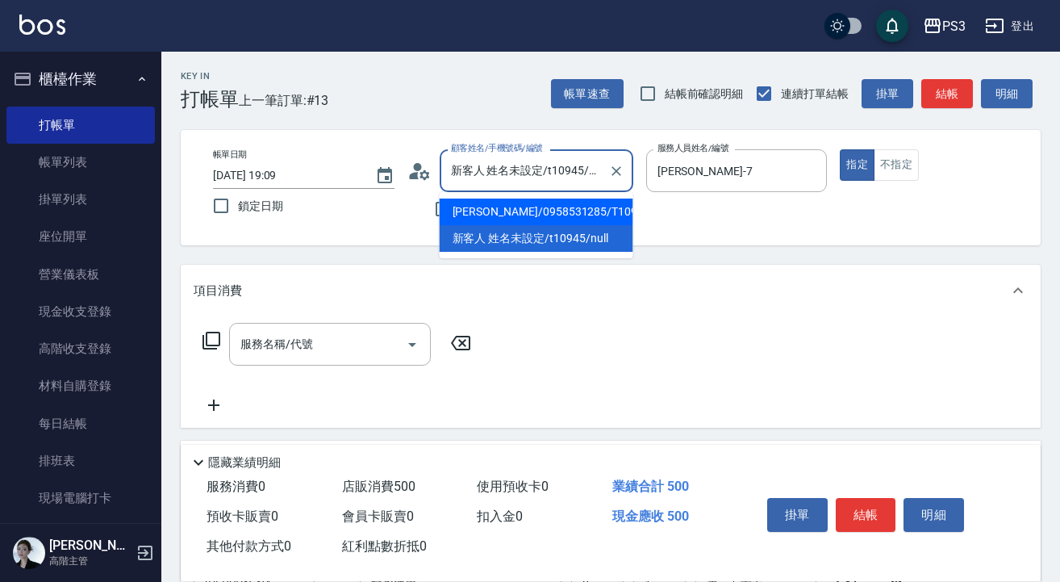
click at [561, 206] on li "[PERSON_NAME]/0958531285/T10945" at bounding box center [537, 211] width 194 height 27
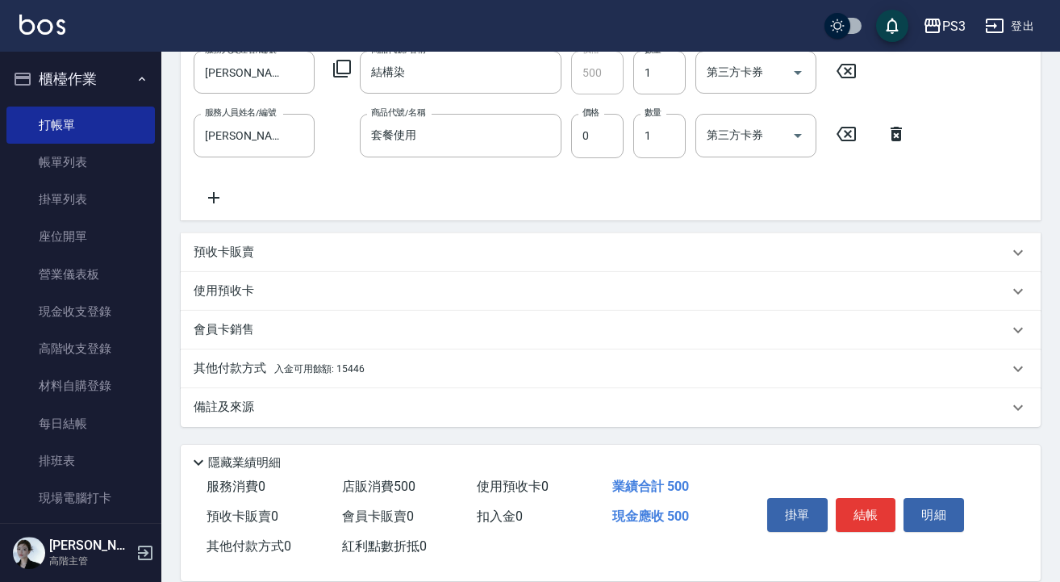
scroll to position [453, 0]
click at [305, 367] on span "入金可用餘額: 15446" at bounding box center [319, 368] width 90 height 11
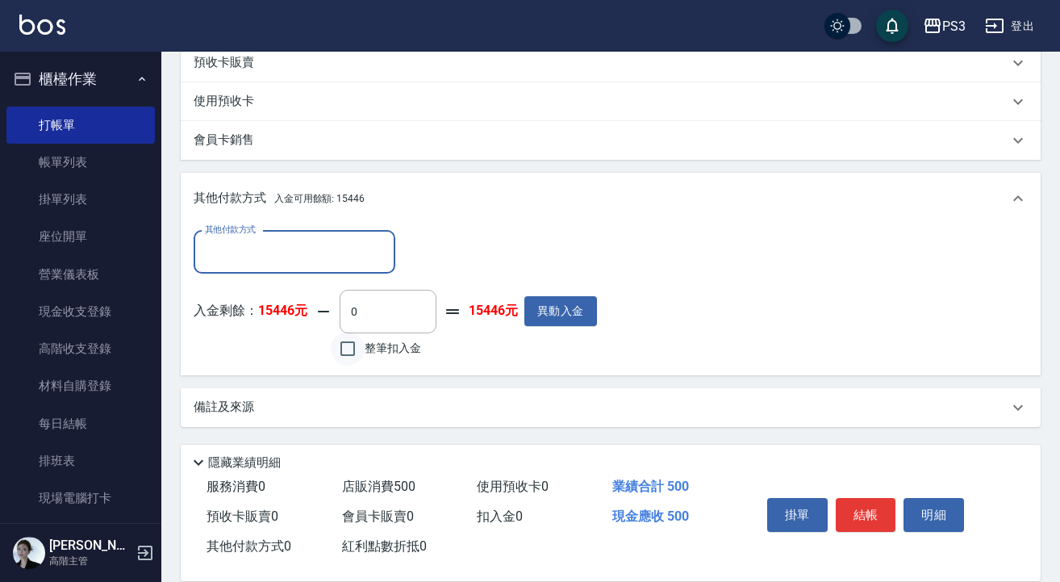
scroll to position [642, 0]
click at [348, 348] on input "整筆扣入金" at bounding box center [348, 349] width 34 height 34
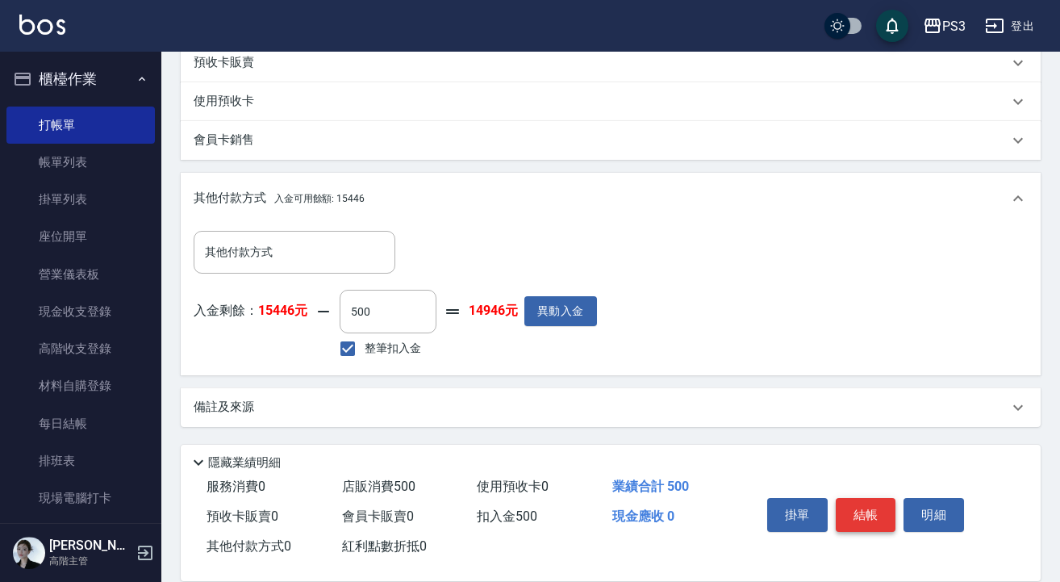
click at [874, 512] on button "結帳" at bounding box center [866, 515] width 60 height 34
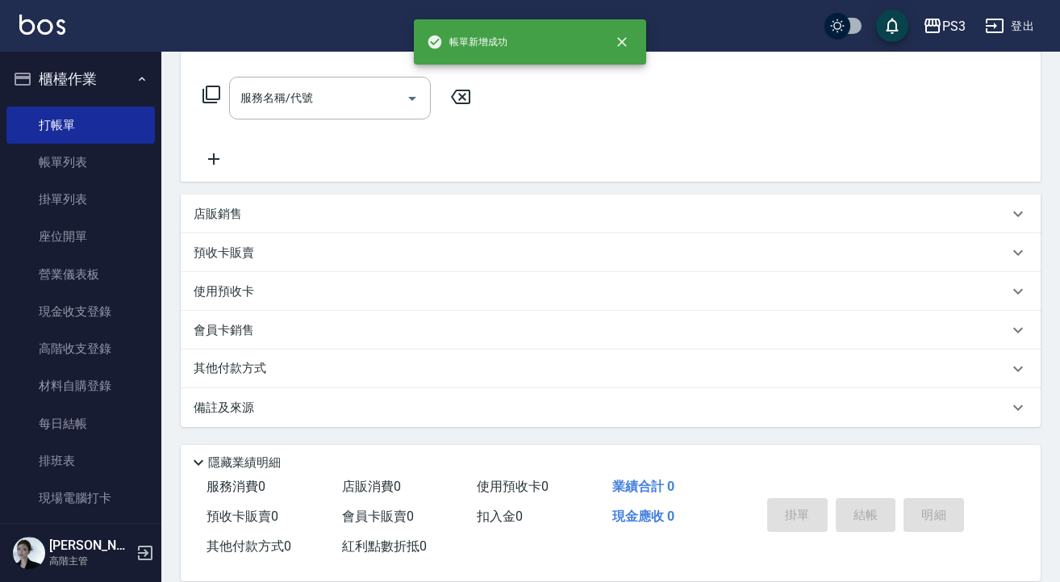
scroll to position [0, 0]
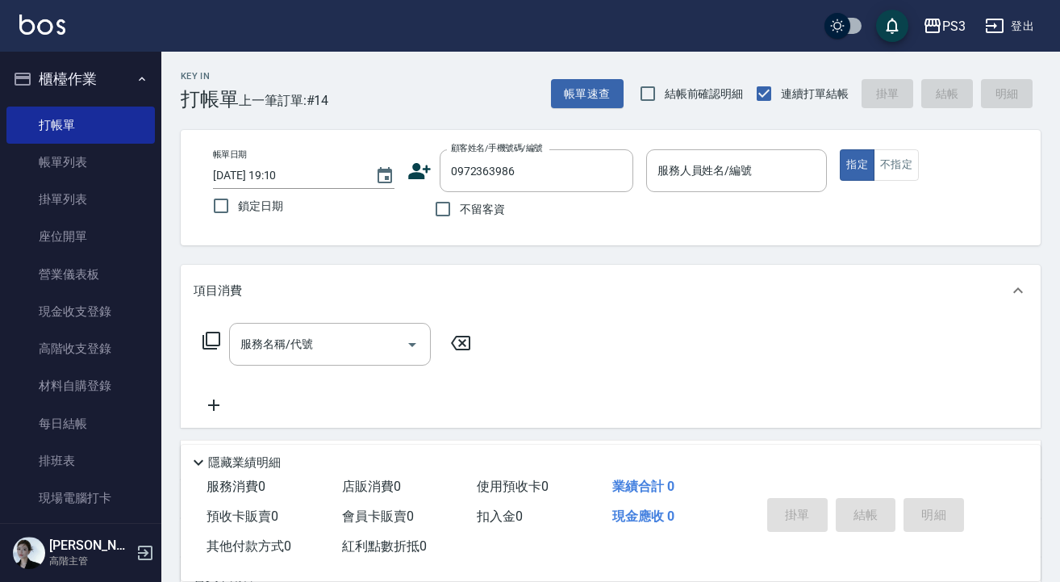
click at [412, 161] on icon at bounding box center [419, 171] width 24 height 24
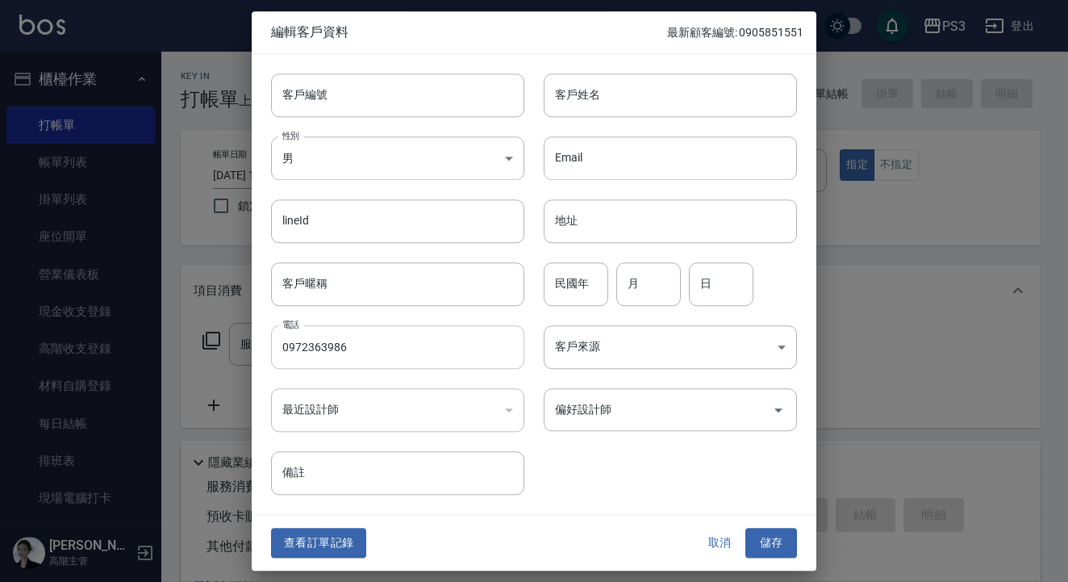
click at [360, 365] on input "0972363986" at bounding box center [397, 347] width 253 height 44
click at [348, 82] on input "客戶編號" at bounding box center [397, 95] width 253 height 44
paste input "0972363986"
click at [590, 94] on input "客戶姓名" at bounding box center [670, 95] width 253 height 44
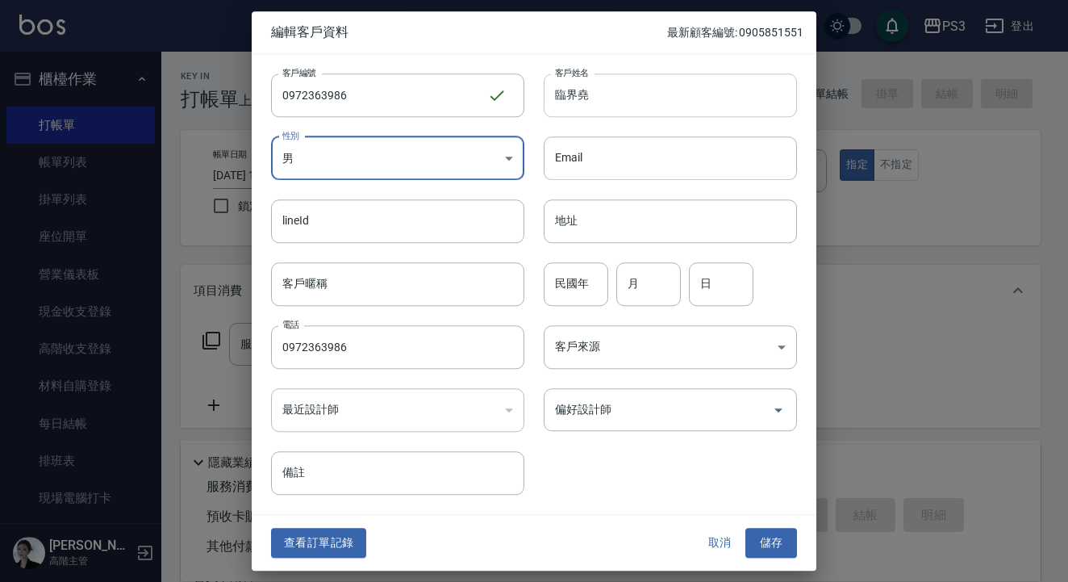
click at [578, 98] on input "臨界堯" at bounding box center [670, 95] width 253 height 44
click at [572, 298] on input "民國年" at bounding box center [576, 284] width 65 height 44
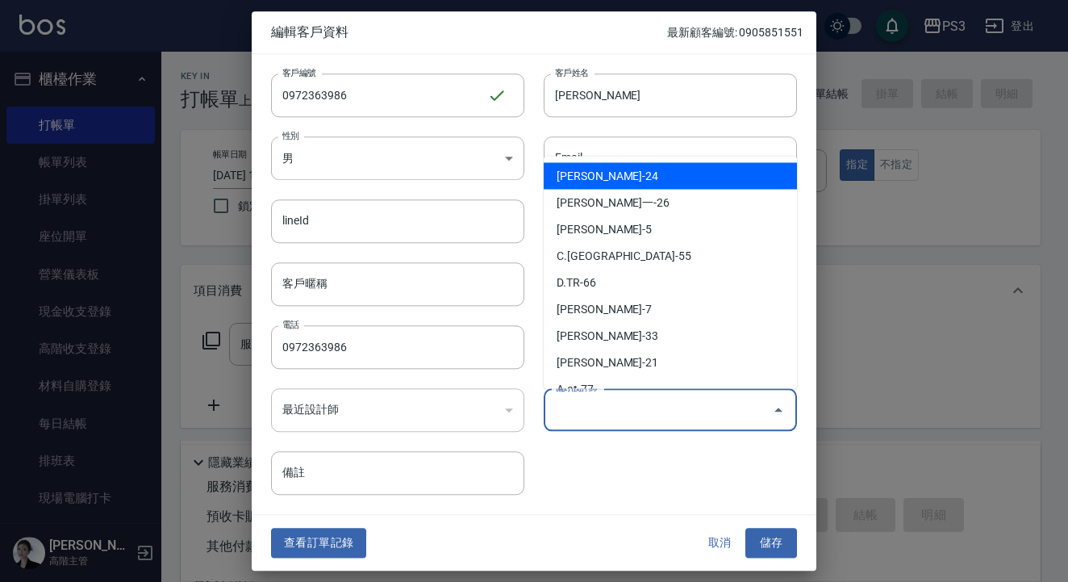
click at [665, 400] on input "偏好設計師" at bounding box center [658, 409] width 215 height 28
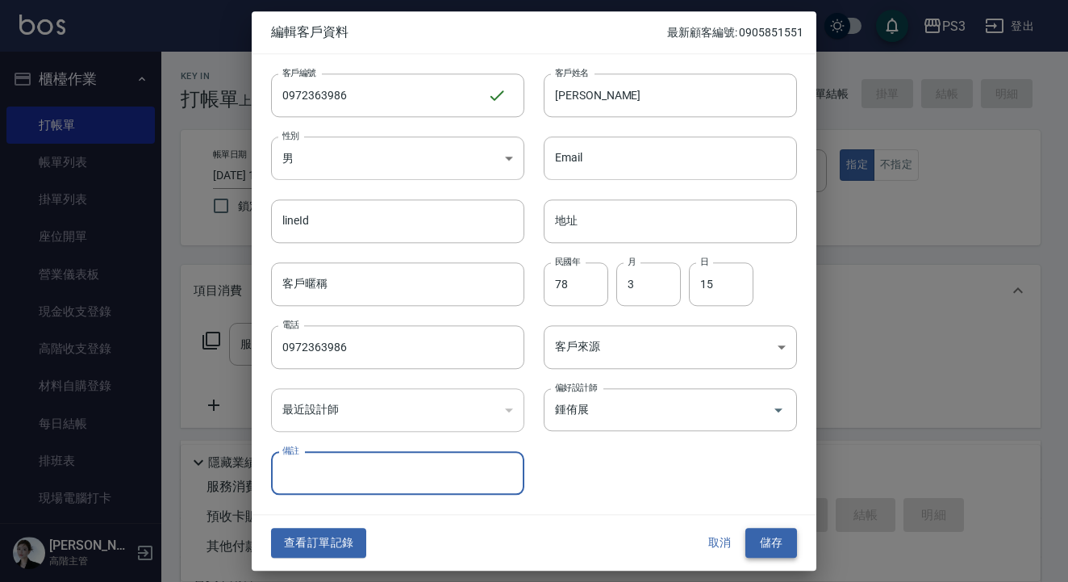
click at [770, 546] on button "儲存" at bounding box center [771, 543] width 52 height 30
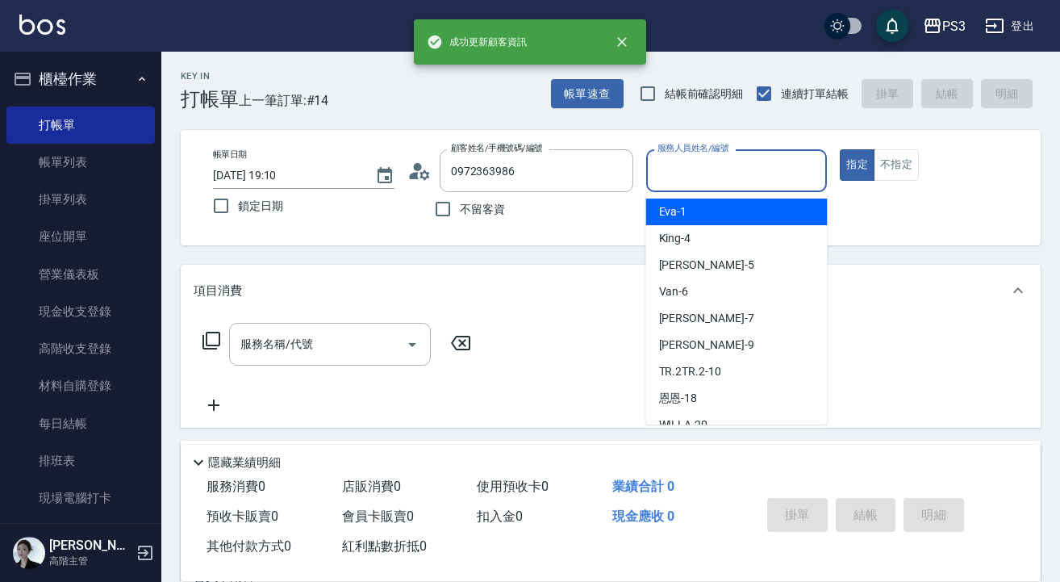
click at [685, 168] on input "服務人員姓名/編號" at bounding box center [736, 170] width 167 height 28
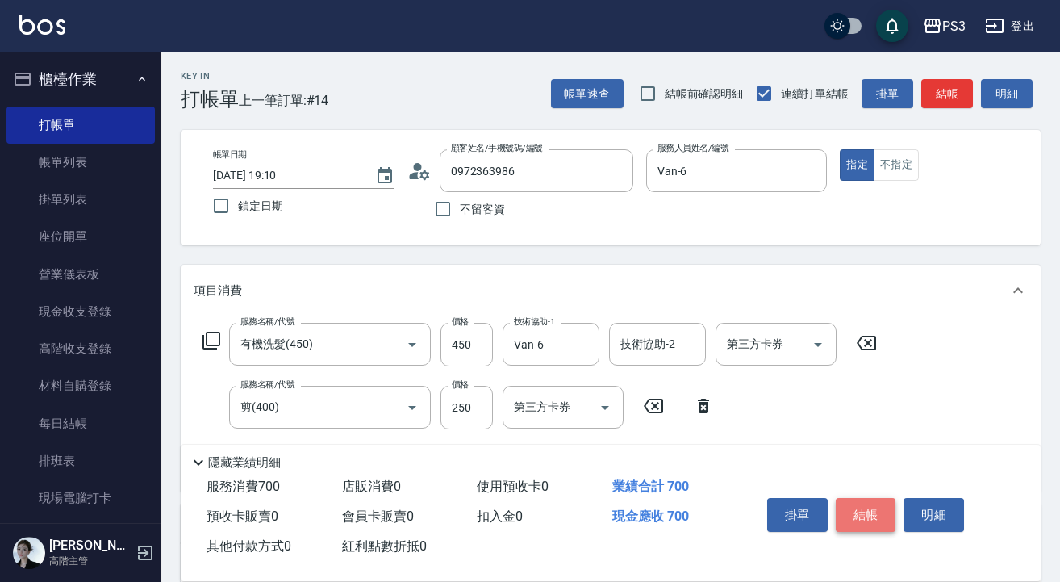
click at [869, 516] on button "結帳" at bounding box center [866, 515] width 60 height 34
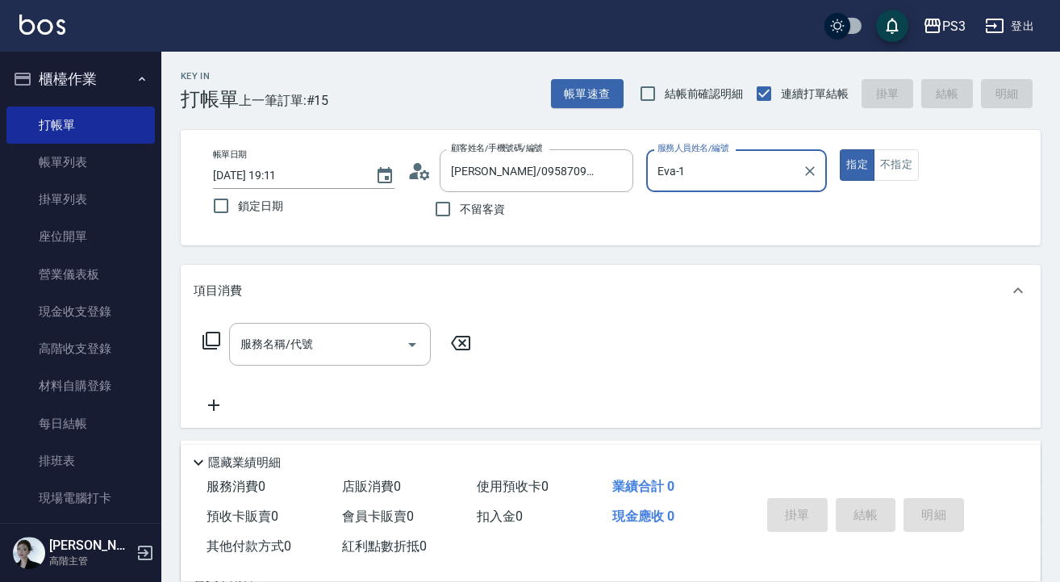
click at [857, 165] on button "指定" at bounding box center [857, 164] width 35 height 31
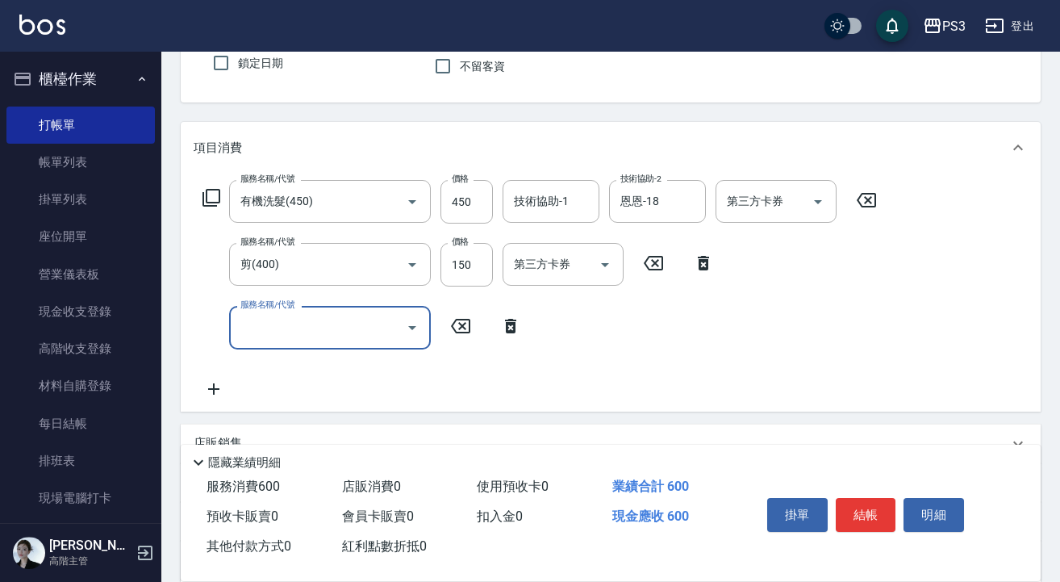
scroll to position [145, 0]
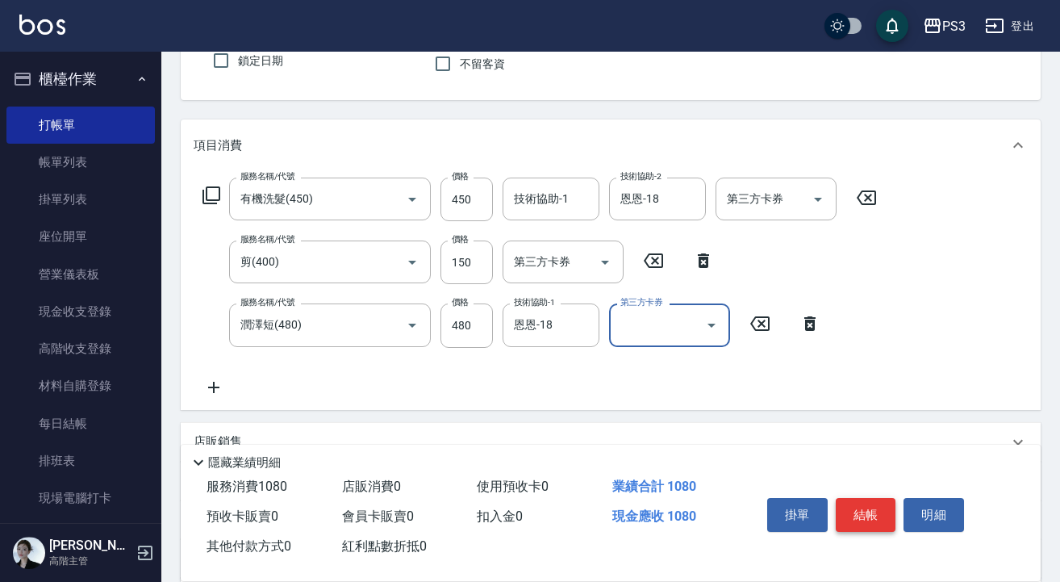
click at [873, 503] on button "結帳" at bounding box center [866, 515] width 60 height 34
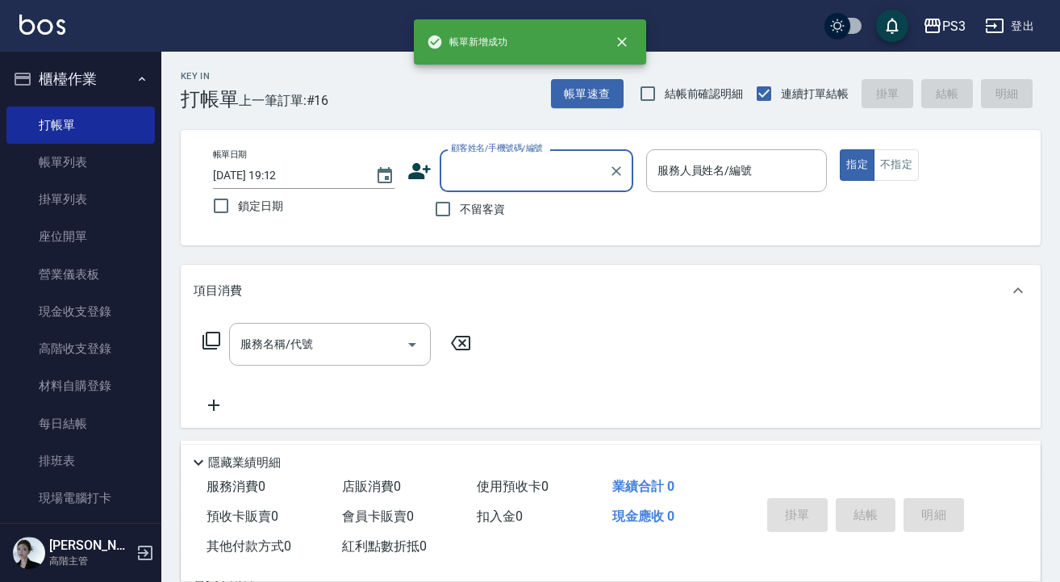
scroll to position [0, 0]
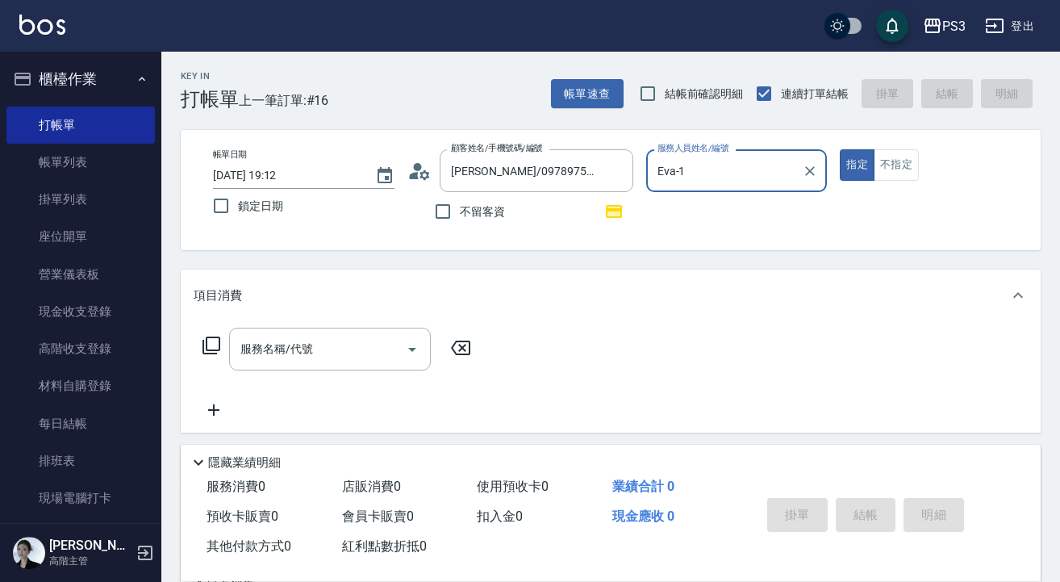
click at [857, 165] on button "指定" at bounding box center [857, 164] width 35 height 31
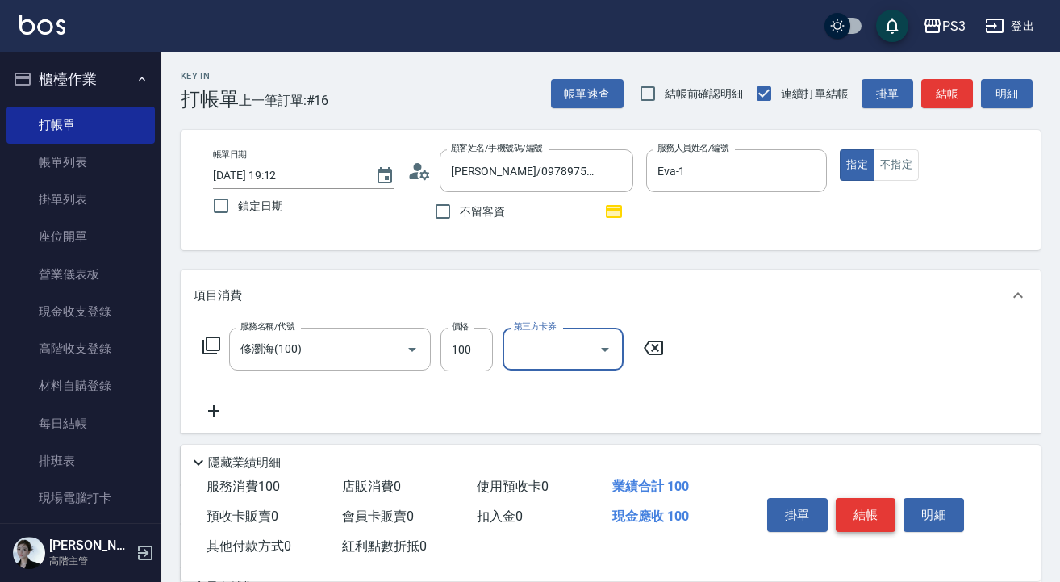
click at [869, 498] on button "結帳" at bounding box center [866, 515] width 60 height 34
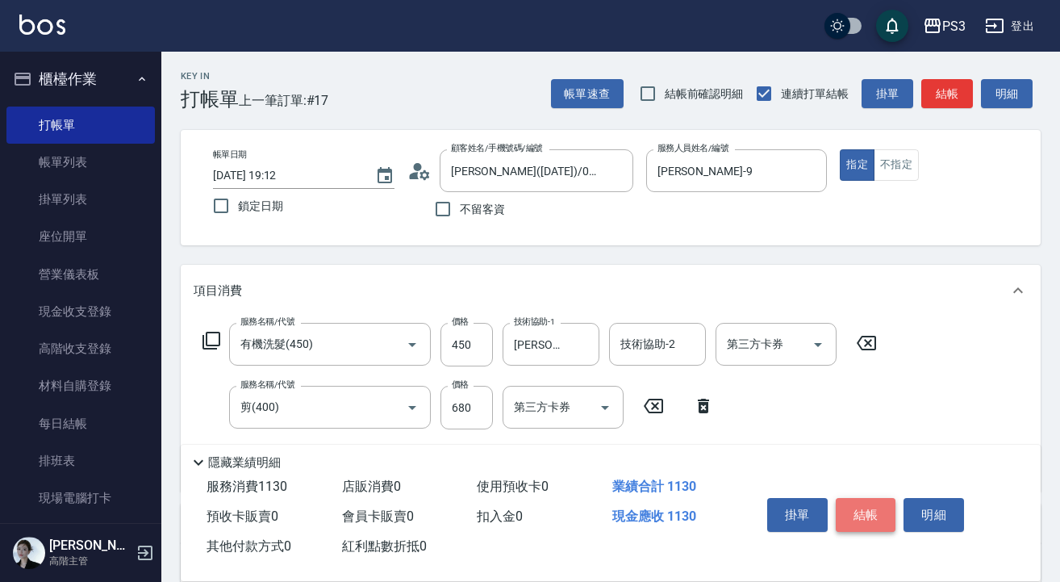
click at [867, 505] on button "結帳" at bounding box center [866, 515] width 60 height 34
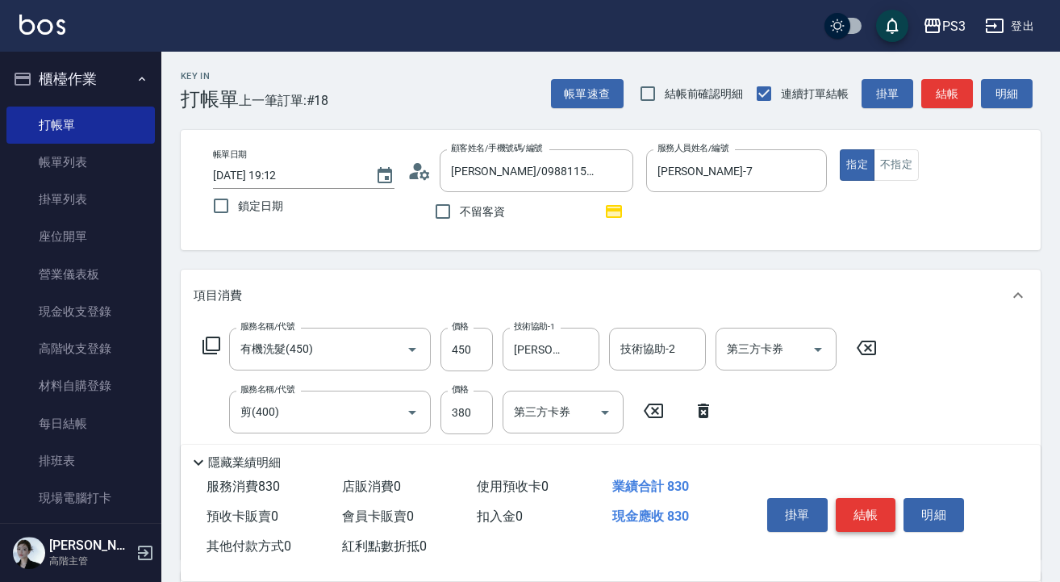
click at [868, 509] on button "結帳" at bounding box center [866, 515] width 60 height 34
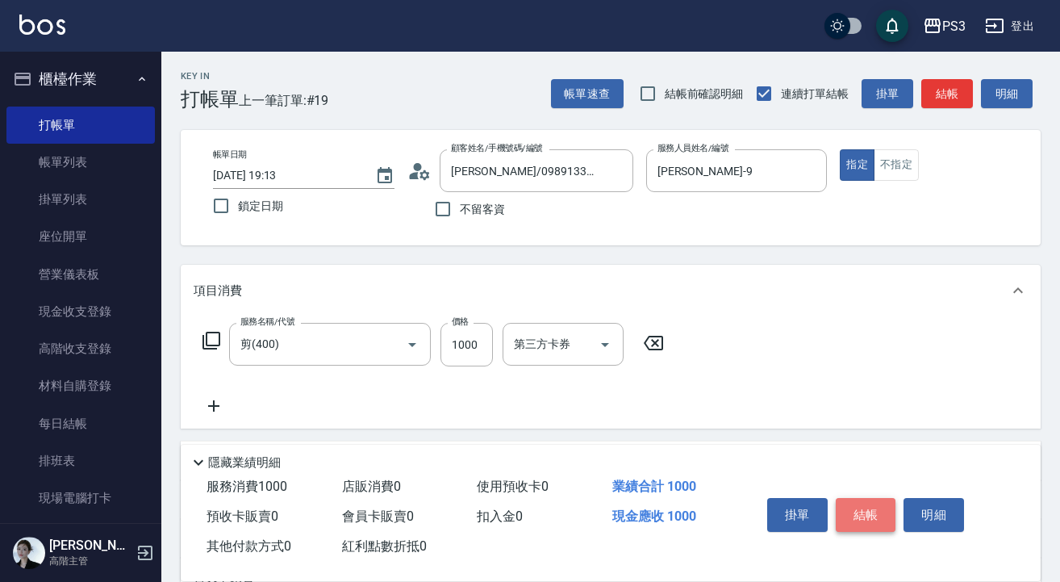
click at [877, 507] on button "結帳" at bounding box center [866, 515] width 60 height 34
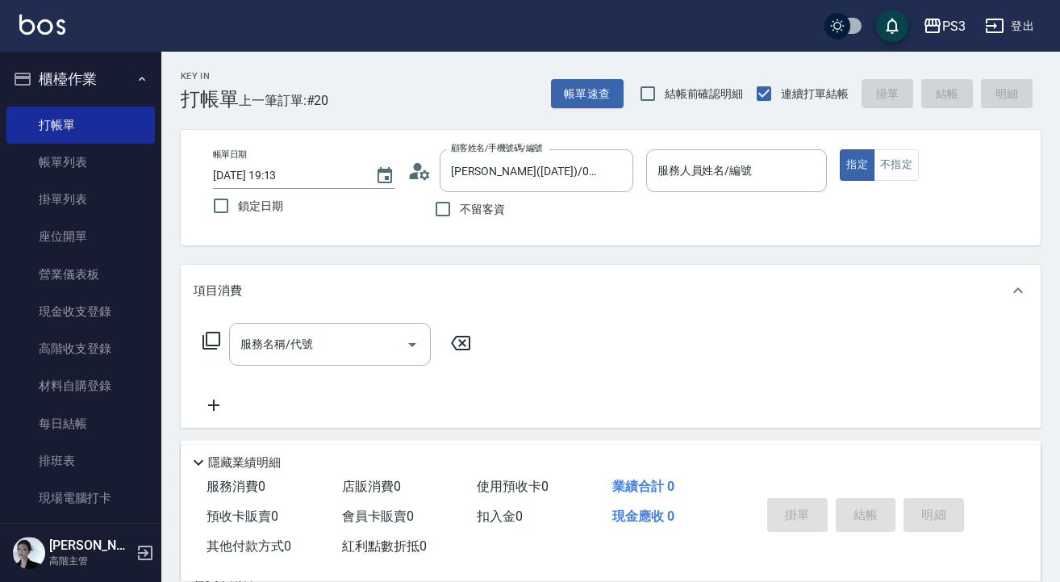
click at [426, 177] on icon at bounding box center [419, 171] width 24 height 24
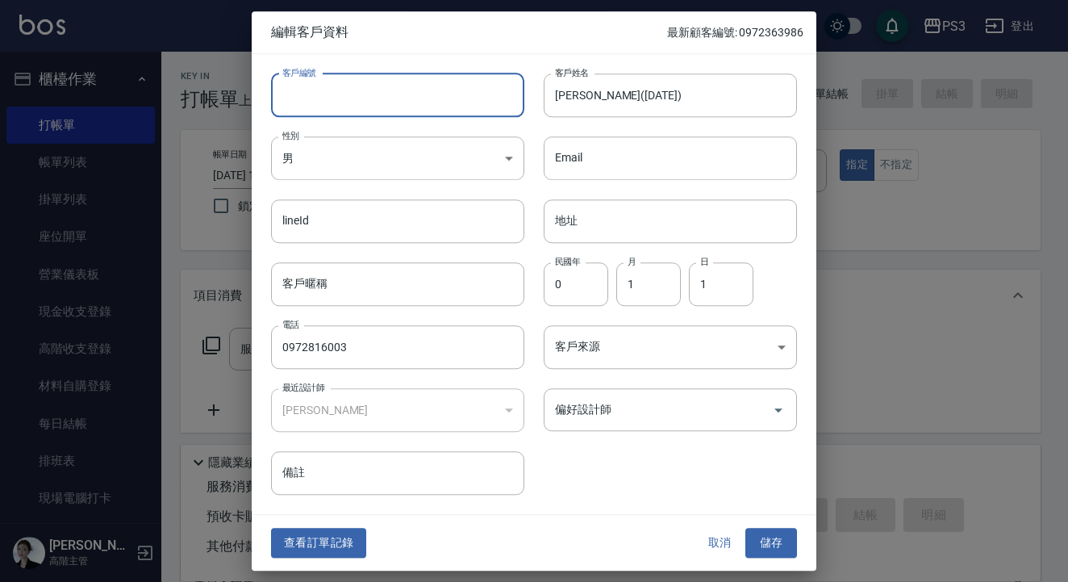
click at [407, 96] on input "客戶編號" at bounding box center [397, 95] width 253 height 44
click at [769, 543] on button "儲存" at bounding box center [771, 543] width 52 height 30
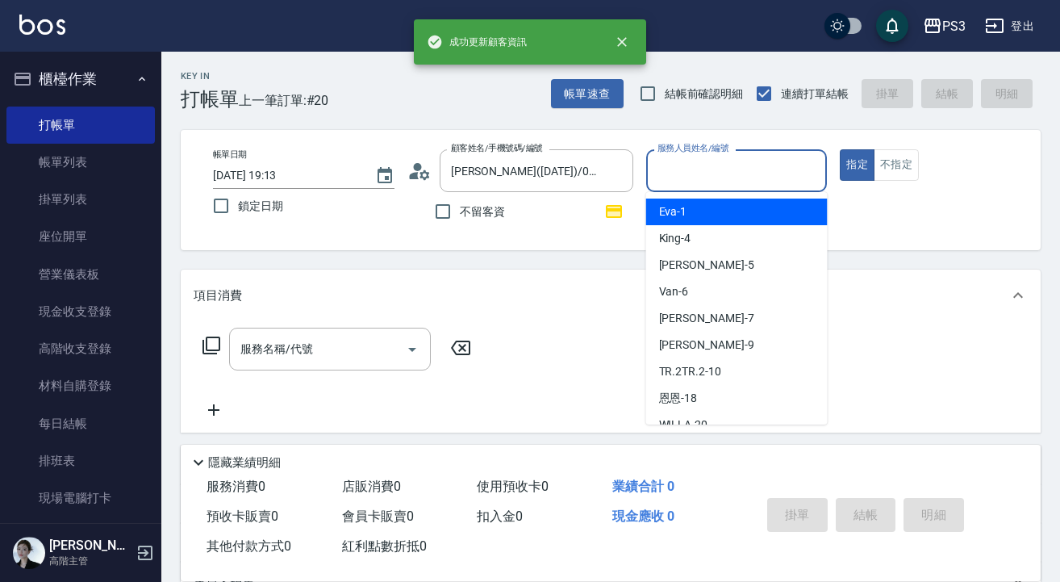
click at [711, 181] on input "服務人員姓名/編號" at bounding box center [736, 170] width 167 height 28
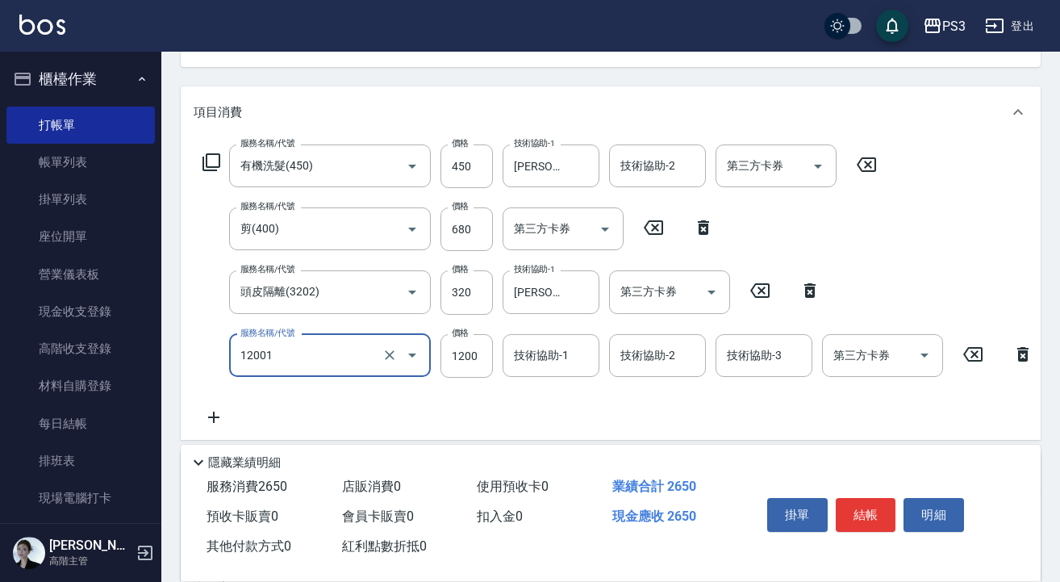
scroll to position [185, 0]
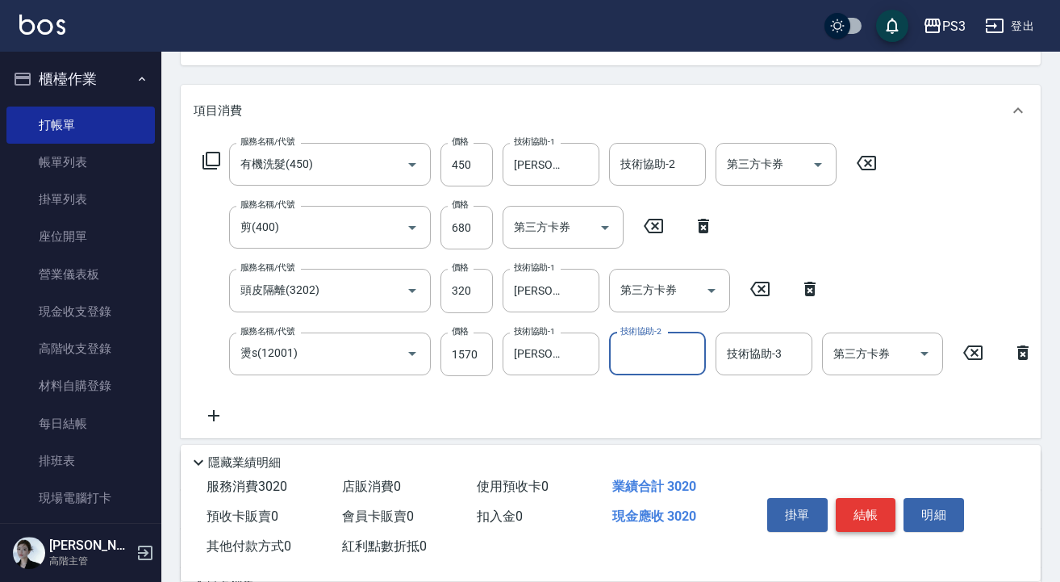
click at [867, 507] on button "結帳" at bounding box center [866, 515] width 60 height 34
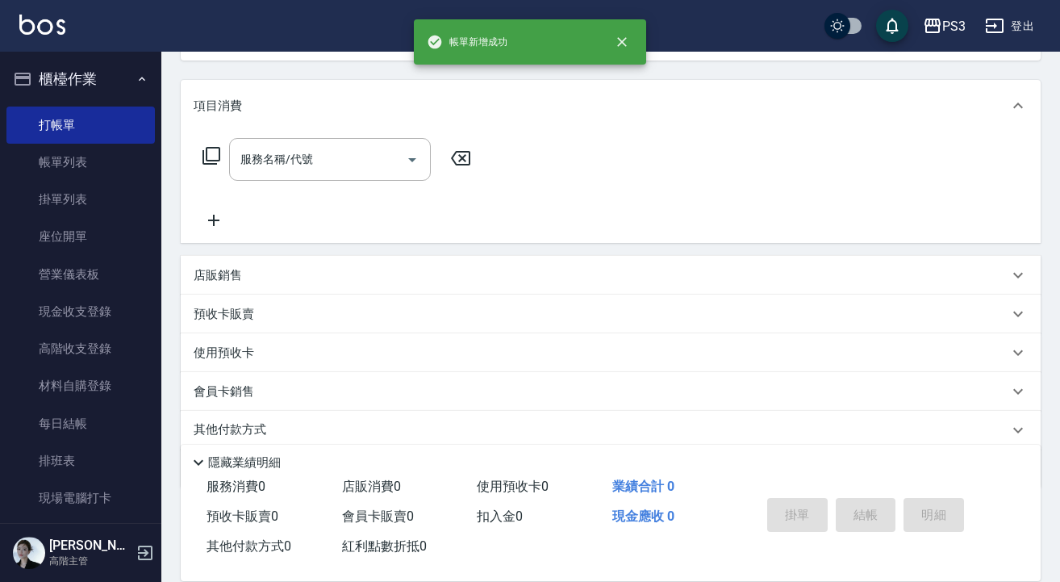
scroll to position [0, 0]
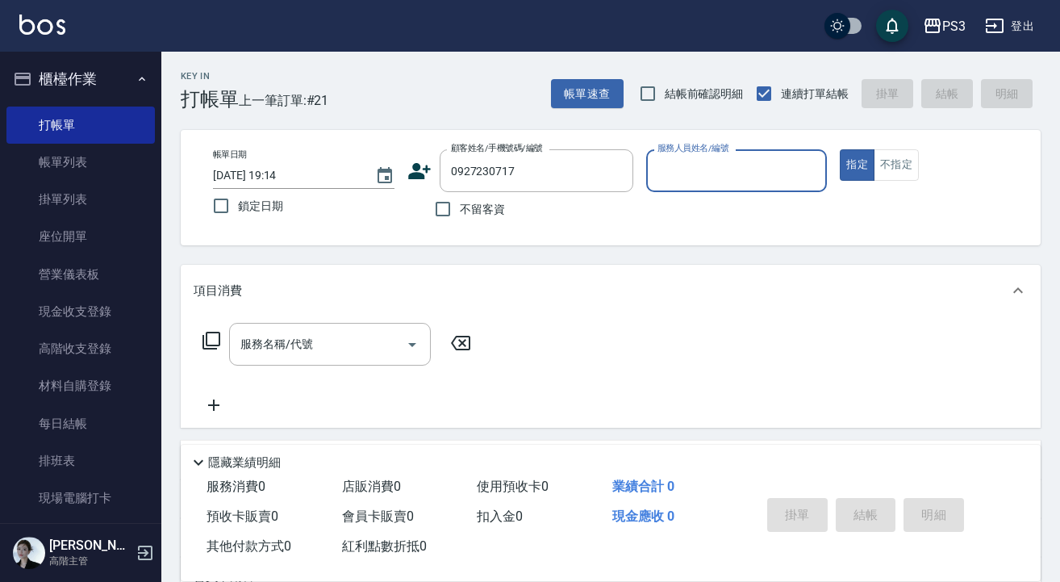
click at [425, 173] on icon at bounding box center [419, 171] width 24 height 24
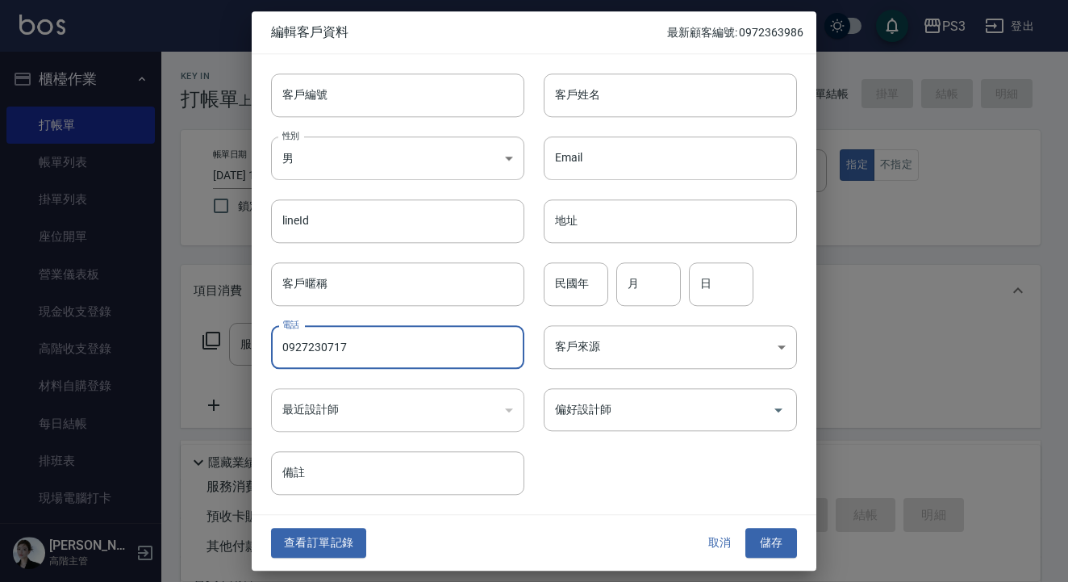
click at [355, 337] on input "0927230717" at bounding box center [397, 347] width 253 height 44
click at [331, 106] on input "客戶編號" at bounding box center [397, 95] width 253 height 44
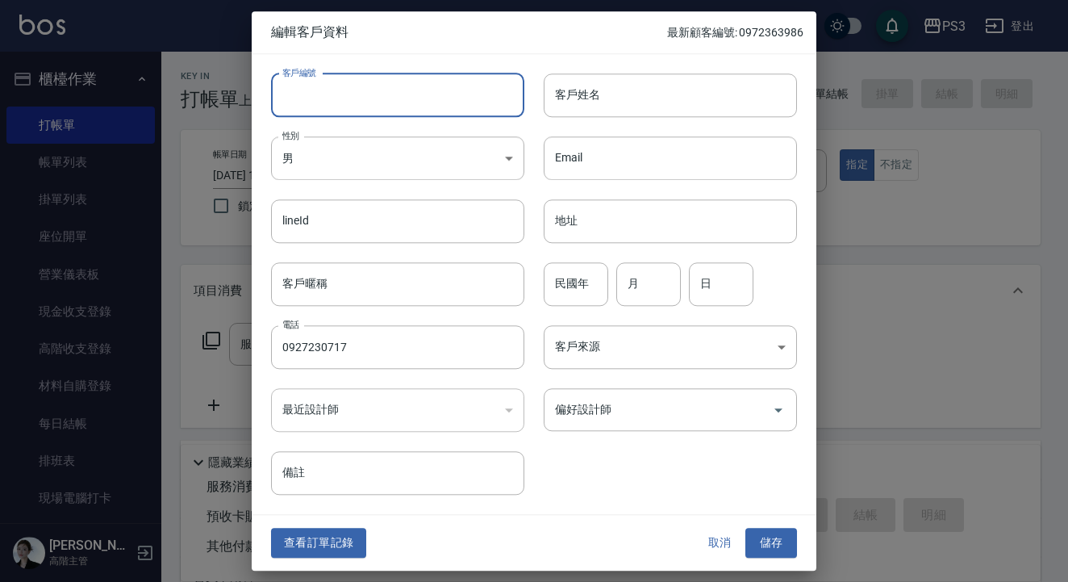
paste input "0927230717"
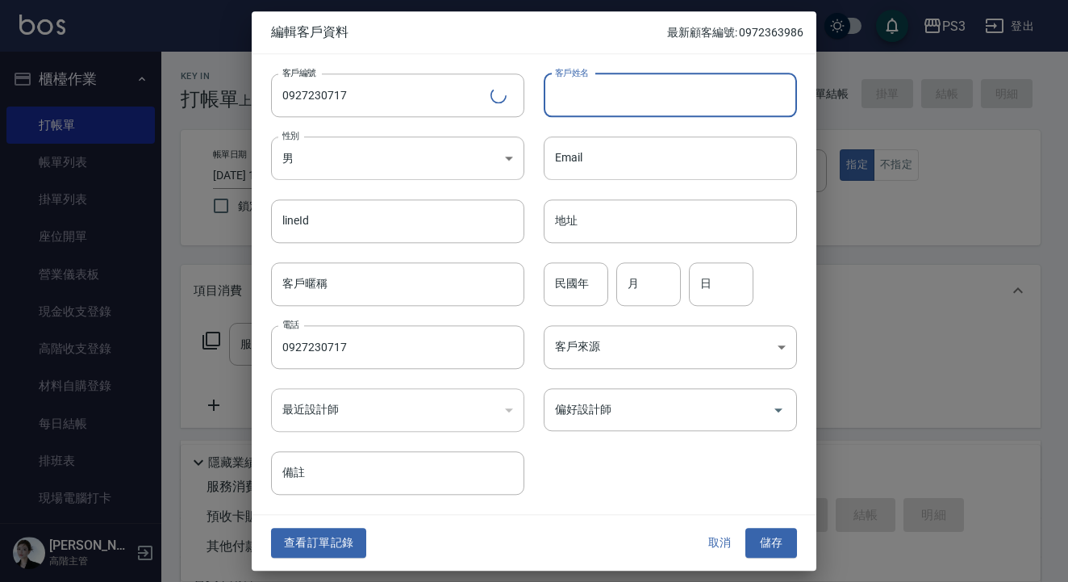
click at [639, 98] on input "客戶姓名" at bounding box center [670, 95] width 253 height 44
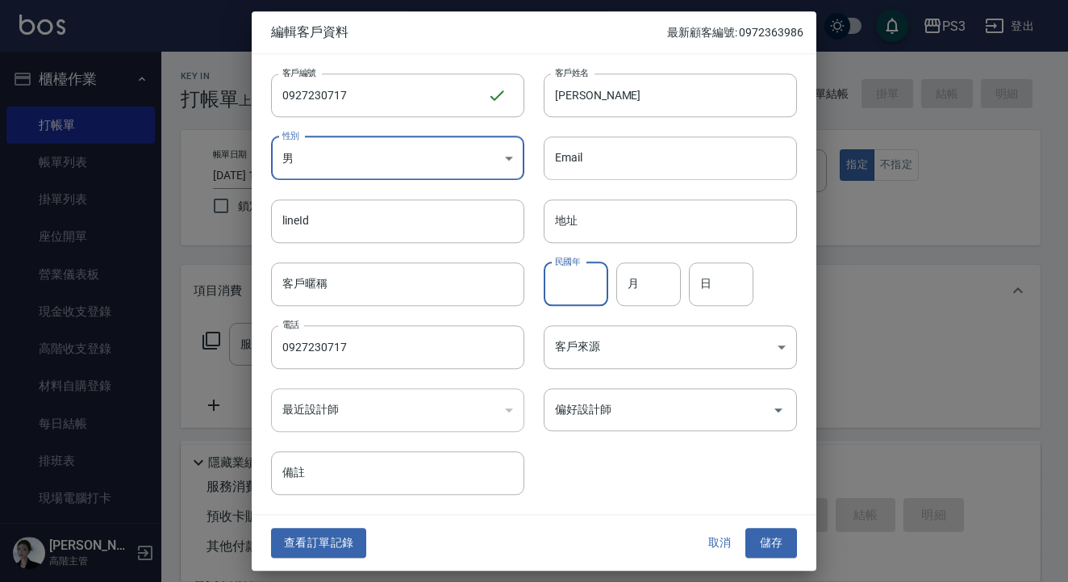
drag, startPoint x: 580, startPoint y: 285, endPoint x: 580, endPoint y: 273, distance: 12.1
click at [580, 285] on input "民國年" at bounding box center [576, 284] width 65 height 44
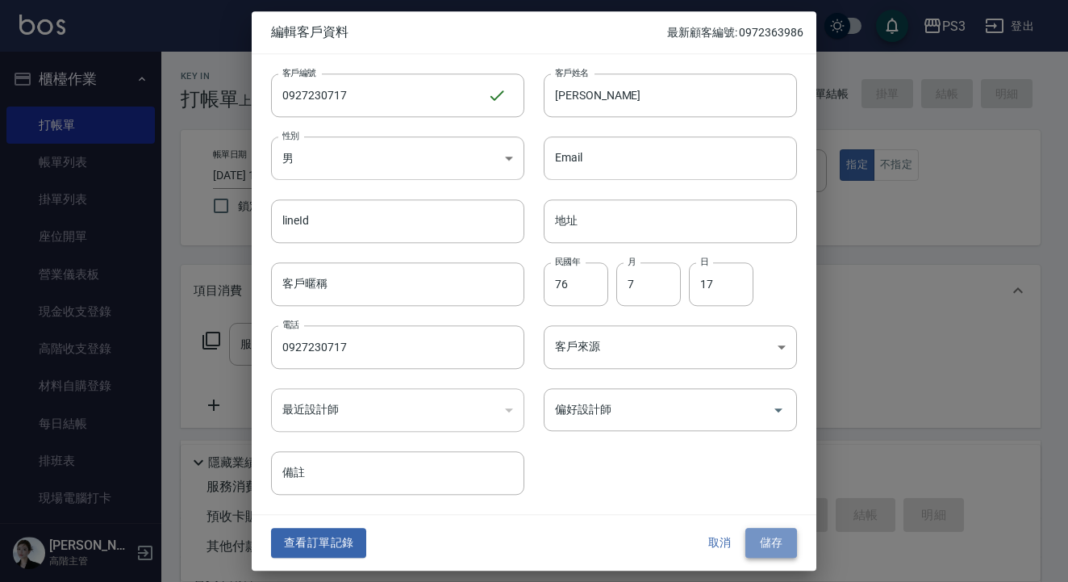
click at [769, 548] on button "儲存" at bounding box center [771, 543] width 52 height 30
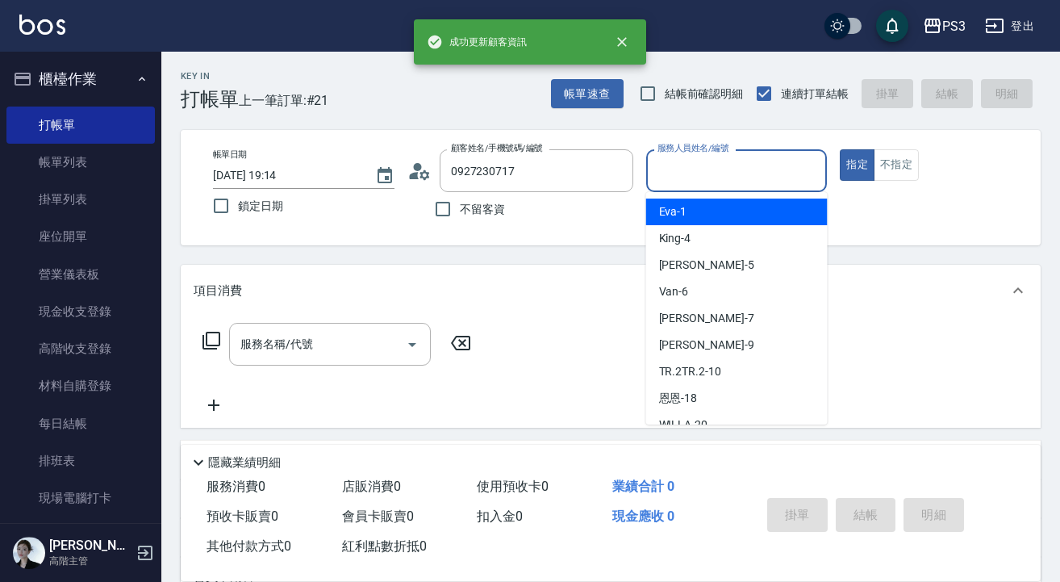
click at [686, 161] on input "服務人員姓名/編號" at bounding box center [736, 170] width 167 height 28
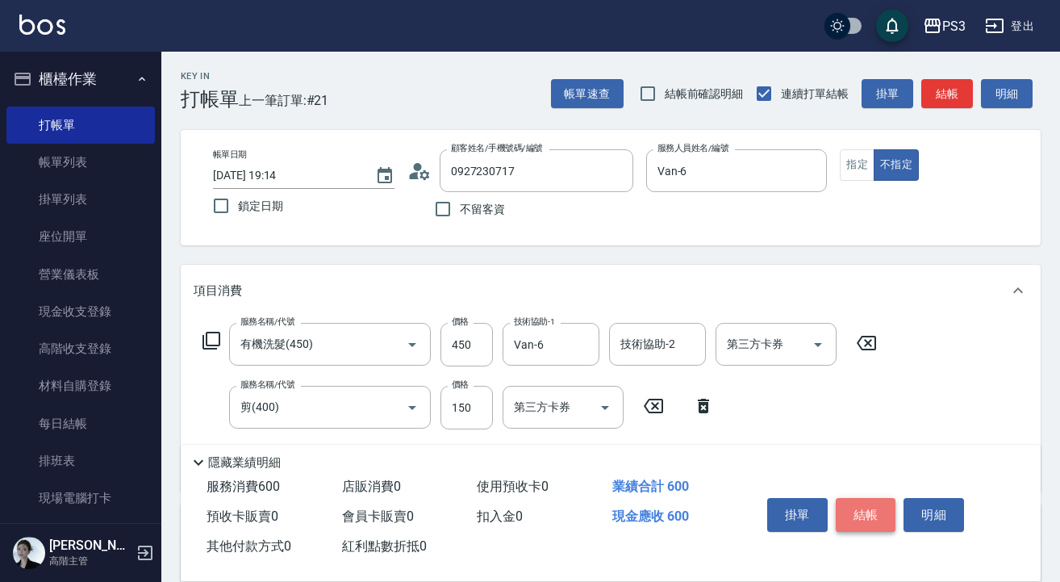
click at [873, 500] on button "結帳" at bounding box center [866, 515] width 60 height 34
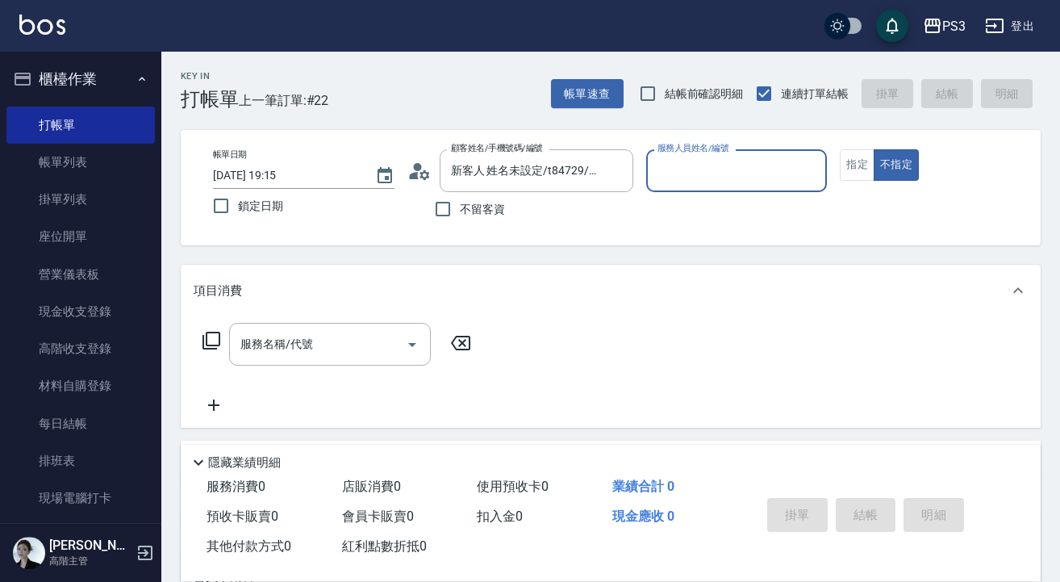
click at [896, 165] on button "不指定" at bounding box center [896, 164] width 45 height 31
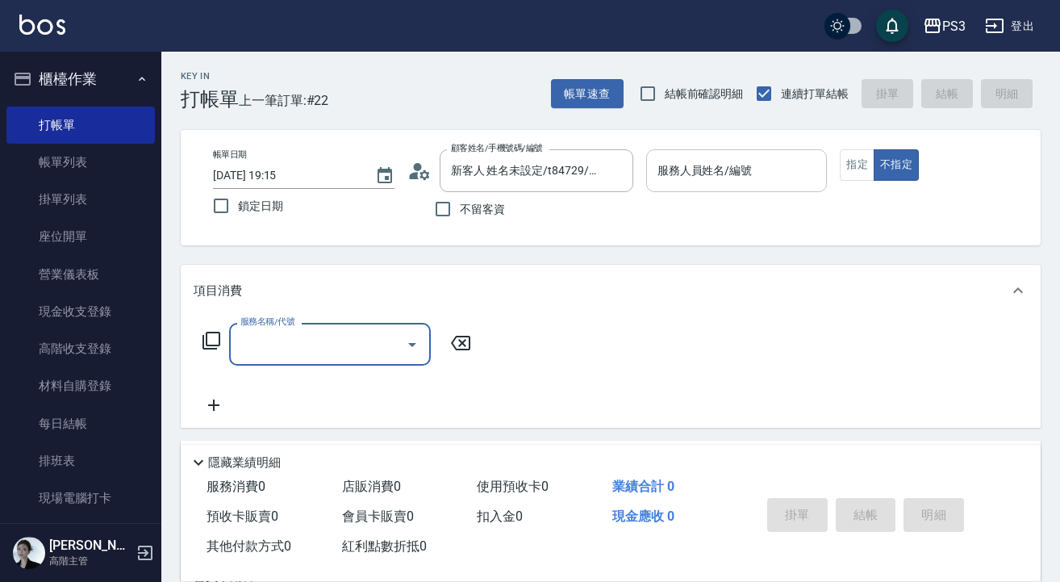
click at [736, 174] on input "服務人員姓名/編號" at bounding box center [736, 170] width 167 height 28
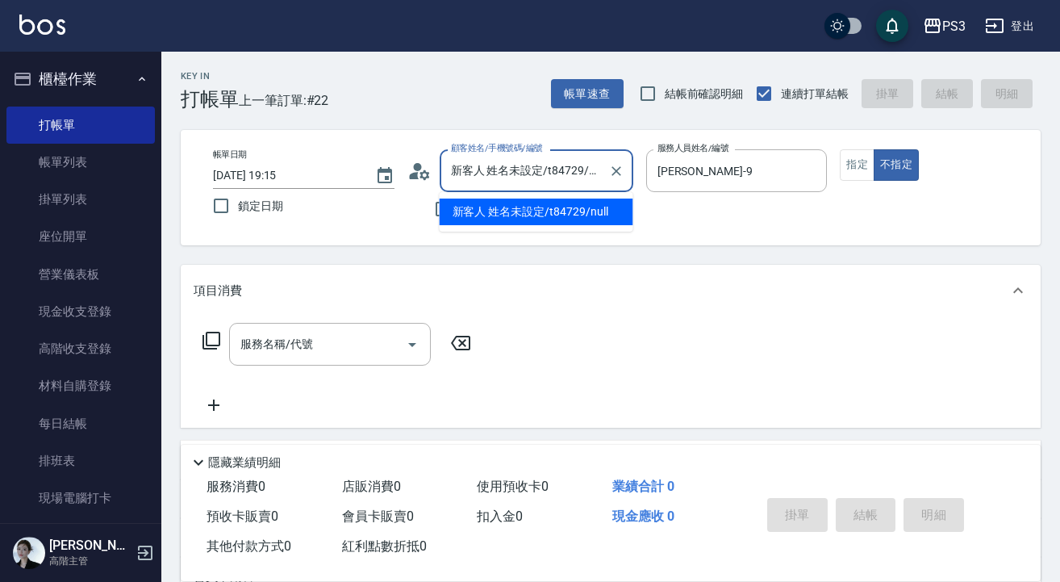
click at [596, 170] on input "新客人 姓名未設定/t84729/null" at bounding box center [524, 170] width 155 height 28
click at [848, 168] on button "指定" at bounding box center [857, 164] width 35 height 31
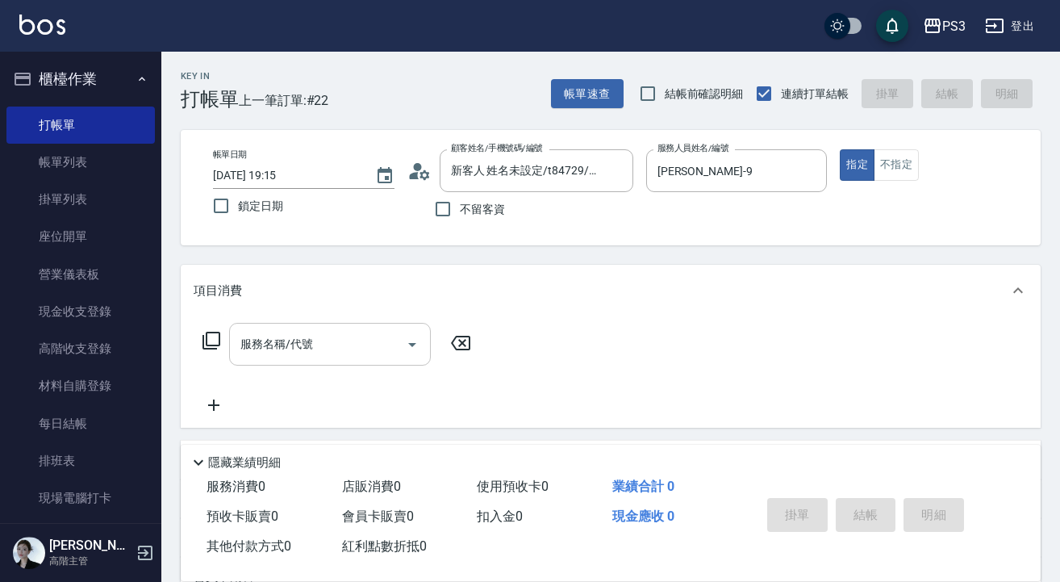
click at [277, 348] on input "服務名稱/代號" at bounding box center [317, 344] width 163 height 28
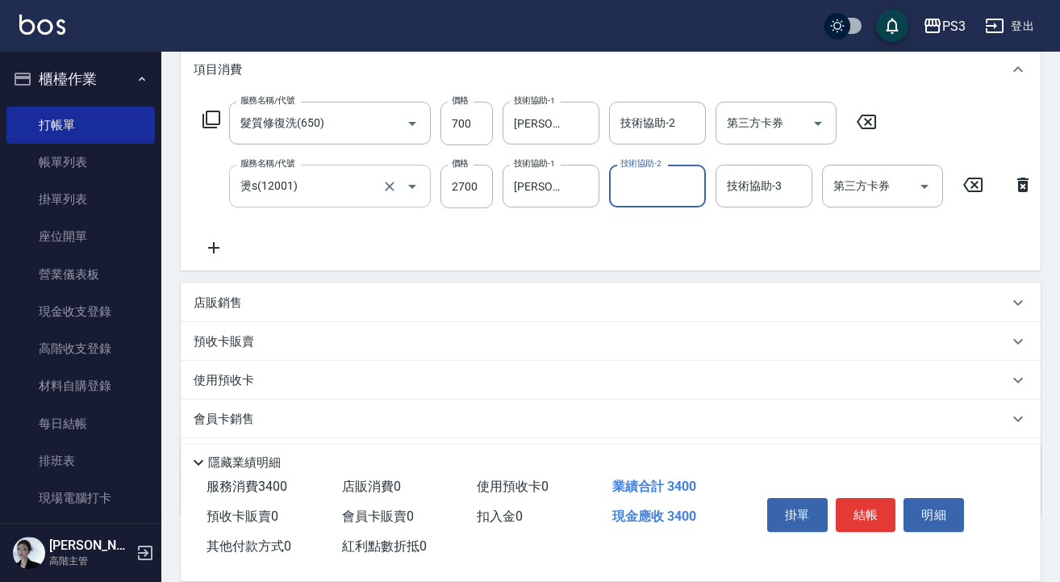
scroll to position [225, 0]
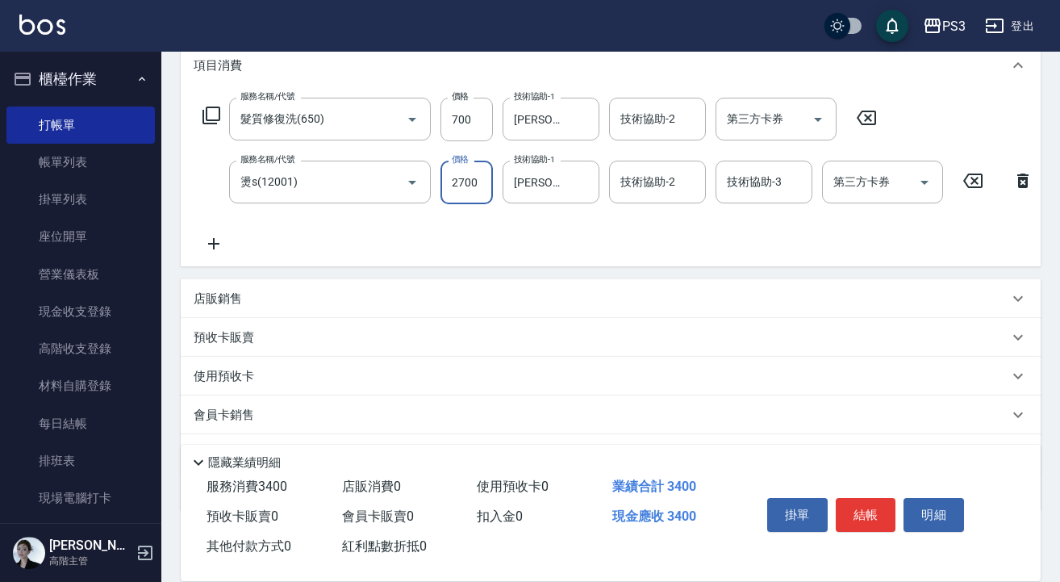
click at [476, 182] on input "2700" at bounding box center [466, 183] width 52 height 44
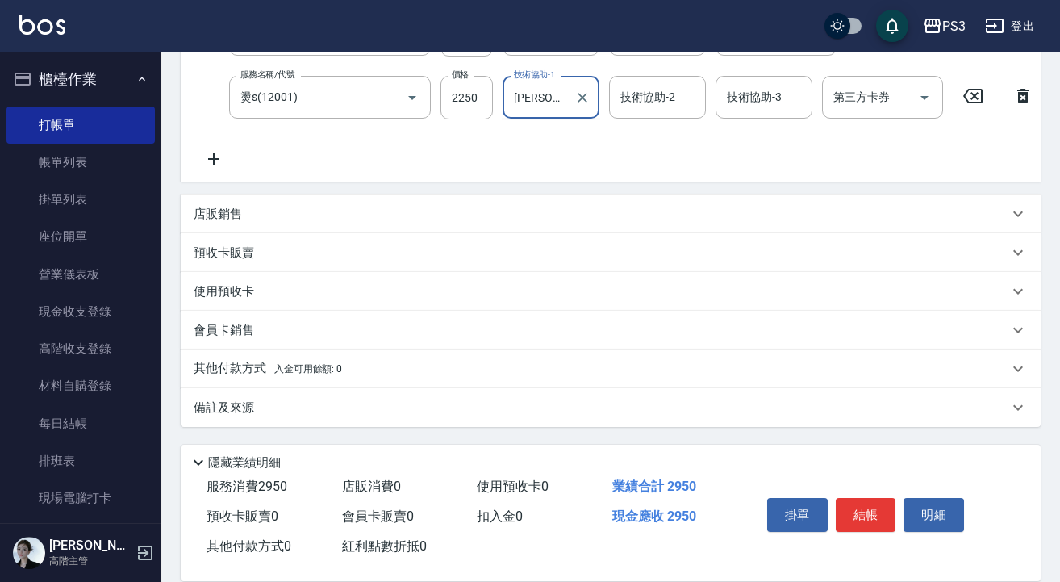
scroll to position [323, 0]
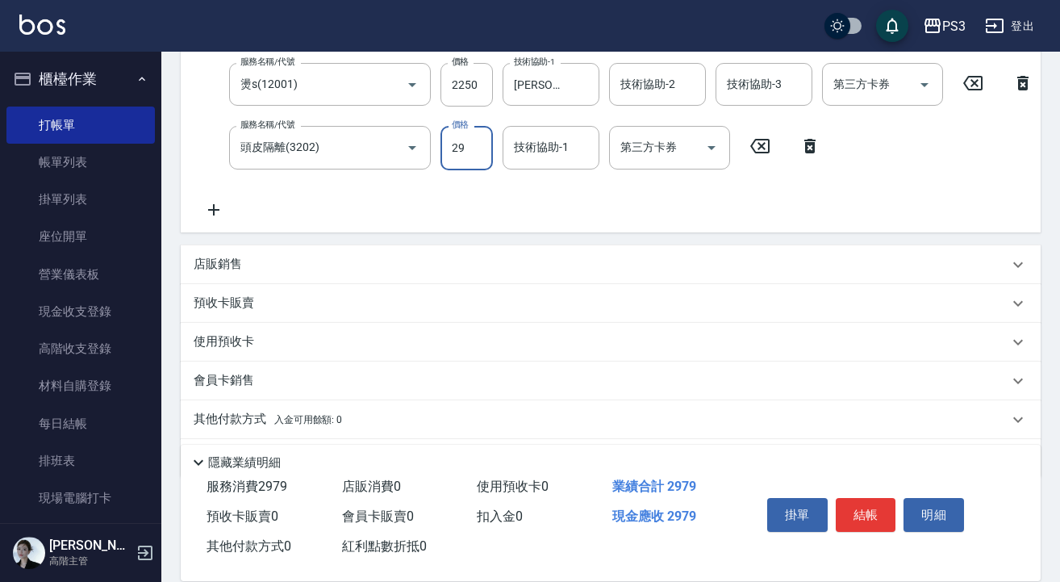
click at [476, 181] on div "服務名稱/代號 髮質修復洗(650) 服務名稱/代號 價格 700 價格 技術協助-1 [PERSON_NAME]-29 技術協助-1 技術協助-2 技術協助…" at bounding box center [618, 109] width 849 height 219
click at [473, 149] on input "29" at bounding box center [466, 148] width 52 height 44
click at [864, 508] on button "結帳" at bounding box center [866, 515] width 60 height 34
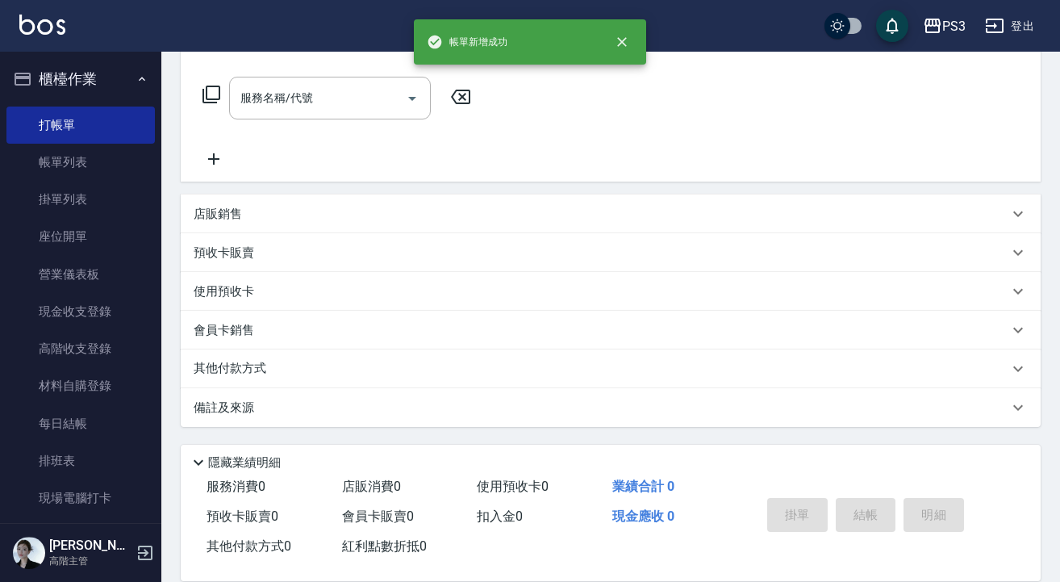
scroll to position [0, 0]
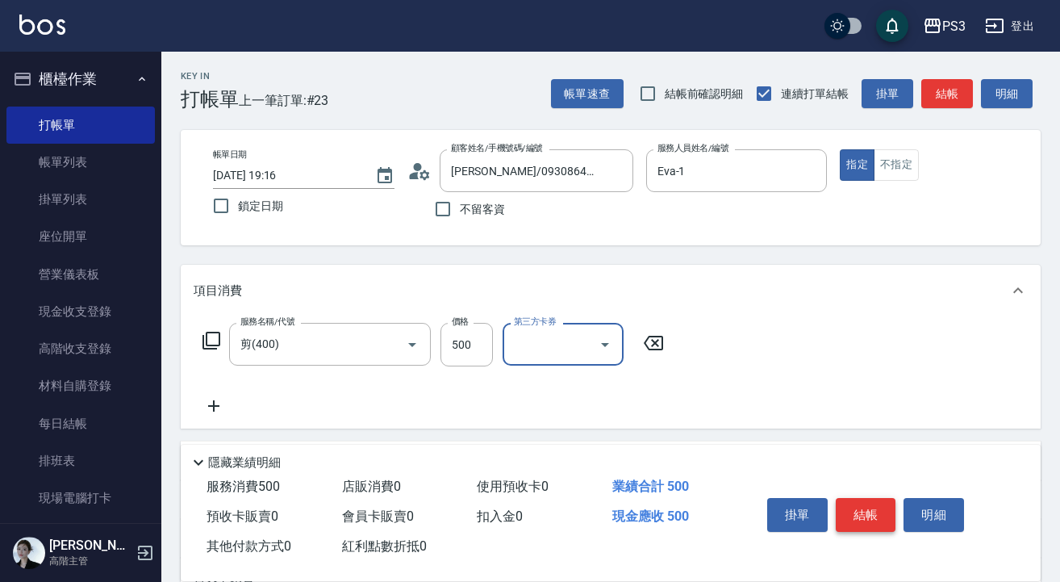
click at [868, 512] on button "結帳" at bounding box center [866, 515] width 60 height 34
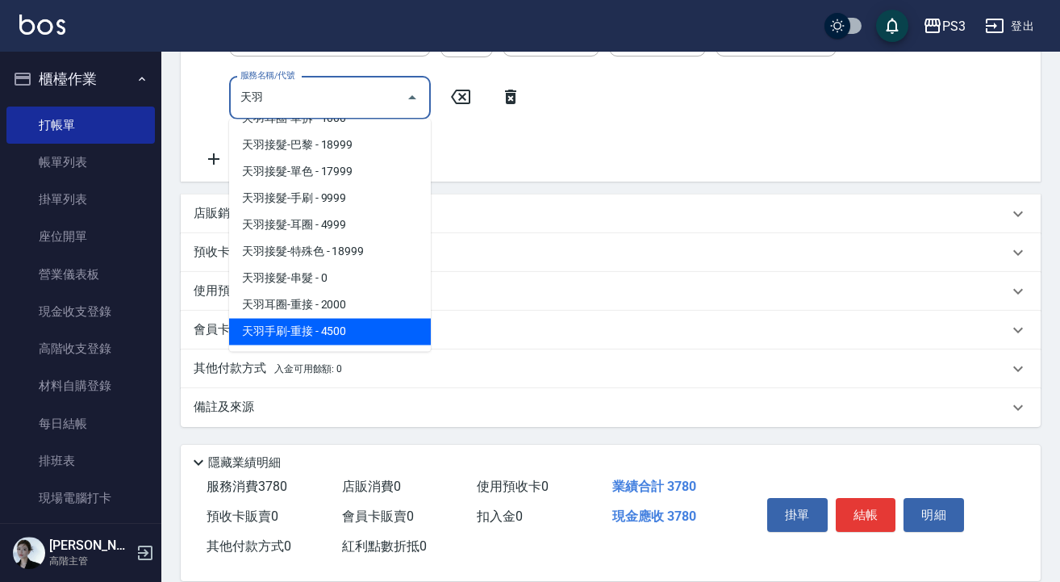
scroll to position [6, 0]
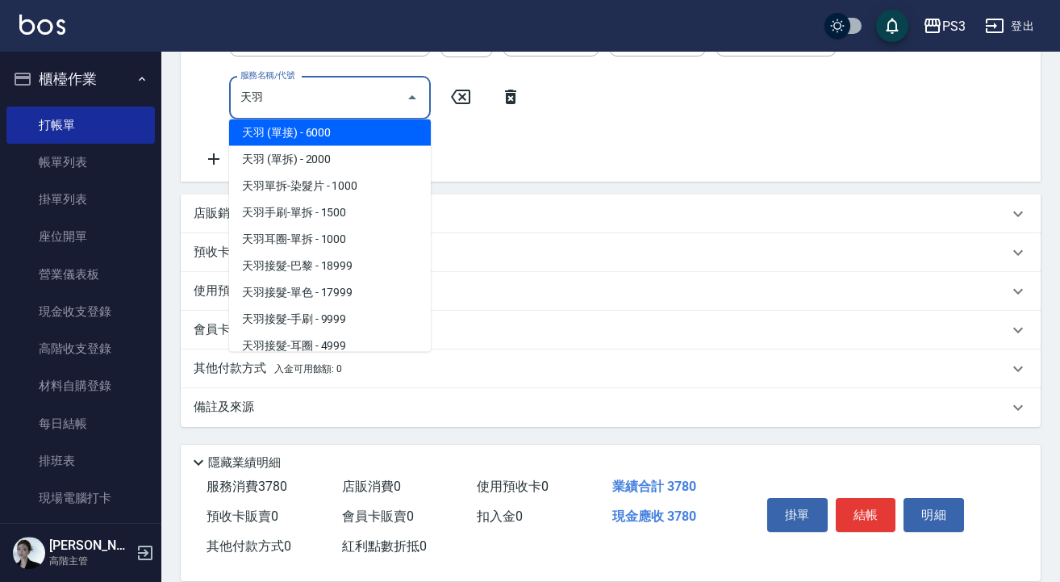
click at [350, 333] on span "天羽接髮-耳圈 - 4999" at bounding box center [330, 345] width 202 height 27
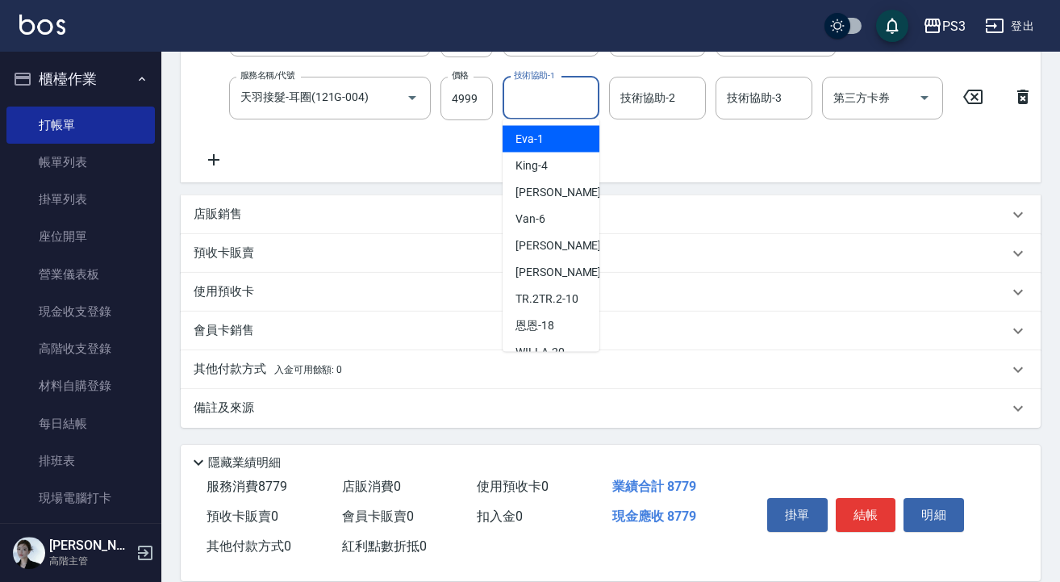
click at [534, 103] on input "技術協助-1" at bounding box center [551, 98] width 82 height 28
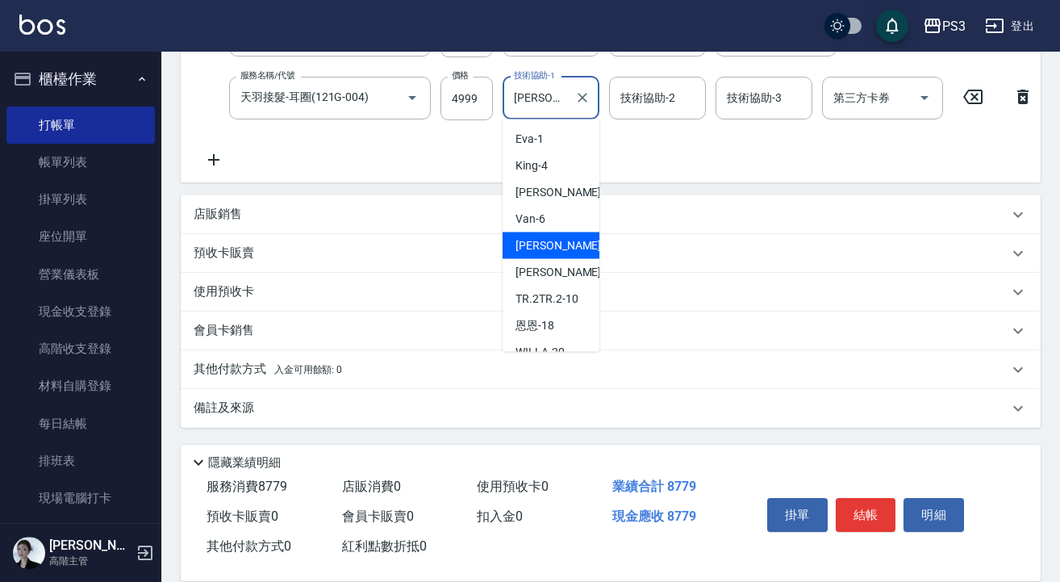
click at [552, 93] on input "[PERSON_NAME]-7" at bounding box center [539, 98] width 58 height 28
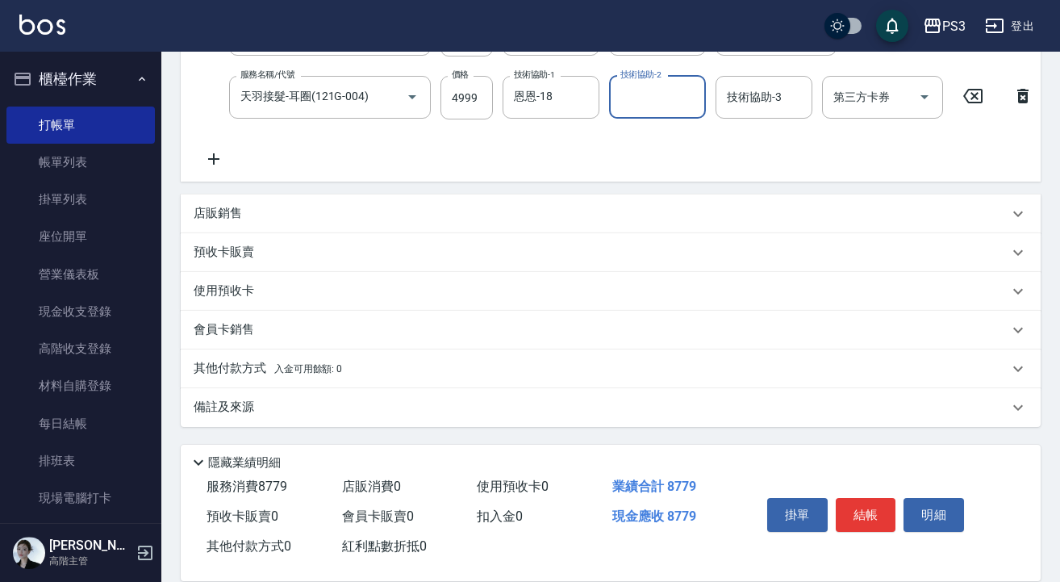
scroll to position [444, 0]
click at [199, 149] on icon at bounding box center [214, 158] width 40 height 19
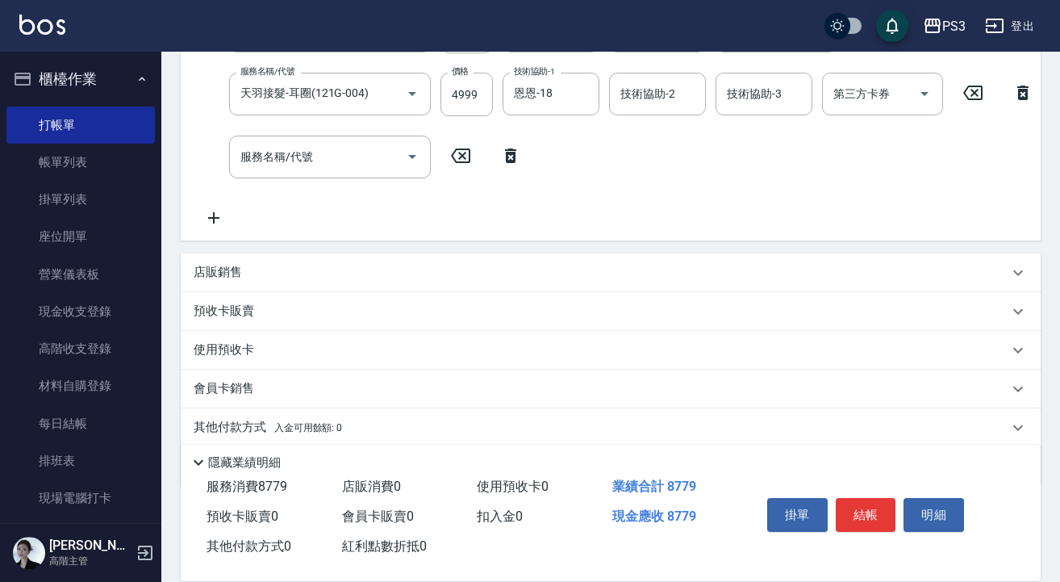
click at [209, 151] on div "服務名稱/代號 服務名稱/代號" at bounding box center [362, 157] width 337 height 43
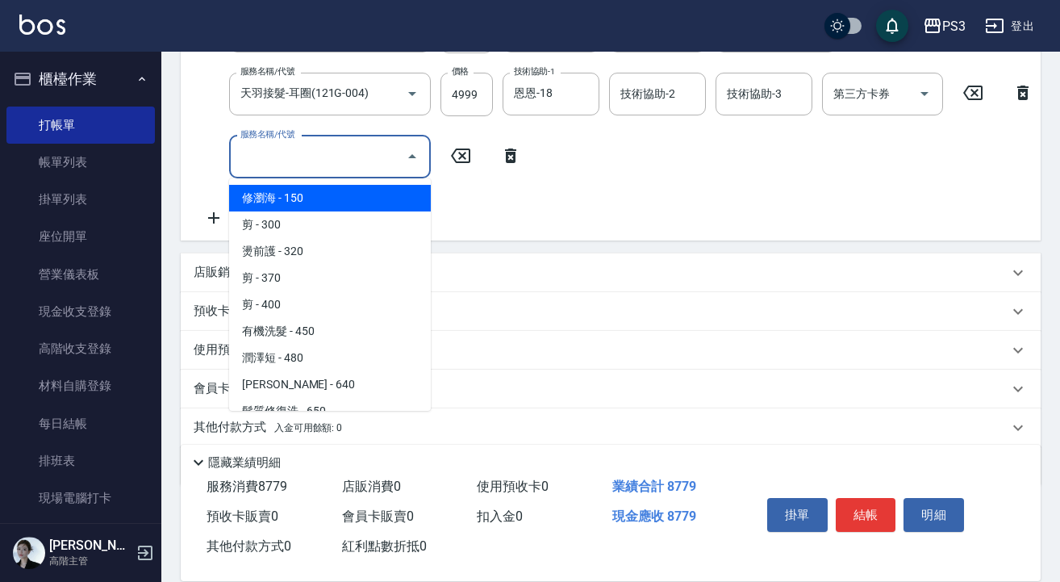
click at [278, 154] on input "服務名稱/代號" at bounding box center [317, 157] width 163 height 28
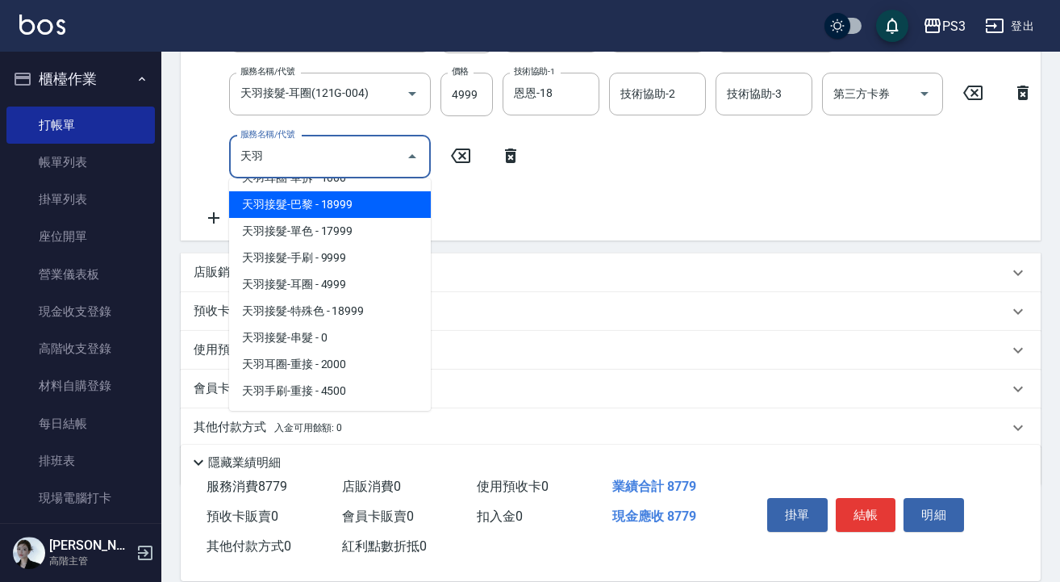
scroll to position [127, 0]
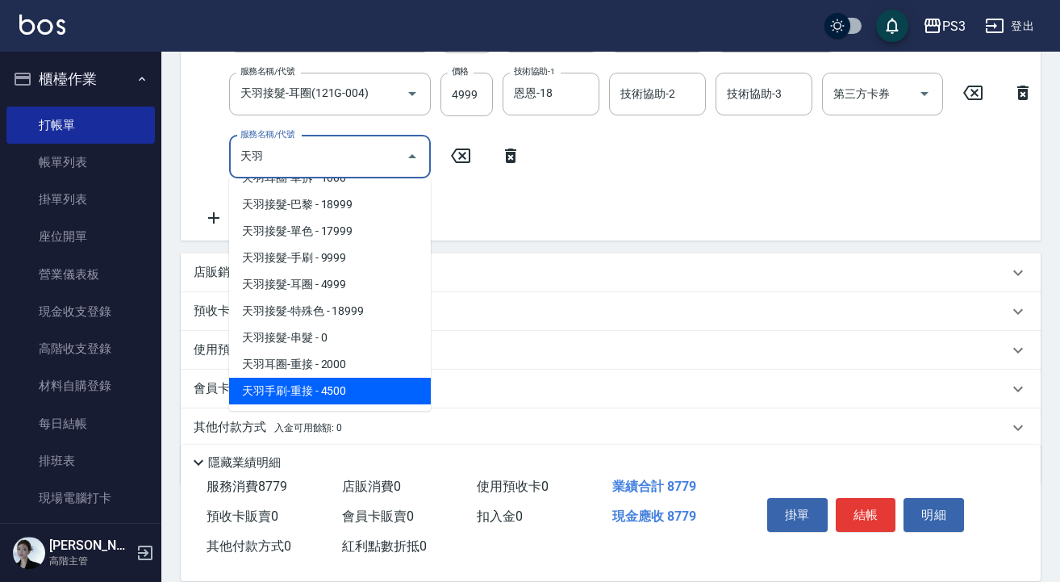
click at [332, 390] on span "天羽手刷-重接 - 4500" at bounding box center [330, 390] width 202 height 27
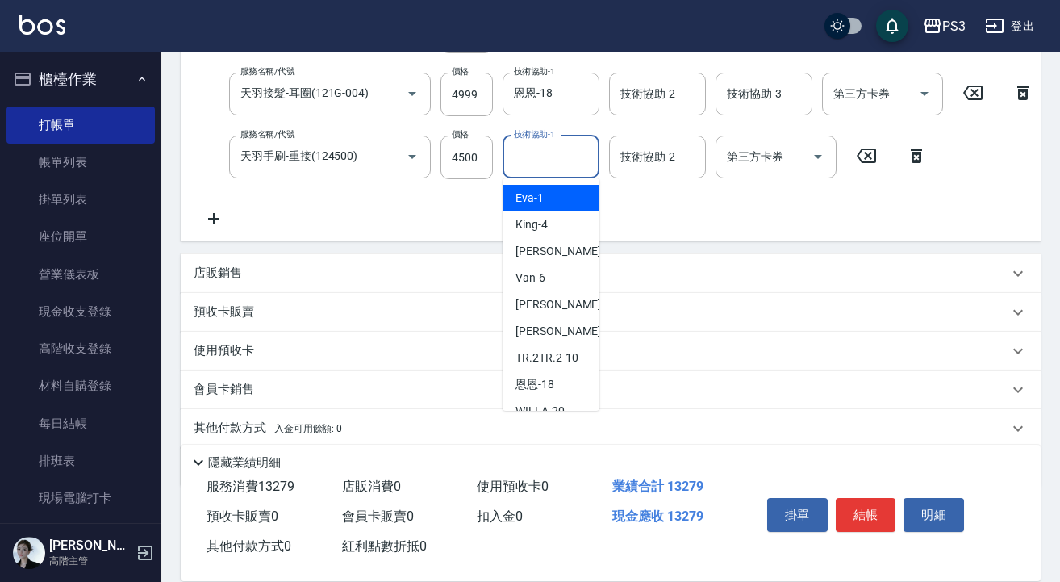
click at [550, 160] on input "技術協助-1" at bounding box center [551, 157] width 82 height 28
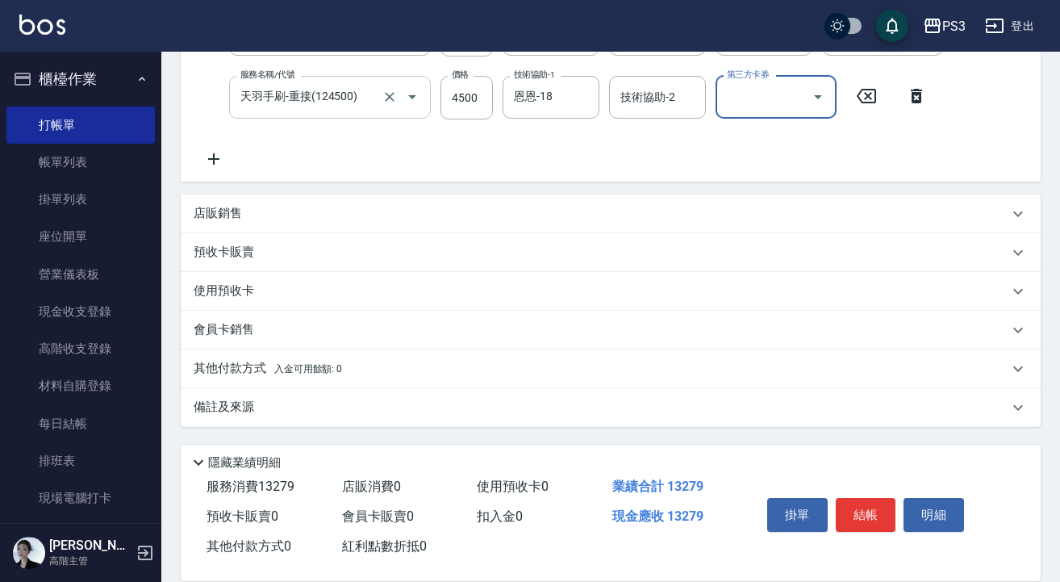
scroll to position [517, 0]
click at [218, 151] on icon at bounding box center [214, 158] width 40 height 19
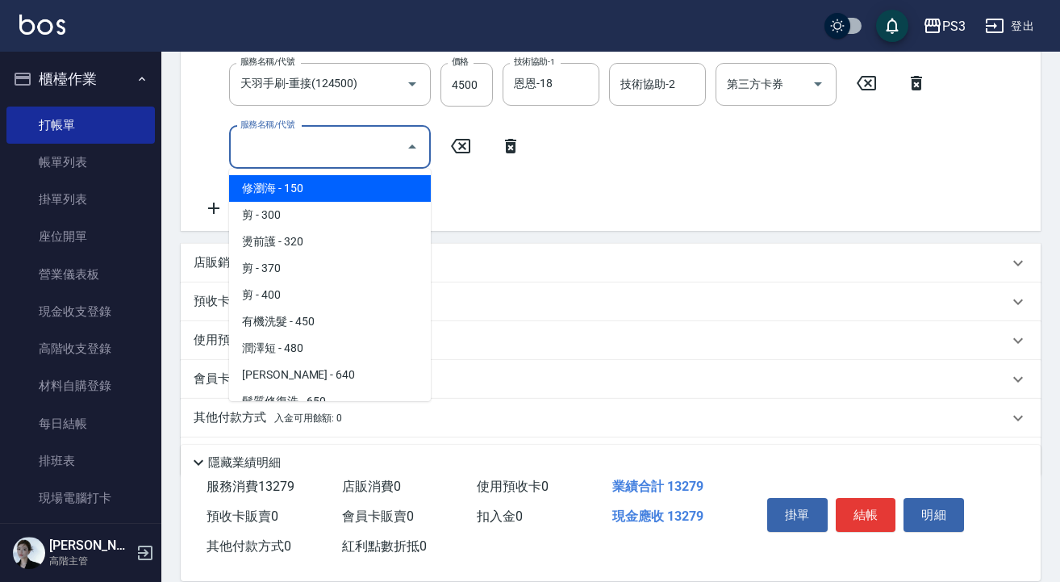
click at [362, 144] on input "服務名稱/代號" at bounding box center [317, 147] width 163 height 28
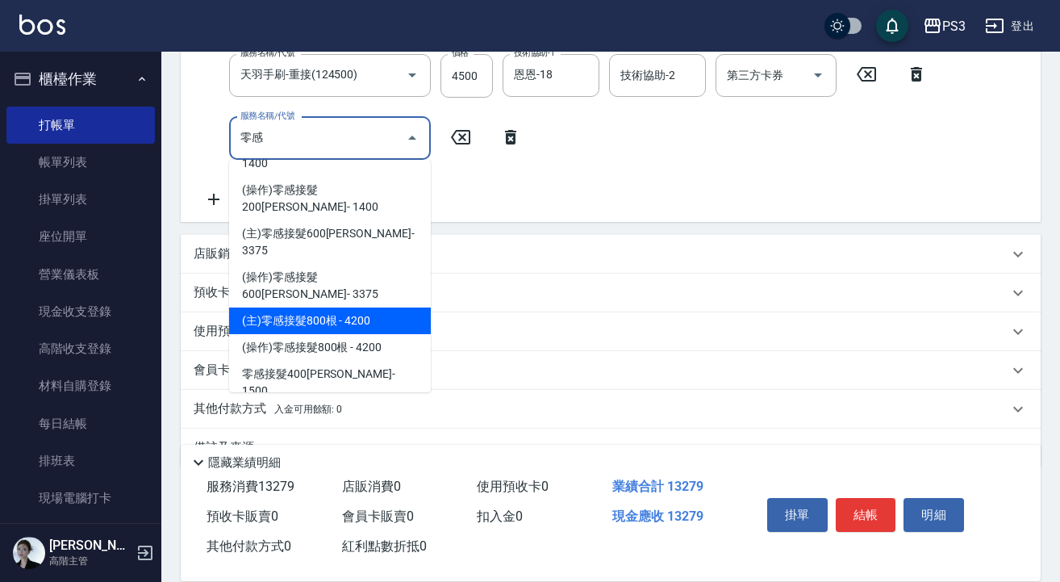
scroll to position [40, 0]
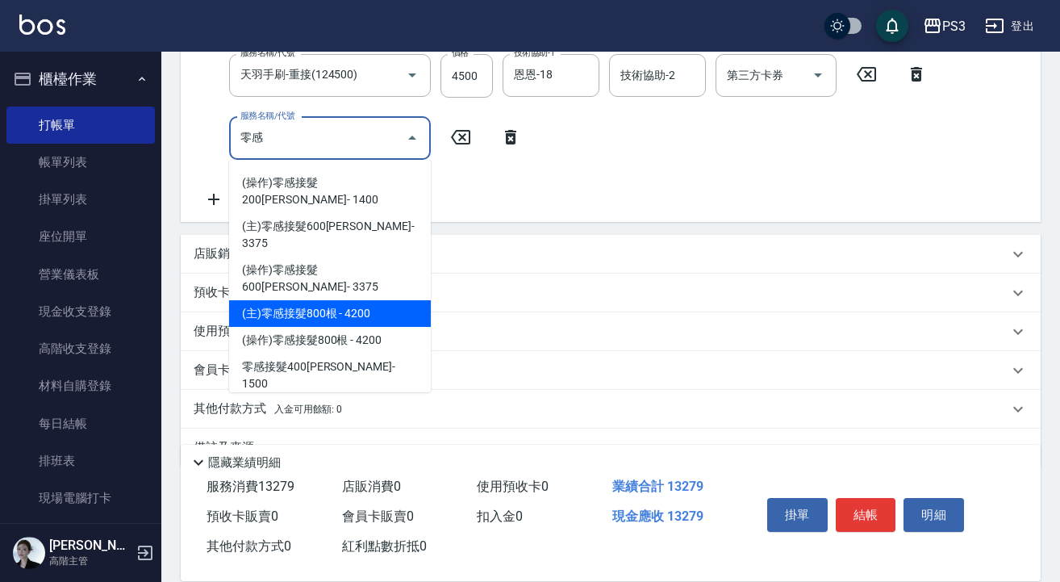
click at [323, 300] on span "(主)零感接髮800根 - 4200" at bounding box center [330, 313] width 202 height 27
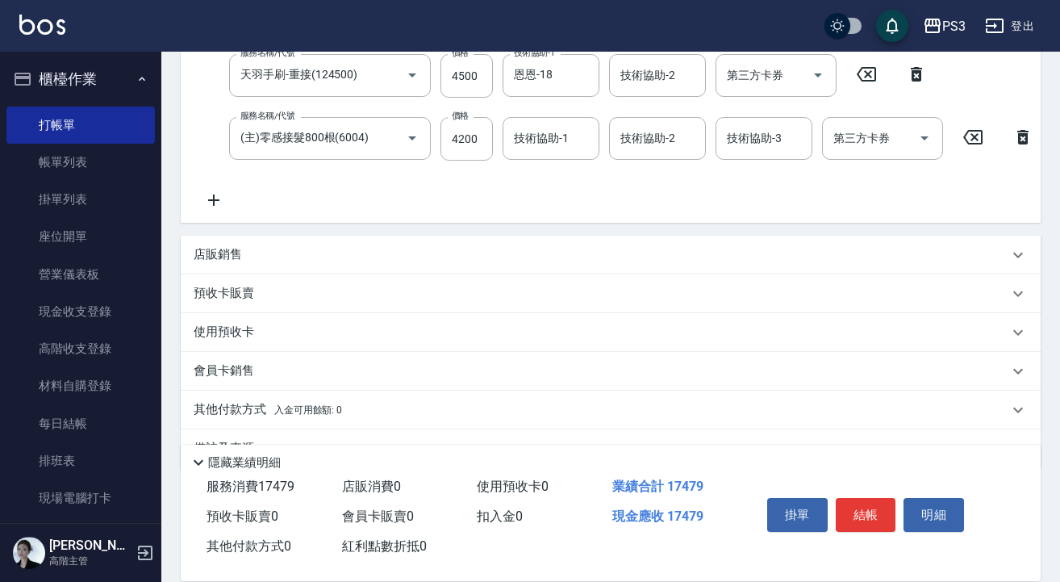
click at [210, 201] on icon at bounding box center [213, 199] width 11 height 11
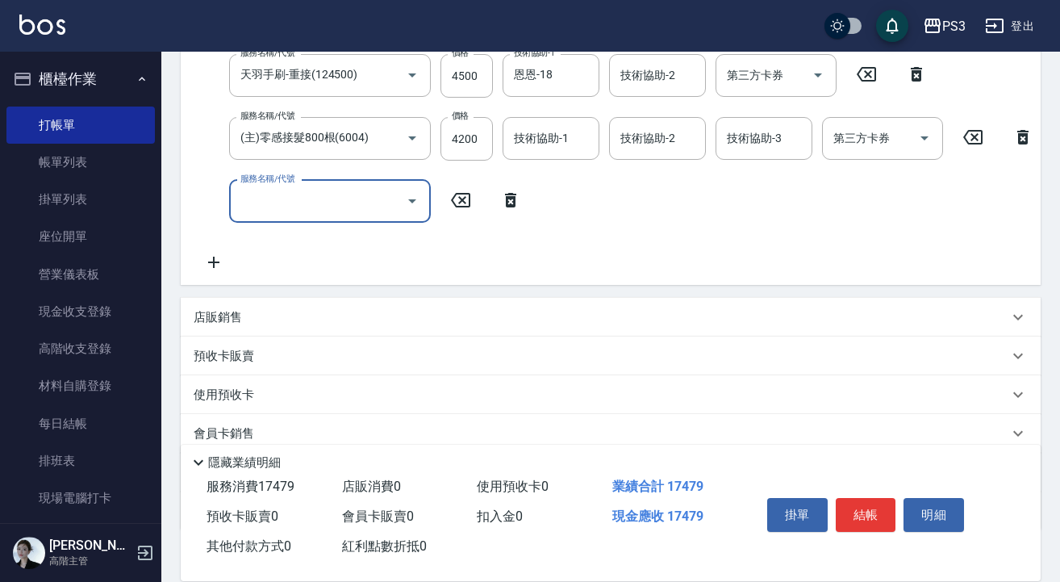
click at [338, 205] on input "服務名稱/代號" at bounding box center [317, 201] width 163 height 28
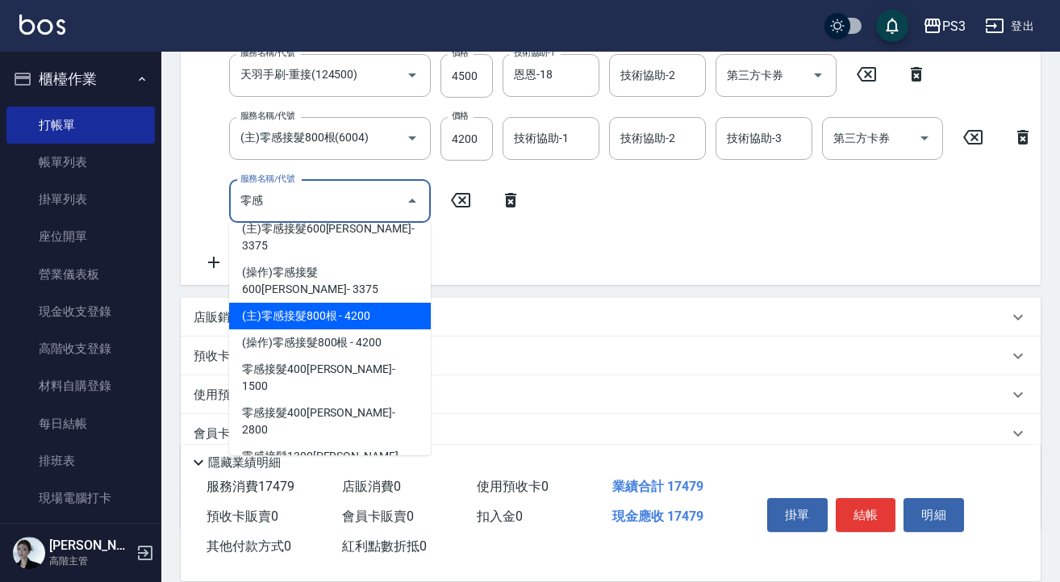
scroll to position [100, 0]
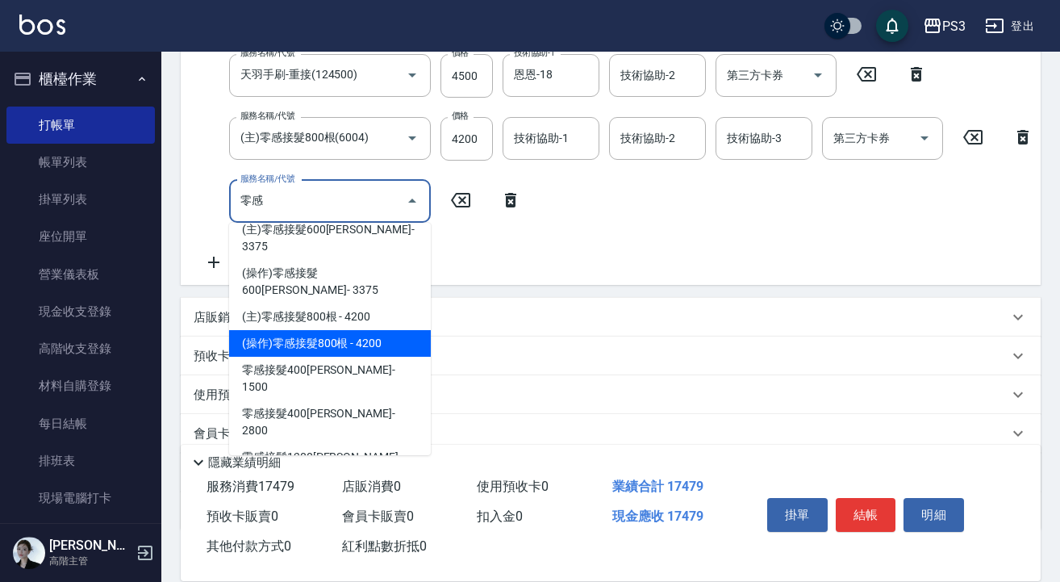
click at [323, 330] on span "(操作)零感接髮800根 - 4200" at bounding box center [330, 343] width 202 height 27
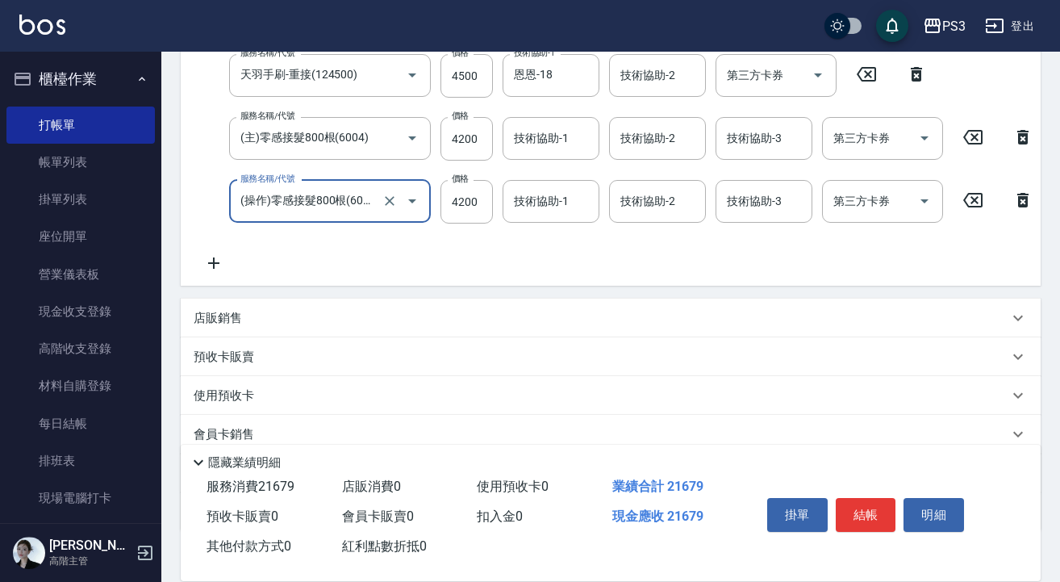
click at [214, 264] on icon at bounding box center [213, 262] width 11 height 11
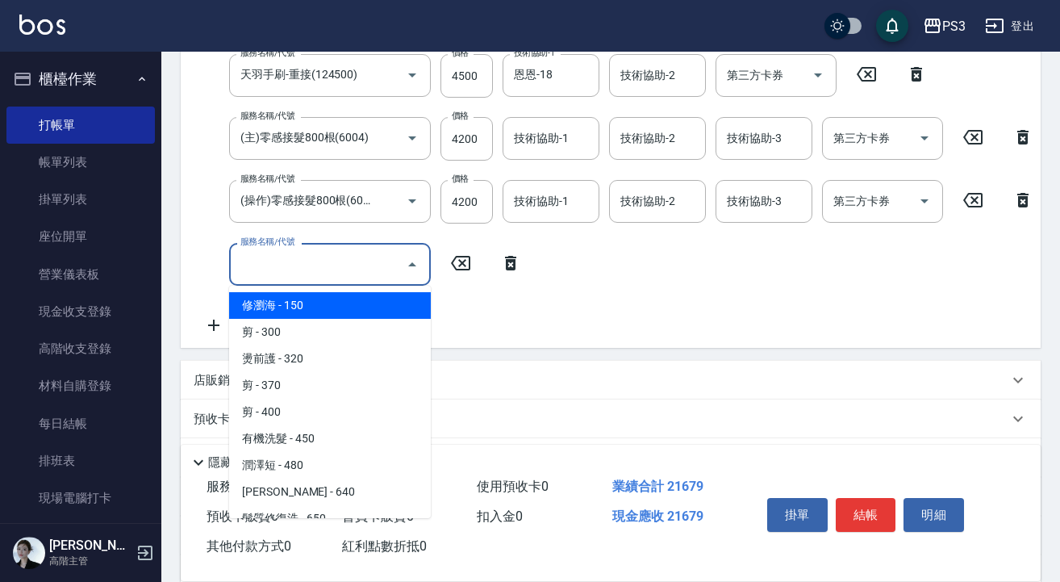
click at [289, 253] on input "服務名稱/代號" at bounding box center [317, 264] width 163 height 28
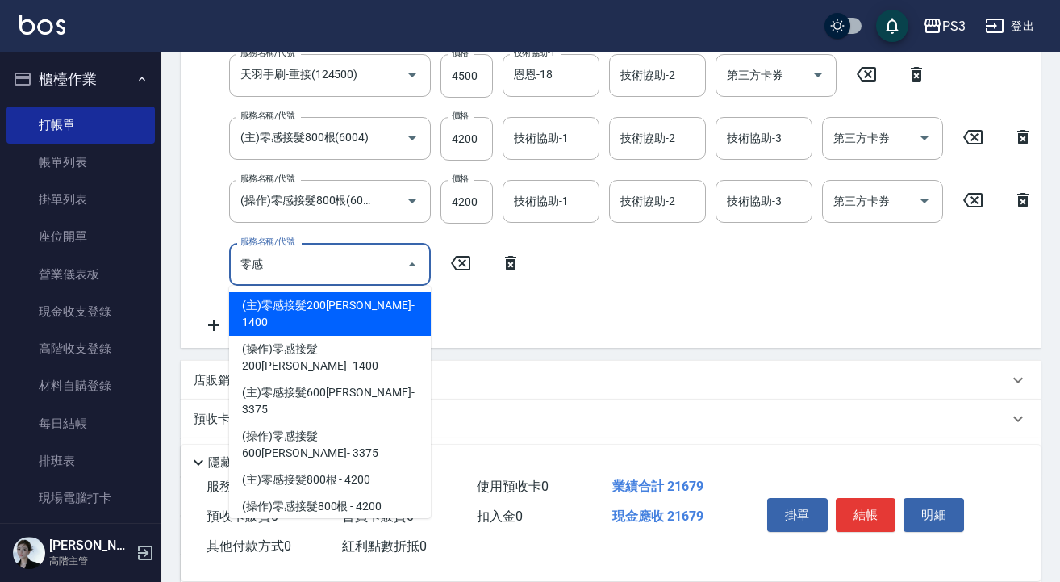
click at [326, 303] on span "(主)零感接髮200[PERSON_NAME]- 1400" at bounding box center [330, 314] width 202 height 44
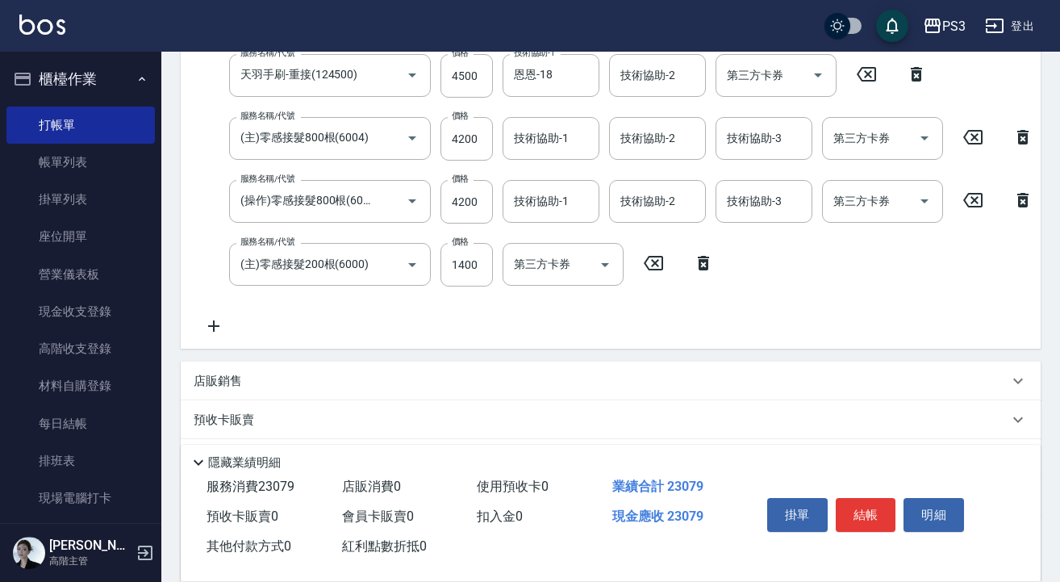
click at [216, 322] on icon at bounding box center [214, 325] width 40 height 19
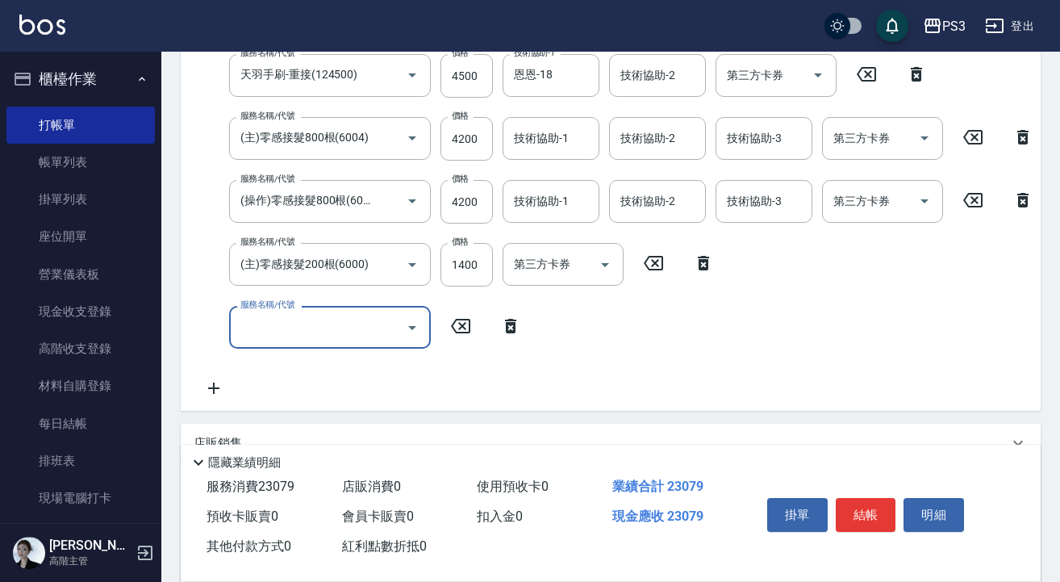
click at [285, 323] on input "服務名稱/代號" at bounding box center [317, 327] width 163 height 28
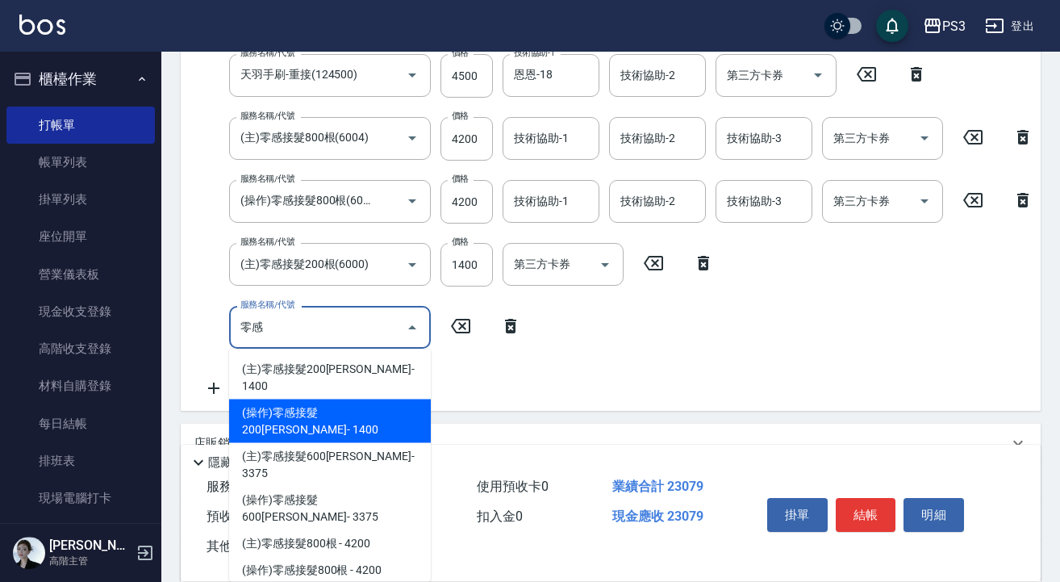
click at [340, 399] on span "(操作)零感接髮200[PERSON_NAME]- 1400" at bounding box center [330, 421] width 202 height 44
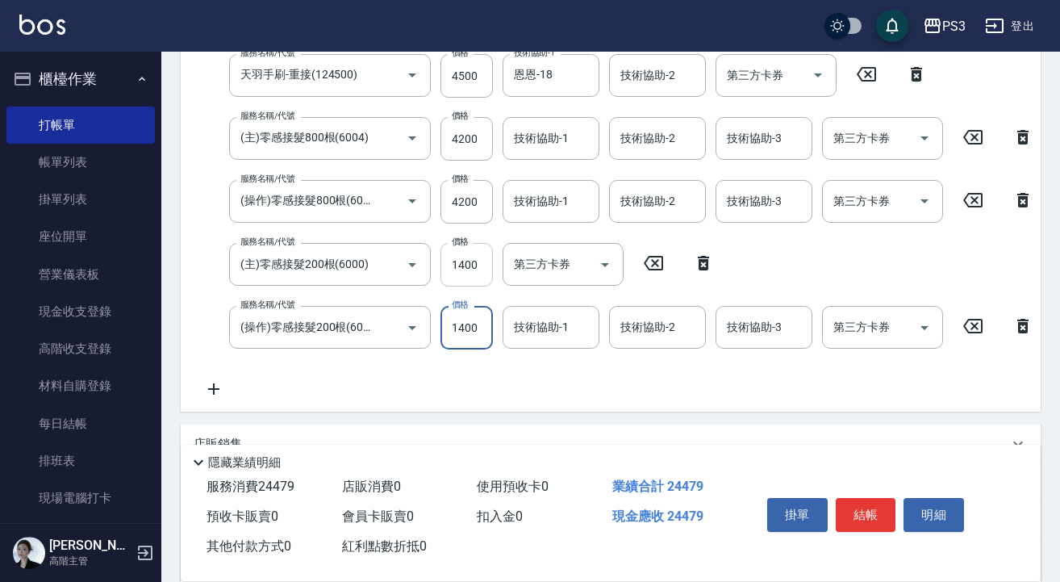
click at [481, 267] on input "1400" at bounding box center [466, 265] width 52 height 44
drag, startPoint x: 481, startPoint y: 267, endPoint x: 507, endPoint y: 221, distance: 52.7
click at [481, 267] on input "1400" at bounding box center [466, 265] width 52 height 44
click at [487, 335] on input "1400" at bounding box center [466, 328] width 52 height 44
drag, startPoint x: 487, startPoint y: 335, endPoint x: 492, endPoint y: 327, distance: 8.7
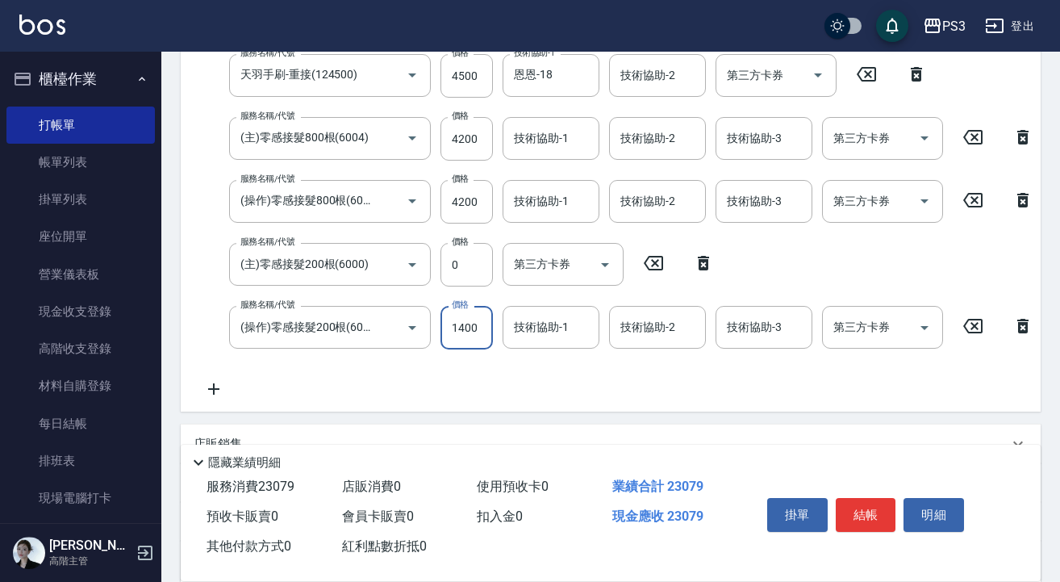
click at [487, 335] on input "1400" at bounding box center [466, 328] width 52 height 44
click at [442, 265] on input "0" at bounding box center [466, 265] width 52 height 44
click at [472, 333] on input "0" at bounding box center [466, 328] width 52 height 44
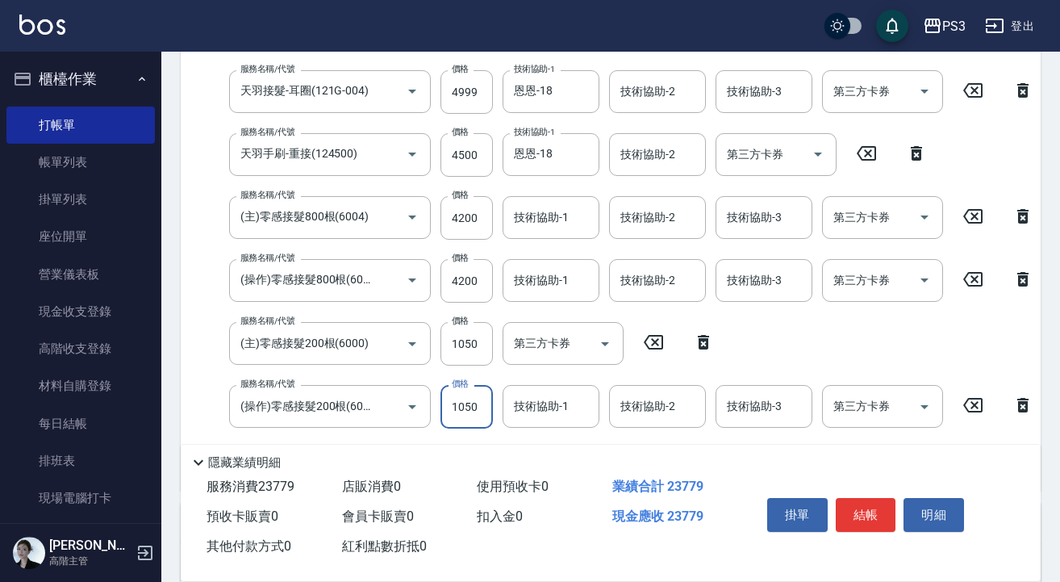
scroll to position [404, 0]
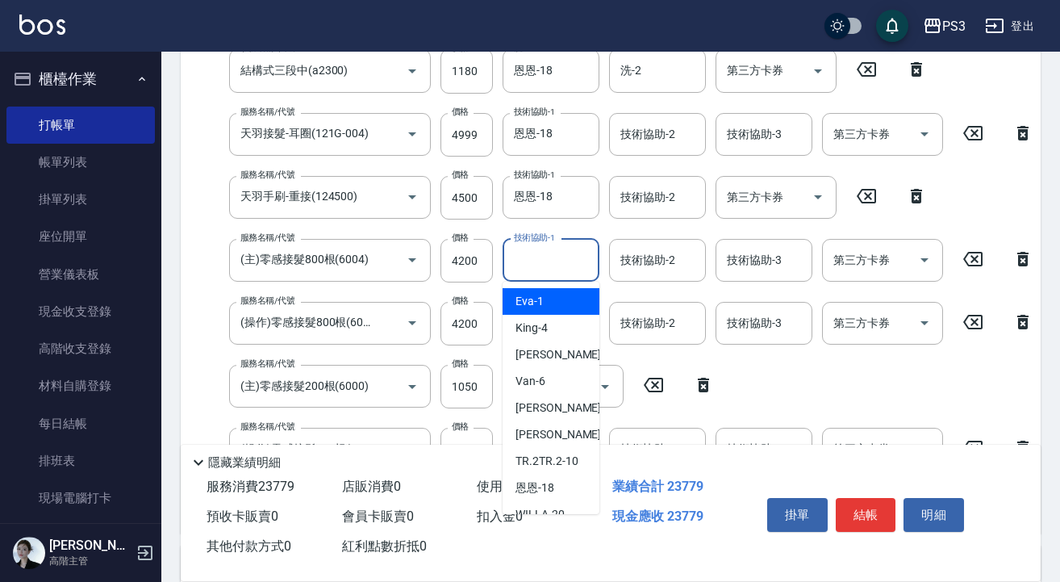
click at [578, 263] on input "技術協助-1" at bounding box center [551, 260] width 82 height 28
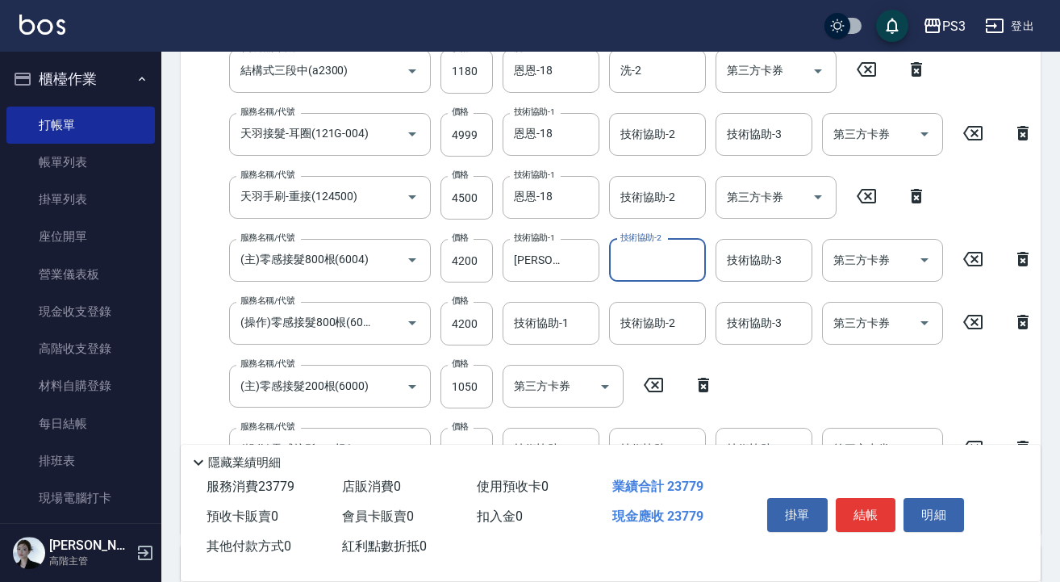
drag, startPoint x: 543, startPoint y: 333, endPoint x: 543, endPoint y: 310, distance: 23.4
click at [543, 332] on input "技術協助-1" at bounding box center [551, 323] width 82 height 28
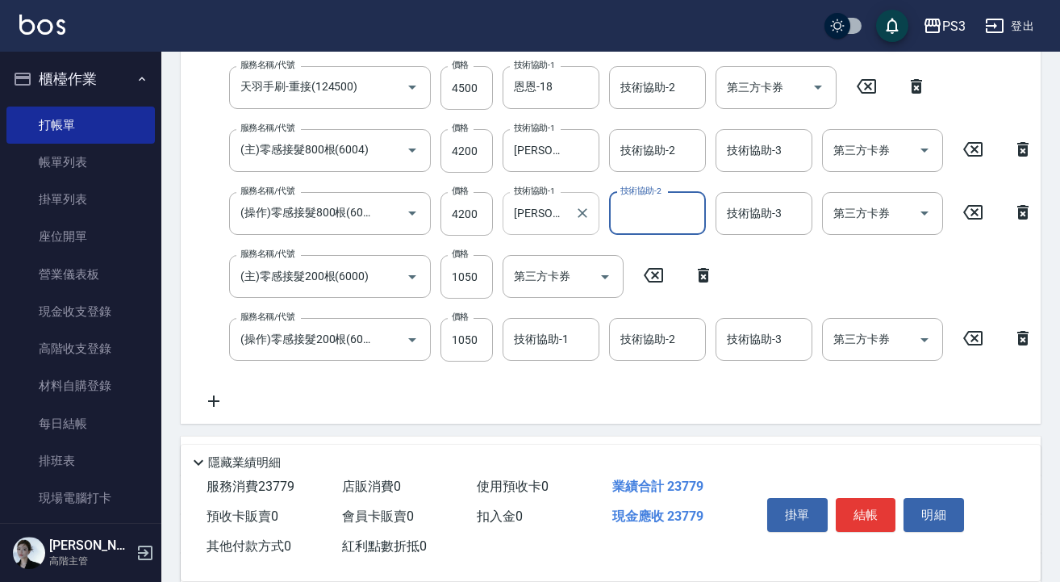
scroll to position [516, 0]
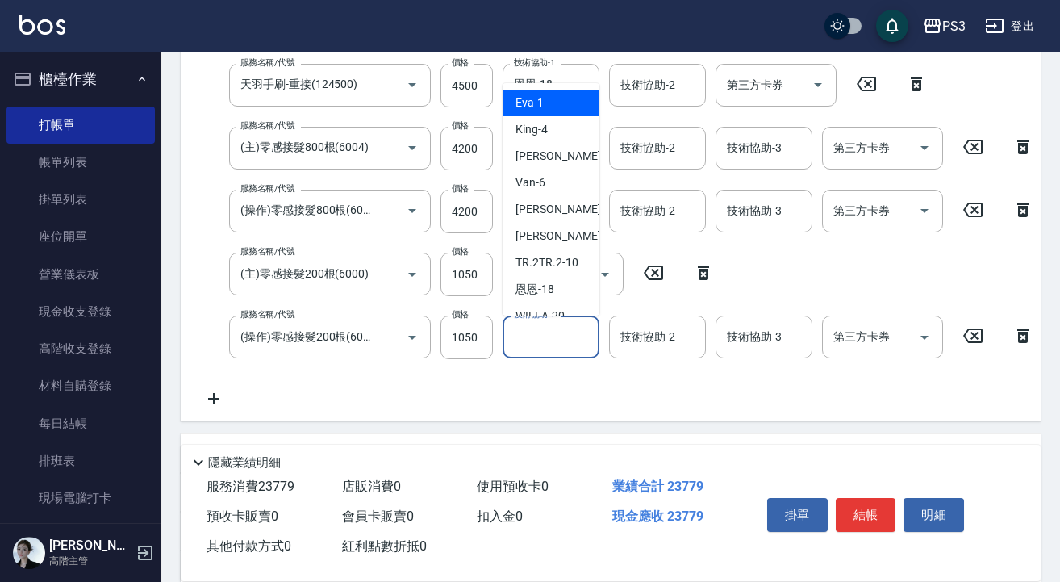
click at [544, 340] on input "技術協助-1" at bounding box center [551, 337] width 82 height 28
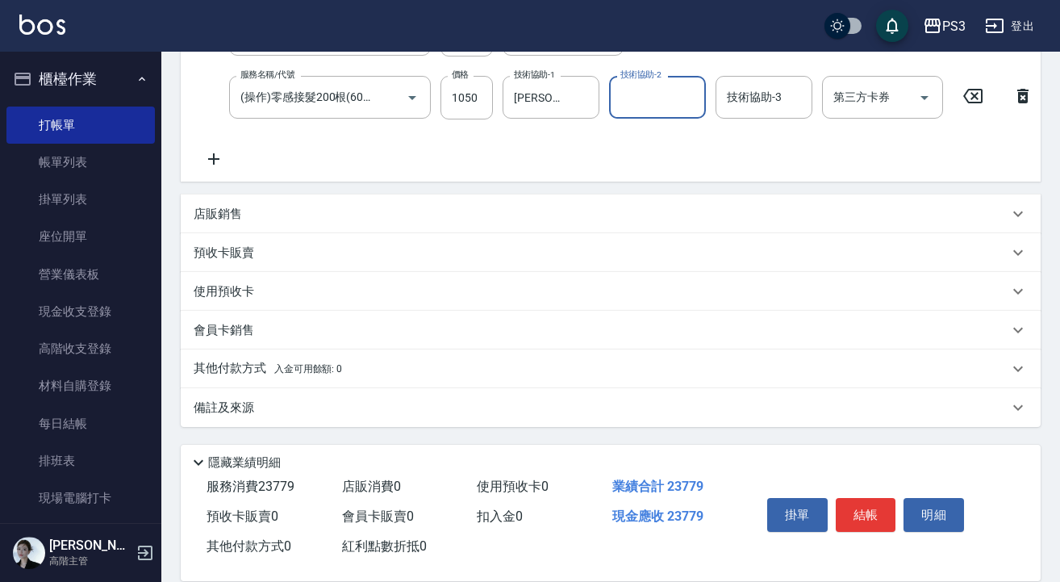
scroll to position [769, 0]
click at [858, 512] on button "結帳" at bounding box center [866, 515] width 60 height 34
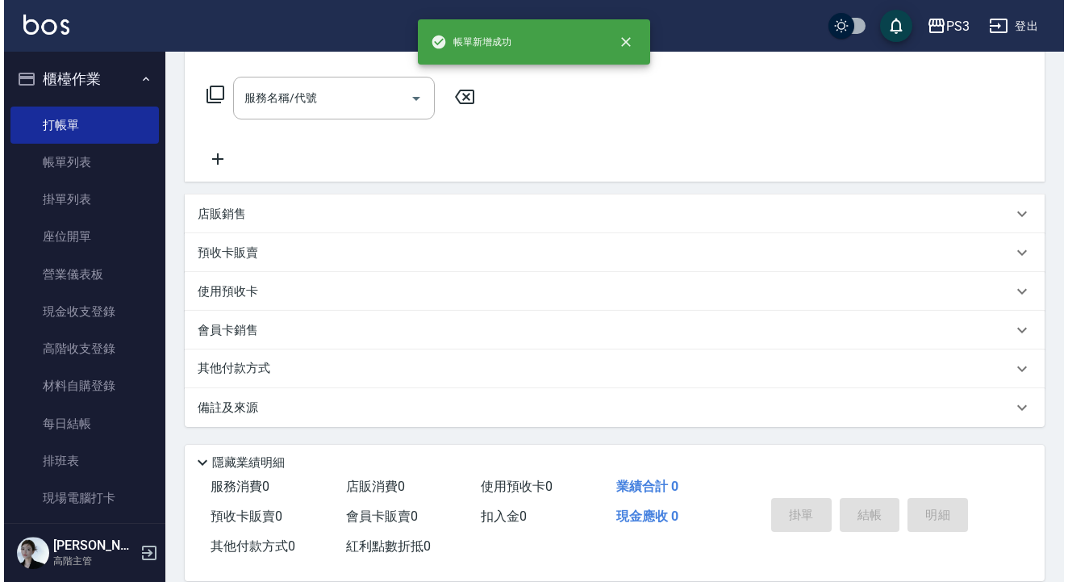
scroll to position [0, 0]
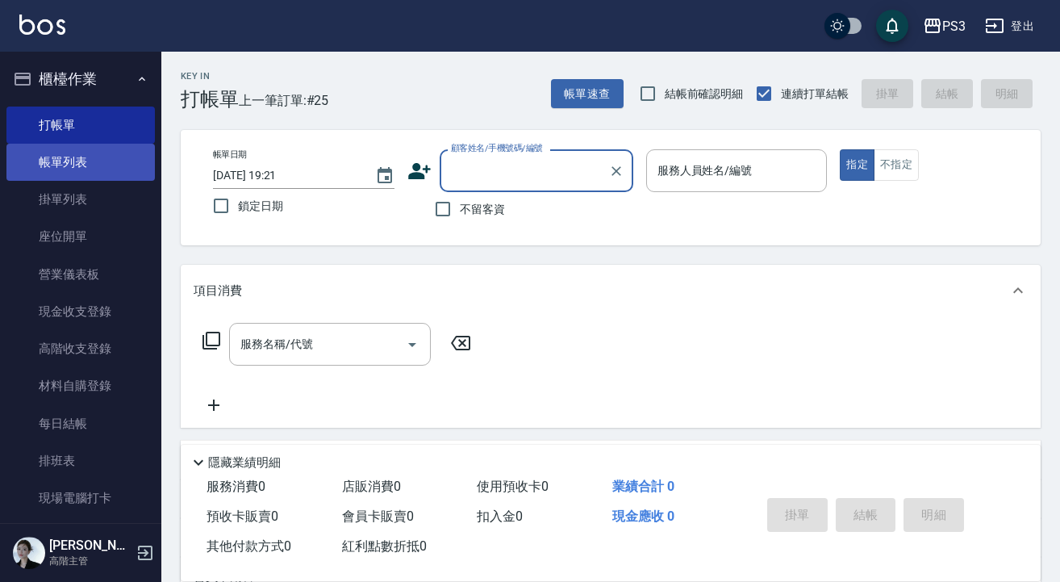
click at [120, 165] on link "帳單列表" at bounding box center [80, 162] width 148 height 37
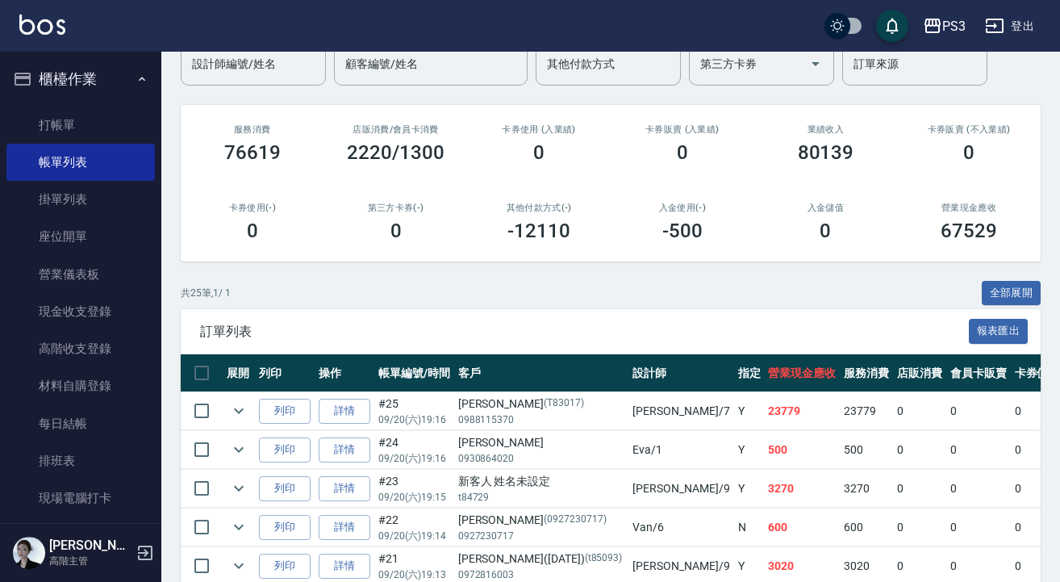
scroll to position [149, 0]
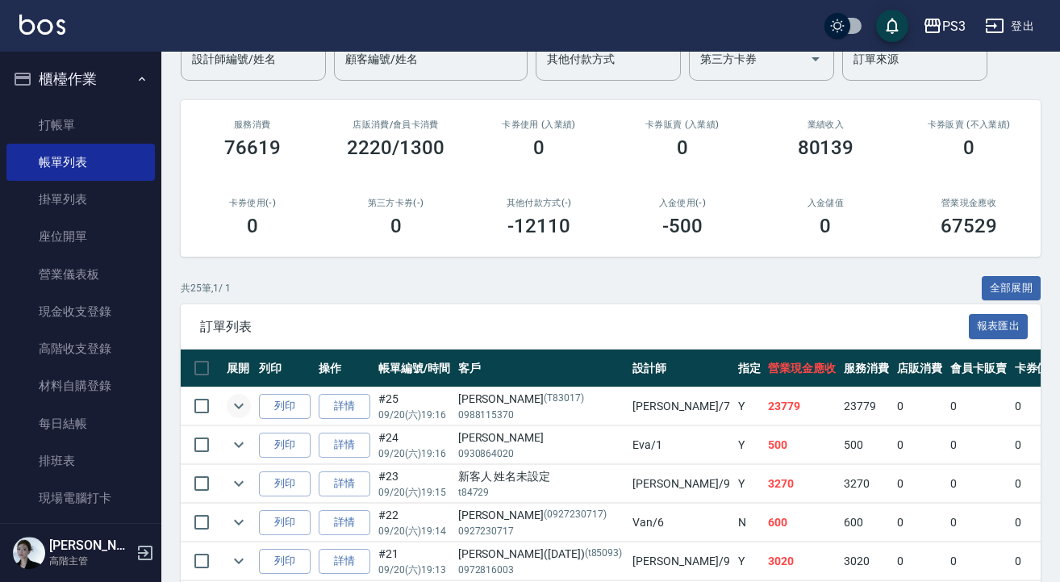
click at [238, 398] on icon "expand row" at bounding box center [238, 405] width 19 height 19
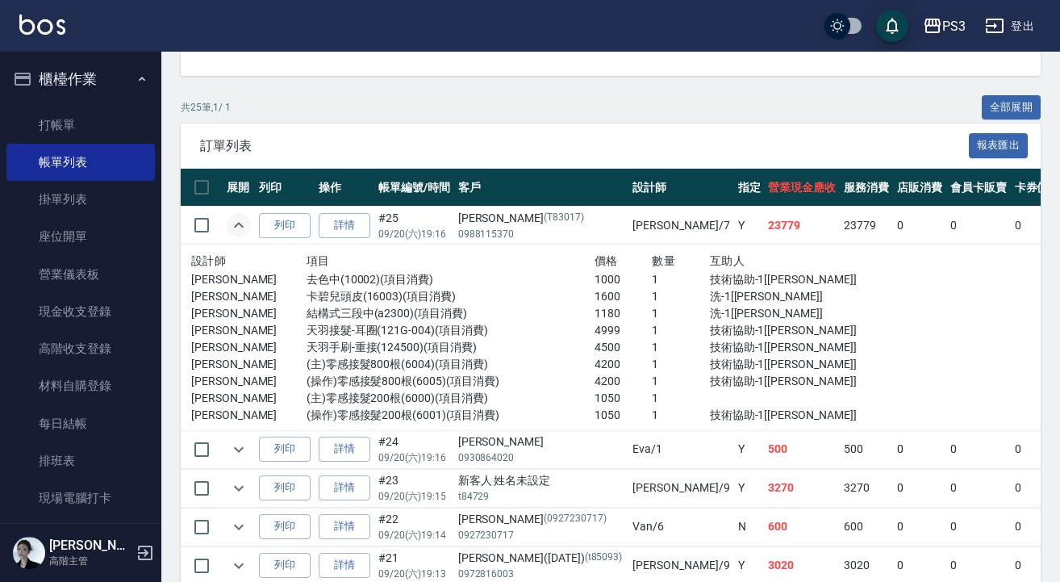
scroll to position [348, 0]
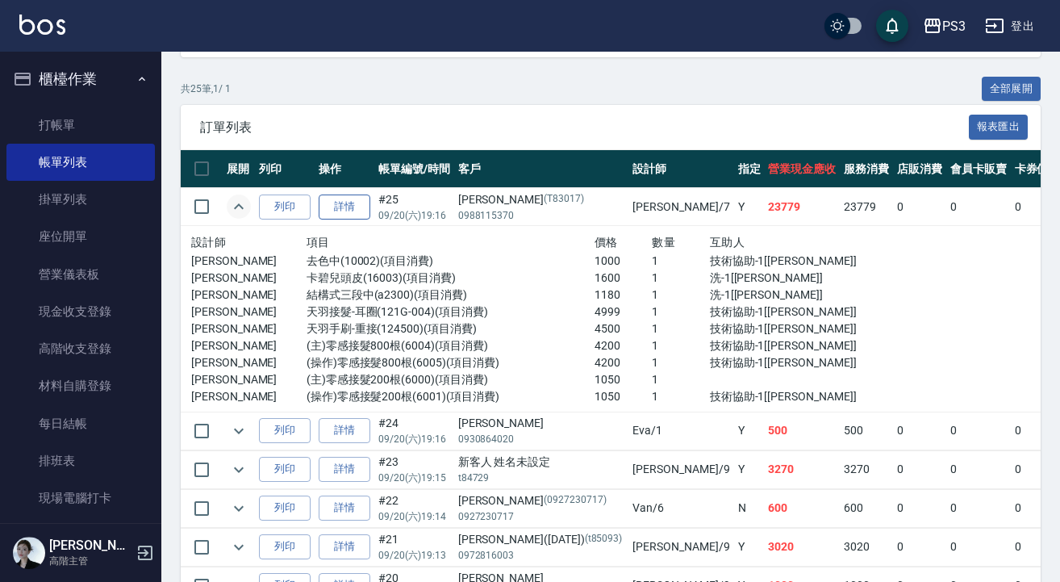
click at [338, 202] on link "詳情" at bounding box center [345, 206] width 52 height 25
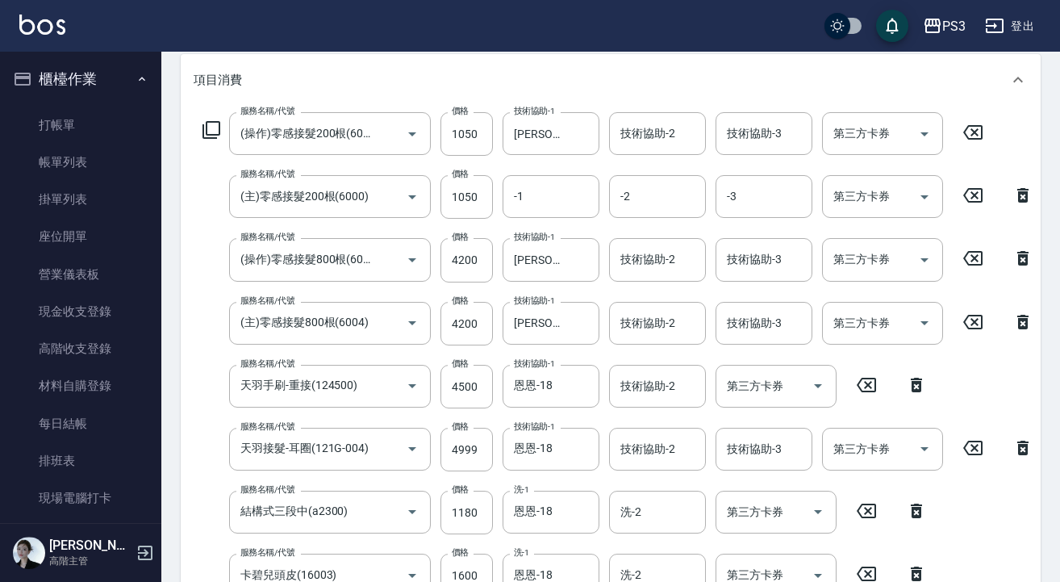
click at [248, 279] on div "服務名稱/代號 (操作)零感接髮200根(6001) 服務名稱/代號 價格 1050 價格 技術協助-1 [PERSON_NAME]-7 技術協助-1 技術協…" at bounding box center [618, 410] width 849 height 597
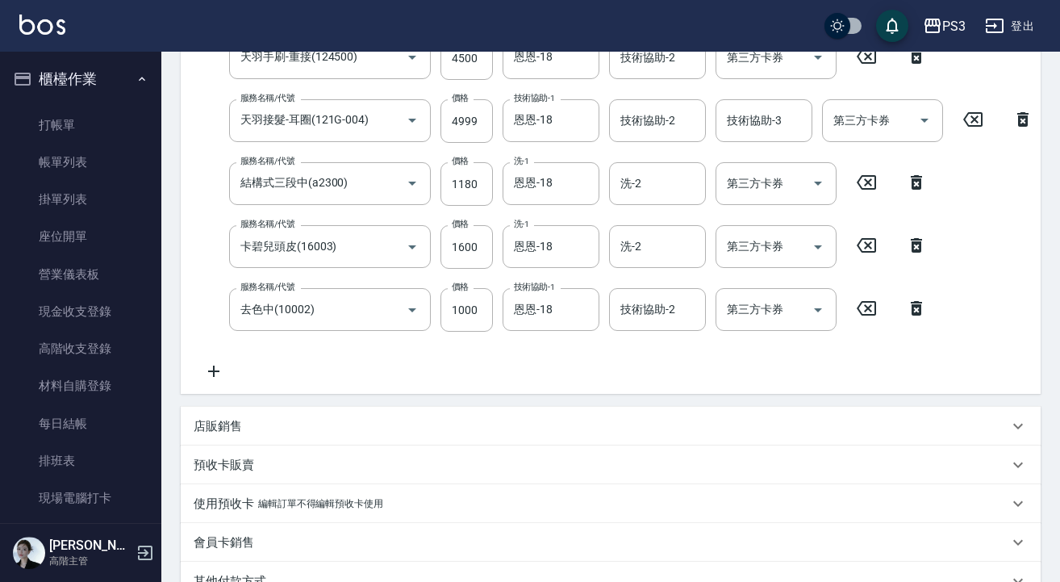
click at [1015, 280] on div "服務名稱/代號 (操作)零感接髮200根(6001) 服務名稱/代號 價格 1050 價格 技術協助-1 [PERSON_NAME]-7 技術協助-1 技術協…" at bounding box center [618, 82] width 849 height 597
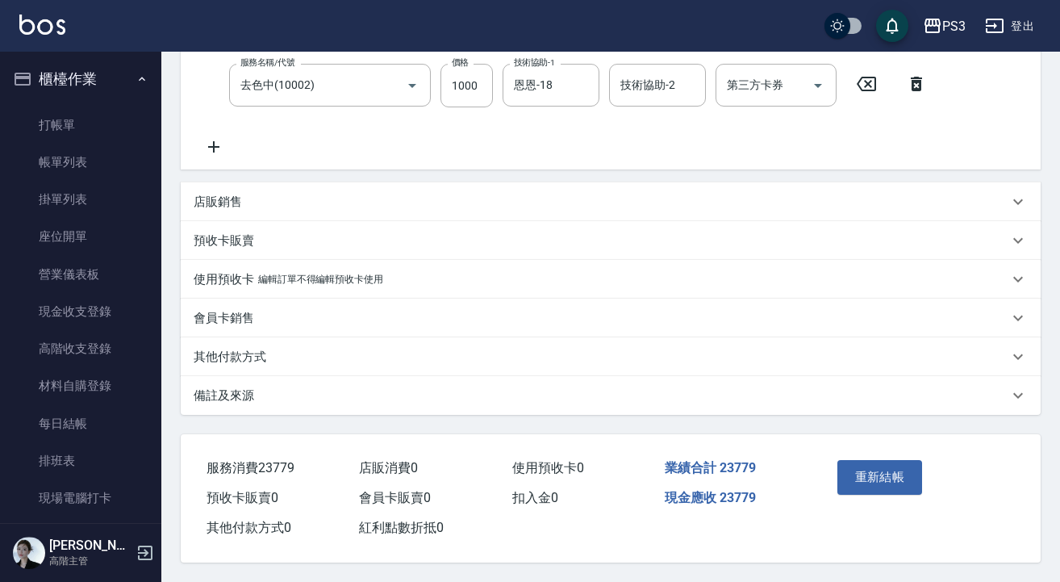
scroll to position [788, 0]
click at [341, 184] on div "店販銷售" at bounding box center [611, 201] width 860 height 39
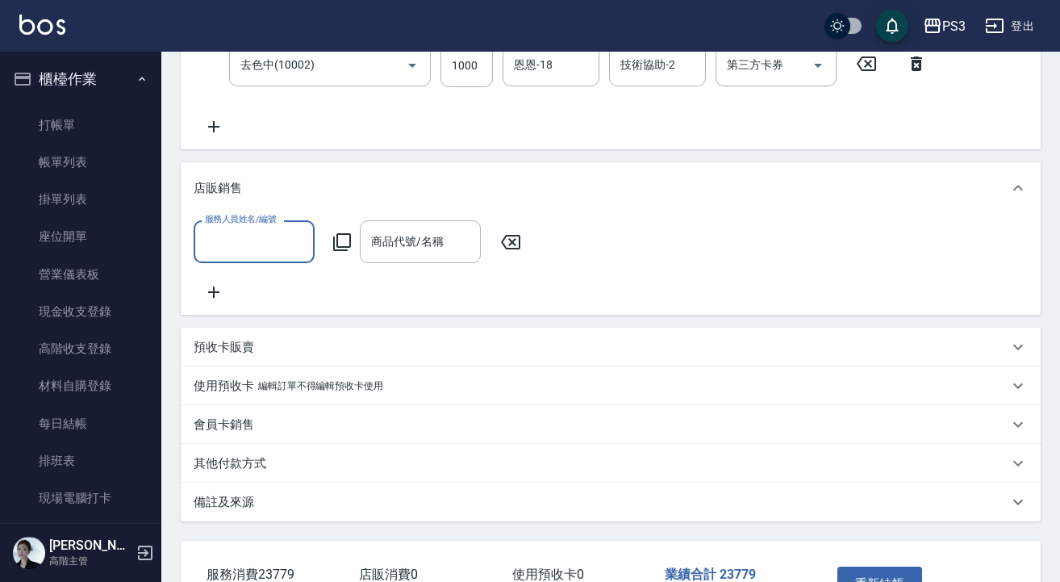
click at [267, 248] on input "服務人員姓名/編號" at bounding box center [254, 241] width 106 height 28
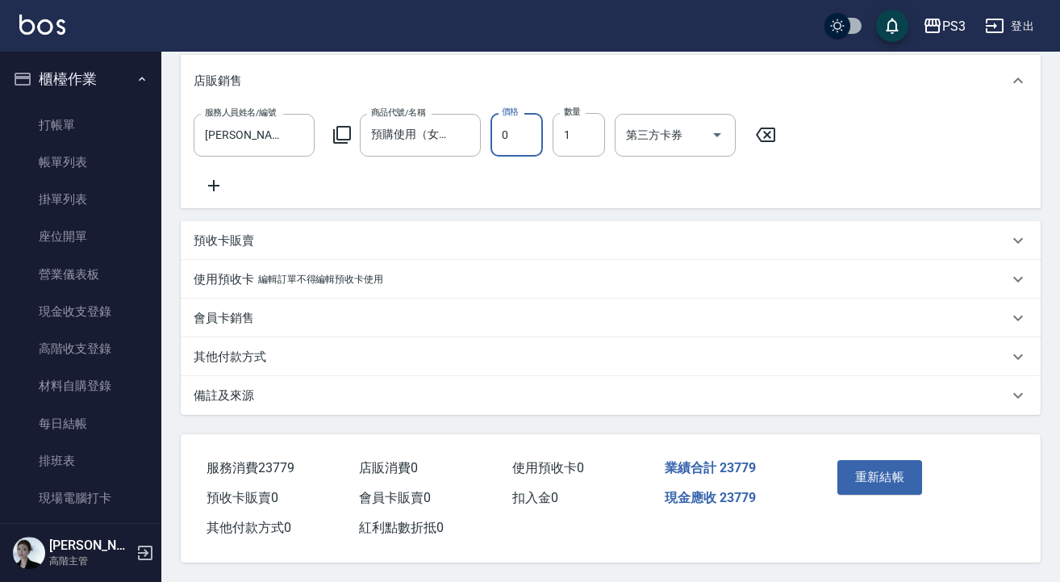
scroll to position [928, 0]
click at [874, 465] on button "重新結帳" at bounding box center [879, 477] width 85 height 34
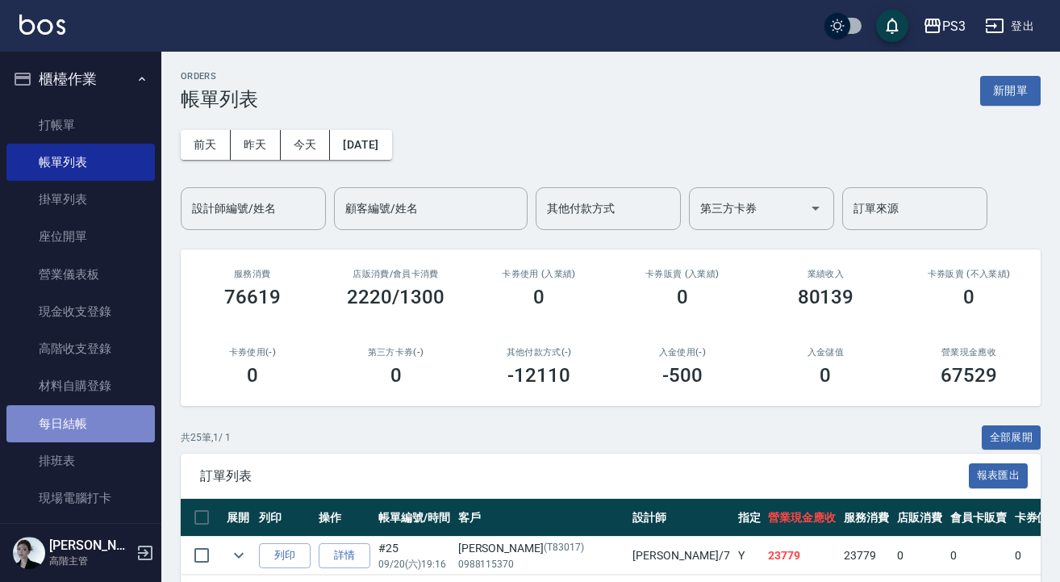
click at [89, 412] on link "每日結帳" at bounding box center [80, 423] width 148 height 37
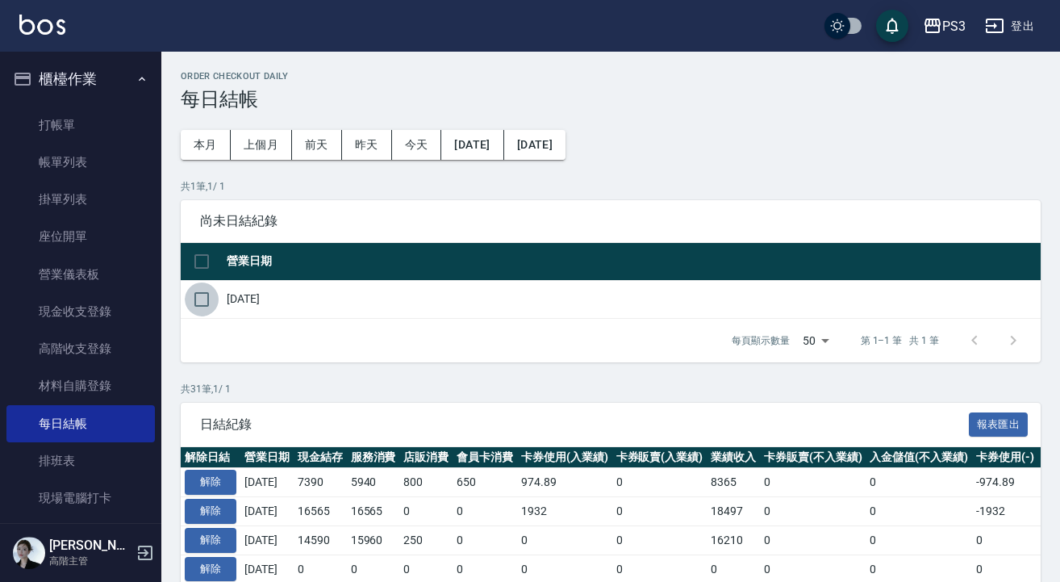
click at [199, 297] on input "checkbox" at bounding box center [202, 299] width 34 height 34
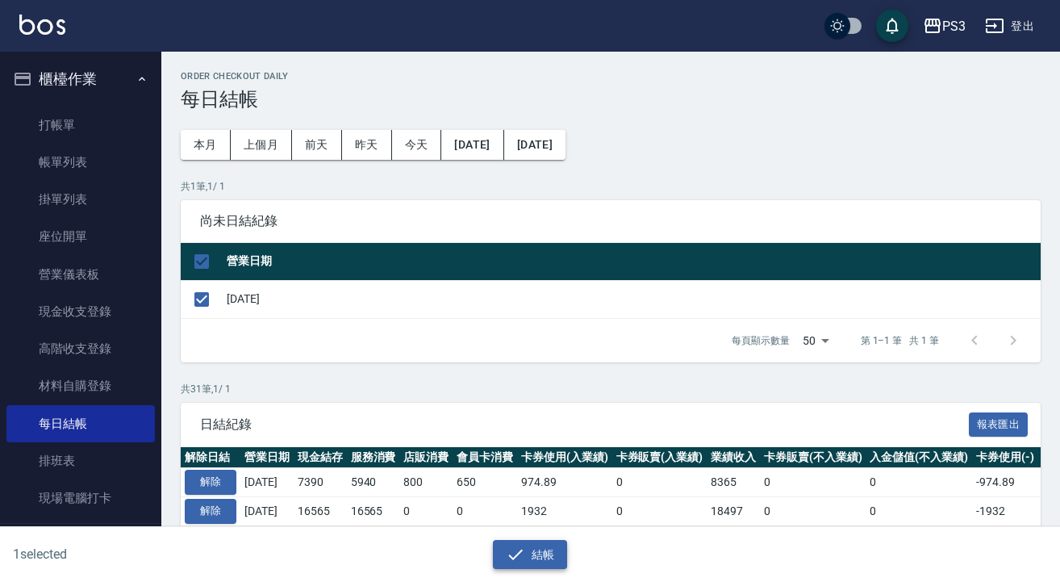
click at [547, 552] on button "結帳" at bounding box center [530, 555] width 75 height 30
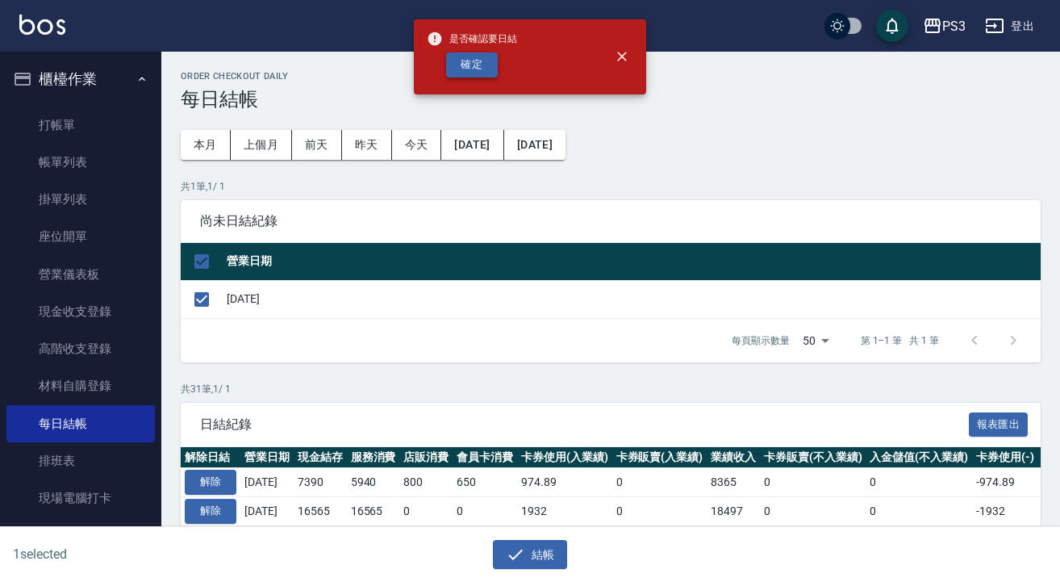
click at [471, 60] on button "確定" at bounding box center [472, 64] width 52 height 25
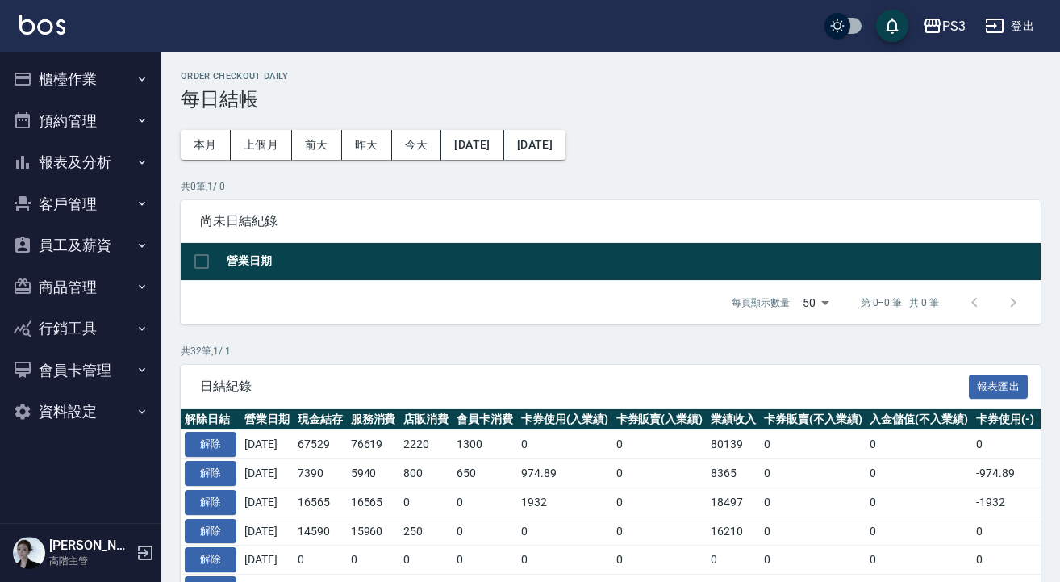
scroll to position [848, 0]
